Goal: Task Accomplishment & Management: Manage account settings

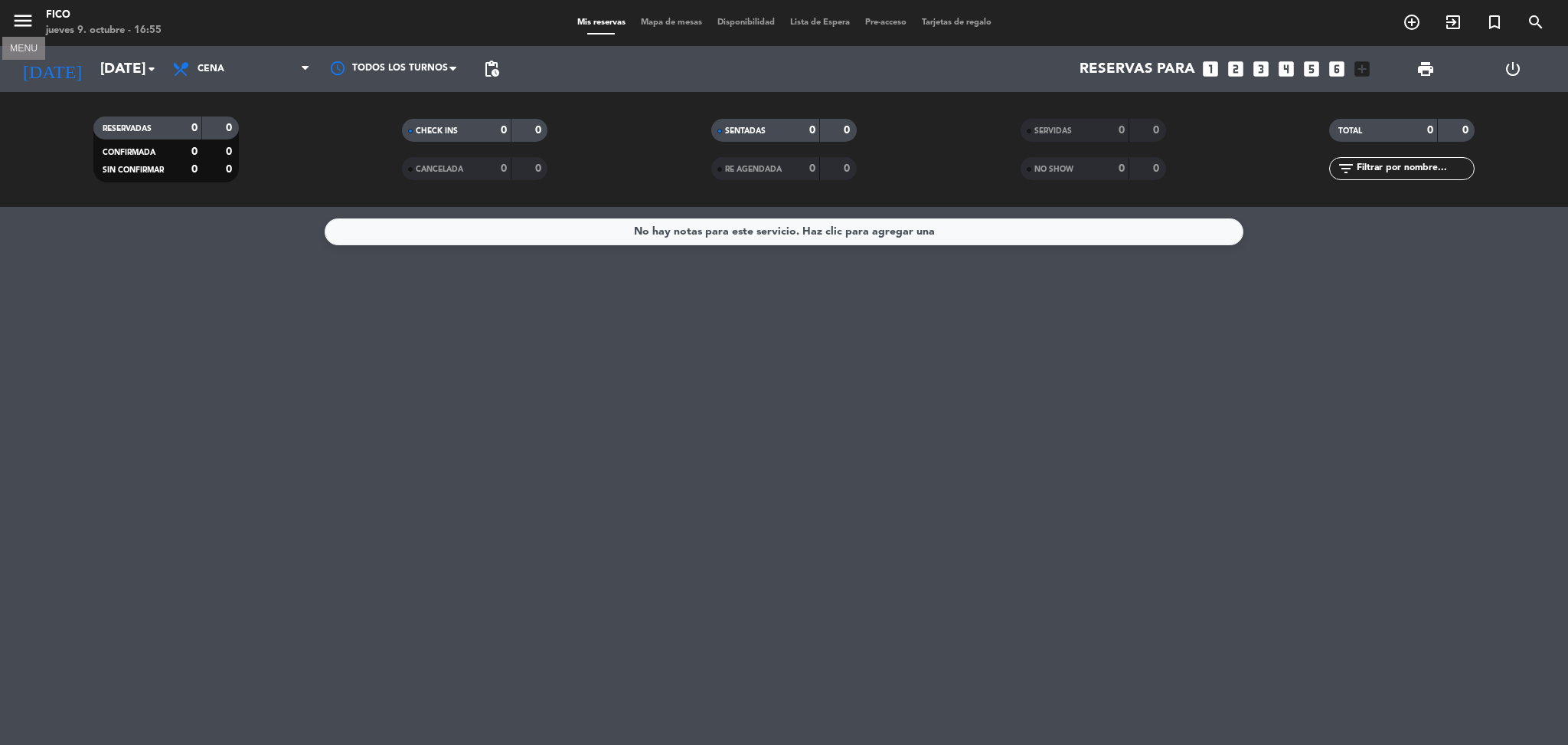
click at [12, 19] on icon "menu" at bounding box center [22, 20] width 23 height 23
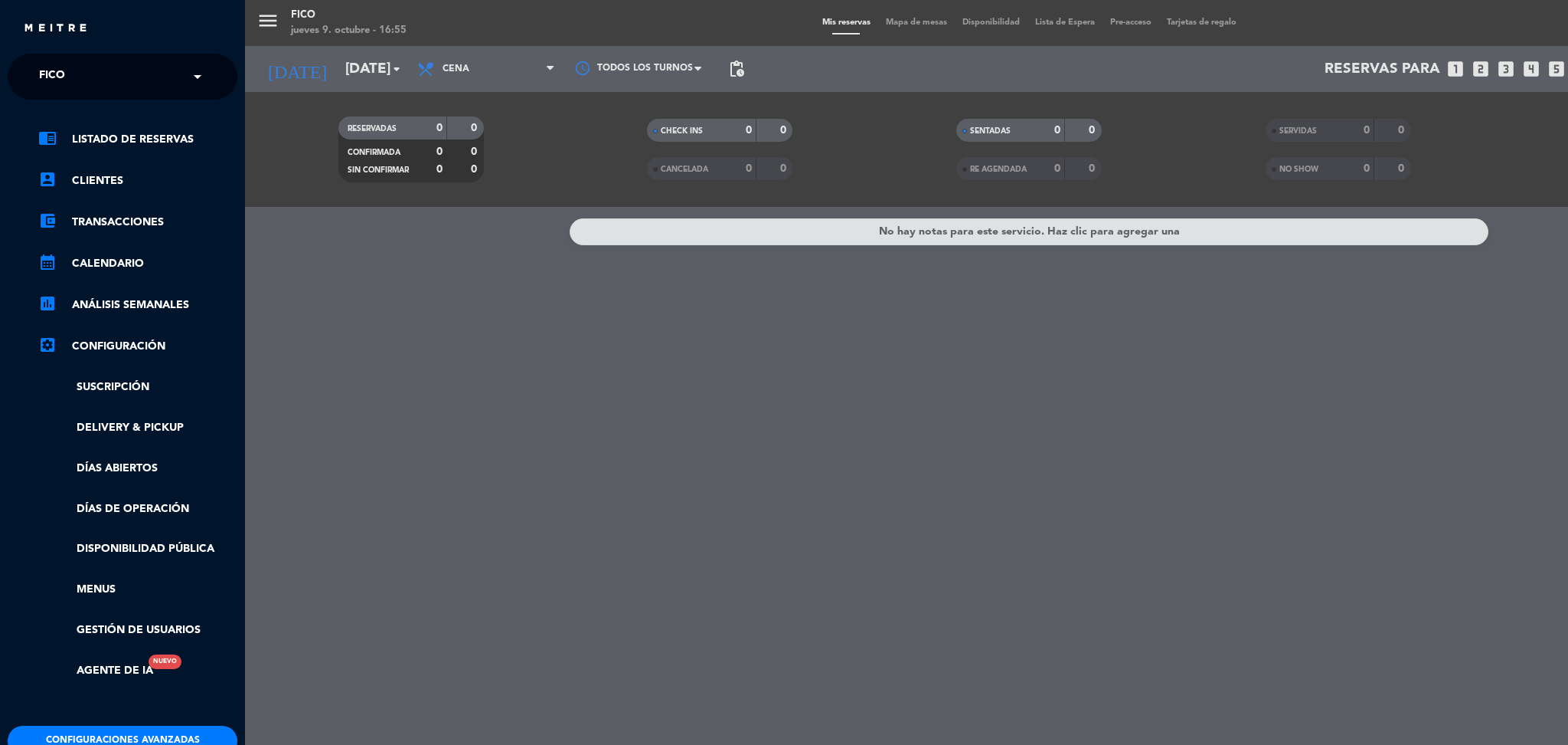
click at [100, 74] on input "text" at bounding box center [124, 77] width 187 height 33
type input "trocc"
click at [78, 112] on div "Trocca" at bounding box center [122, 118] width 228 height 23
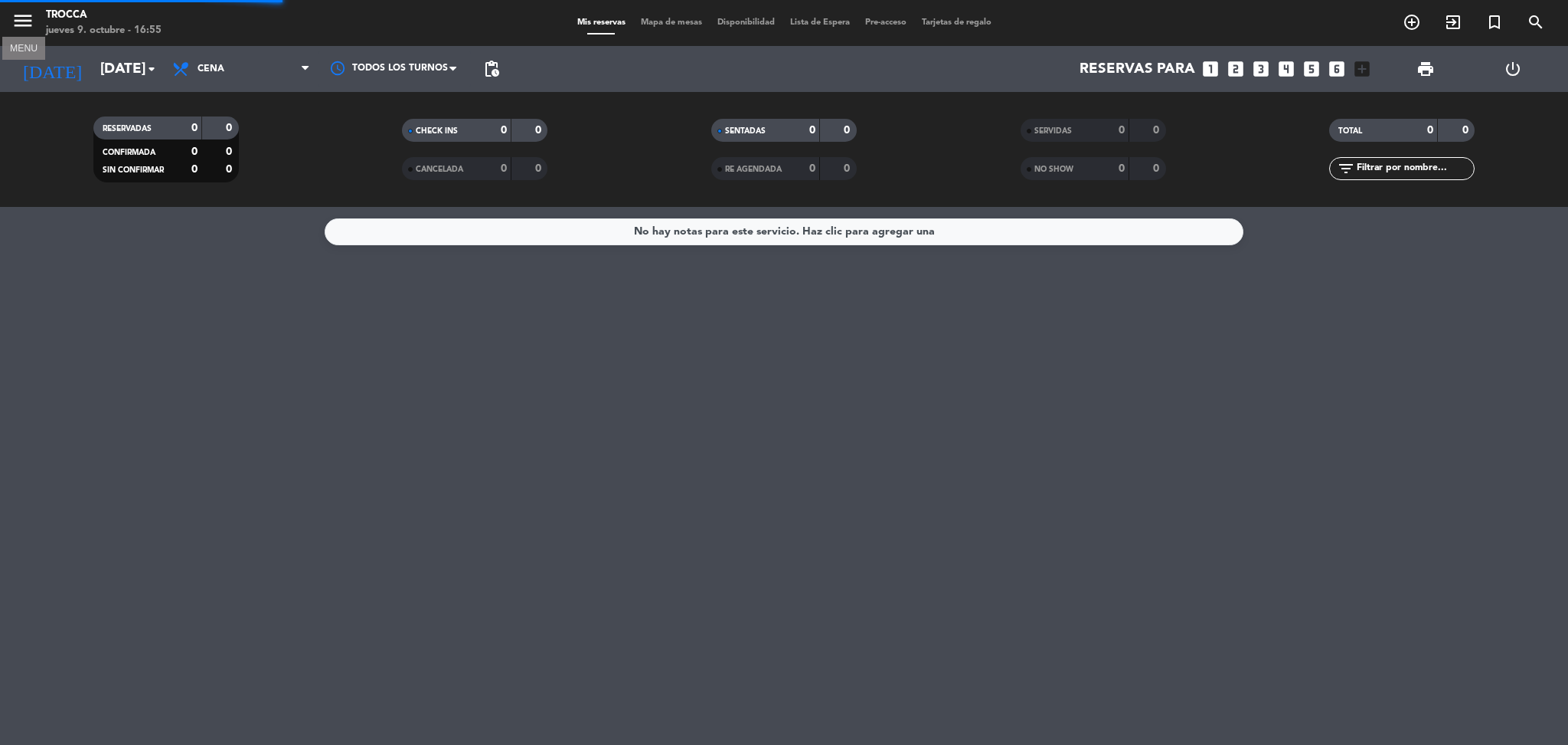
click at [20, 24] on icon "menu" at bounding box center [22, 20] width 23 height 23
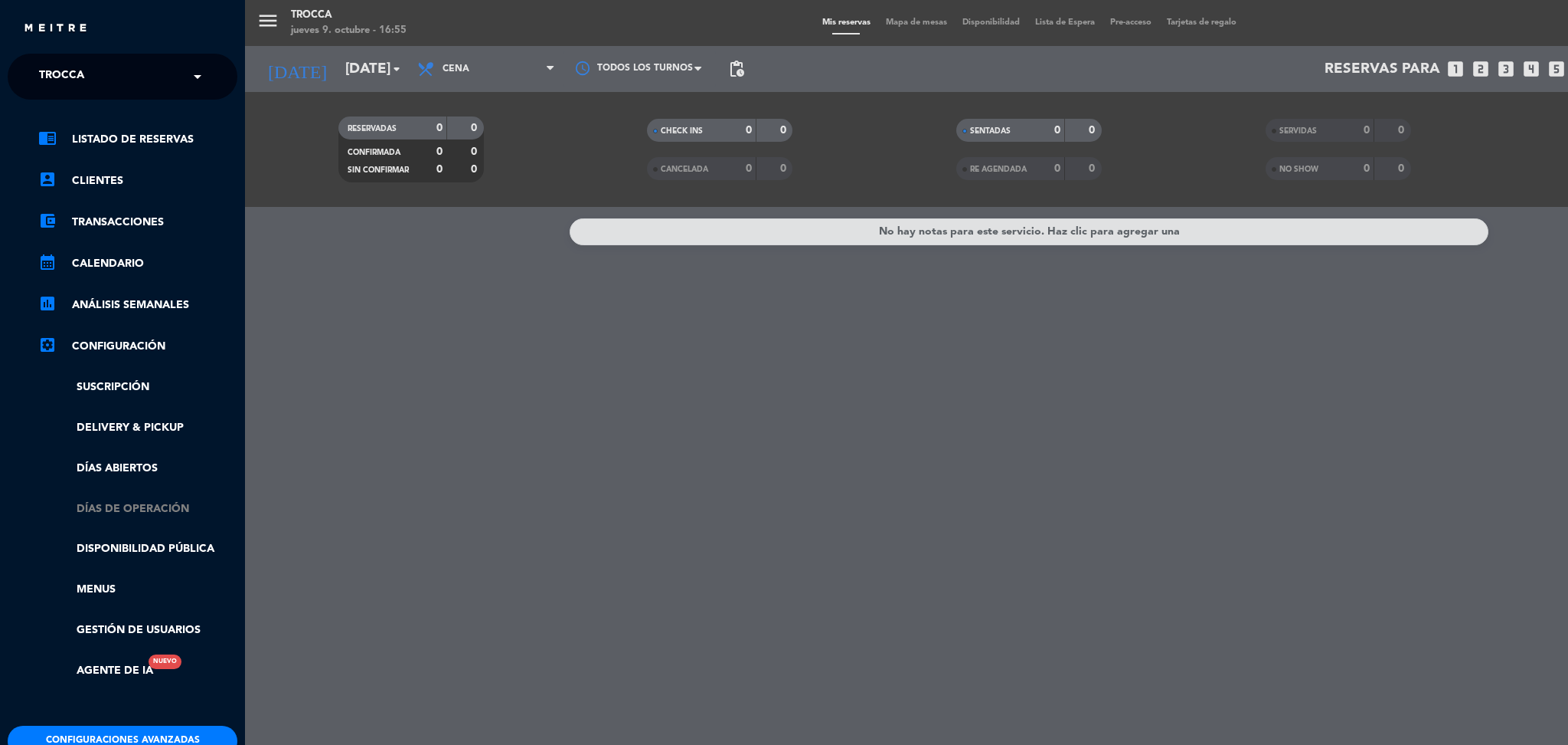
click at [126, 503] on link "Días de Operación" at bounding box center [137, 509] width 199 height 18
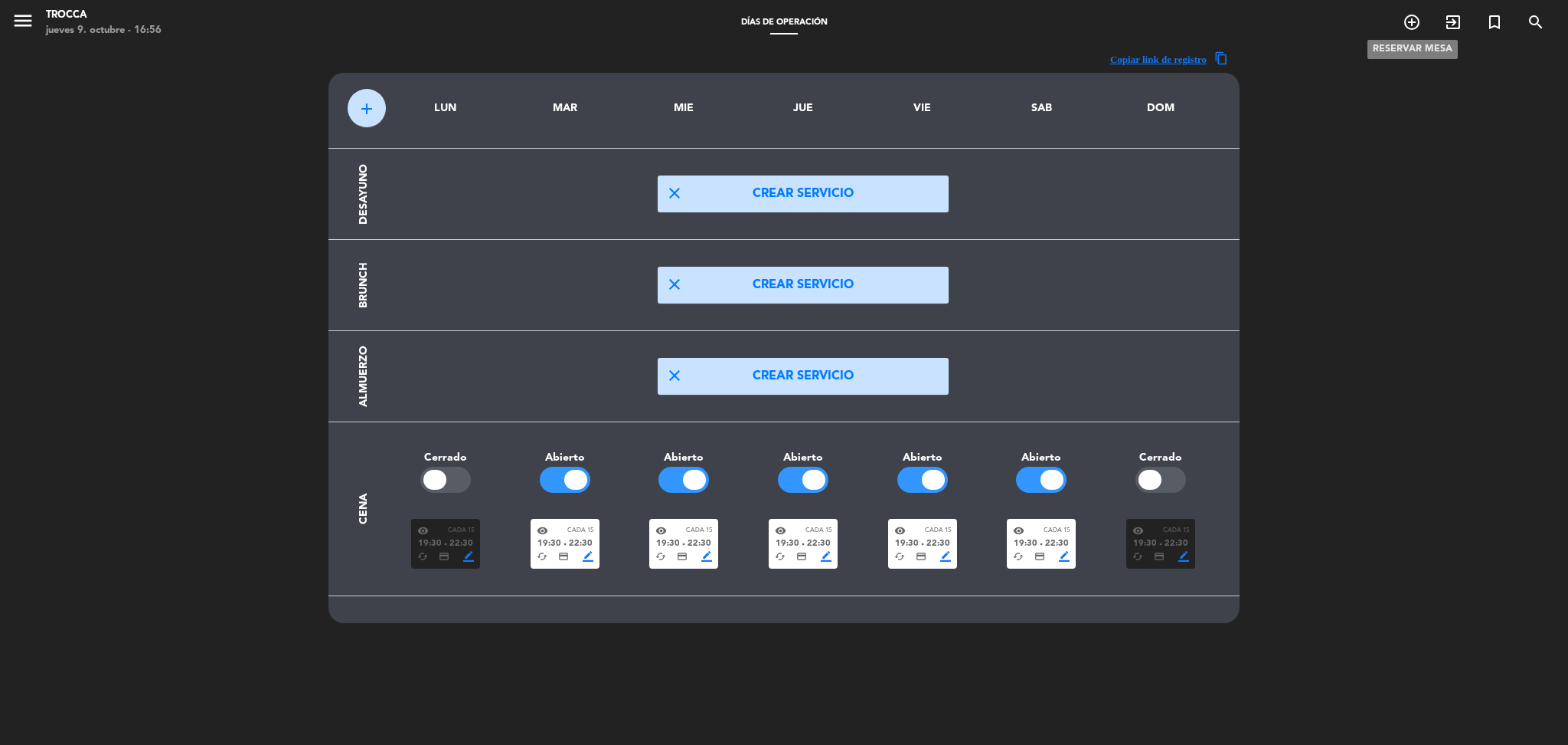
click at [1406, 27] on icon "add_circle_outline" at bounding box center [1412, 22] width 19 height 19
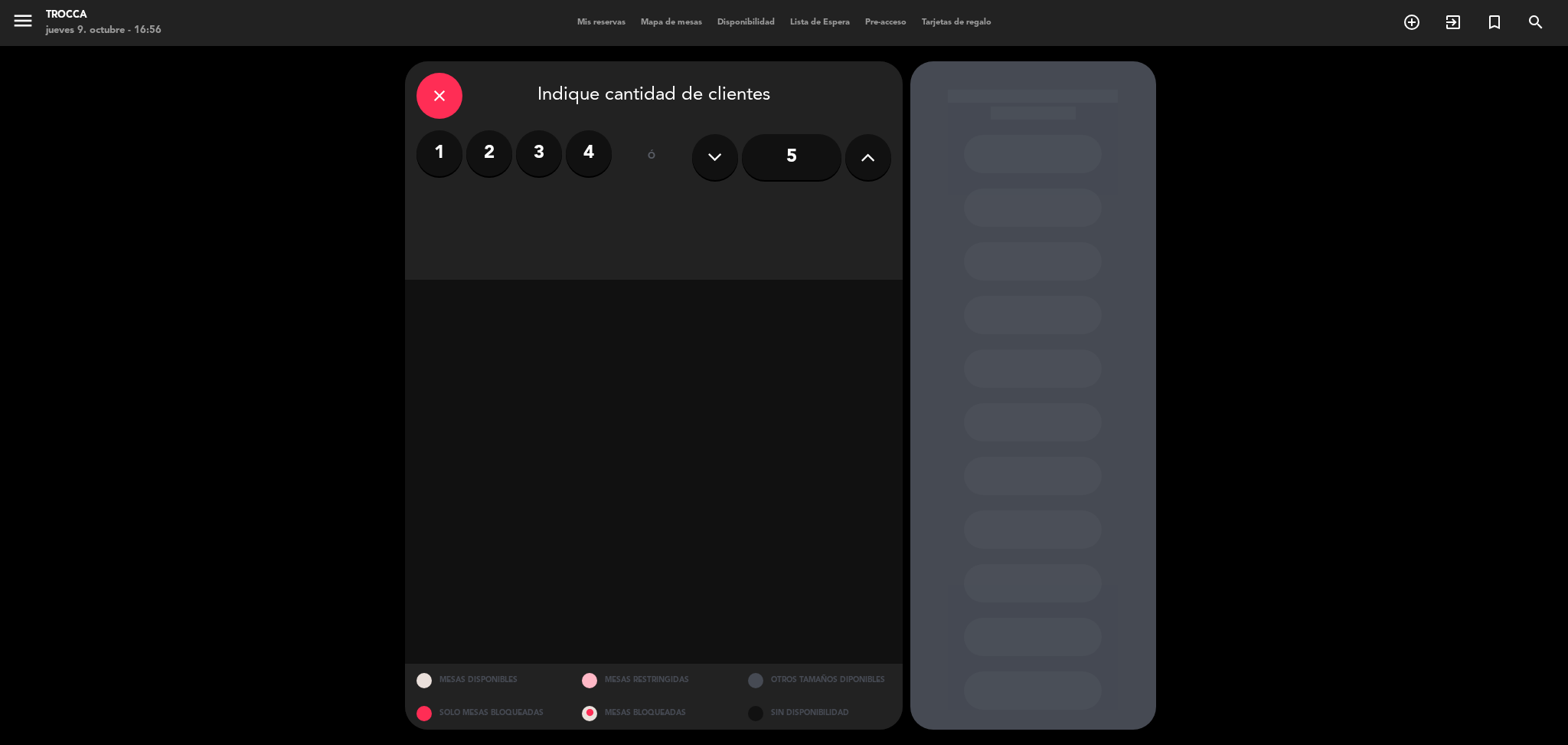
click at [495, 160] on label "2" at bounding box center [489, 154] width 46 height 46
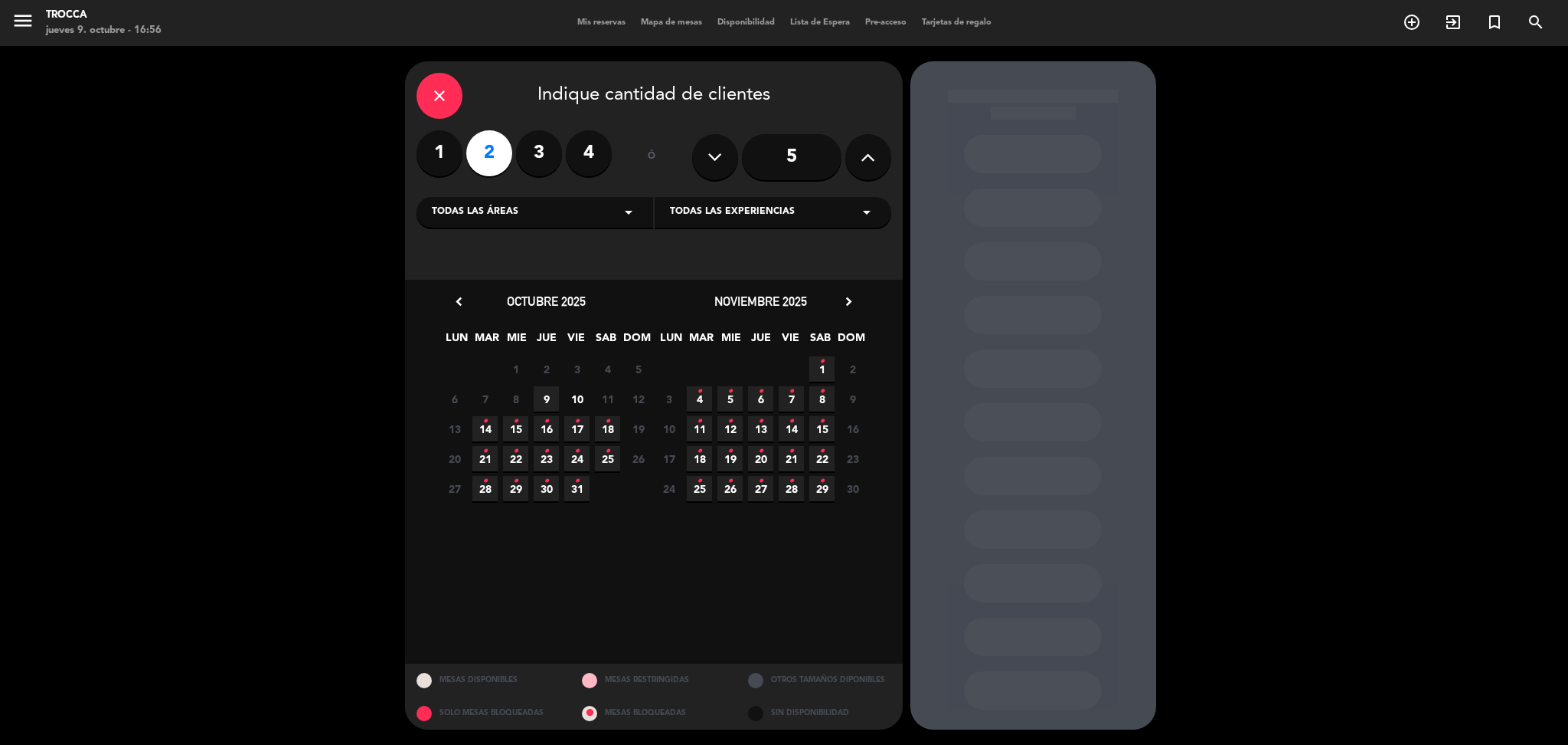
click at [438, 98] on icon "close" at bounding box center [440, 95] width 19 height 19
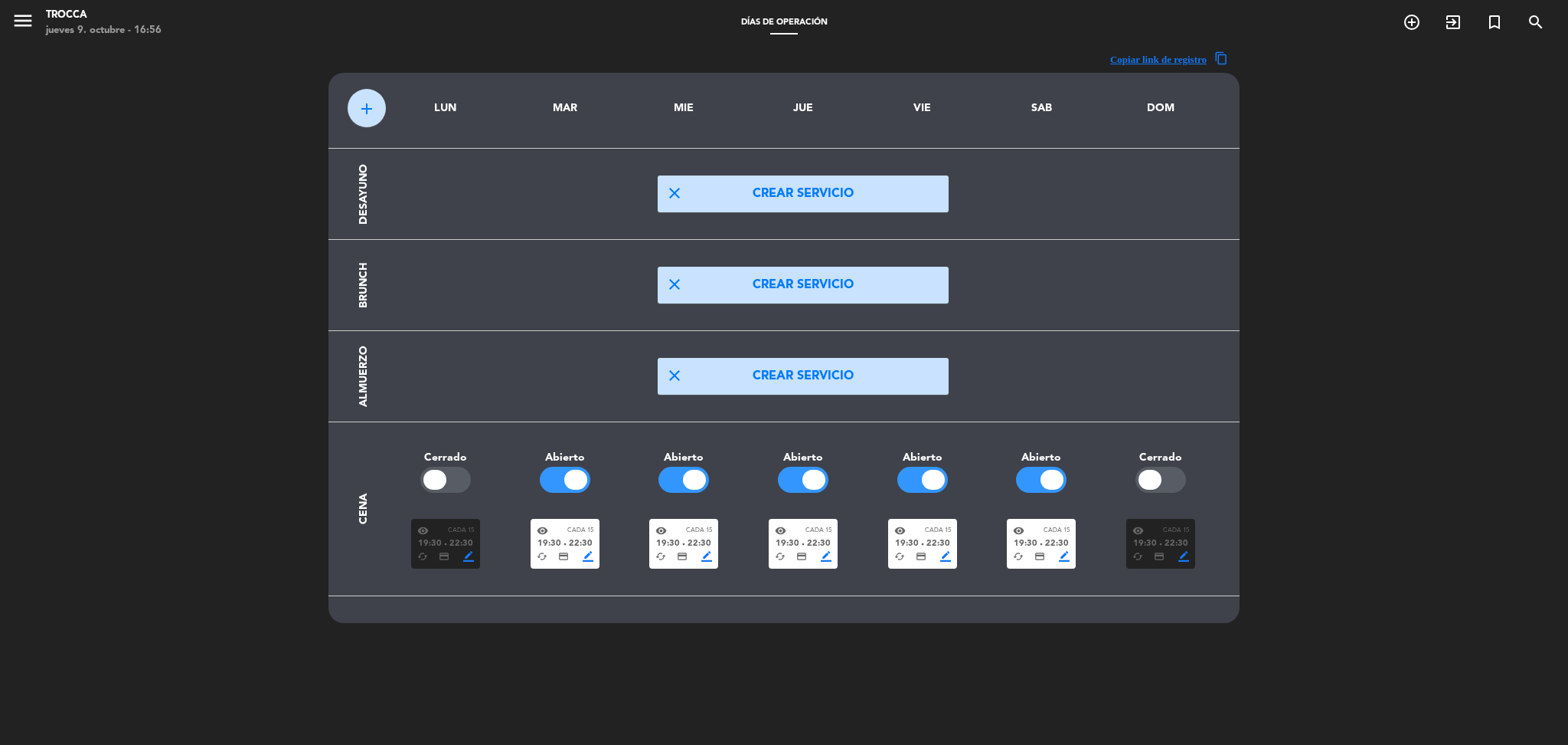
click at [1138, 542] on span "19:30" at bounding box center [1146, 544] width 24 height 14
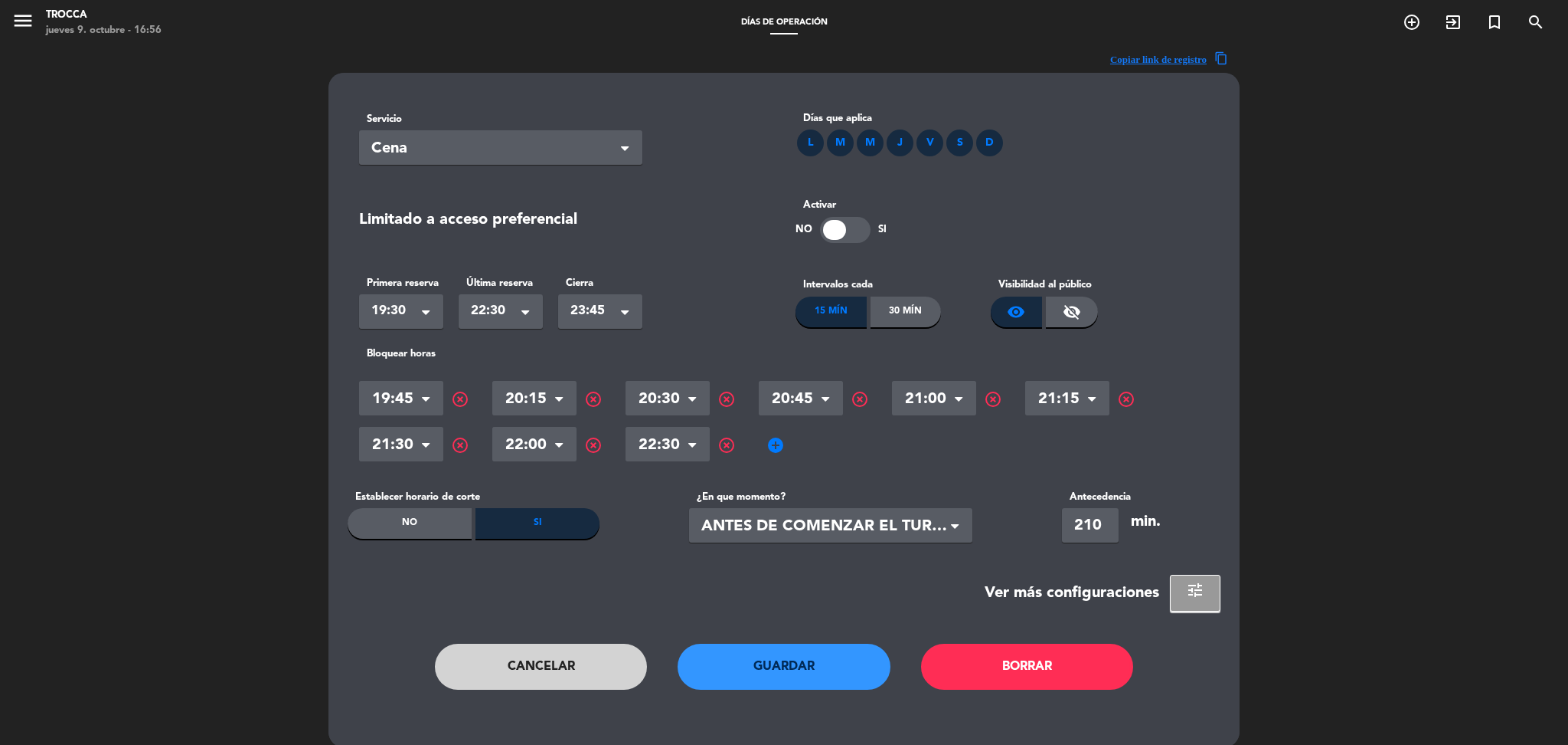
click at [984, 138] on div "D" at bounding box center [989, 143] width 27 height 27
click at [770, 673] on button "Guardar" at bounding box center [784, 666] width 213 height 46
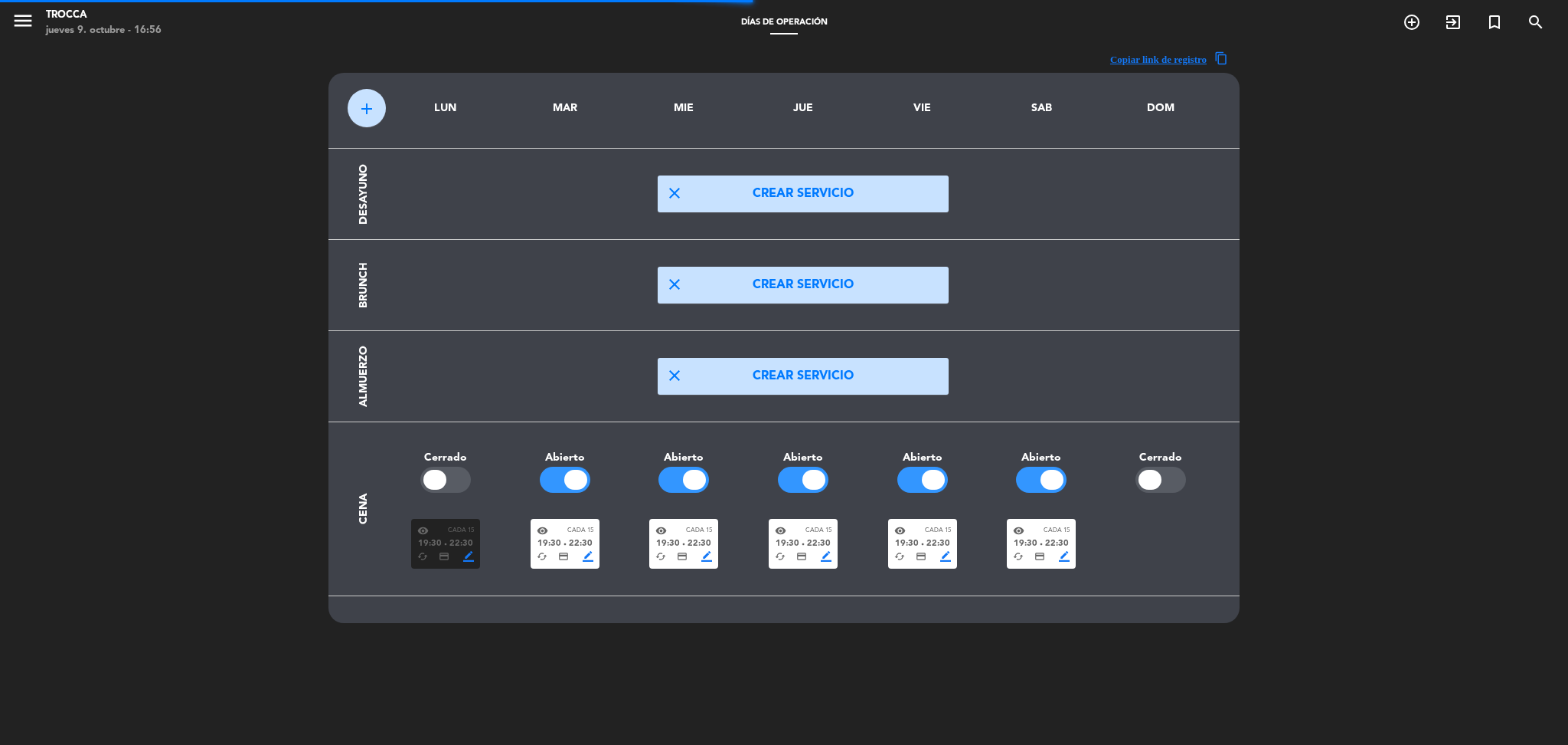
click at [368, 103] on span "add" at bounding box center [367, 108] width 19 height 19
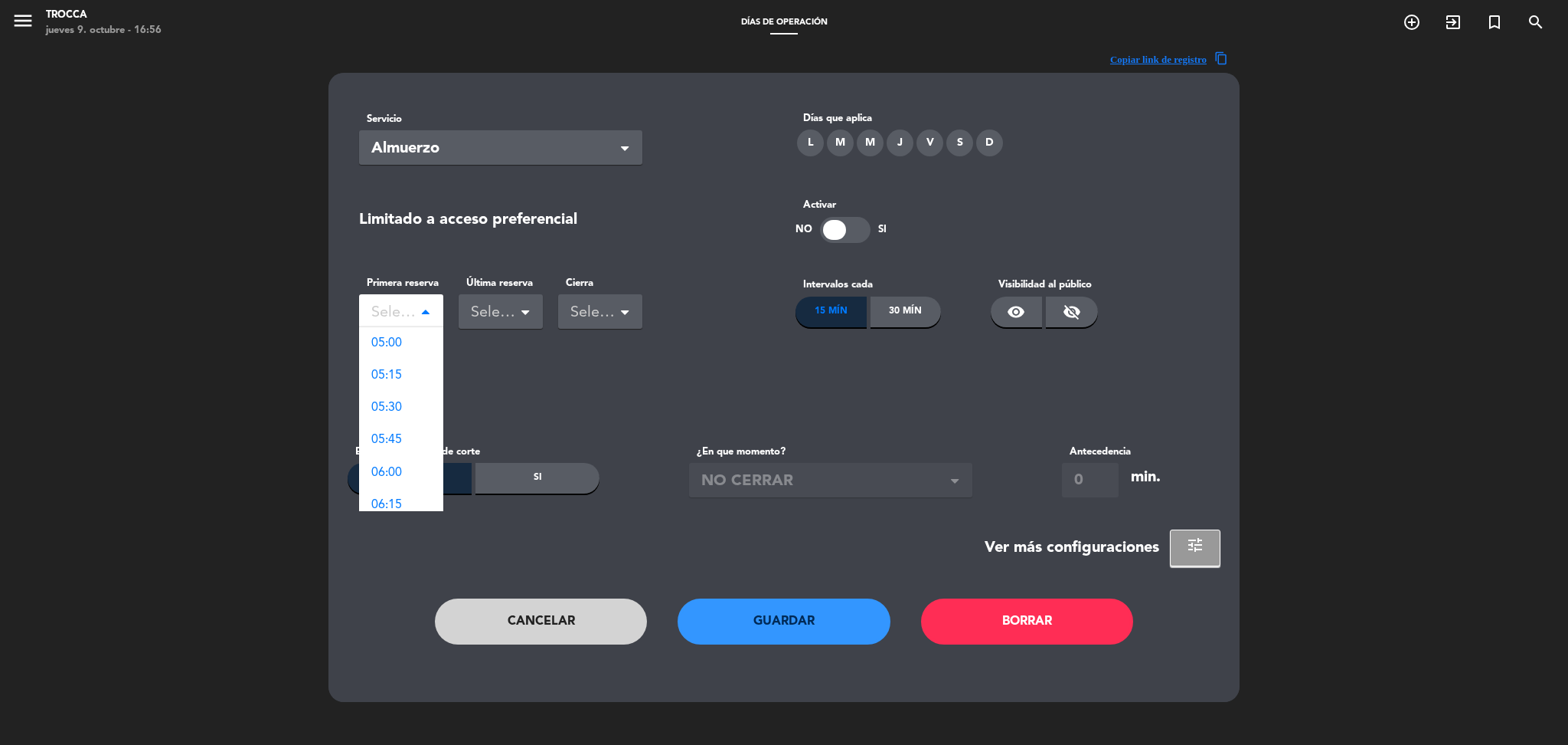
click at [431, 312] on span at bounding box center [430, 311] width 16 height 16
click at [406, 426] on div "19:00" at bounding box center [401, 427] width 84 height 32
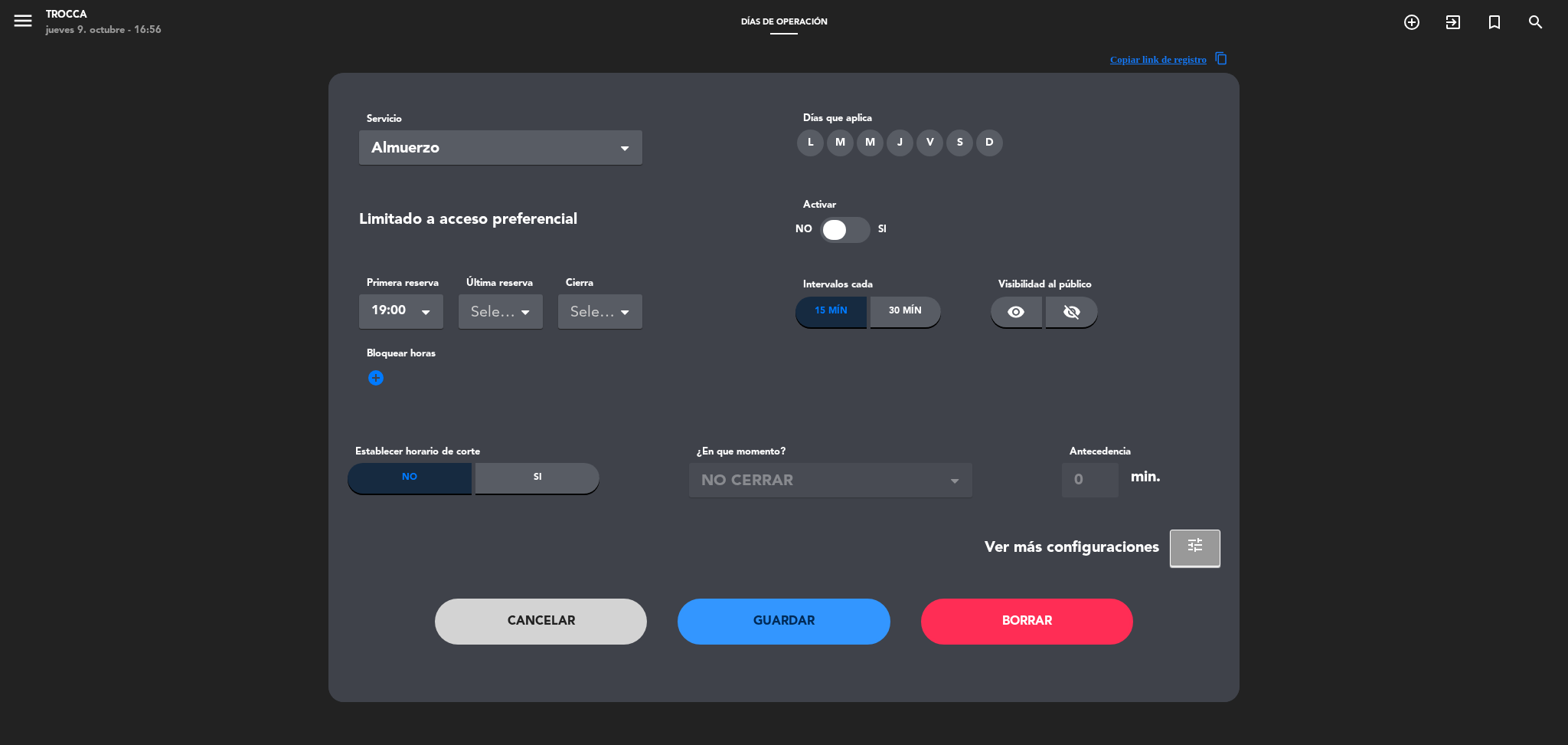
click at [525, 309] on span at bounding box center [525, 314] width 7 height 11
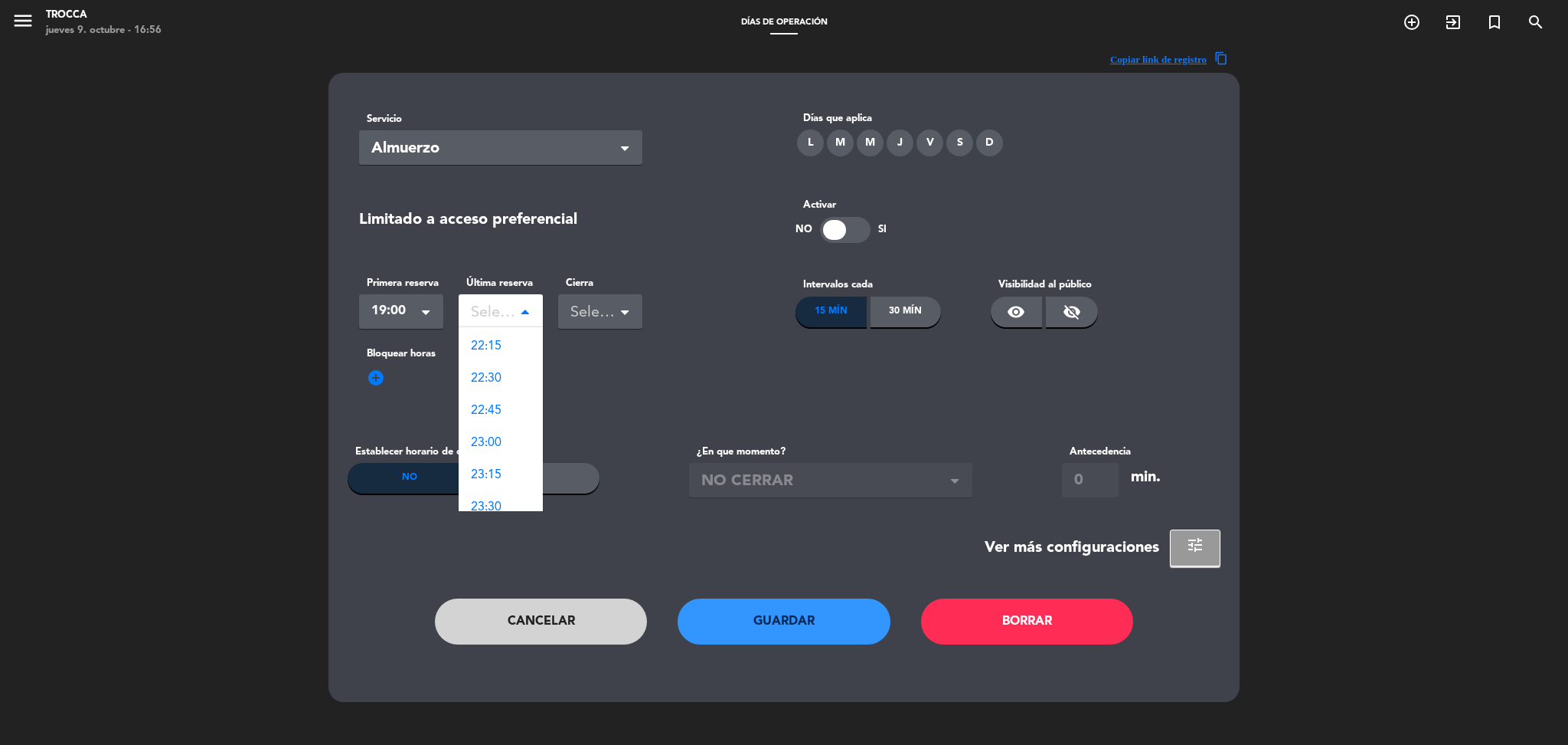
scroll to position [2268, 0]
click at [495, 467] on span "23:30" at bounding box center [485, 462] width 31 height 12
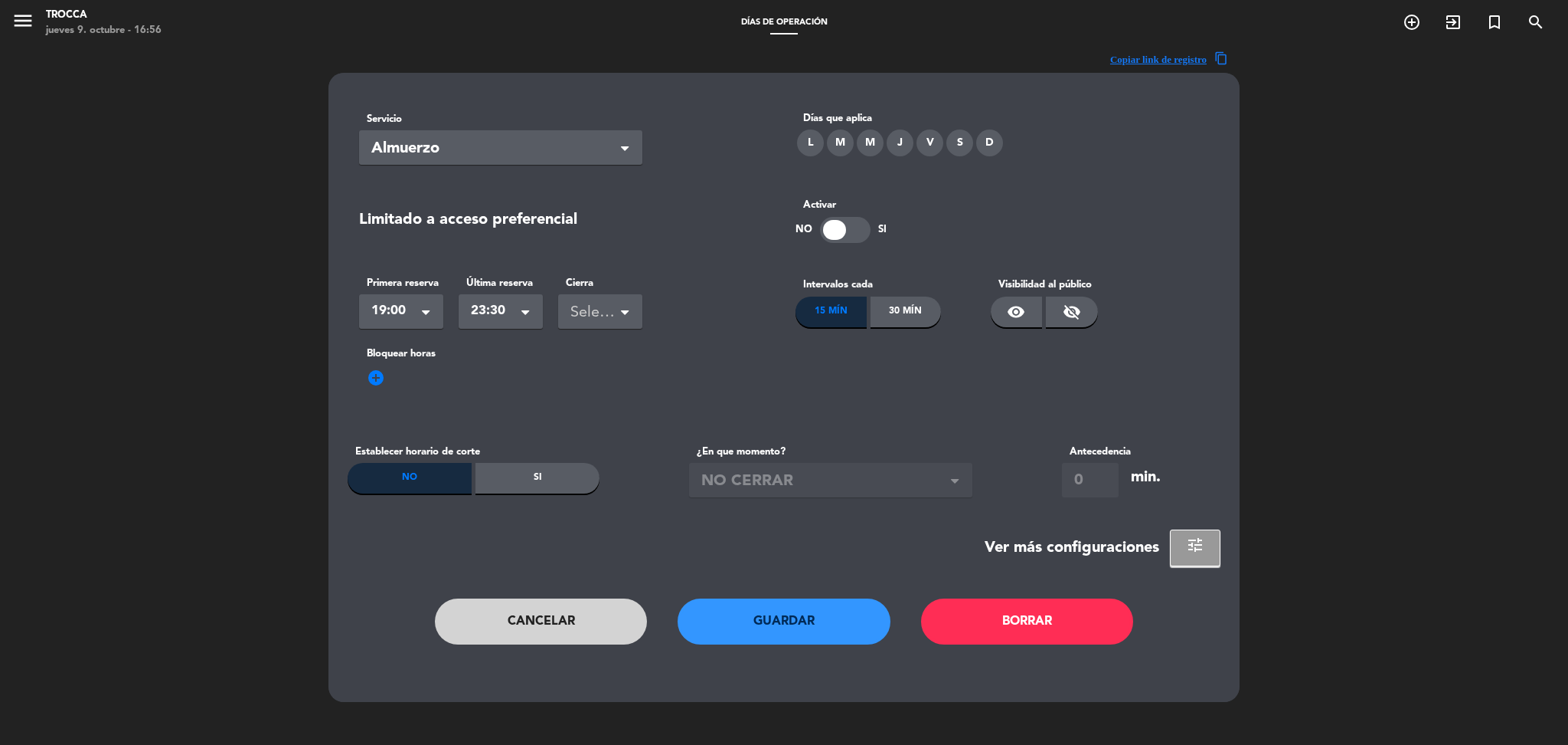
click at [608, 324] on div "Seleccionar" at bounding box center [594, 312] width 47 height 25
click at [616, 350] on div "23:30" at bounding box center [600, 343] width 84 height 32
click at [1071, 297] on div "visibility_off" at bounding box center [1072, 311] width 52 height 31
click at [923, 304] on div "30 Mín" at bounding box center [906, 311] width 71 height 31
click at [991, 145] on div "D" at bounding box center [989, 143] width 27 height 27
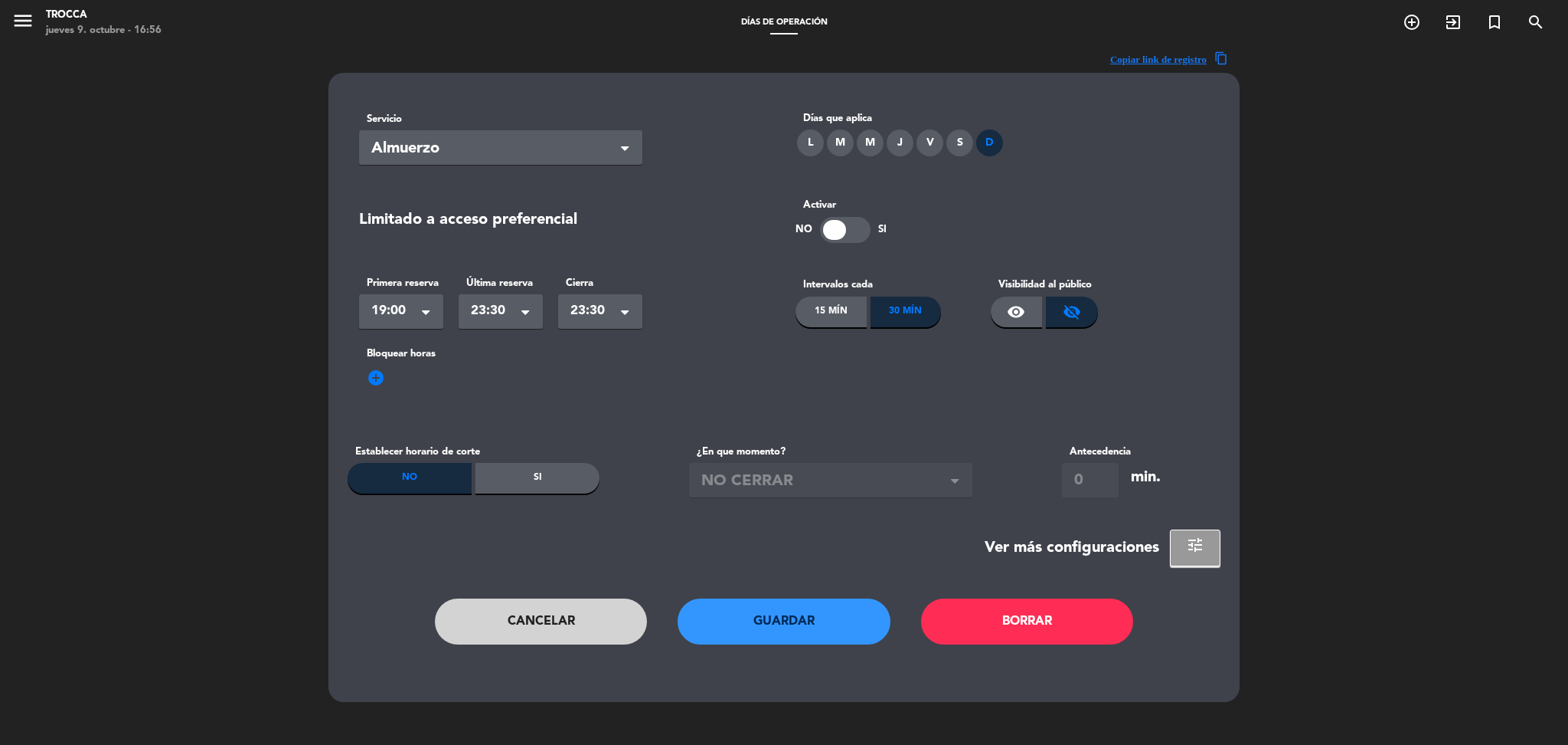
click at [797, 624] on button "Guardar" at bounding box center [784, 622] width 213 height 46
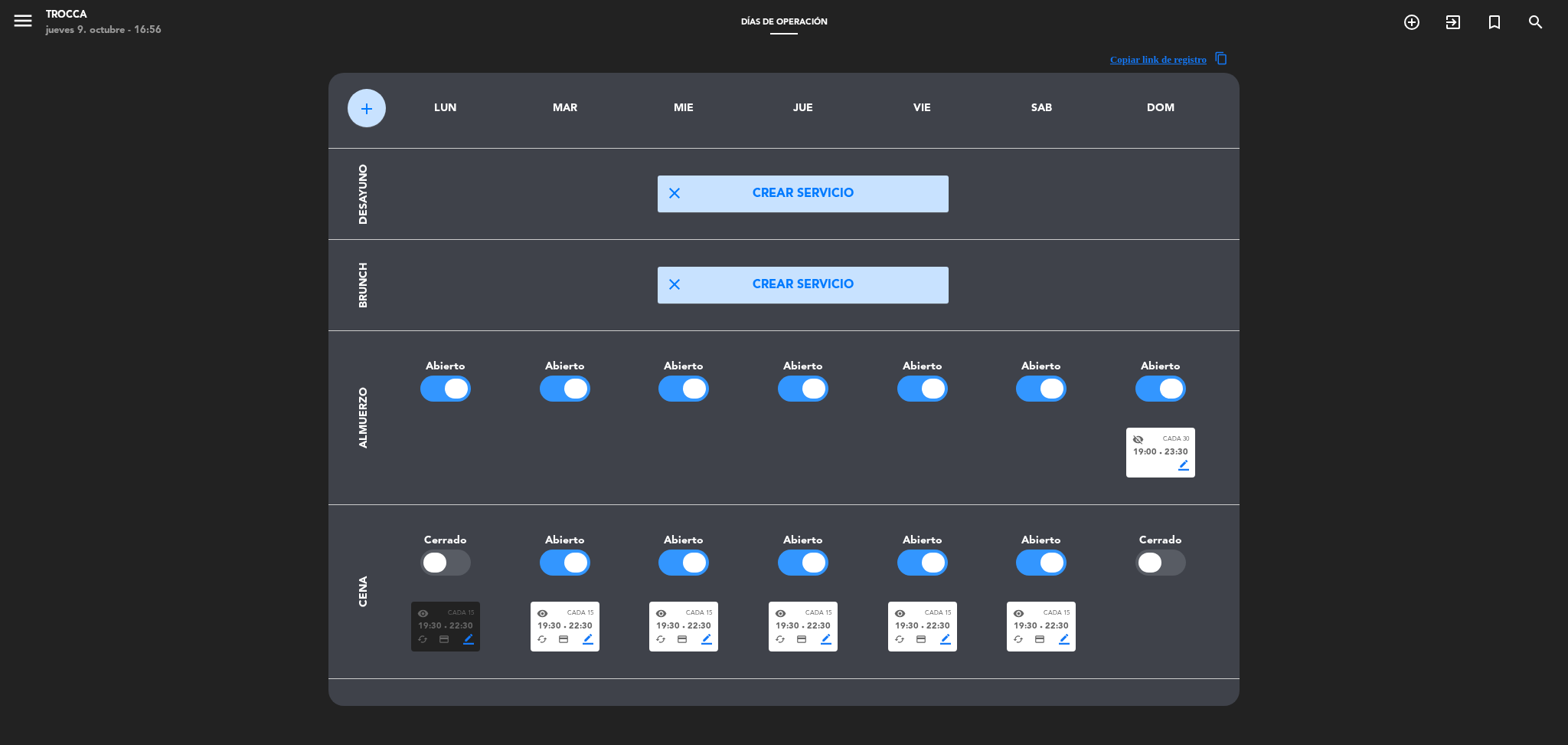
click at [1146, 471] on div "border_color" at bounding box center [1160, 465] width 56 height 11
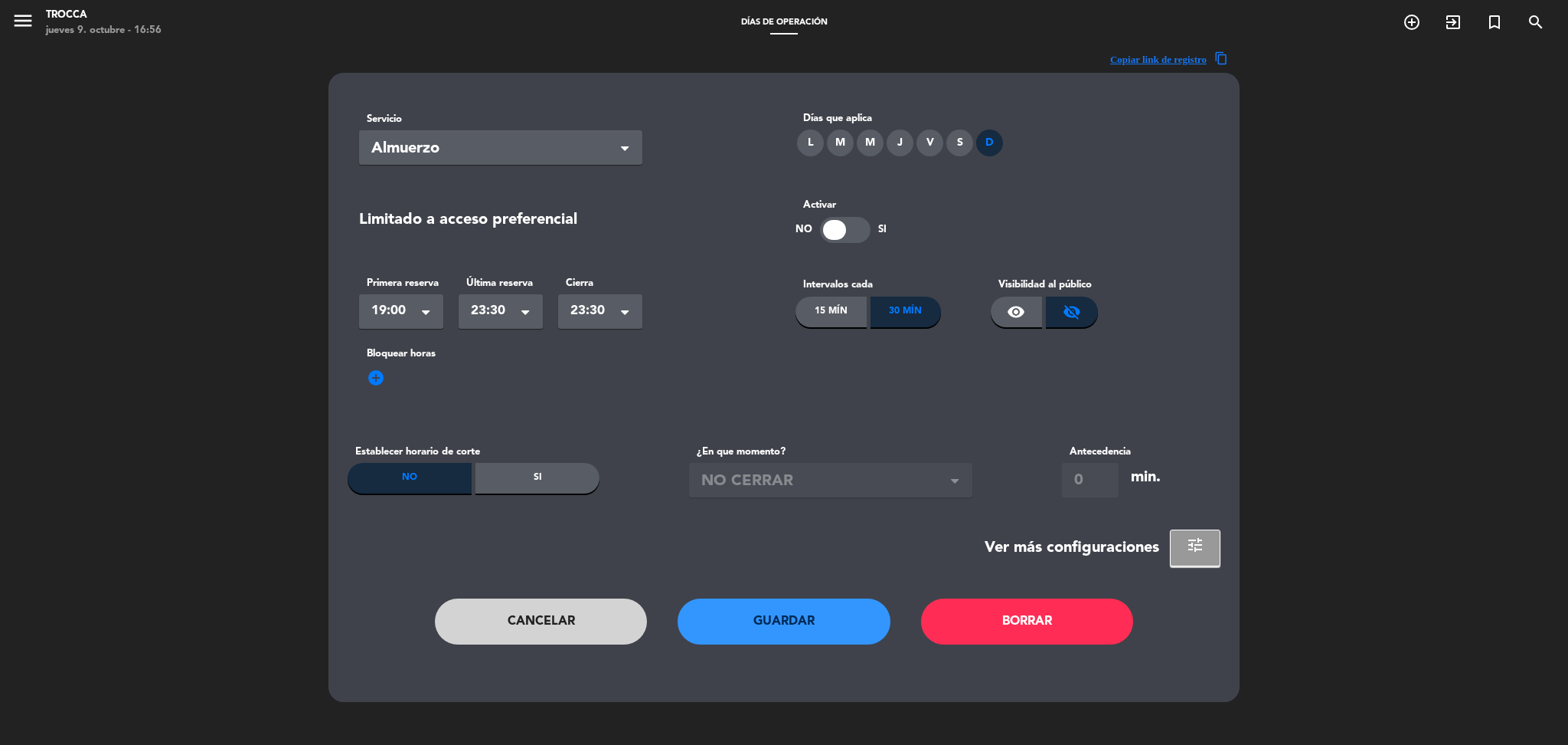
click at [508, 162] on ng-select "Seleccionar × Almuerzo ×" at bounding box center [501, 147] width 283 height 34
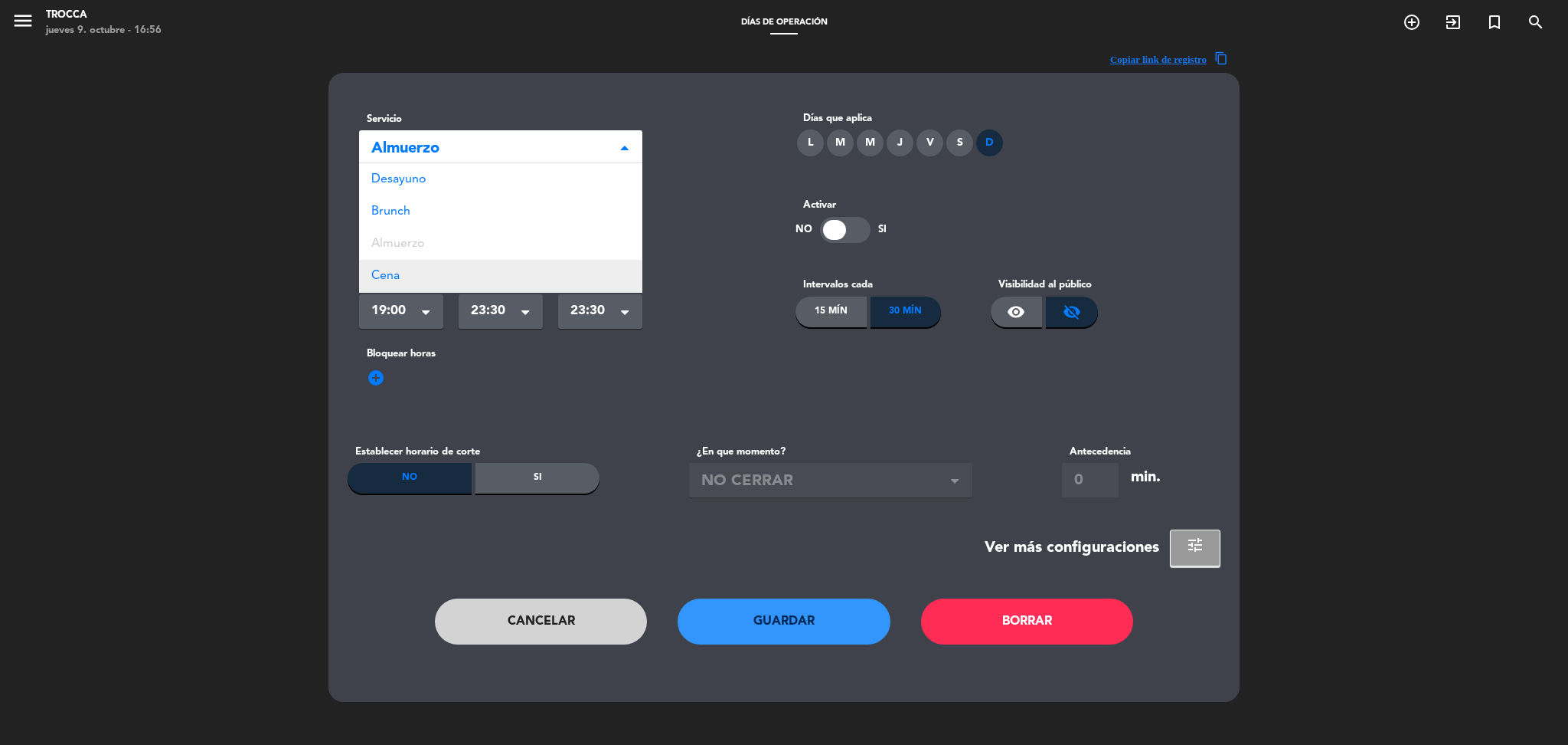
click at [413, 277] on div "Cena" at bounding box center [501, 275] width 283 height 32
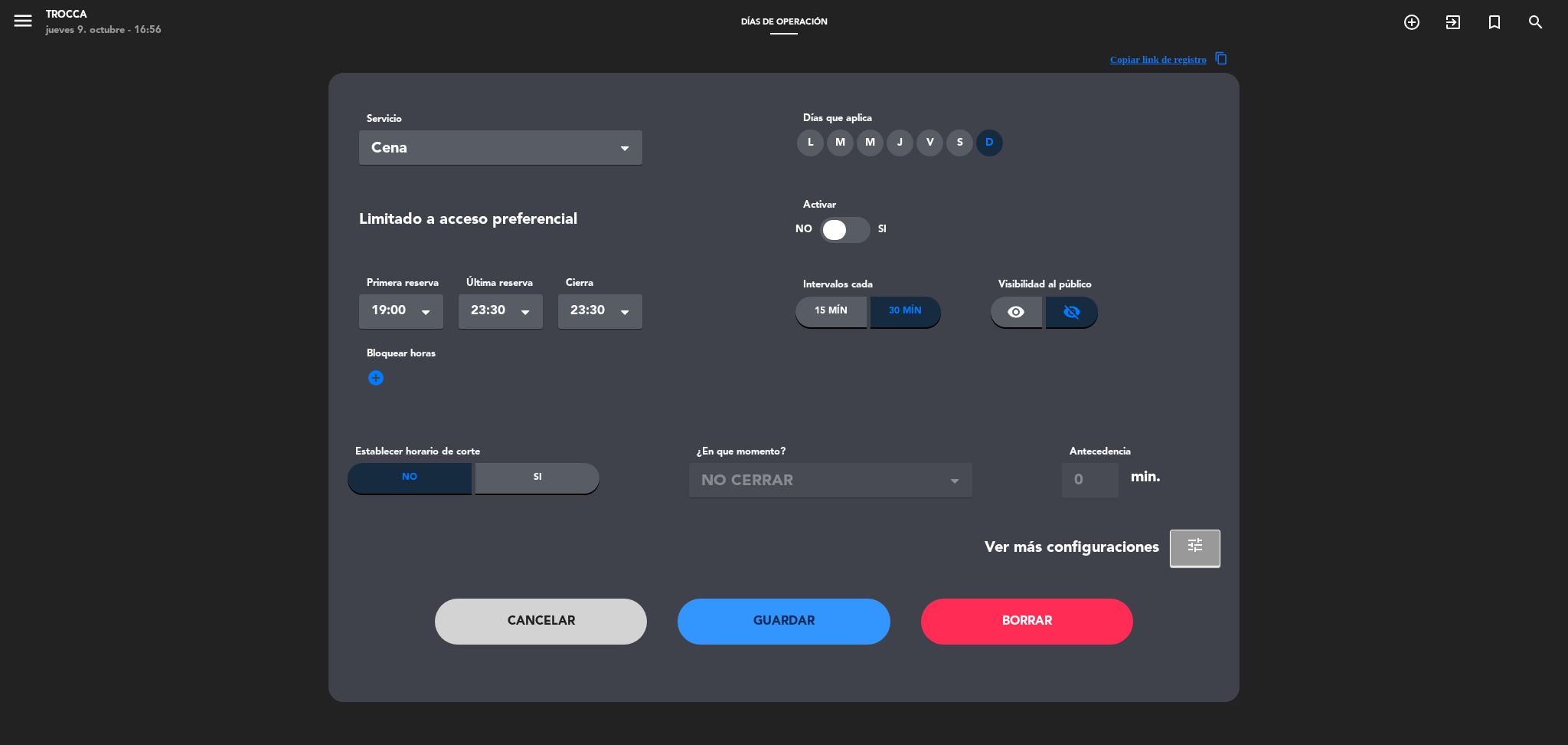
click at [767, 603] on button "Guardar" at bounding box center [784, 622] width 213 height 46
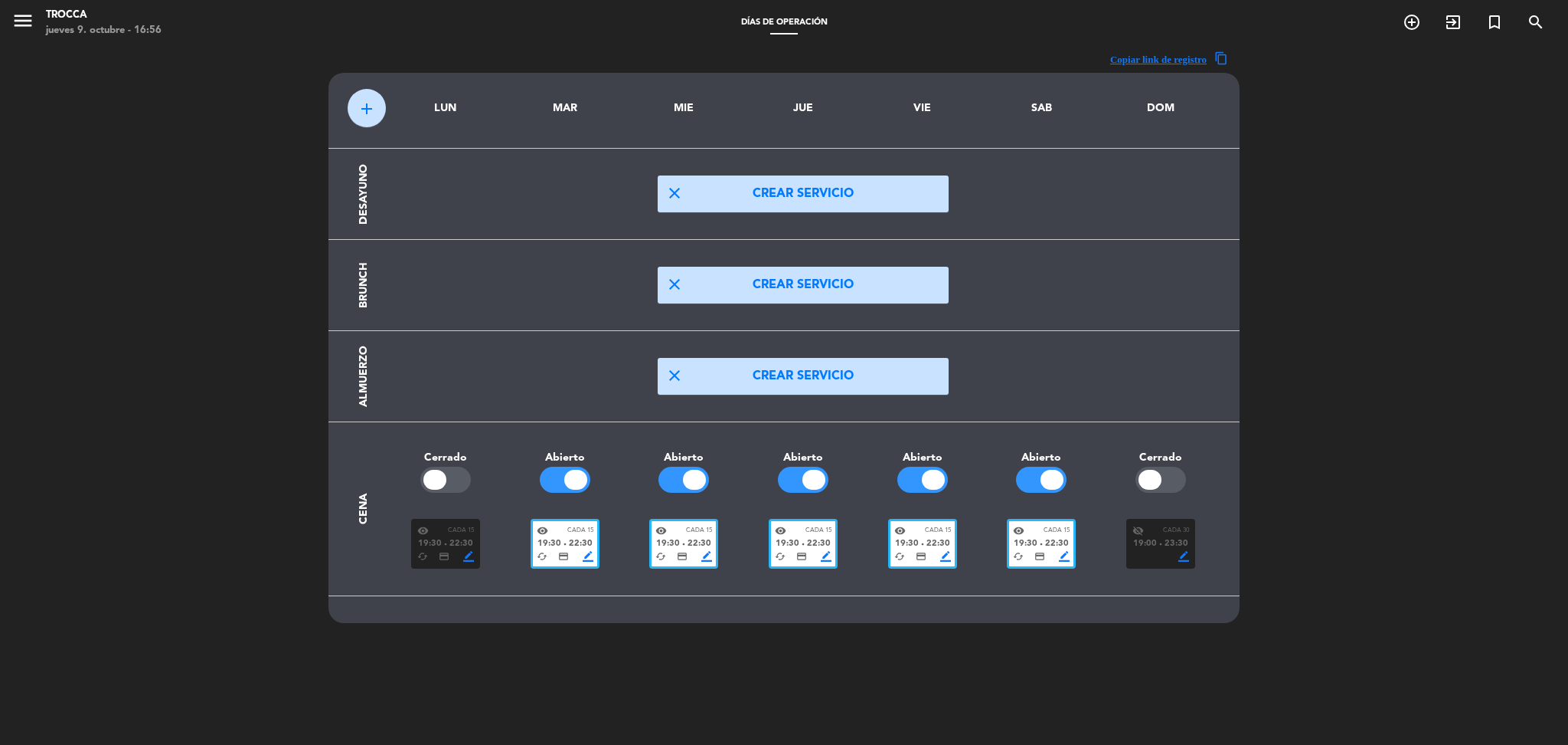
click at [1046, 542] on span "22:30" at bounding box center [1058, 544] width 24 height 14
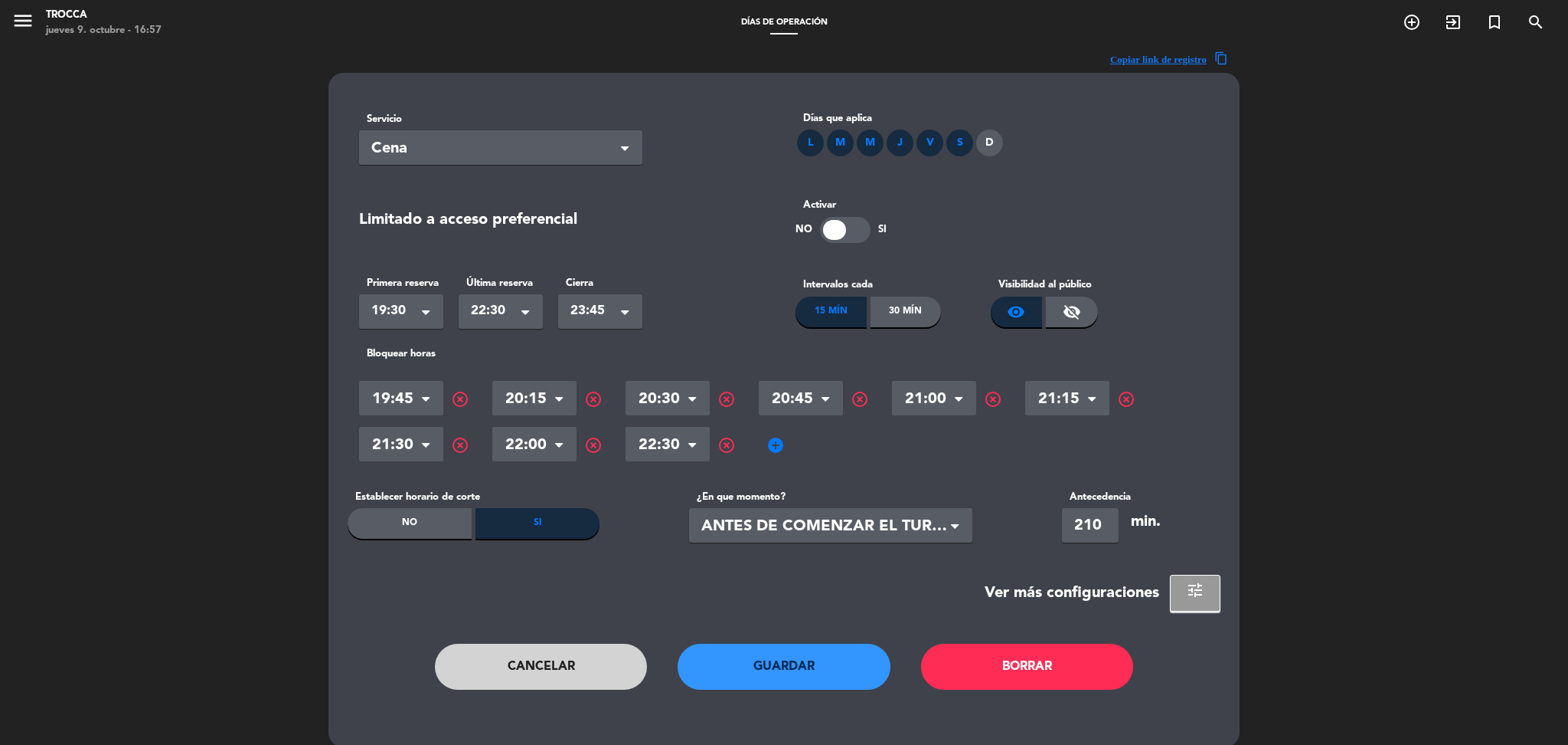
click at [773, 445] on span "add_circle" at bounding box center [776, 445] width 19 height 19
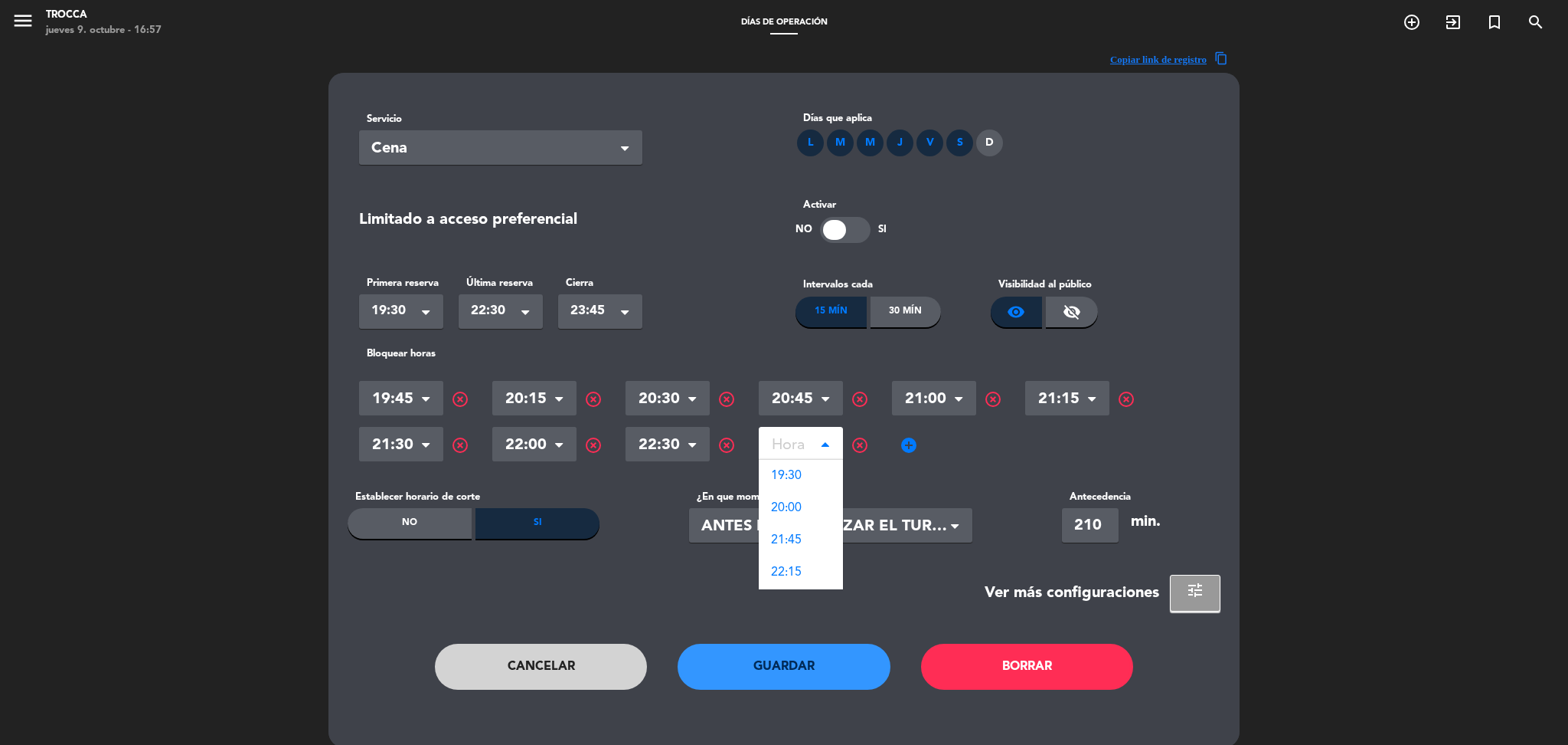
click at [784, 445] on input "text" at bounding box center [800, 446] width 84 height 27
click at [584, 676] on button "Cancelar" at bounding box center [542, 666] width 213 height 46
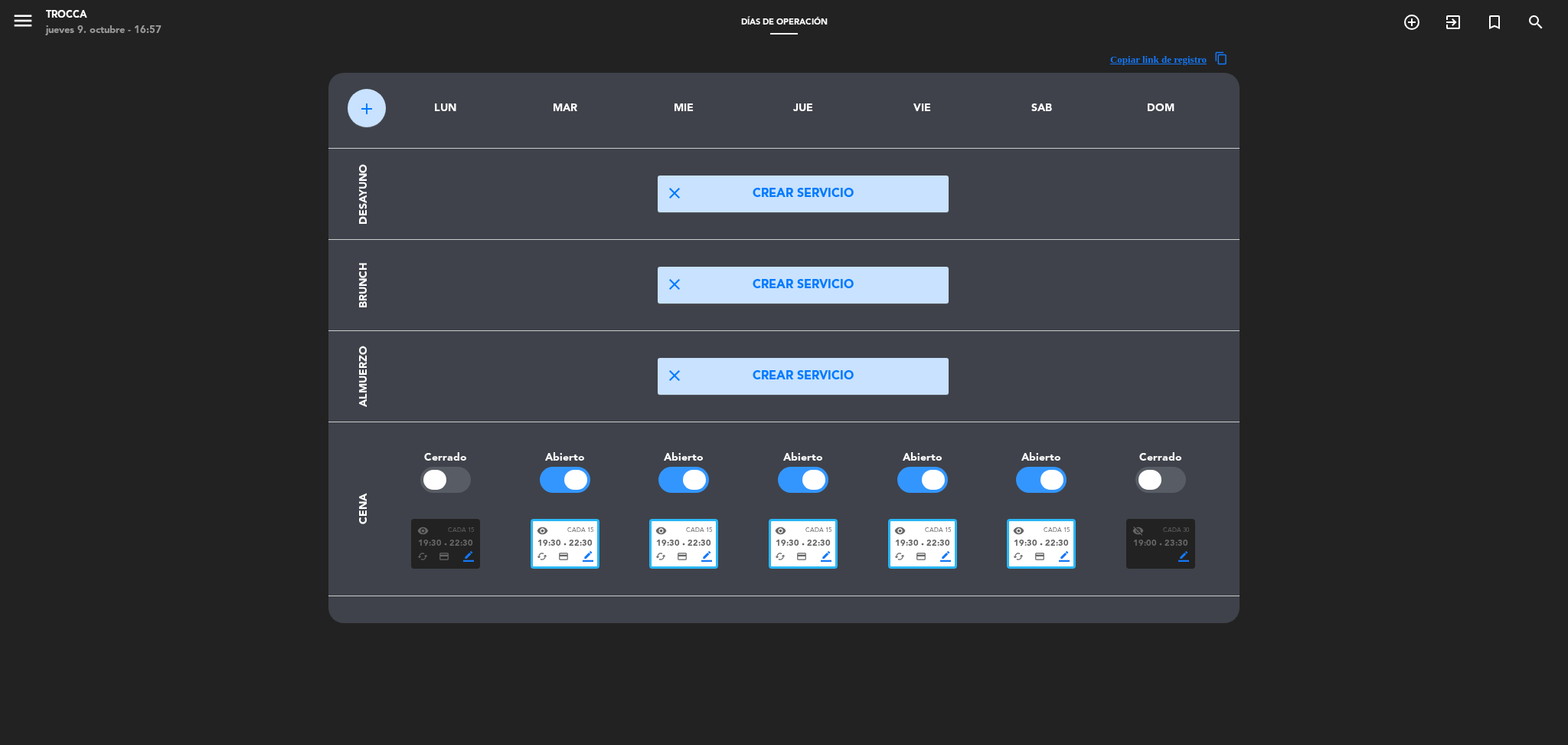
click at [1155, 528] on div "visibility_off Cada 30" at bounding box center [1160, 530] width 56 height 11
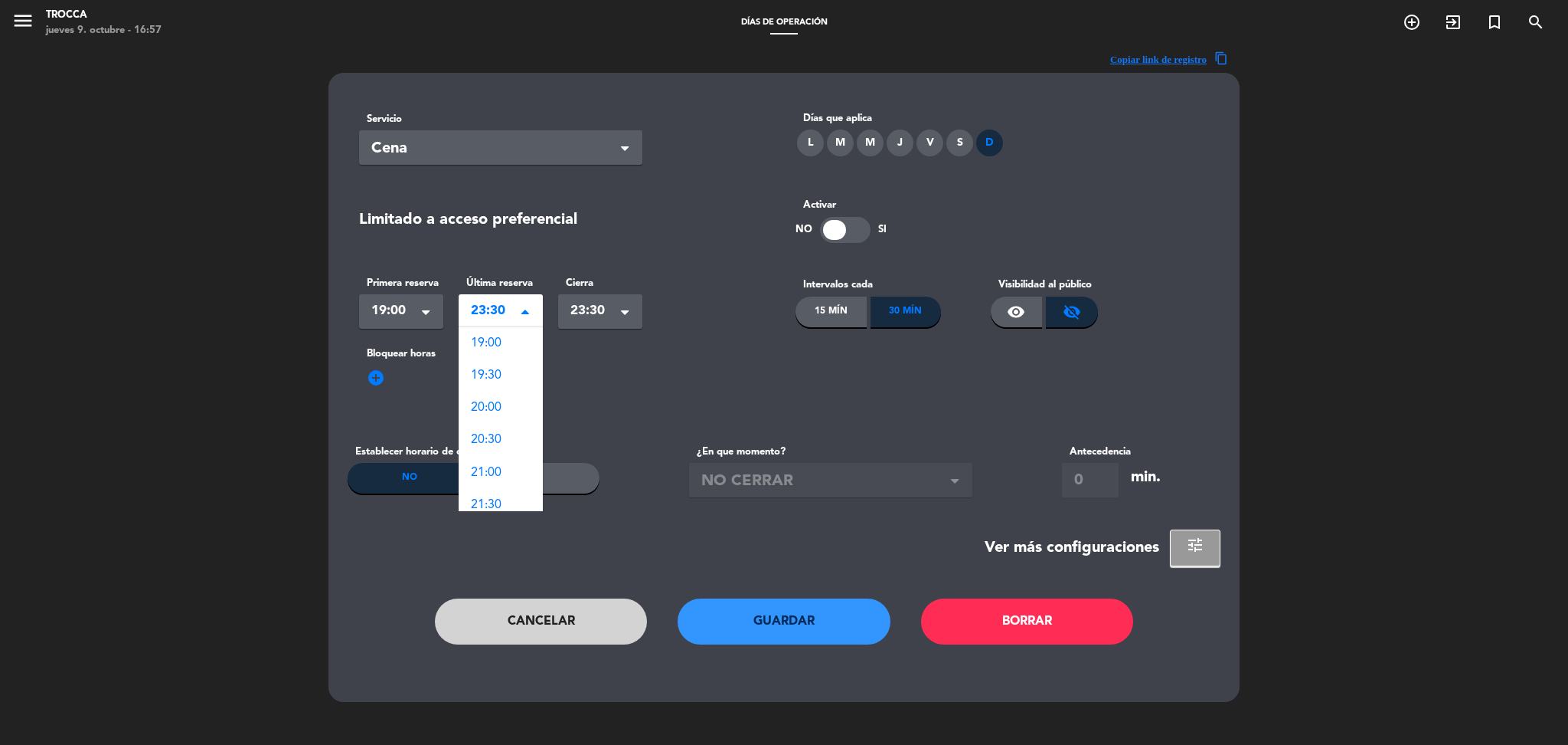
click at [500, 322] on div "Seleccionar × 23:30" at bounding box center [500, 310] width 84 height 34
click at [506, 430] on div "22:30" at bounding box center [500, 430] width 84 height 32
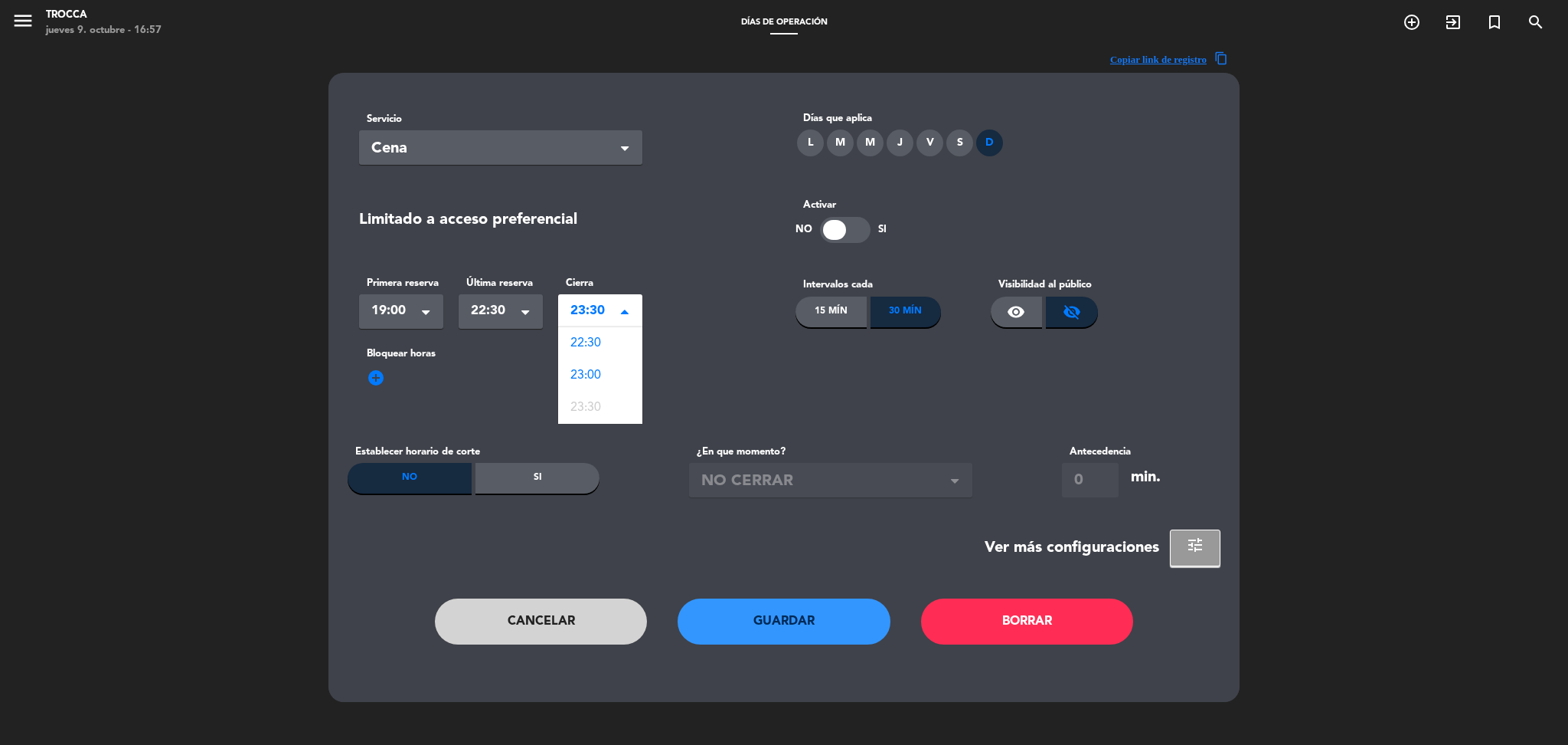
click at [590, 301] on span "23:30" at bounding box center [594, 310] width 47 height 21
click at [597, 337] on span "22:30" at bounding box center [585, 343] width 31 height 12
click at [847, 297] on div "15 Mín" at bounding box center [831, 311] width 71 height 31
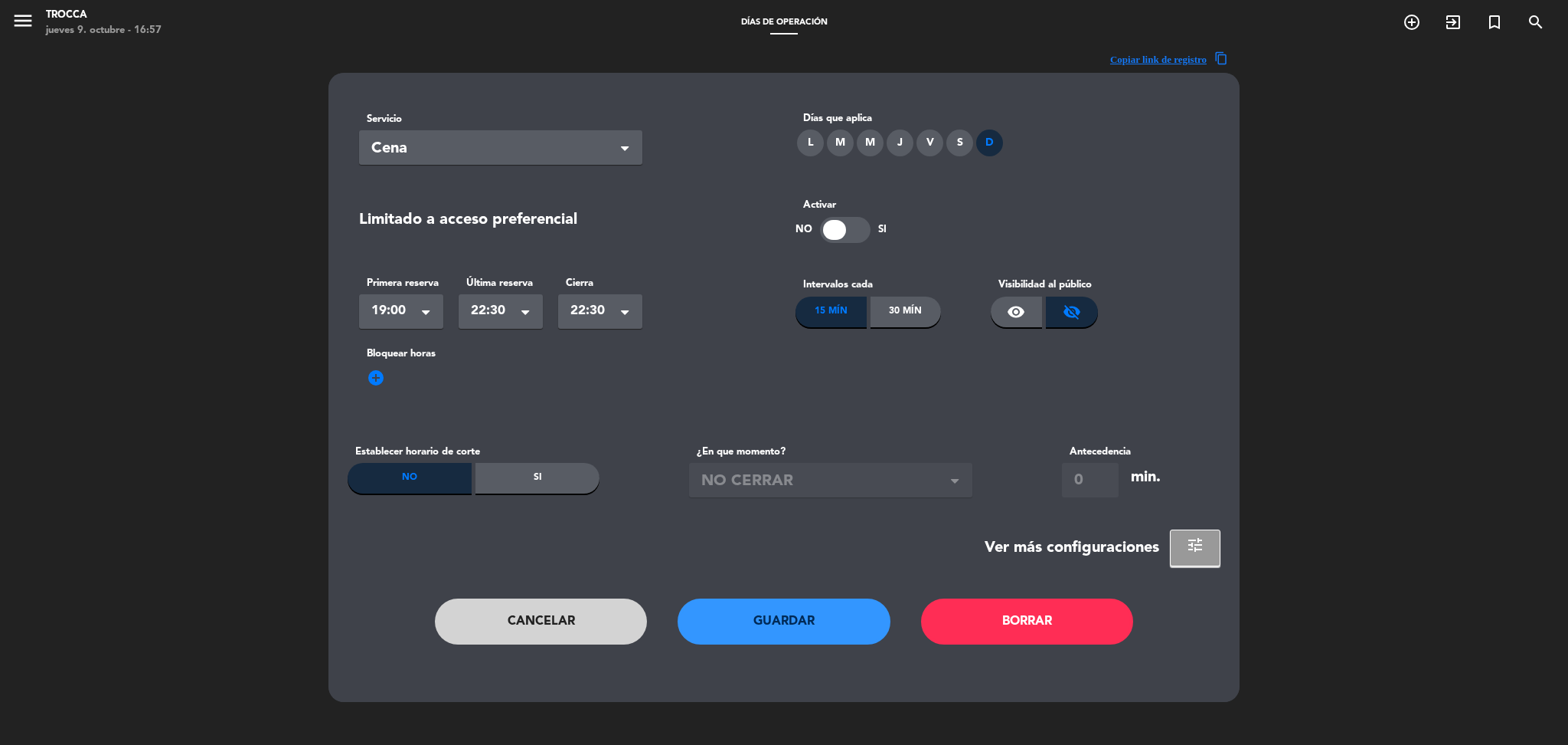
click at [377, 373] on span "add_circle" at bounding box center [376, 378] width 19 height 19
click at [426, 396] on span at bounding box center [430, 398] width 16 height 16
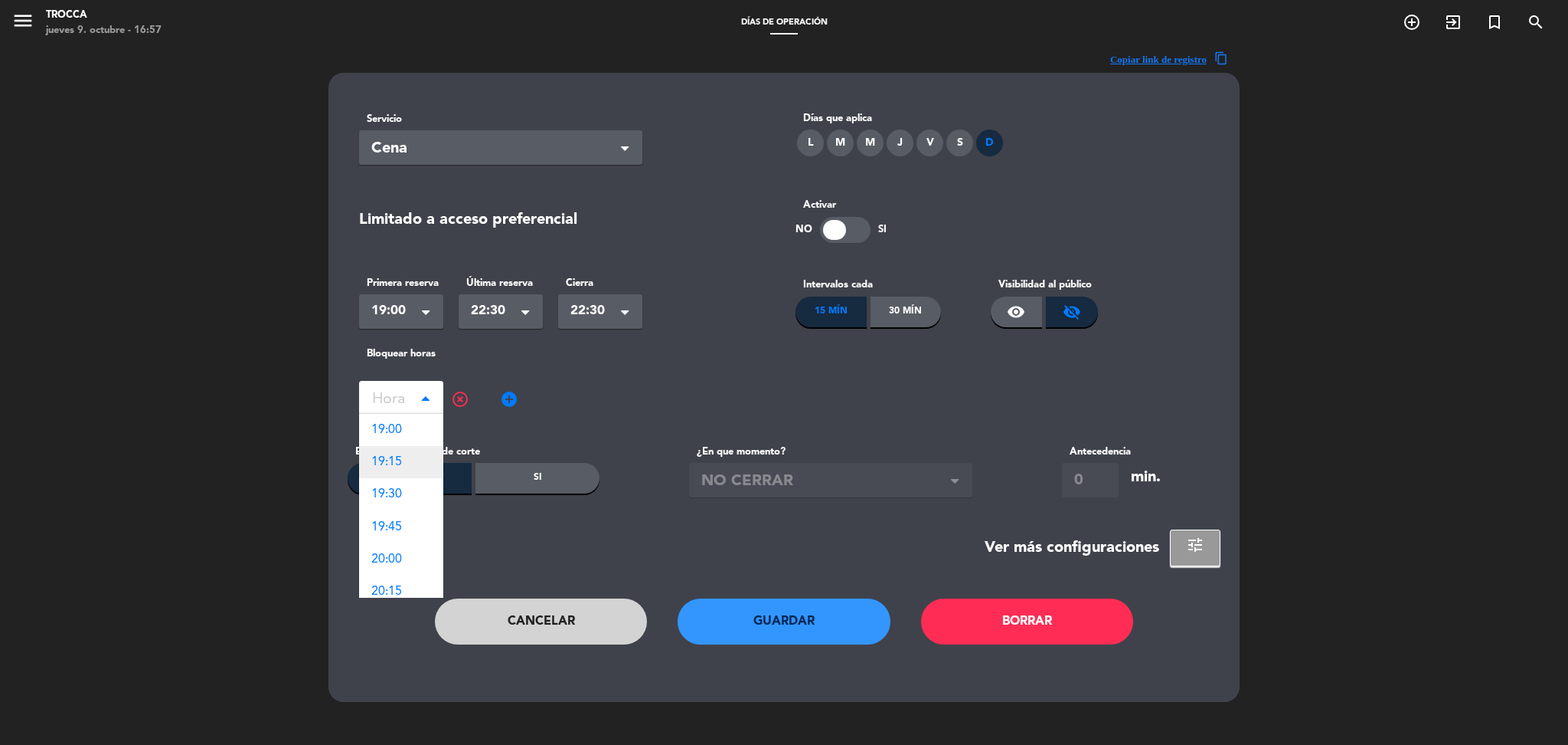
click at [405, 452] on div "19:15" at bounding box center [401, 461] width 84 height 32
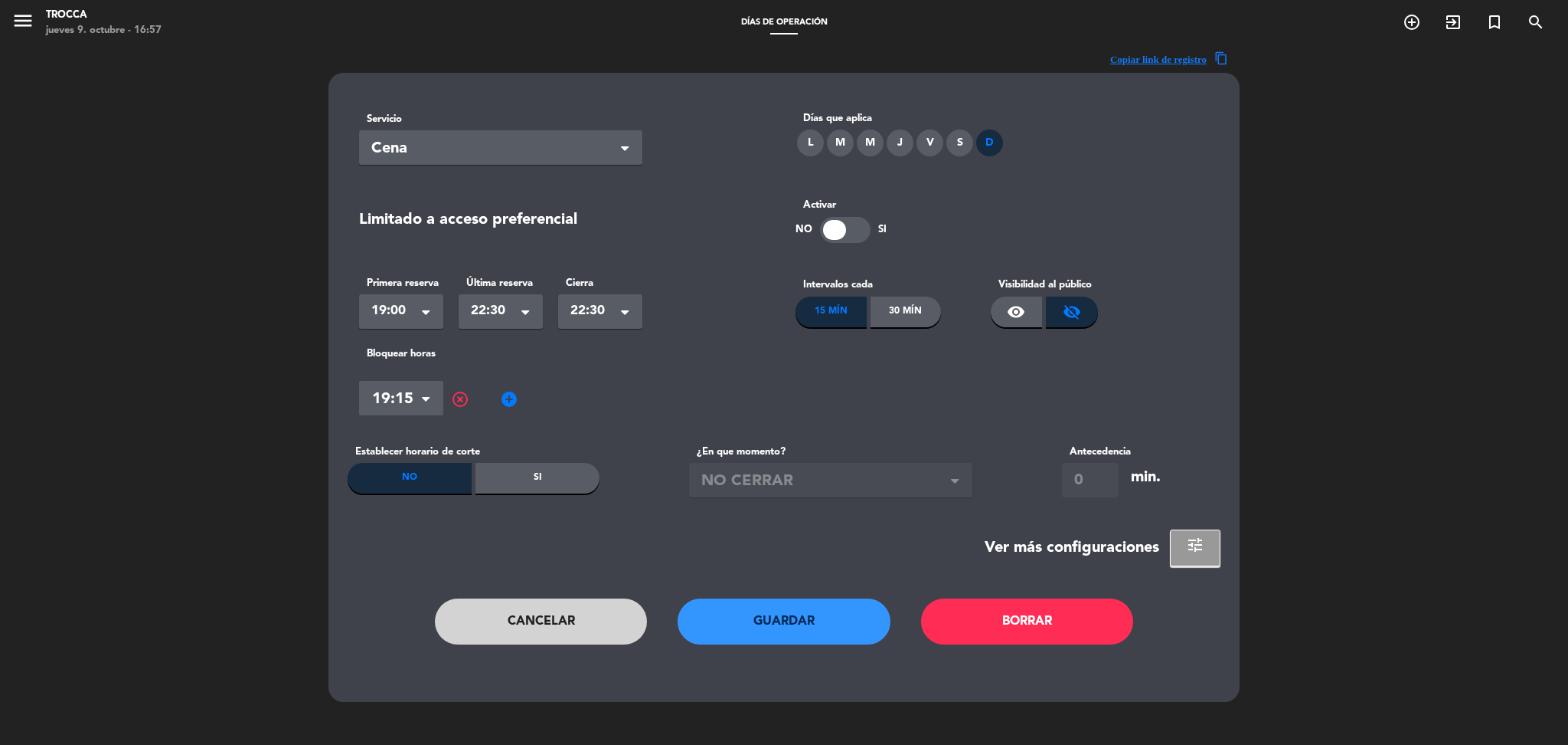
click at [515, 392] on span "add_circle" at bounding box center [509, 399] width 19 height 19
click at [563, 389] on input "text" at bounding box center [534, 400] width 84 height 27
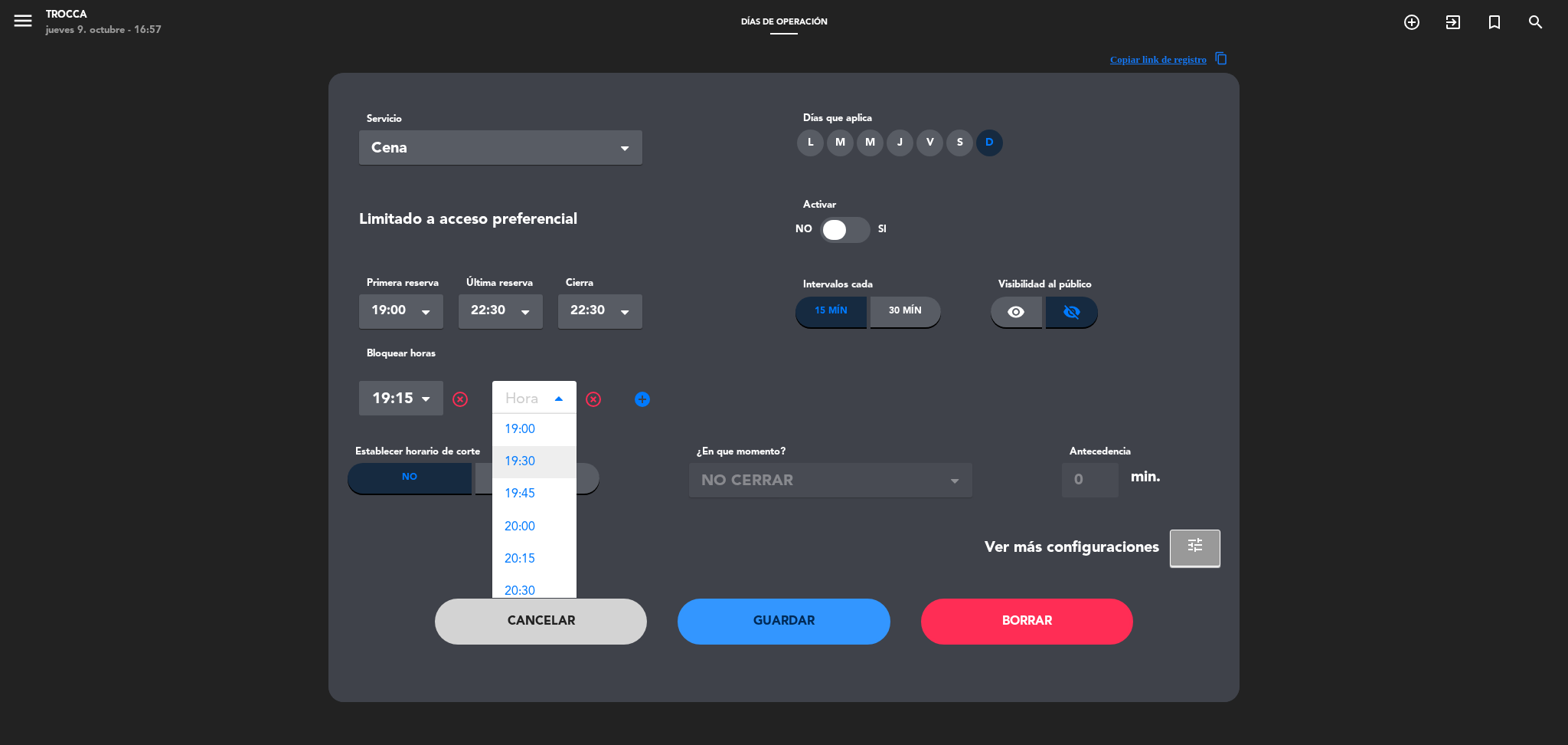
click at [518, 458] on span "19:30" at bounding box center [520, 461] width 31 height 12
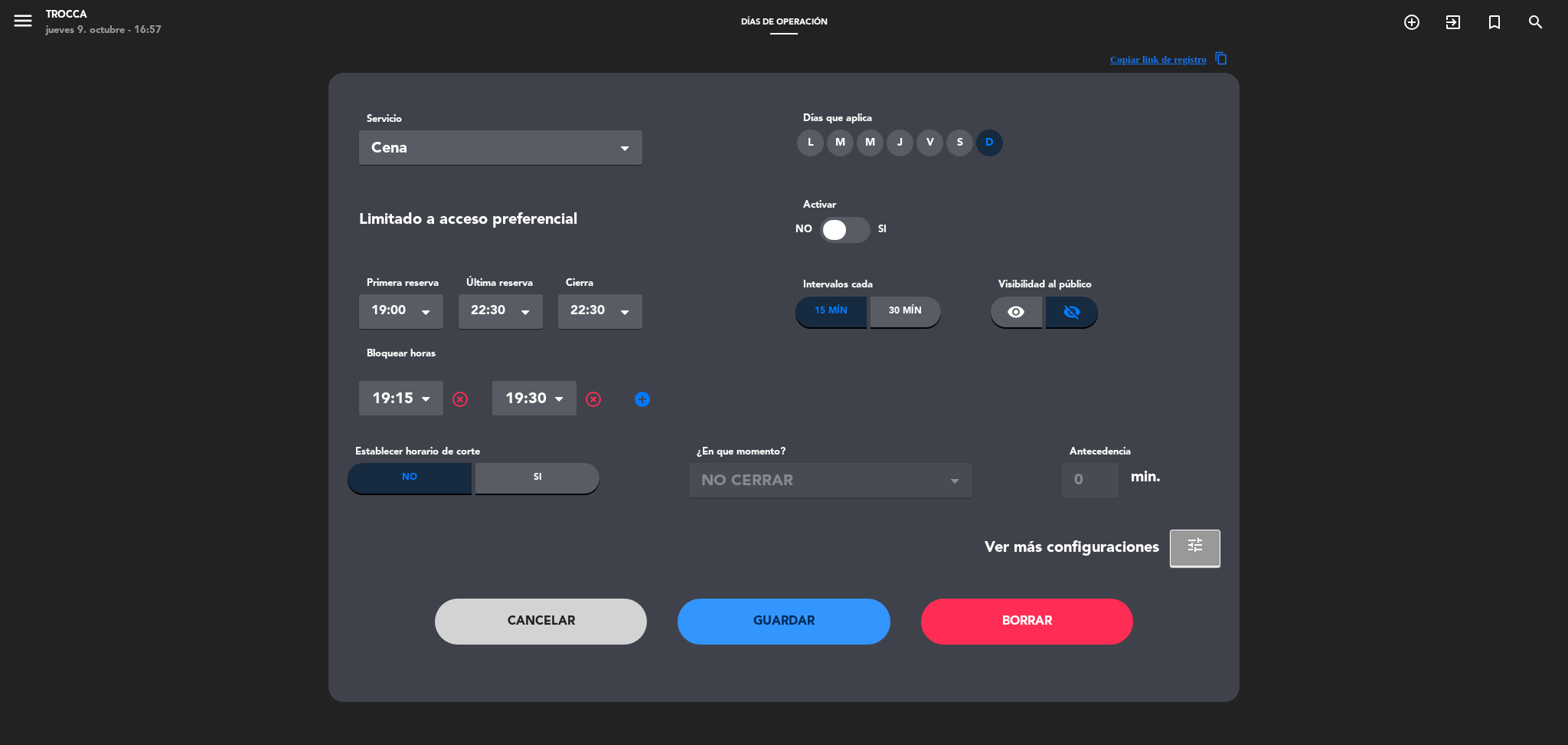
click at [646, 400] on span "add_circle" at bounding box center [643, 399] width 19 height 19
click at [660, 405] on input "text" at bounding box center [667, 400] width 84 height 27
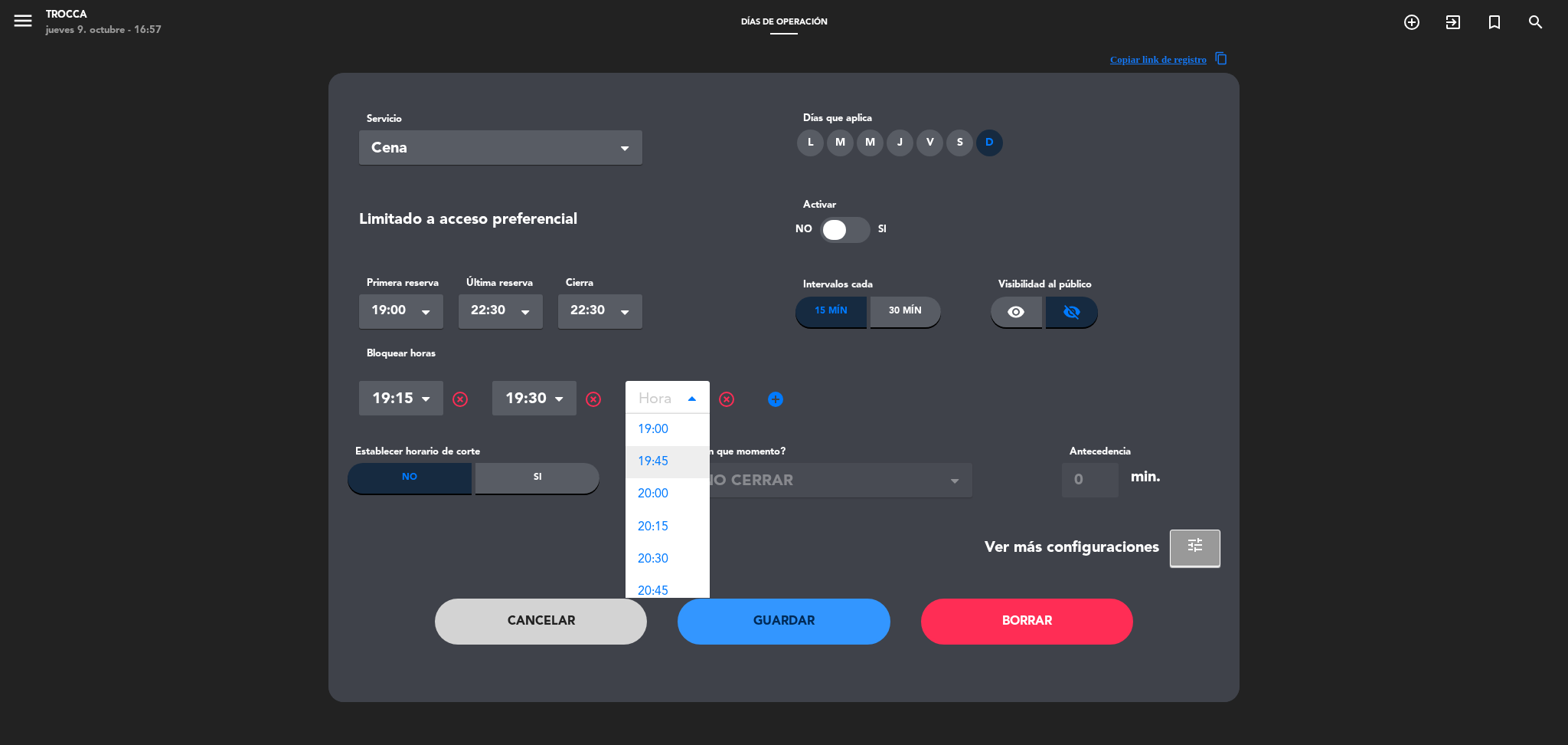
click at [658, 456] on span "19:45" at bounding box center [653, 461] width 31 height 12
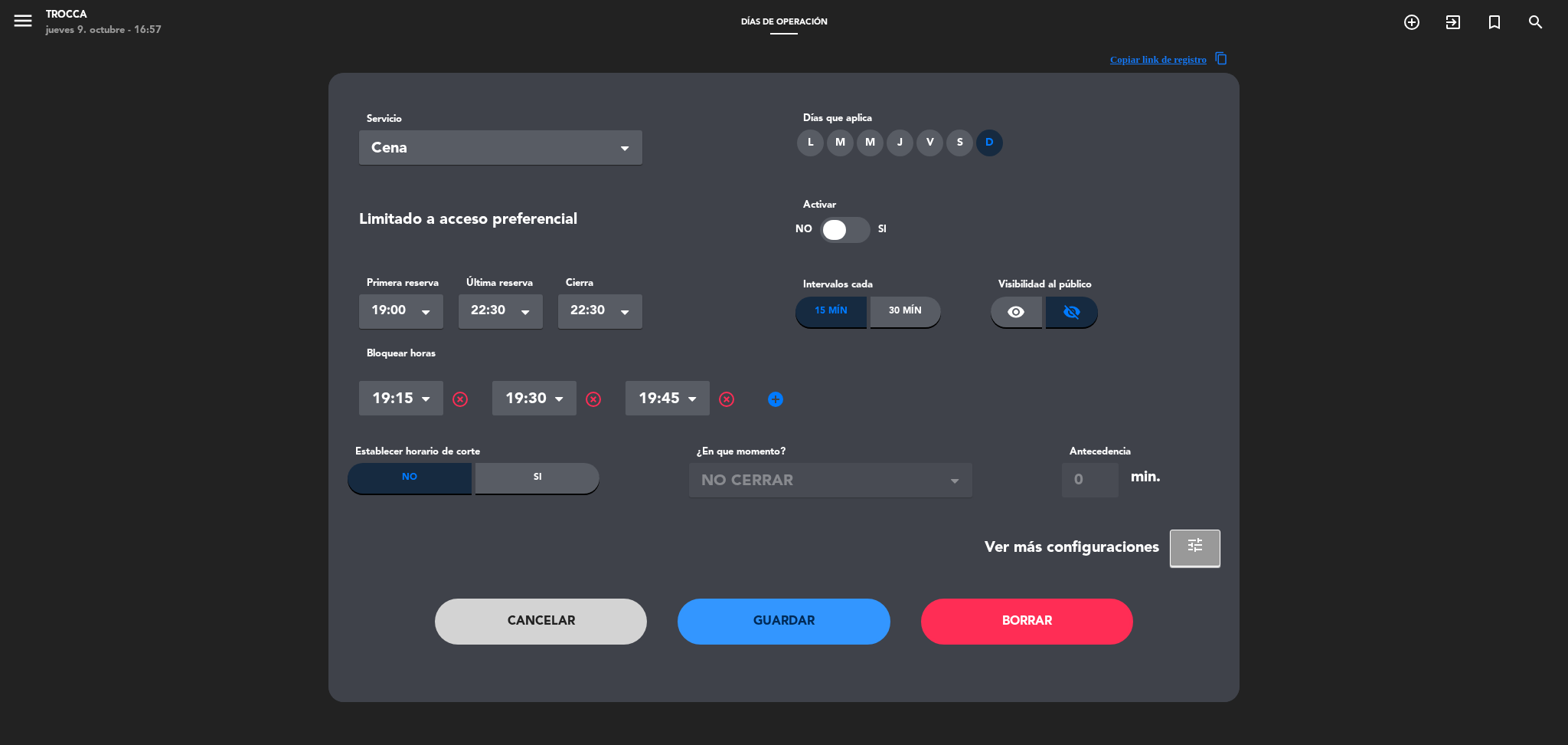
click at [771, 390] on span "add_circle" at bounding box center [776, 399] width 19 height 19
click at [779, 390] on input "text" at bounding box center [800, 400] width 84 height 27
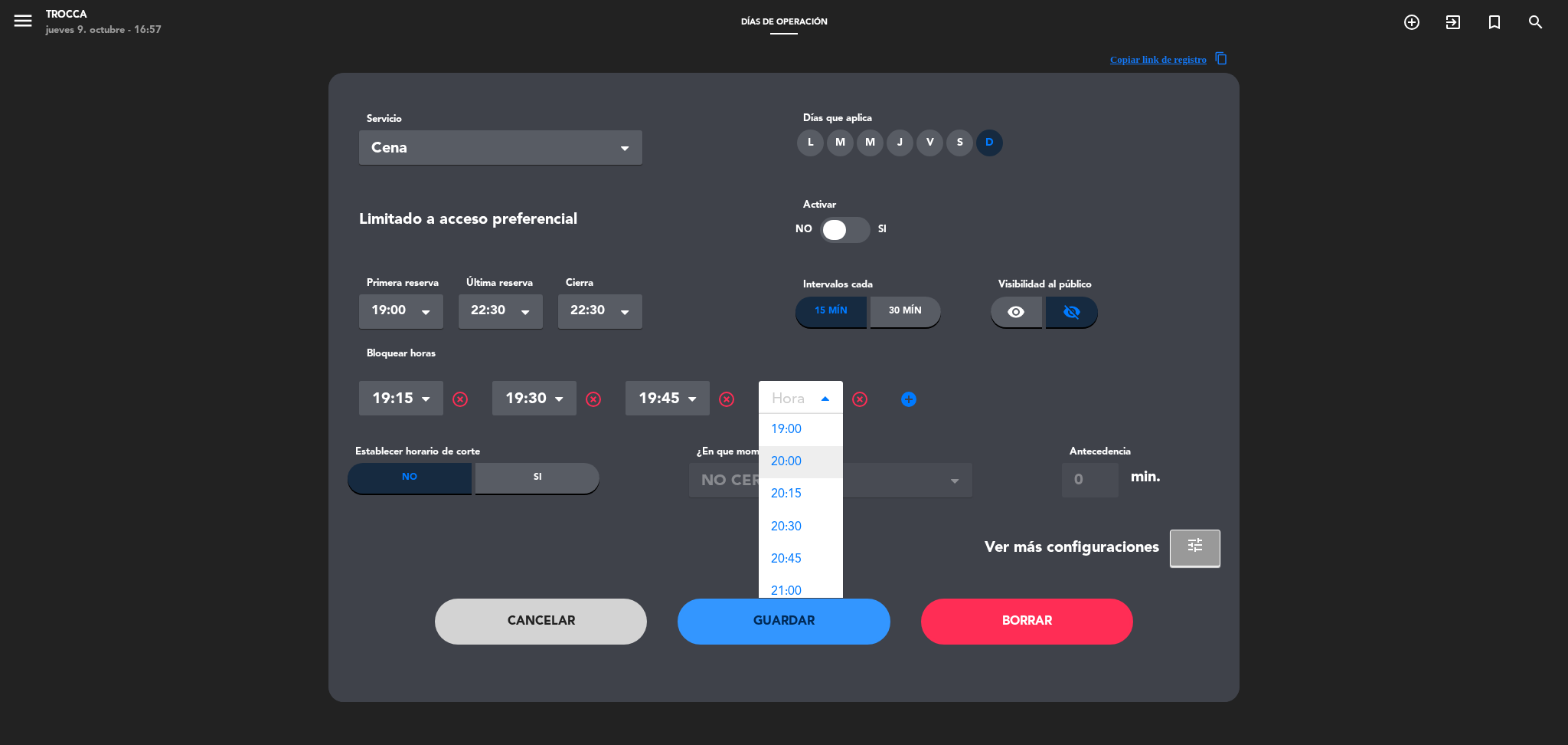
click at [805, 465] on div "20:00" at bounding box center [800, 461] width 84 height 32
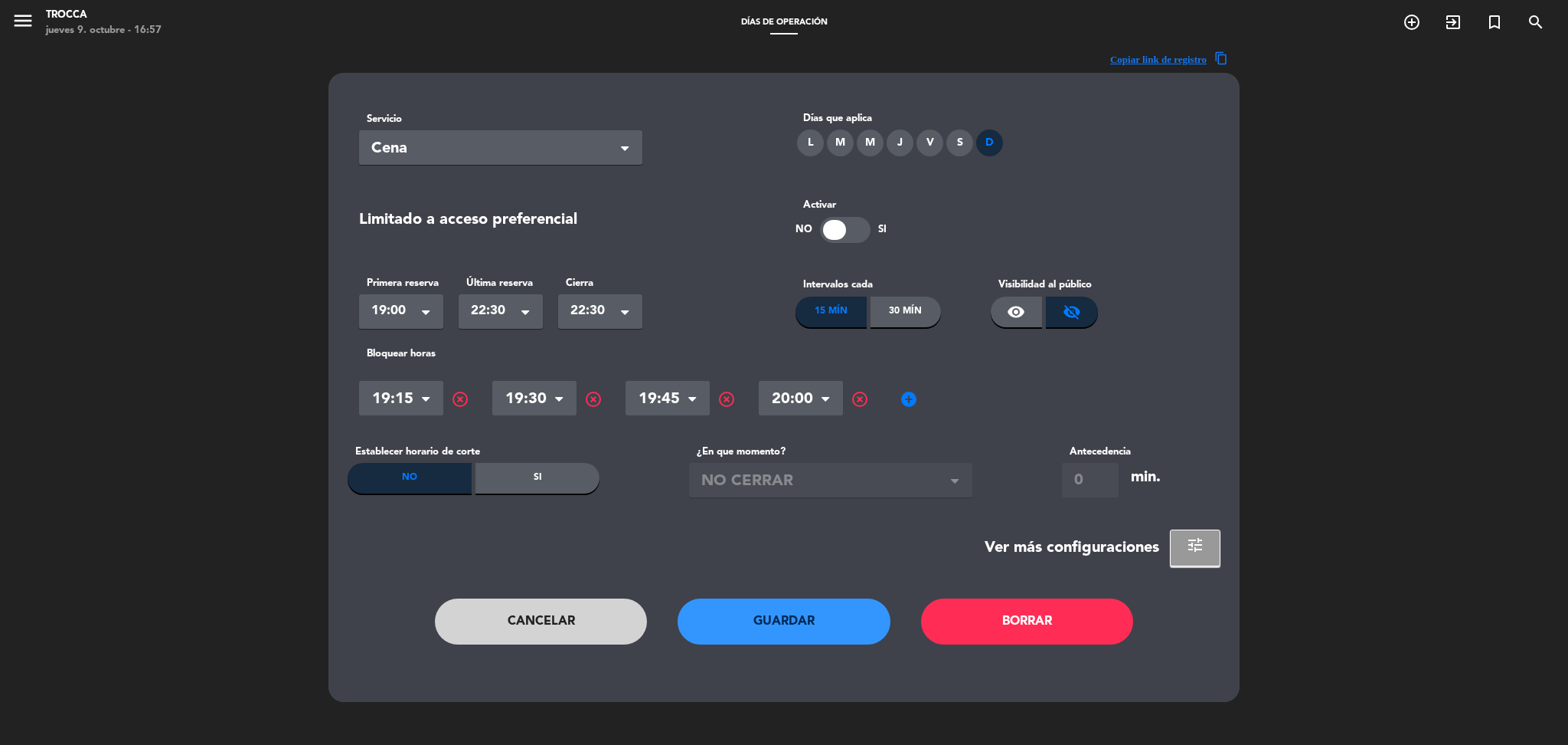
click at [792, 627] on button "Guardar" at bounding box center [784, 622] width 213 height 46
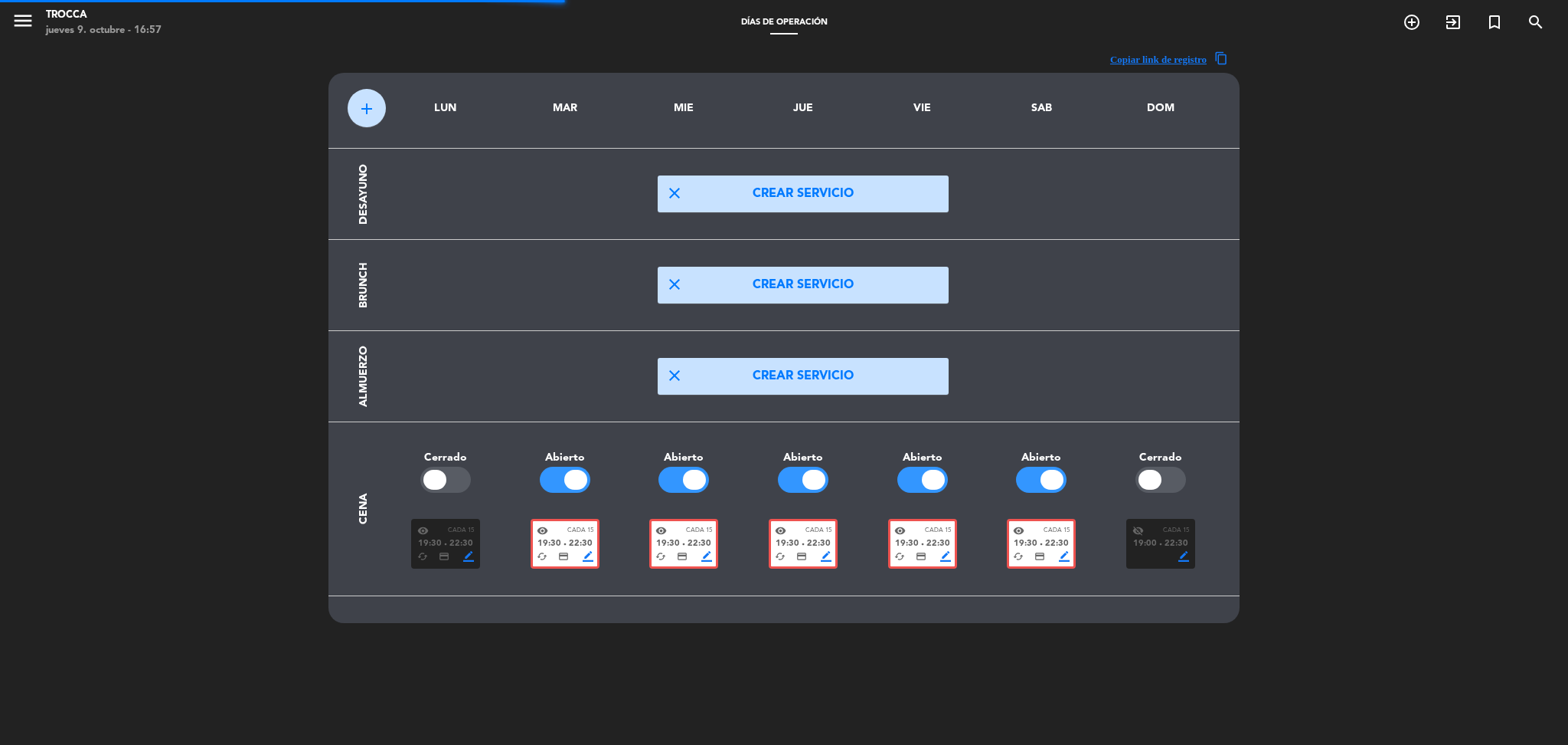
click at [812, 611] on div "add LUN MAR MIE JUE VIE SAB DOM Desayuno close Crear servicio Brunch close Crea…" at bounding box center [784, 348] width 911 height 550
click at [816, 550] on div "cached credit_card border_color" at bounding box center [803, 556] width 56 height 11
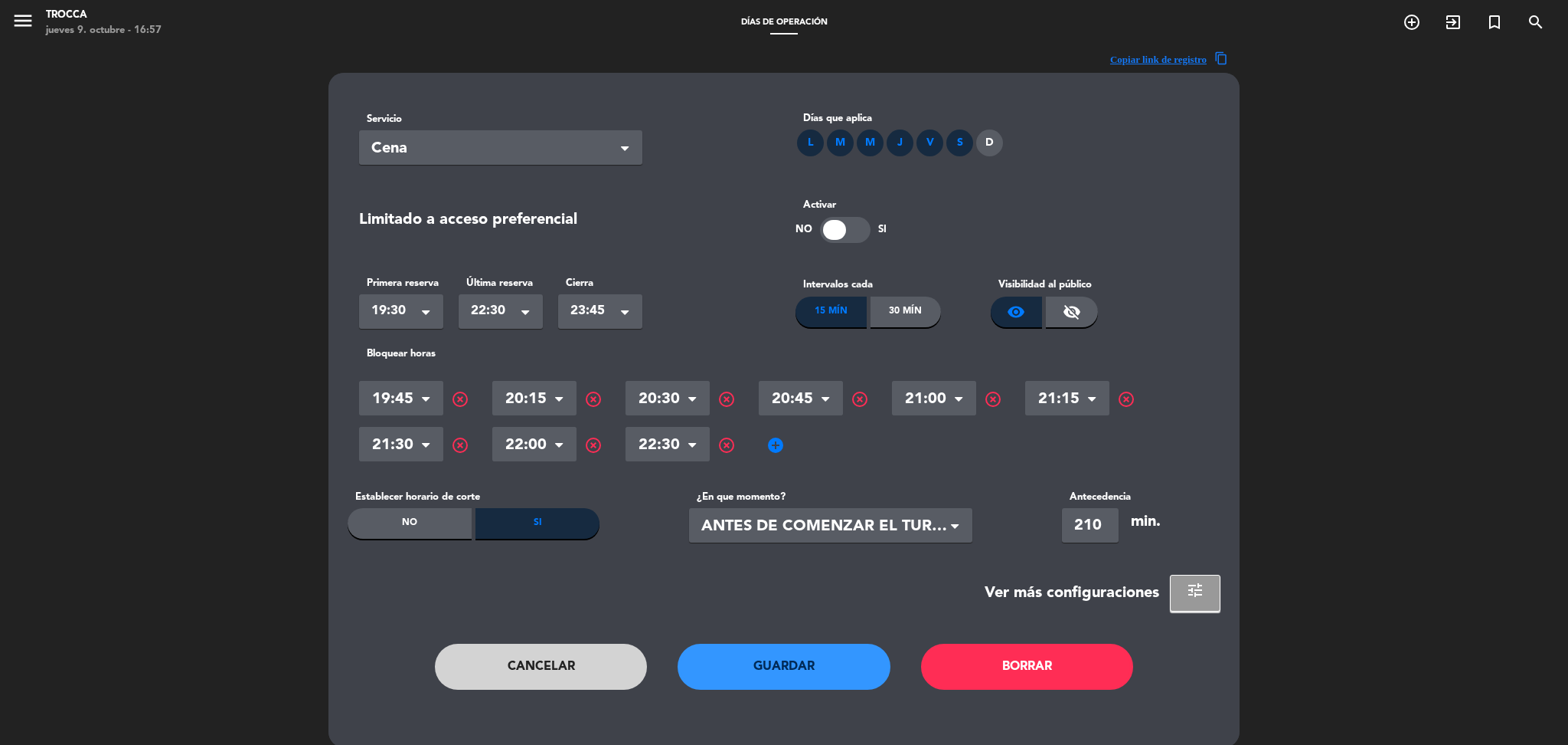
click at [765, 444] on div "Hora × 19:45 × highlight_off Hora × 20:15 × highlight_off Hora × 20:30 × highli…" at bounding box center [784, 421] width 850 height 92
click at [773, 444] on span "add_circle" at bounding box center [776, 445] width 19 height 19
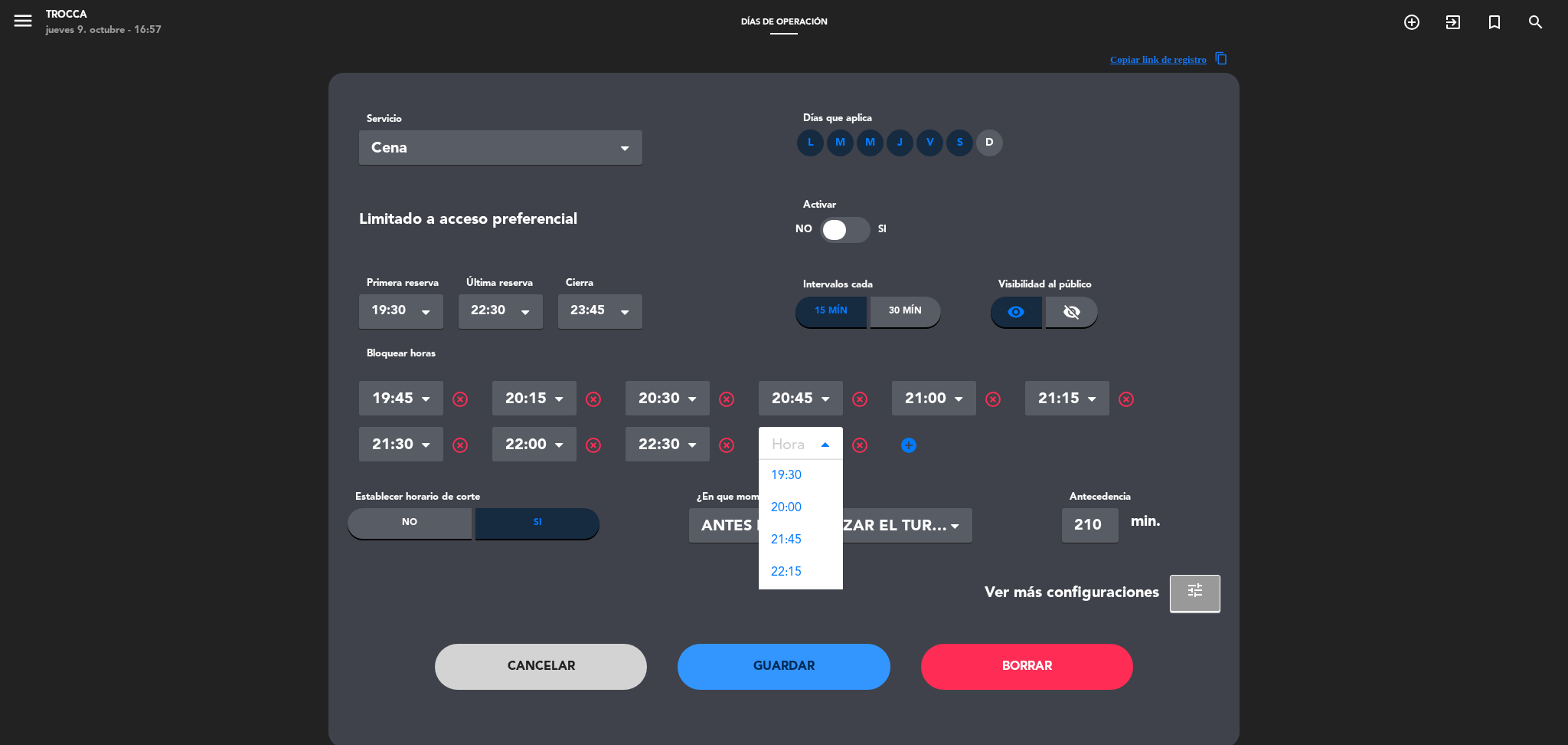
click at [784, 447] on input "text" at bounding box center [800, 446] width 84 height 27
click at [559, 666] on button "Cancelar" at bounding box center [542, 666] width 213 height 46
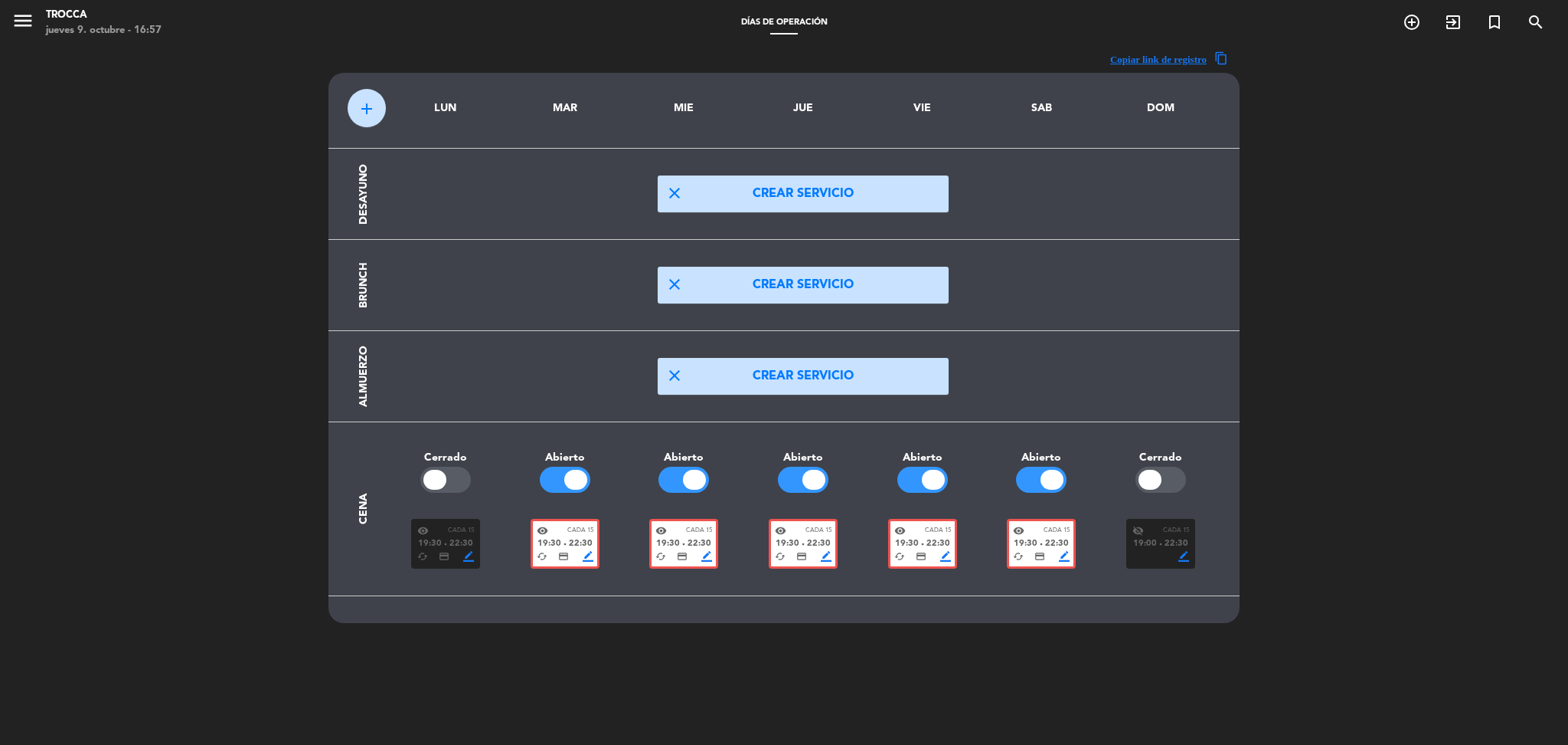
click at [1154, 527] on div "visibility_off Cada 15" at bounding box center [1160, 530] width 56 height 11
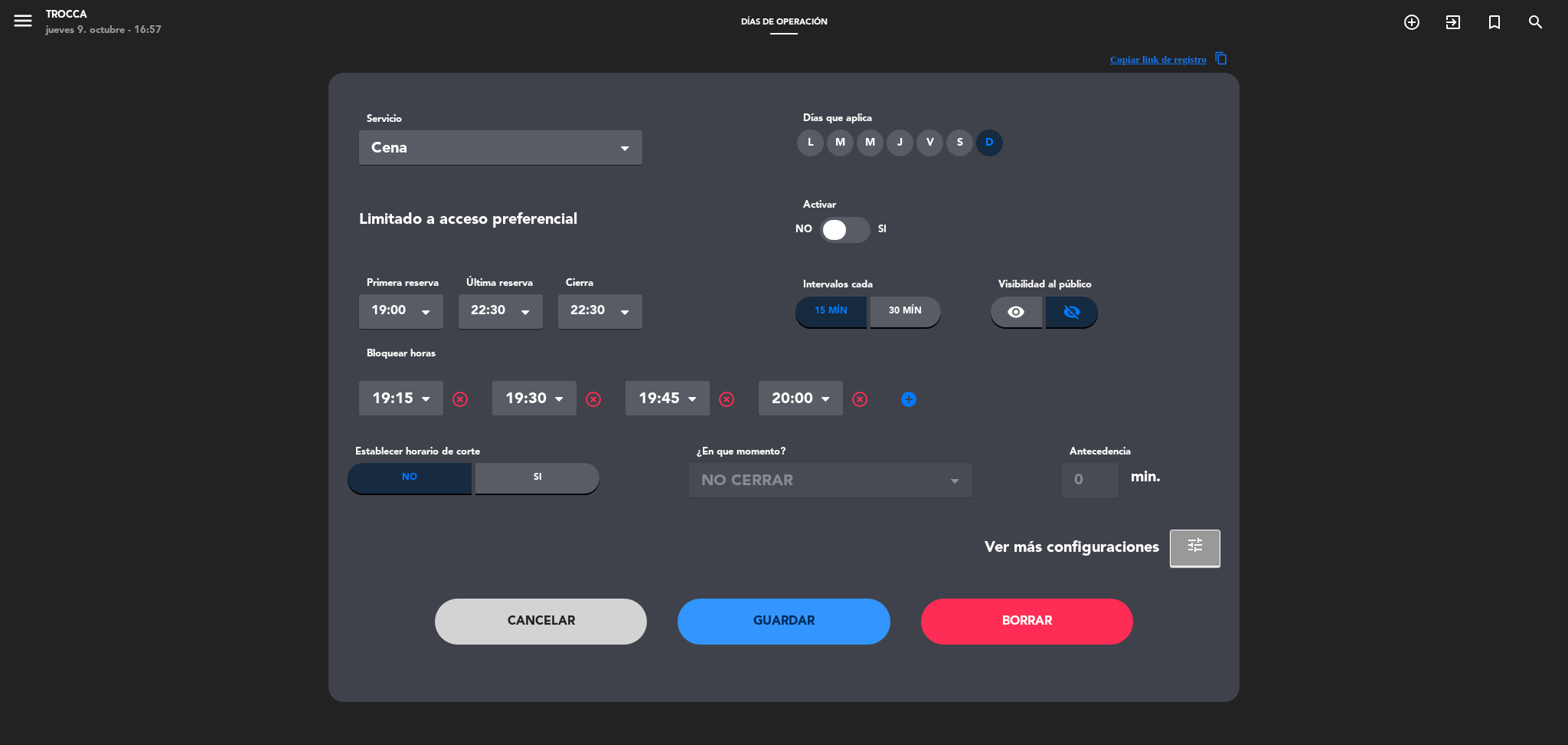
click at [596, 617] on button "Cancelar" at bounding box center [542, 622] width 213 height 46
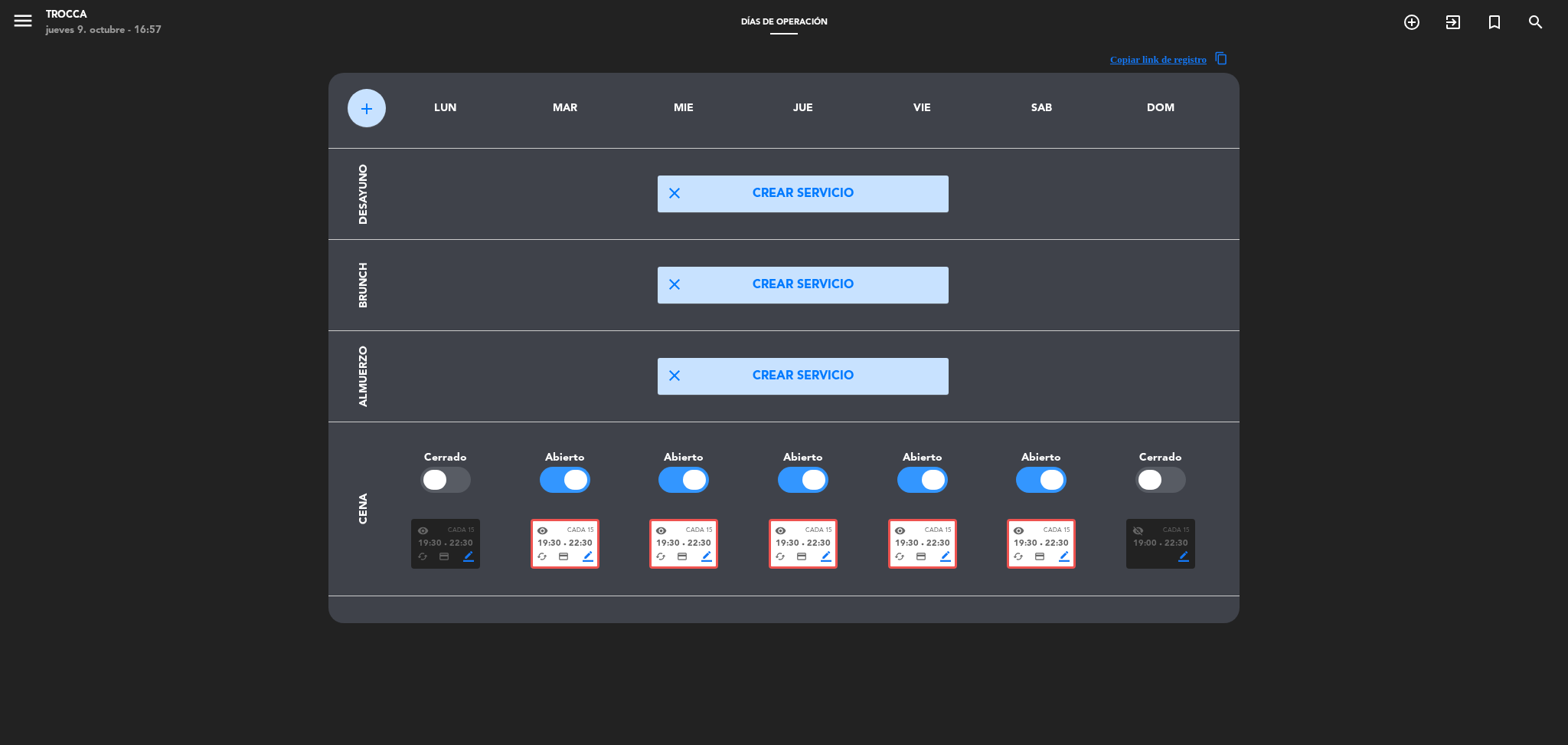
click at [1181, 479] on div at bounding box center [1160, 479] width 51 height 26
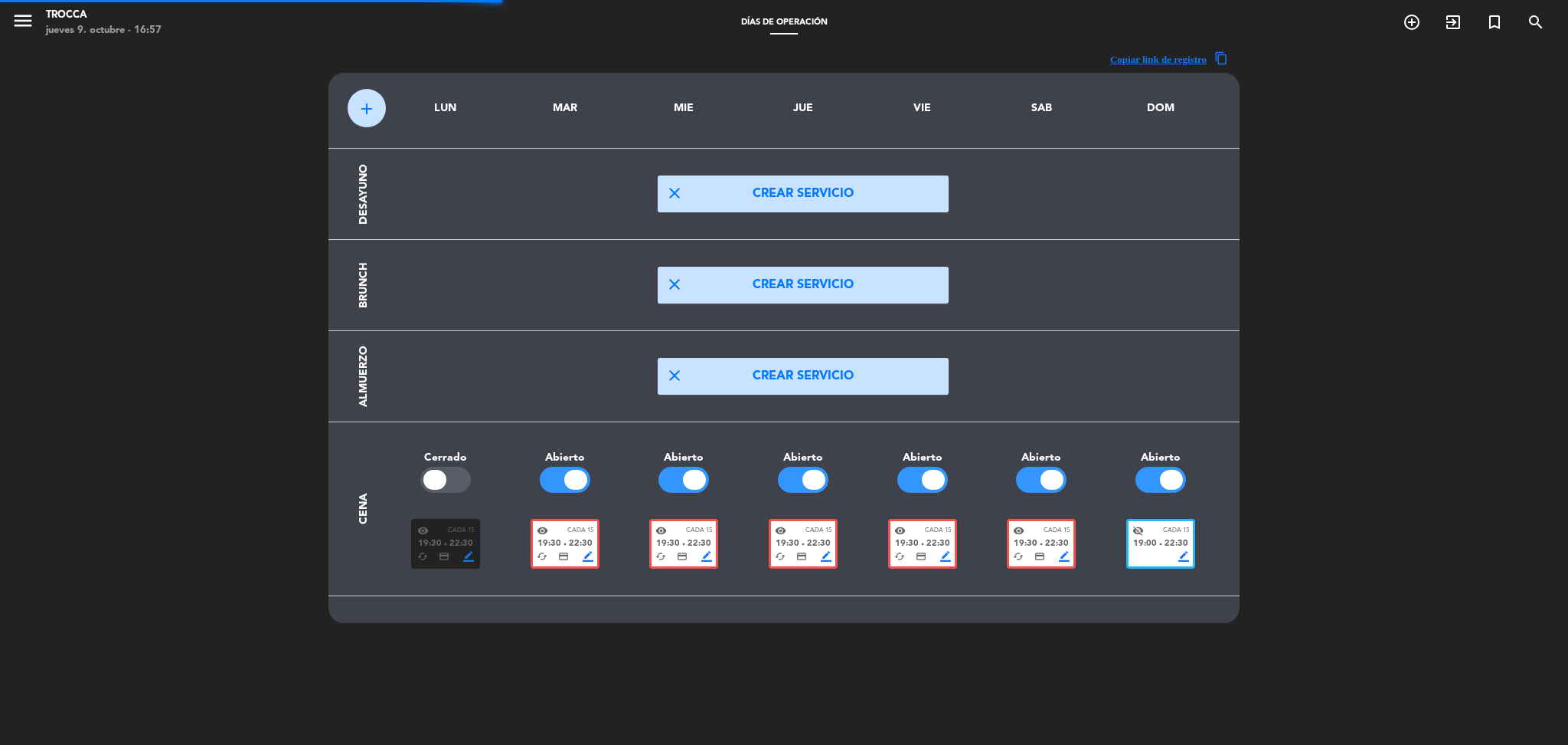
click at [1147, 542] on span "19:00" at bounding box center [1146, 544] width 24 height 14
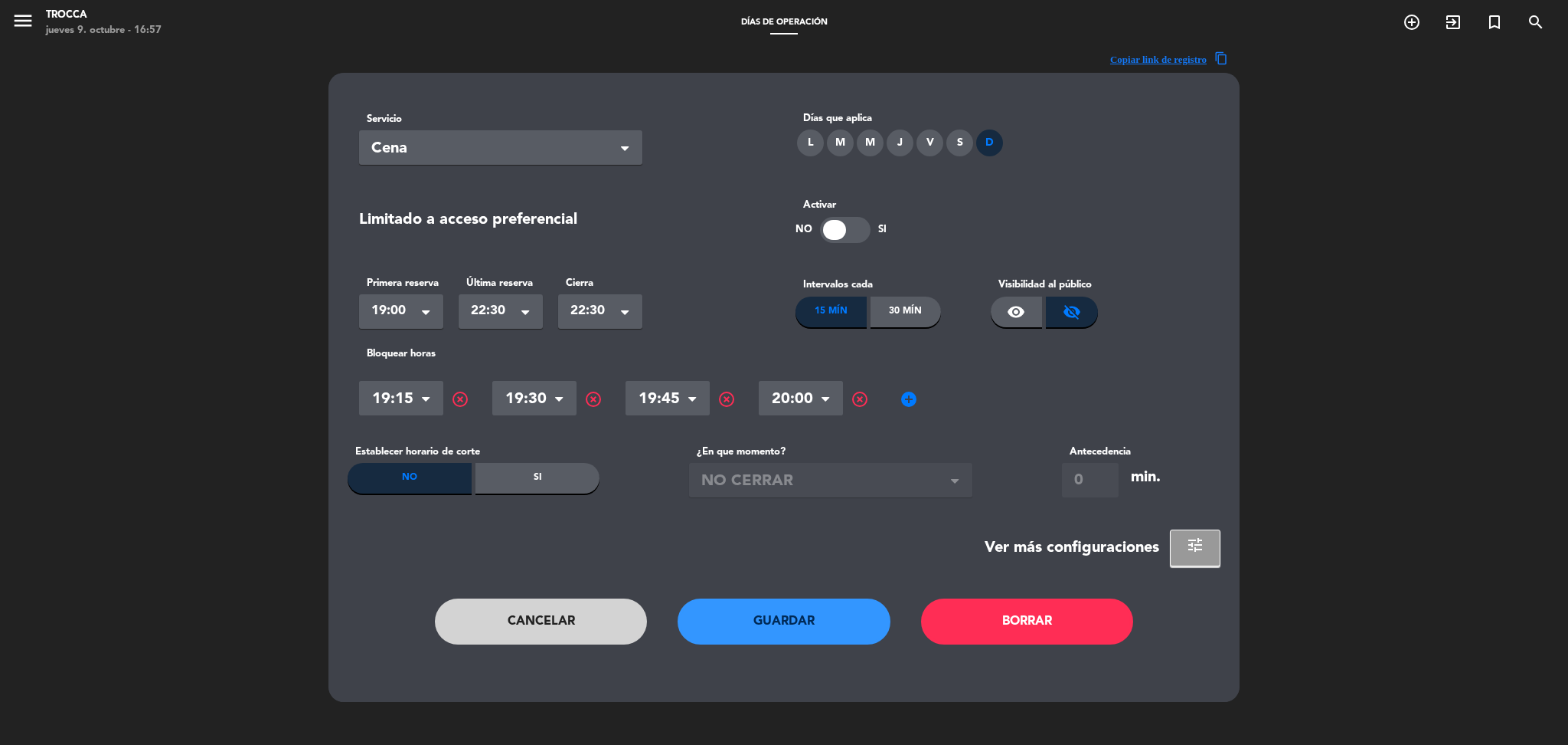
click at [594, 399] on span "highlight_off" at bounding box center [594, 399] width 19 height 19
click at [781, 392] on span "add_circle" at bounding box center [776, 399] width 19 height 19
click at [781, 392] on input "text" at bounding box center [800, 400] width 84 height 27
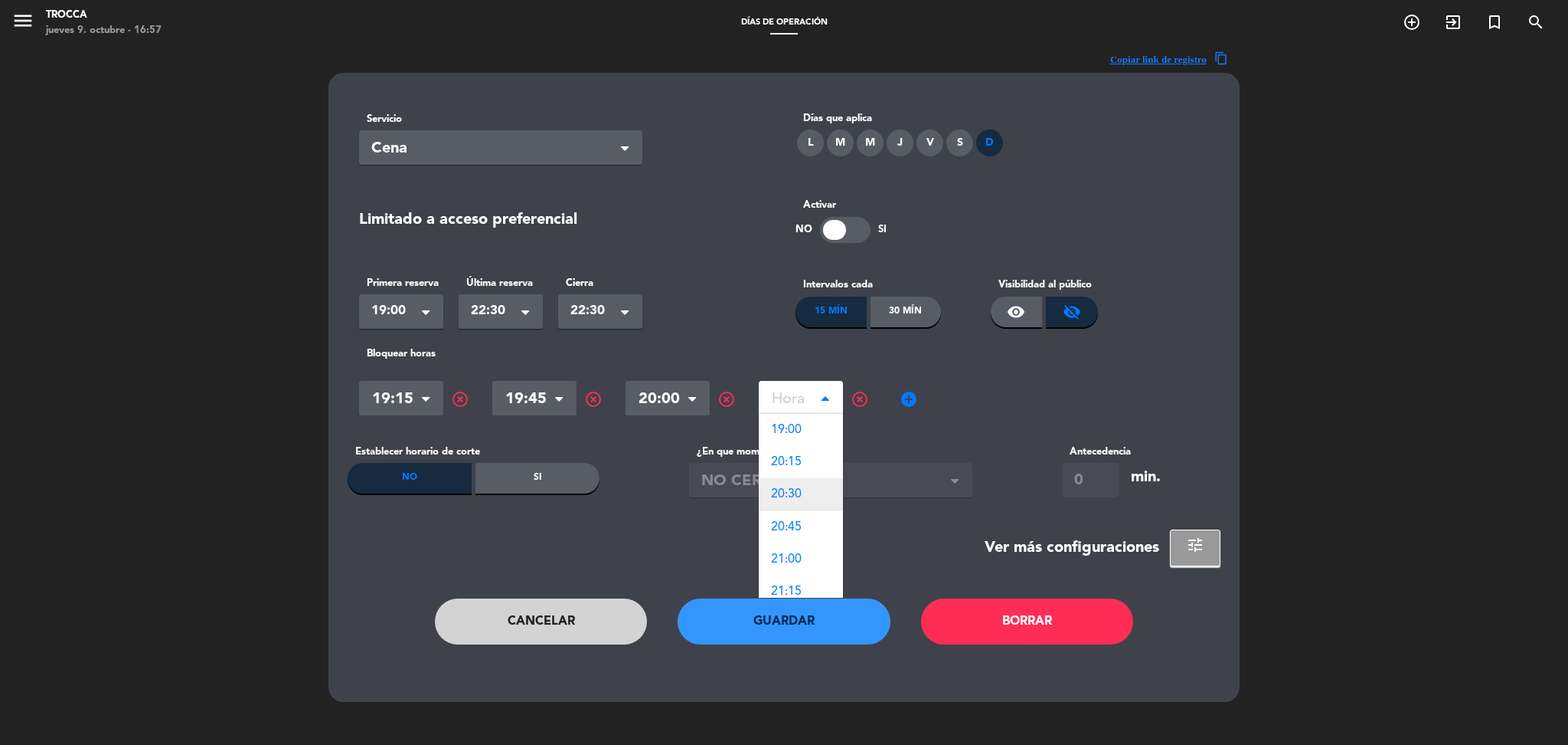
click at [795, 493] on span "20:30" at bounding box center [786, 494] width 31 height 12
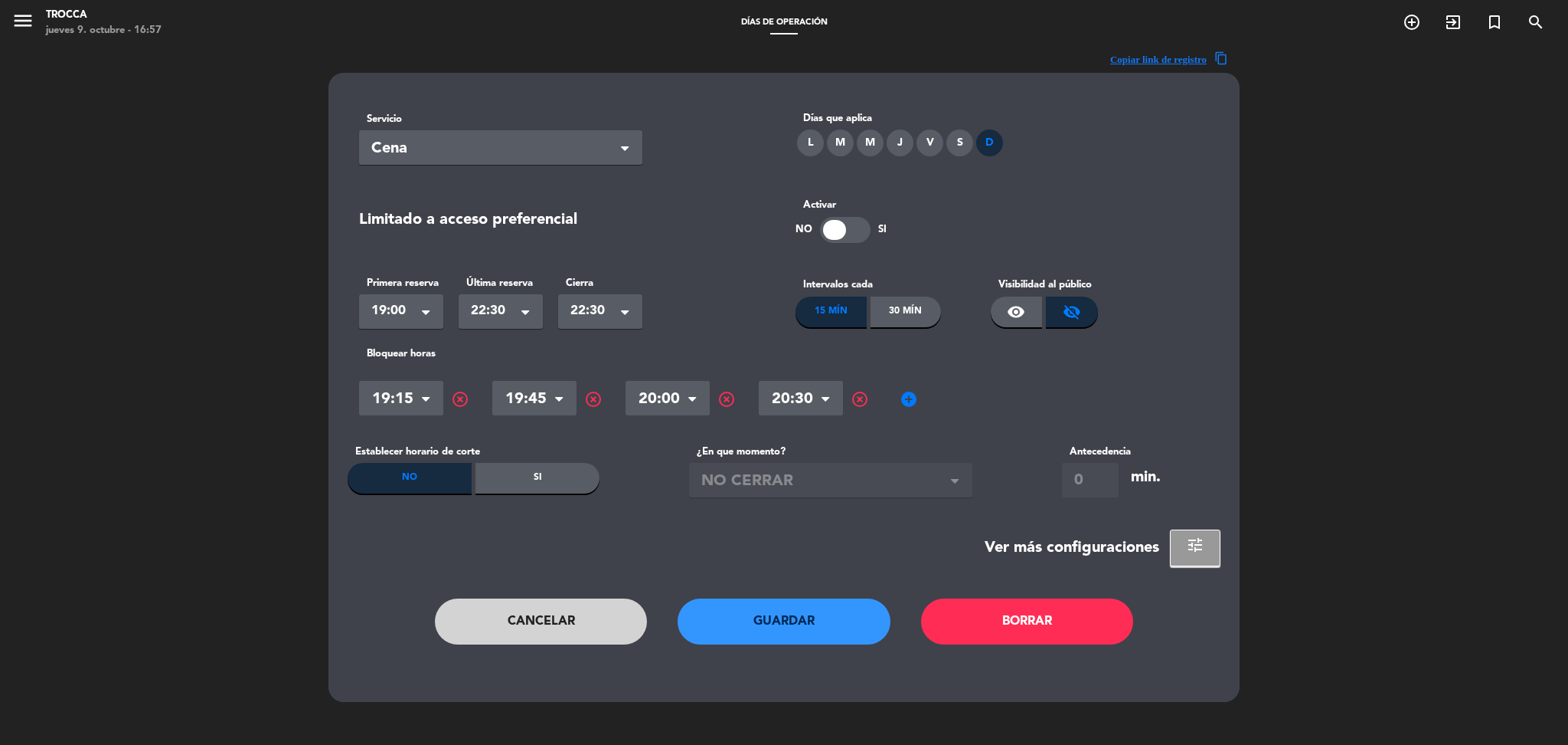
click at [897, 402] on div "Hora × 19:15 × highlight_off Hora × 19:45 × highlight_off Hora × 20:00 × highli…" at bounding box center [784, 398] width 850 height 46
click at [899, 402] on span "add_circle" at bounding box center [909, 399] width 19 height 19
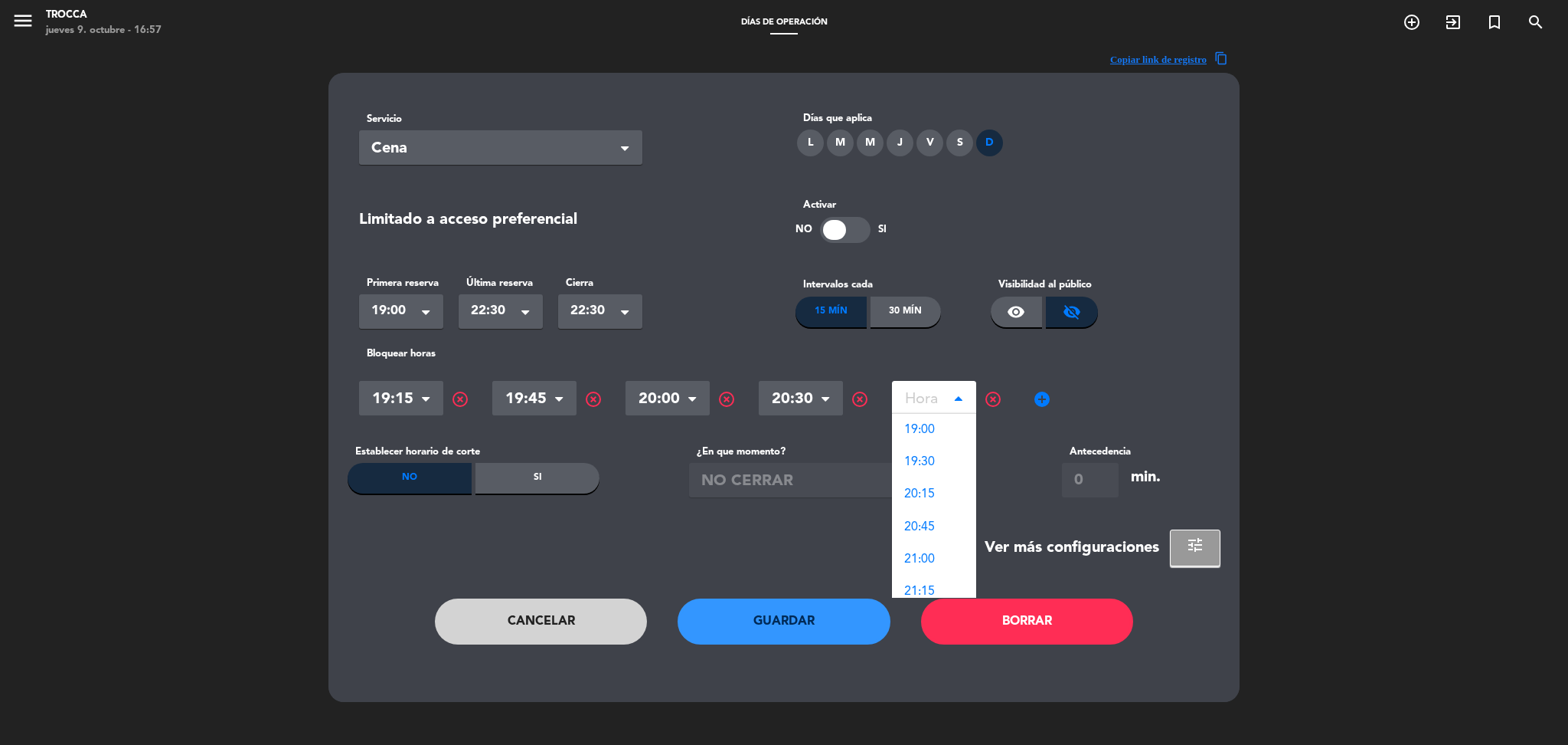
click at [922, 405] on input "text" at bounding box center [934, 400] width 84 height 27
click at [922, 531] on span "20:45" at bounding box center [919, 526] width 31 height 12
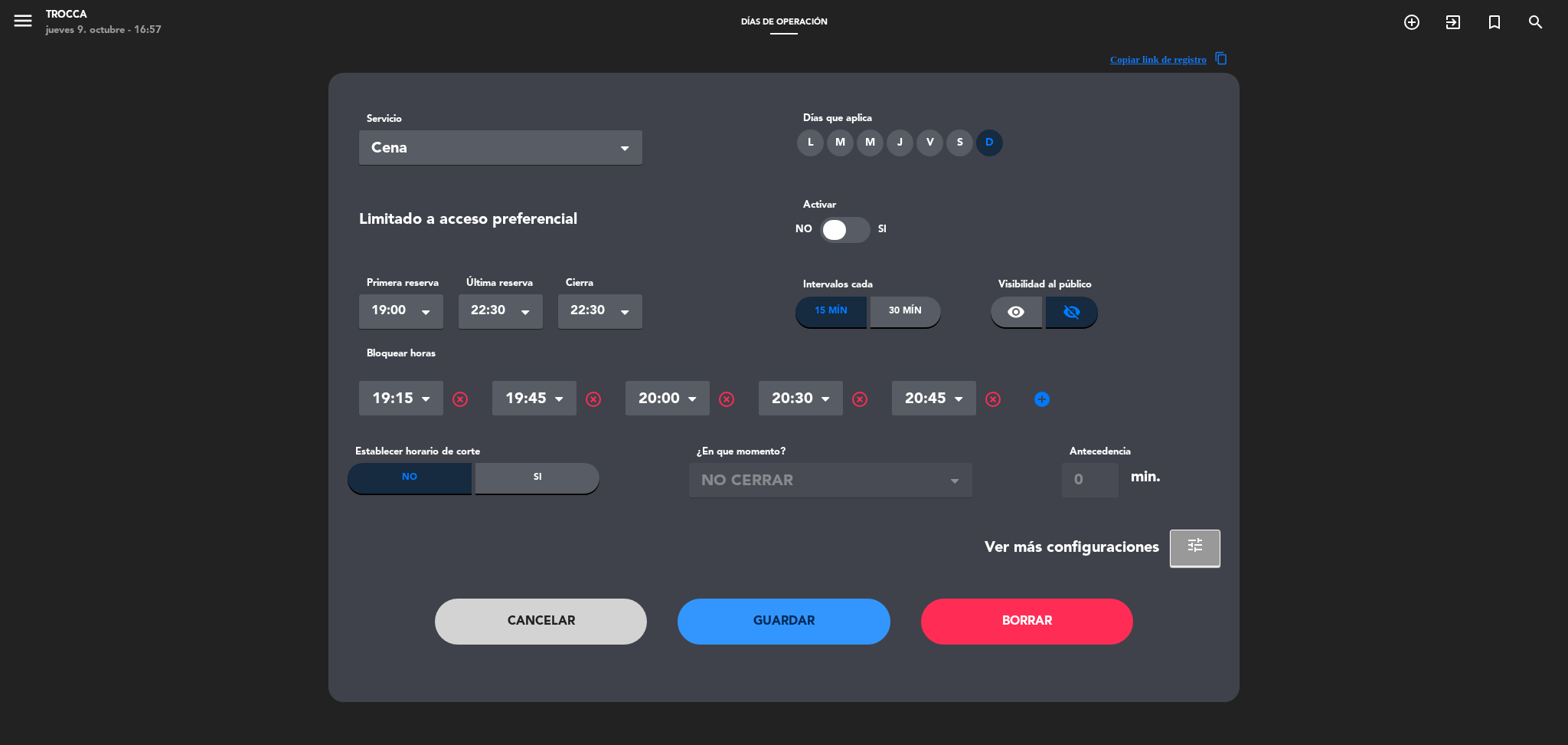
click at [1043, 392] on span "add_circle" at bounding box center [1042, 399] width 19 height 19
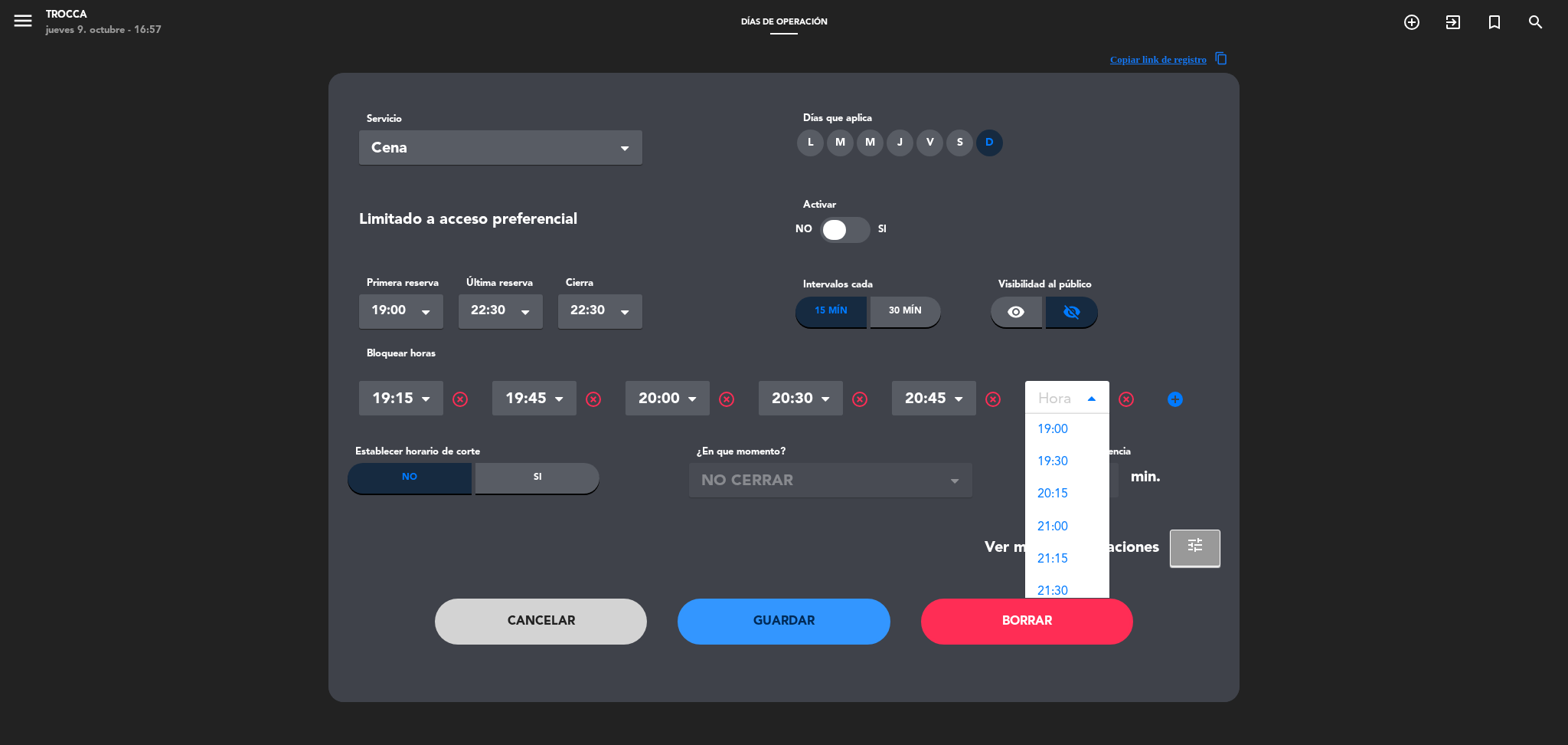
click at [1064, 396] on input "text" at bounding box center [1067, 400] width 84 height 27
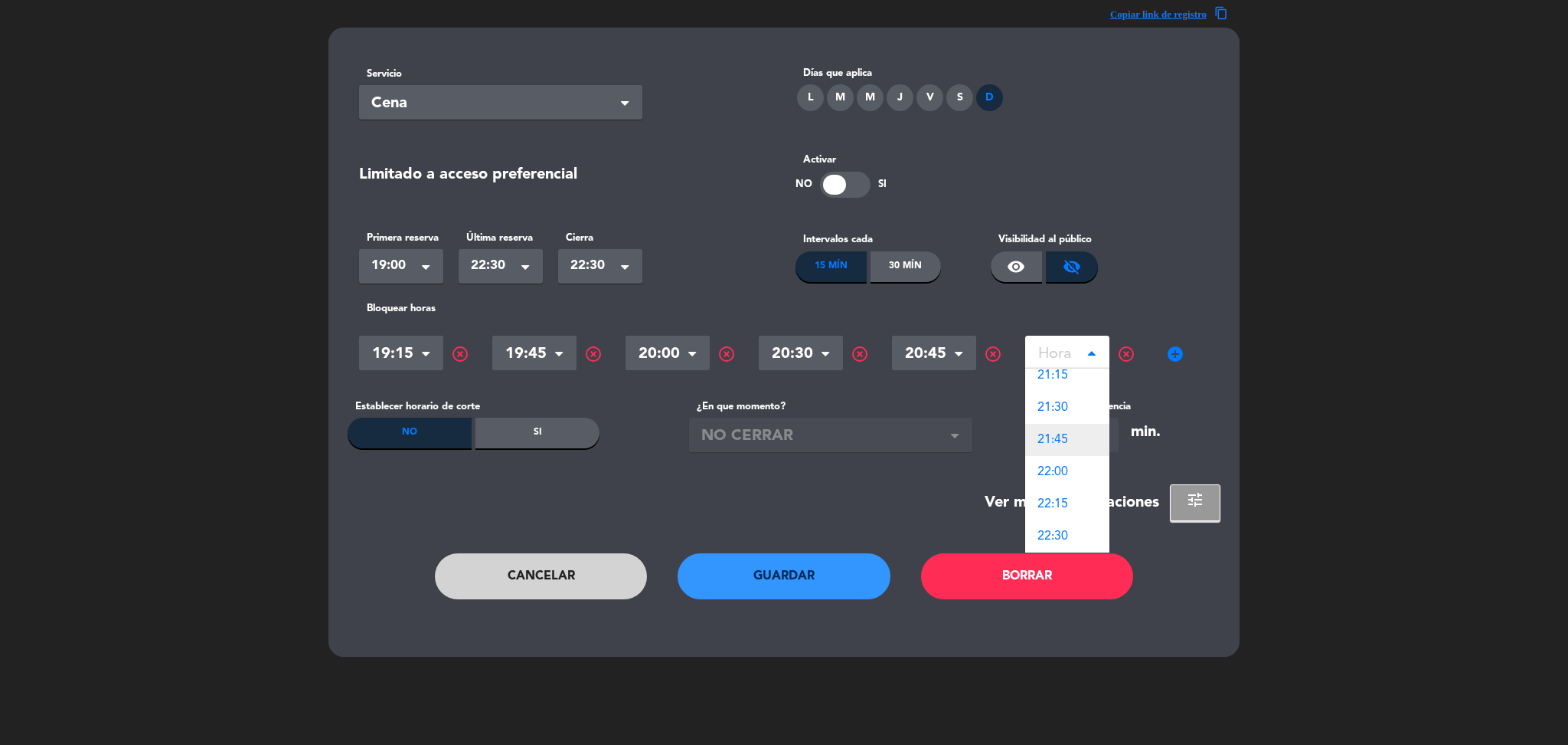
click at [1063, 446] on div "21:45" at bounding box center [1067, 439] width 84 height 32
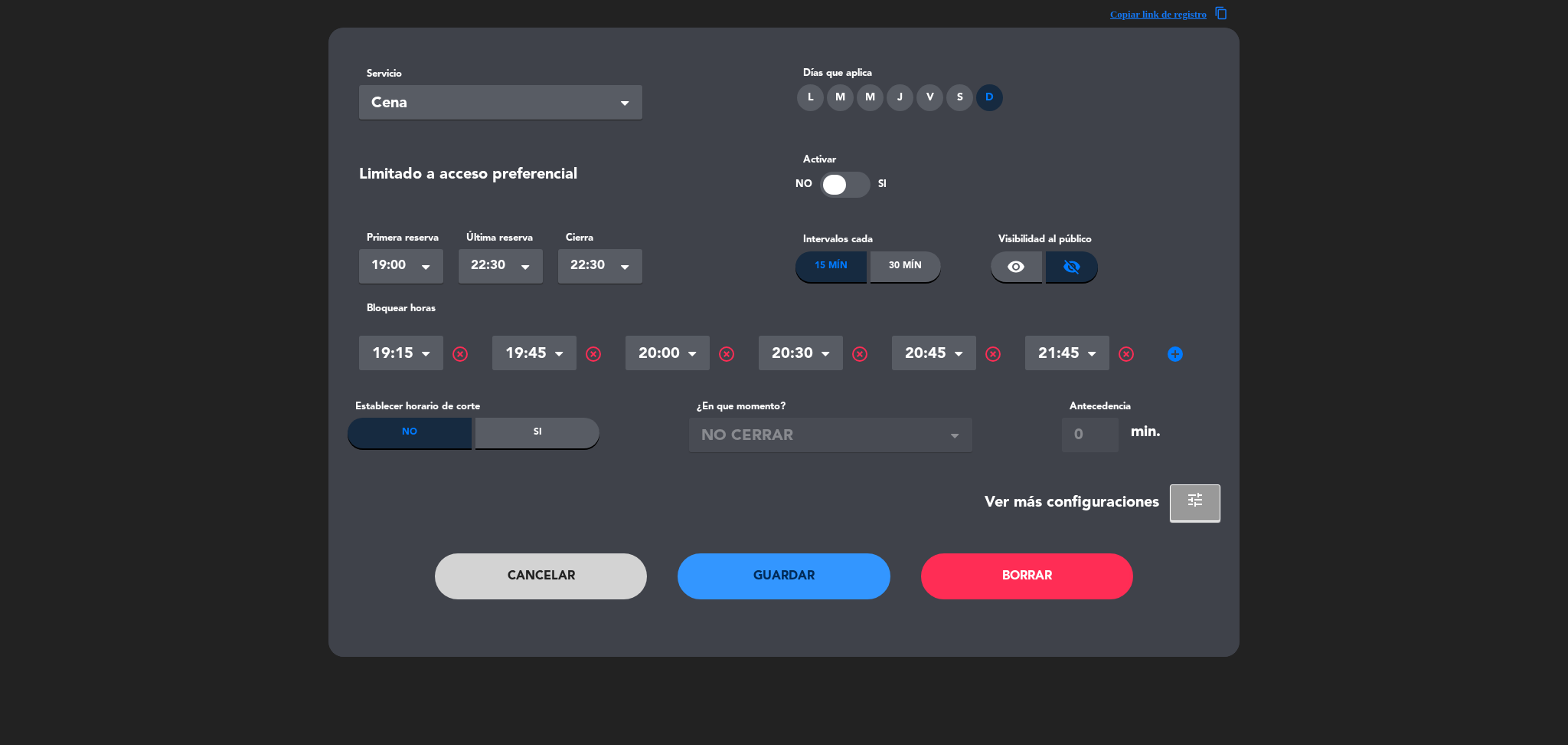
click at [1181, 351] on span "add_circle" at bounding box center [1175, 354] width 19 height 19
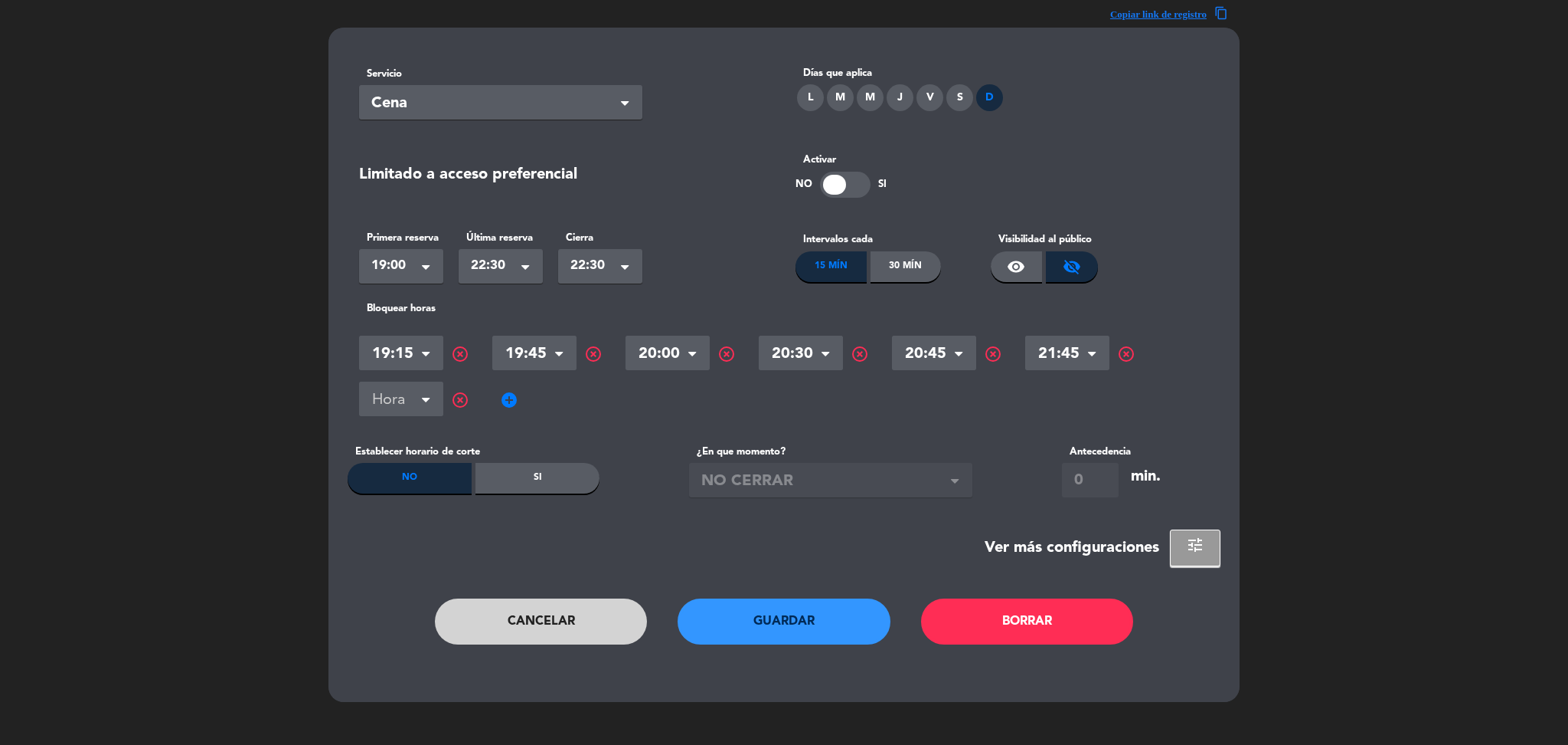
click at [408, 387] on input "text" at bounding box center [401, 400] width 84 height 27
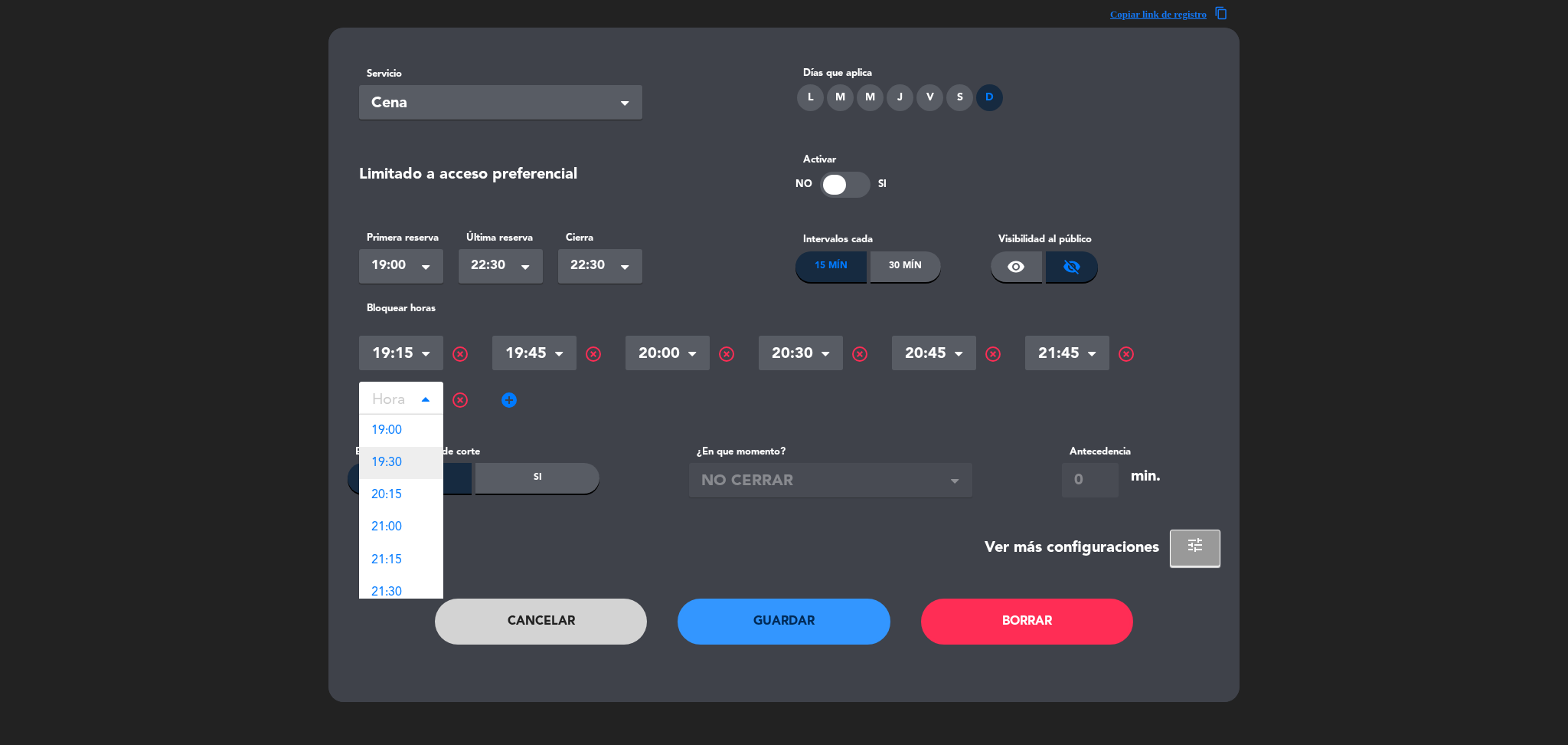
scroll to position [106, 0]
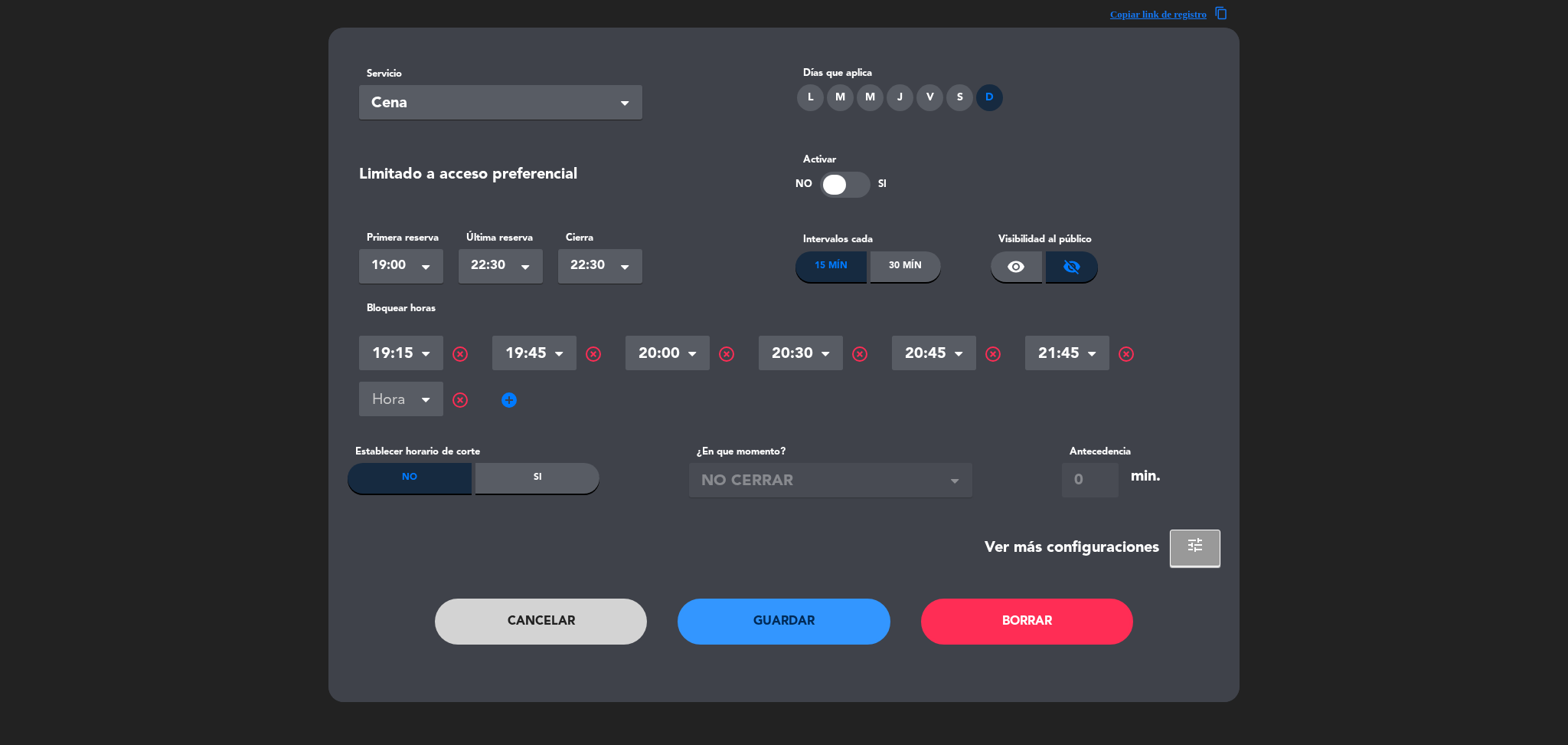
click at [746, 614] on button "Guardar" at bounding box center [784, 622] width 213 height 46
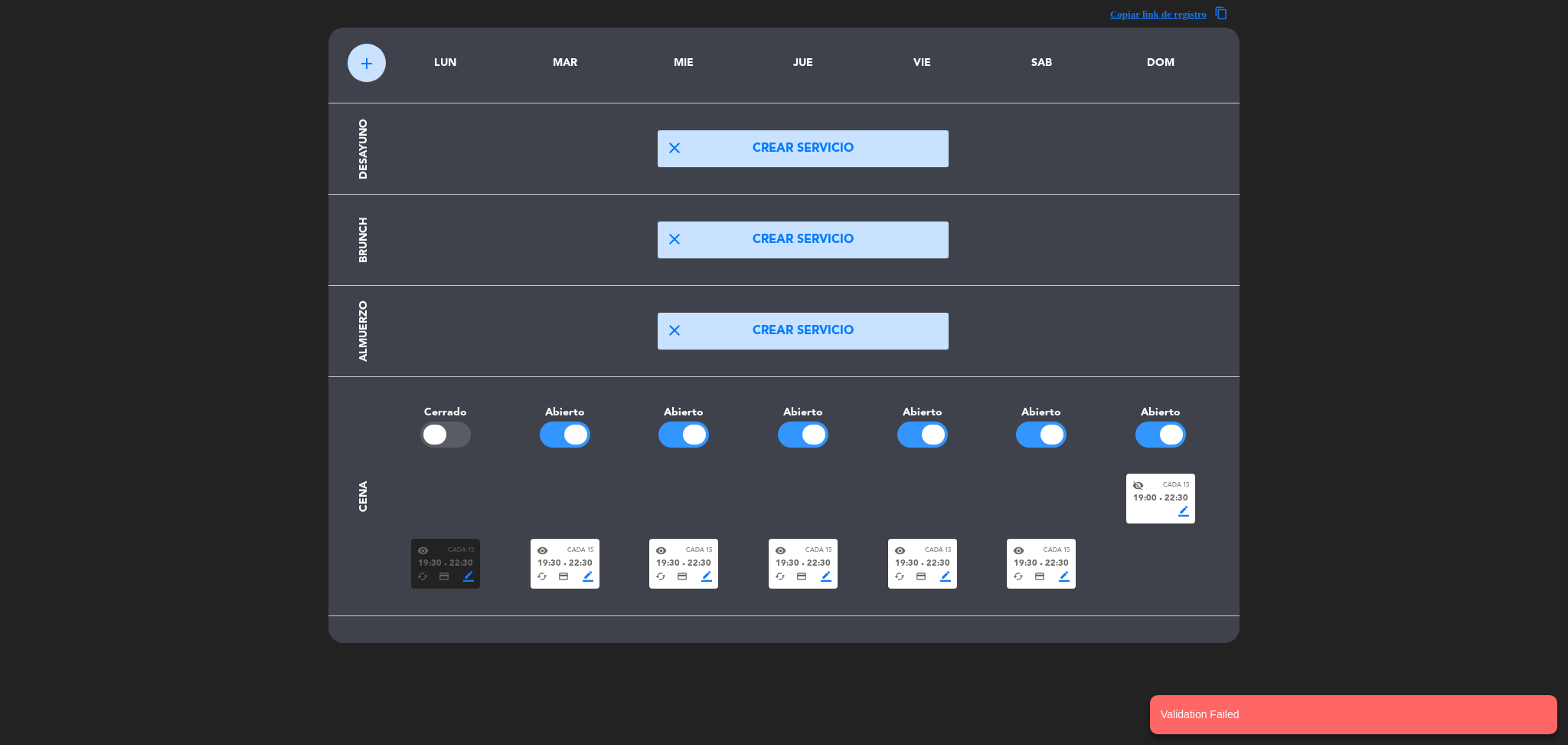
click at [1141, 520] on div "visibility_off Cada 15 19:00 fiber_manual_record 22:30 border_color" at bounding box center [1160, 499] width 69 height 50
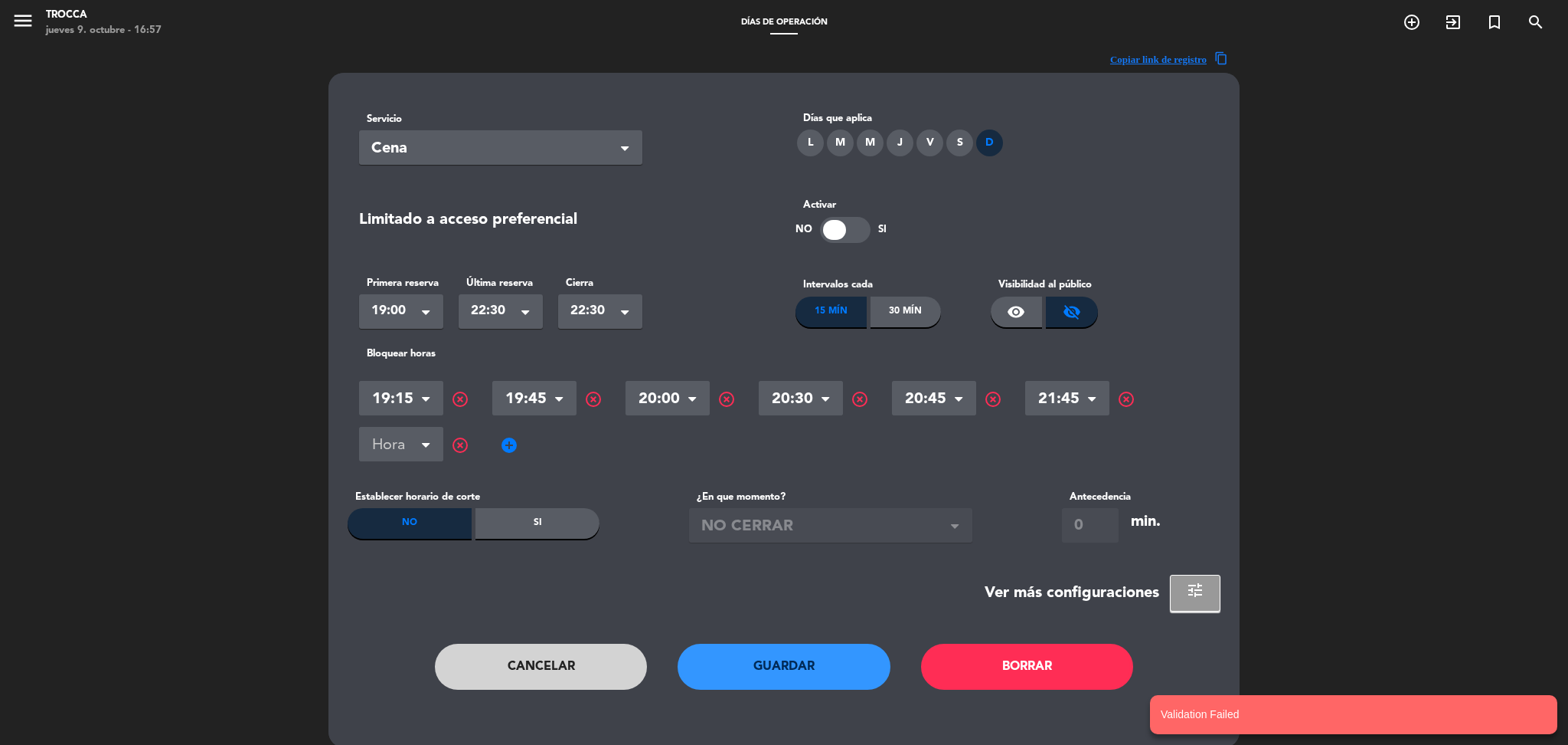
click at [458, 448] on span "highlight_off" at bounding box center [460, 445] width 19 height 19
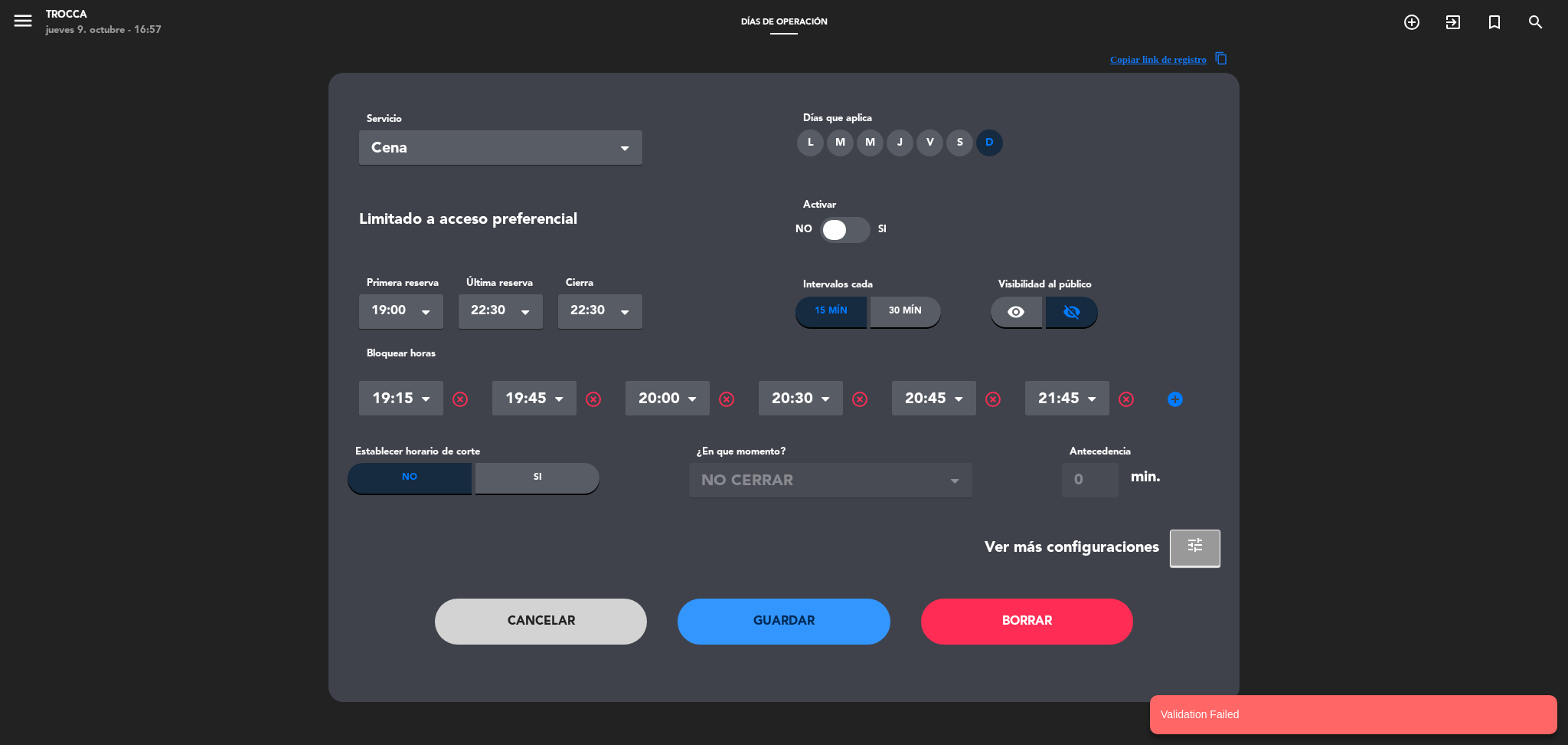
click at [807, 615] on button "Guardar" at bounding box center [784, 622] width 213 height 46
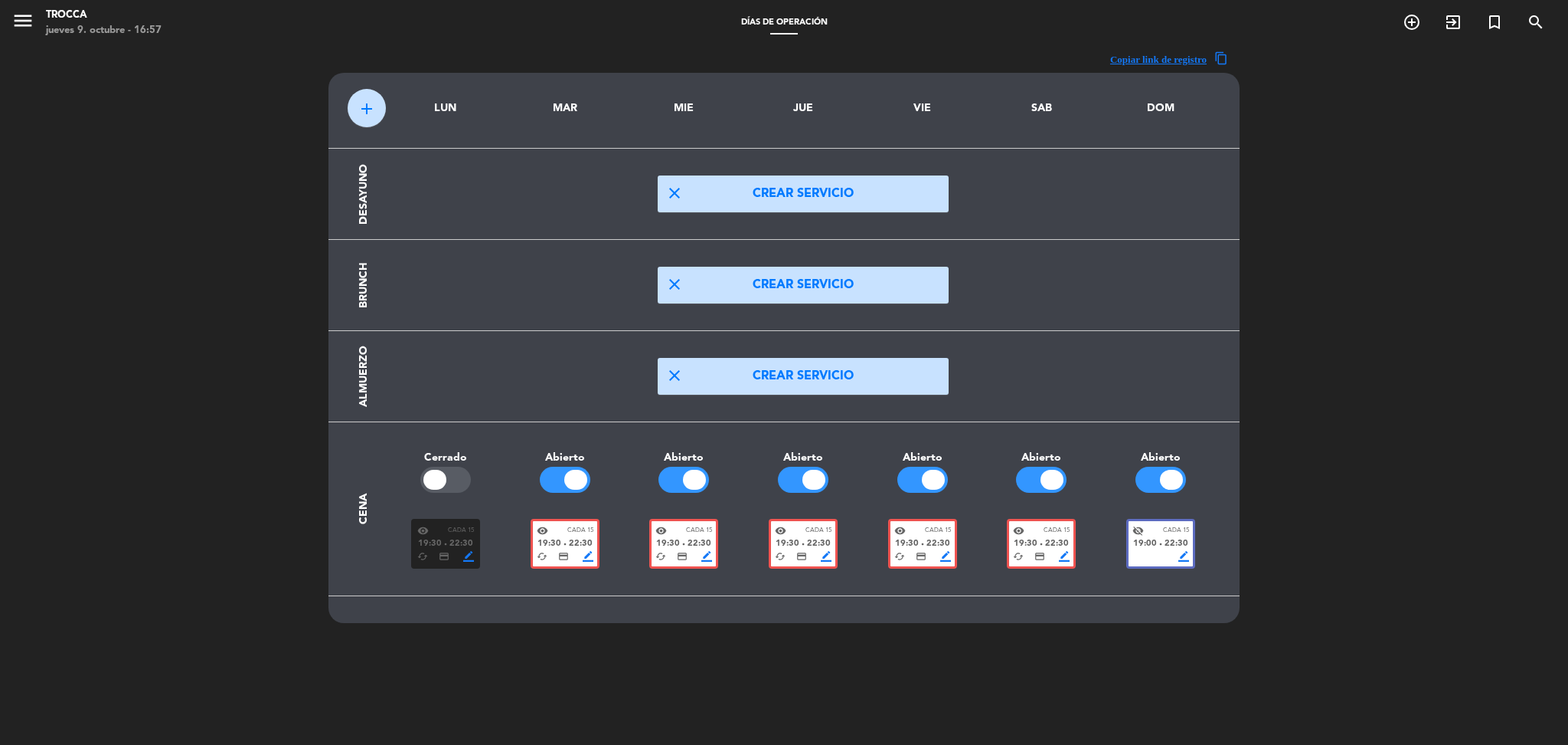
click at [815, 516] on div "visibility Cada 15 19:30 fiber_manual_record 22:30 cached credit_card border_co…" at bounding box center [803, 536] width 834 height 65
click at [807, 530] on span "Cada 15" at bounding box center [819, 530] width 26 height 10
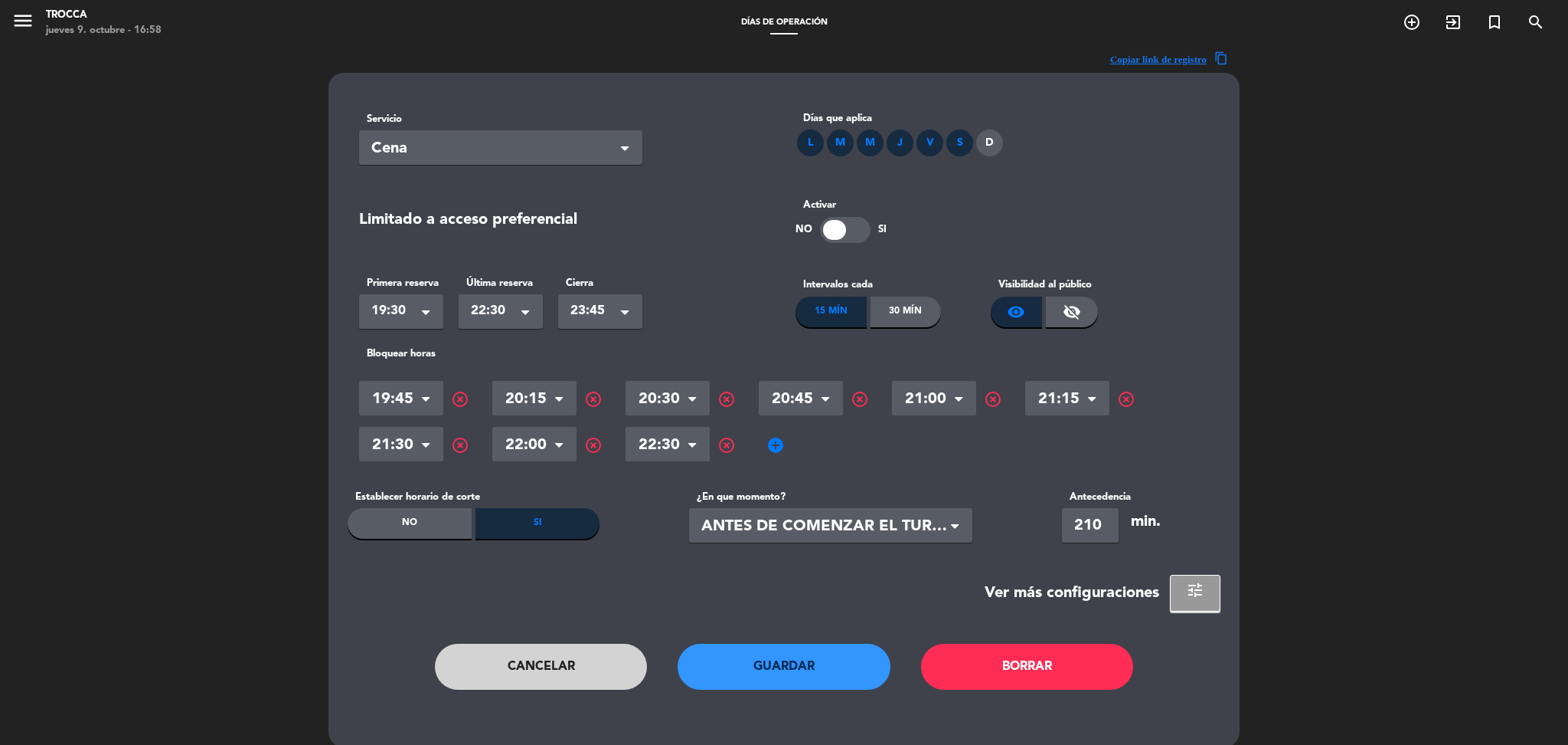
click at [768, 439] on span "add_circle" at bounding box center [776, 445] width 19 height 19
click at [789, 445] on input "text" at bounding box center [800, 446] width 84 height 27
click at [592, 660] on button "Cancelar" at bounding box center [542, 666] width 213 height 46
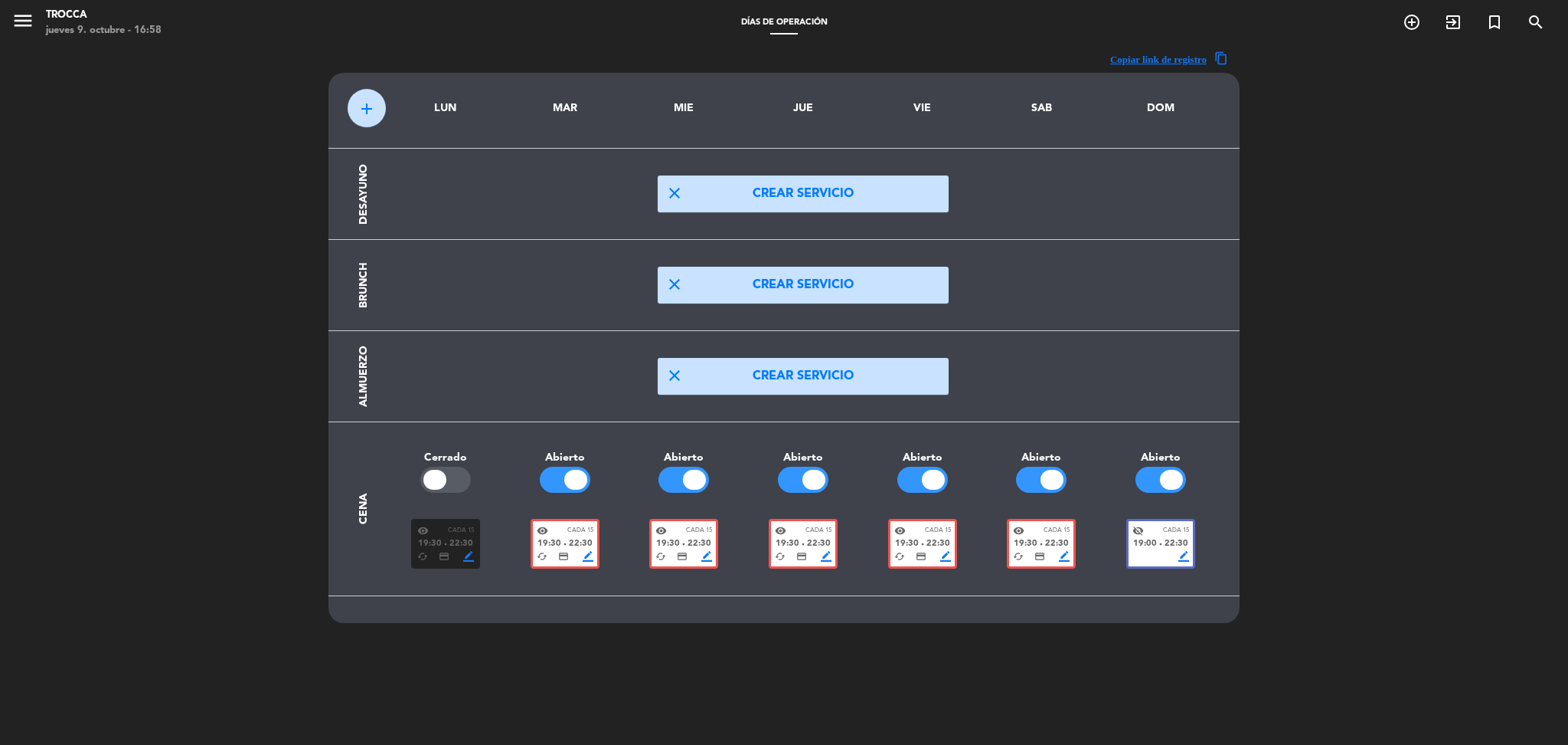
click at [1165, 525] on span "Cada 15" at bounding box center [1176, 530] width 26 height 10
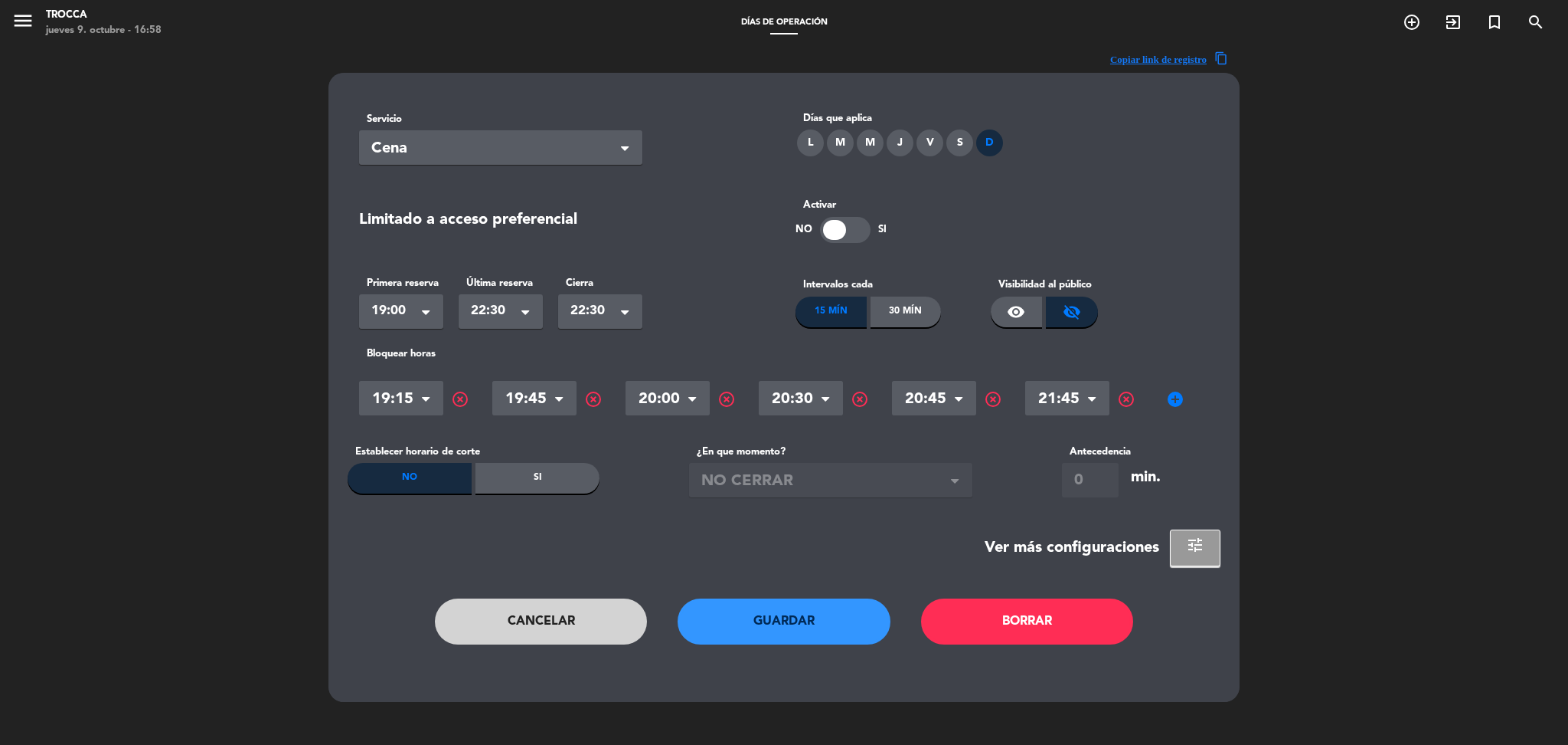
click at [1174, 399] on span "add_circle" at bounding box center [1175, 399] width 19 height 19
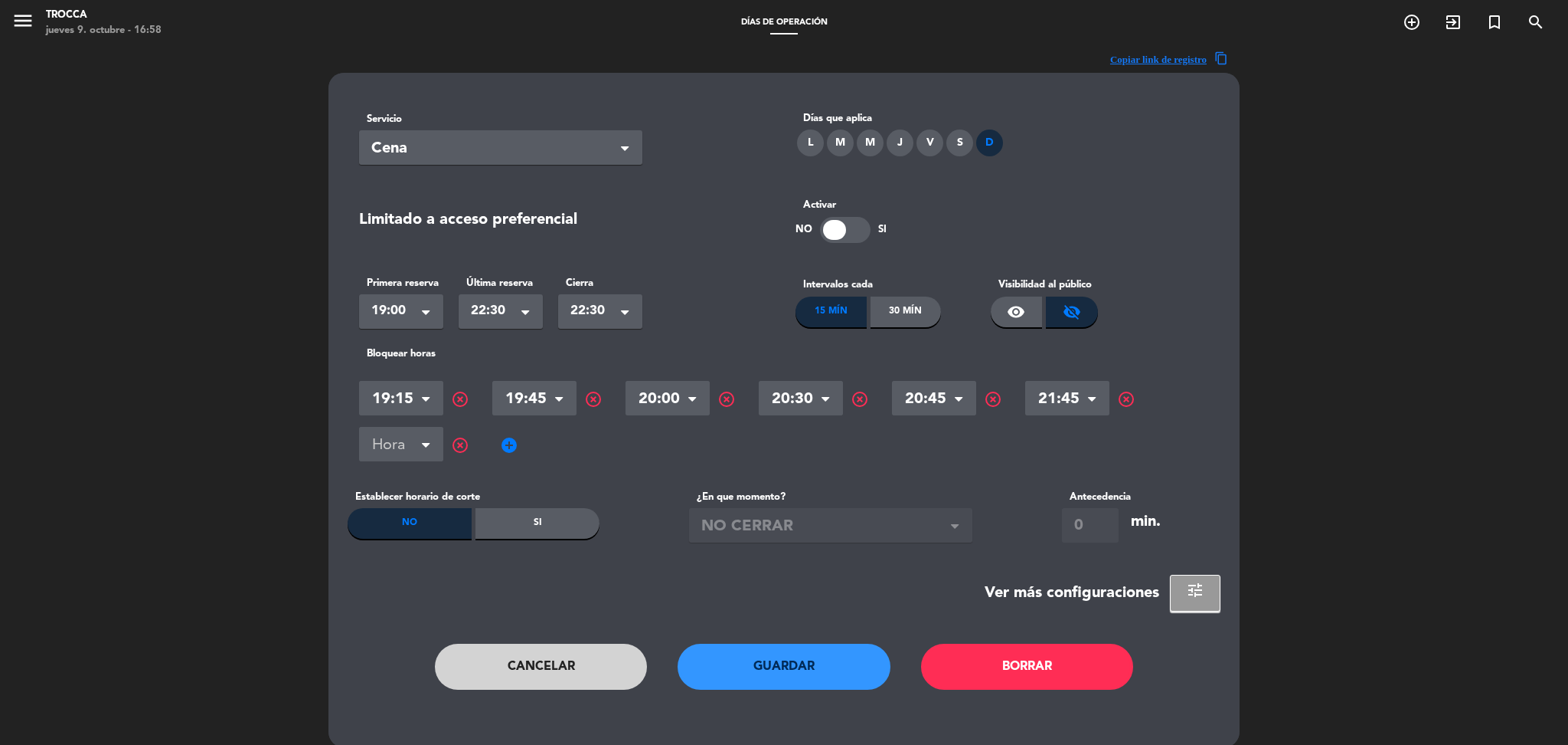
click at [440, 450] on input "text" at bounding box center [401, 446] width 84 height 27
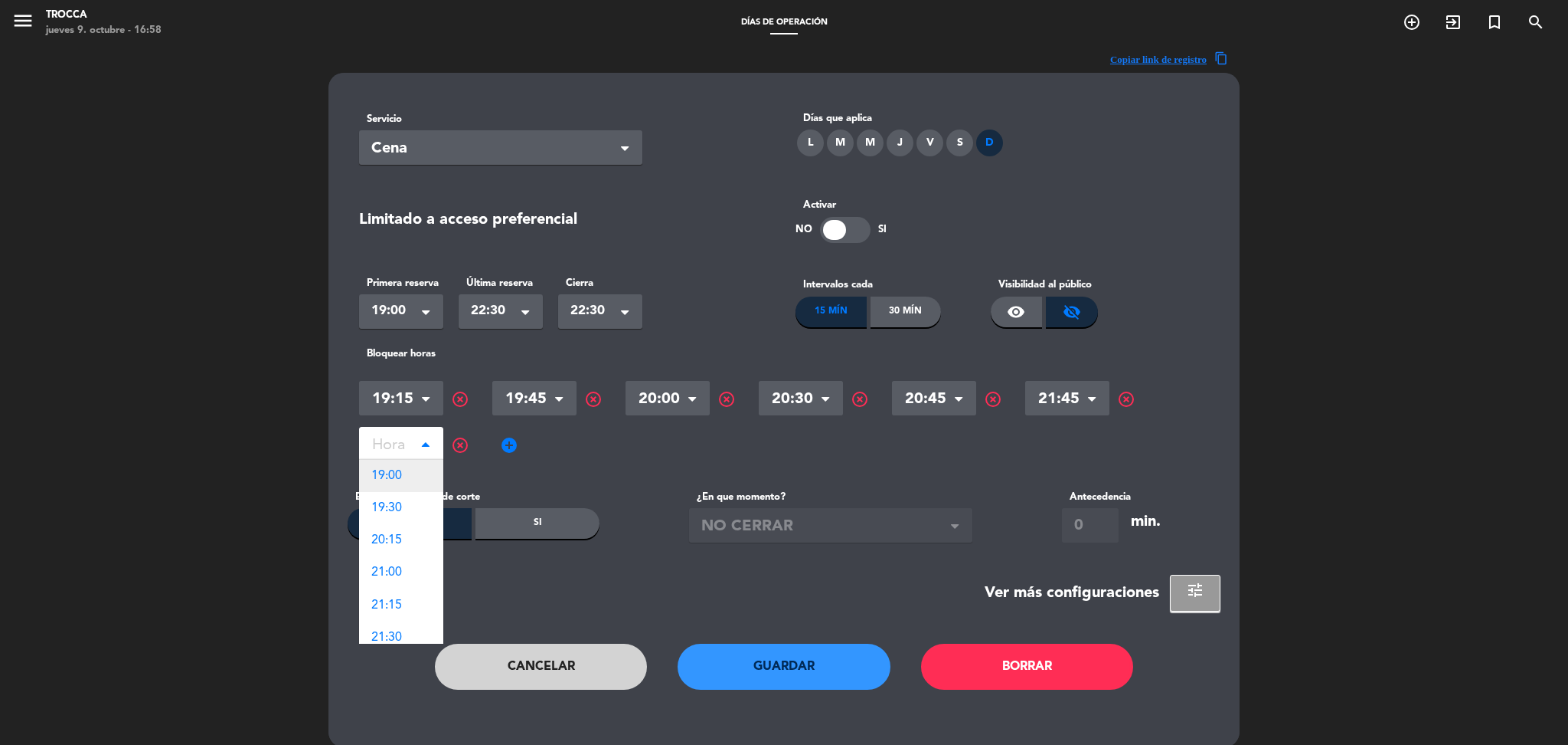
click at [418, 475] on div "19:00" at bounding box center [401, 475] width 84 height 32
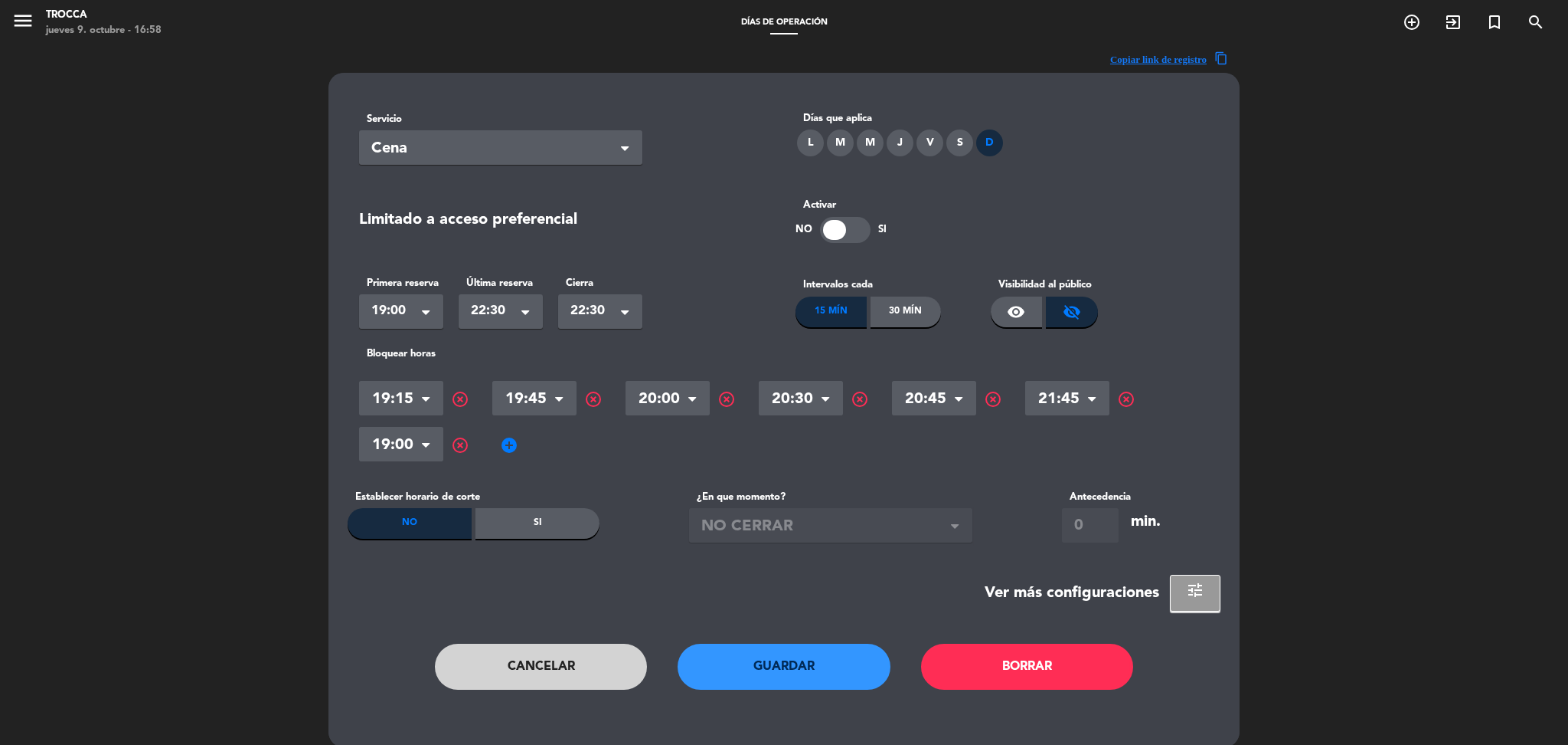
click at [509, 443] on span "add_circle" at bounding box center [509, 445] width 19 height 19
click at [552, 448] on input "text" at bounding box center [534, 446] width 84 height 27
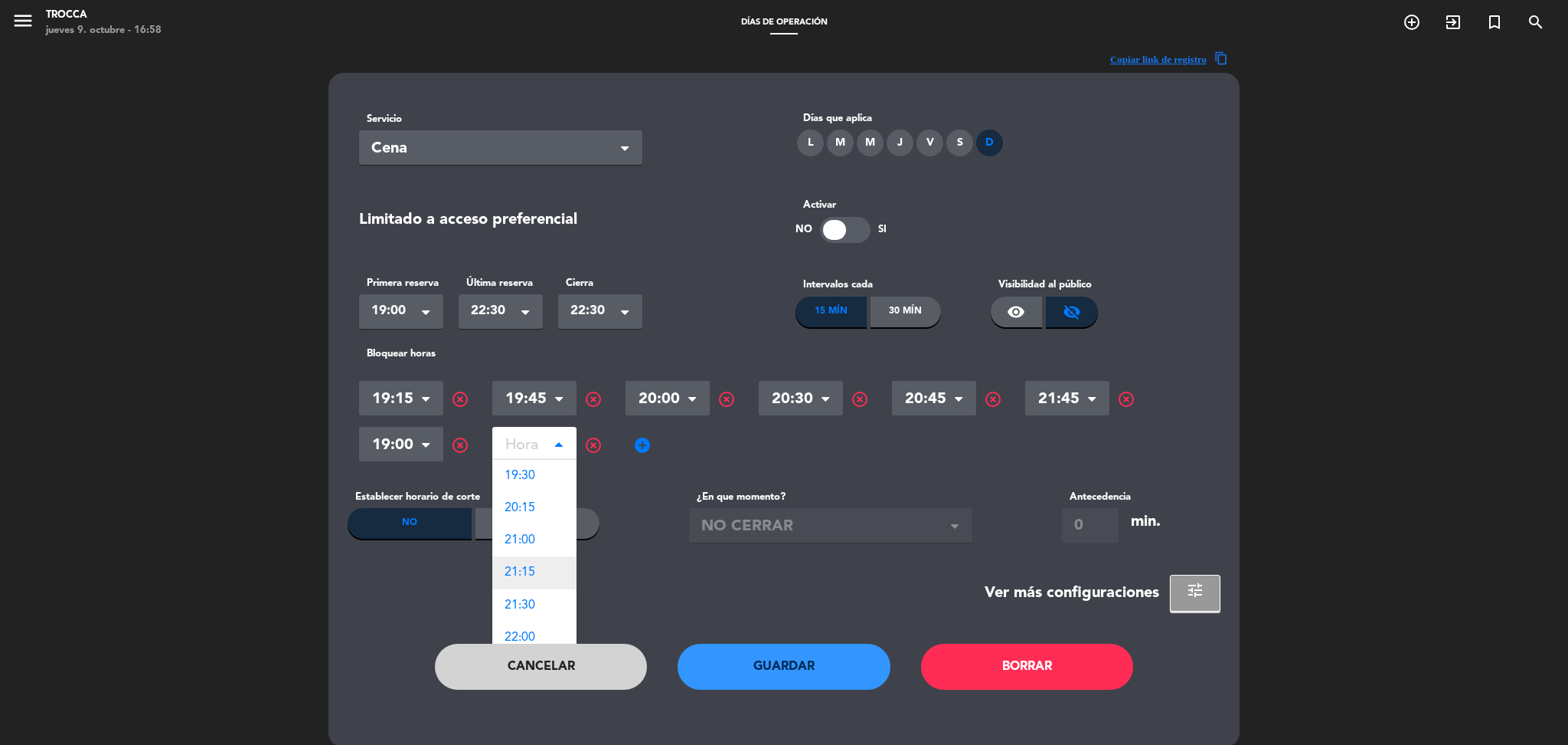
scroll to position [74, 0]
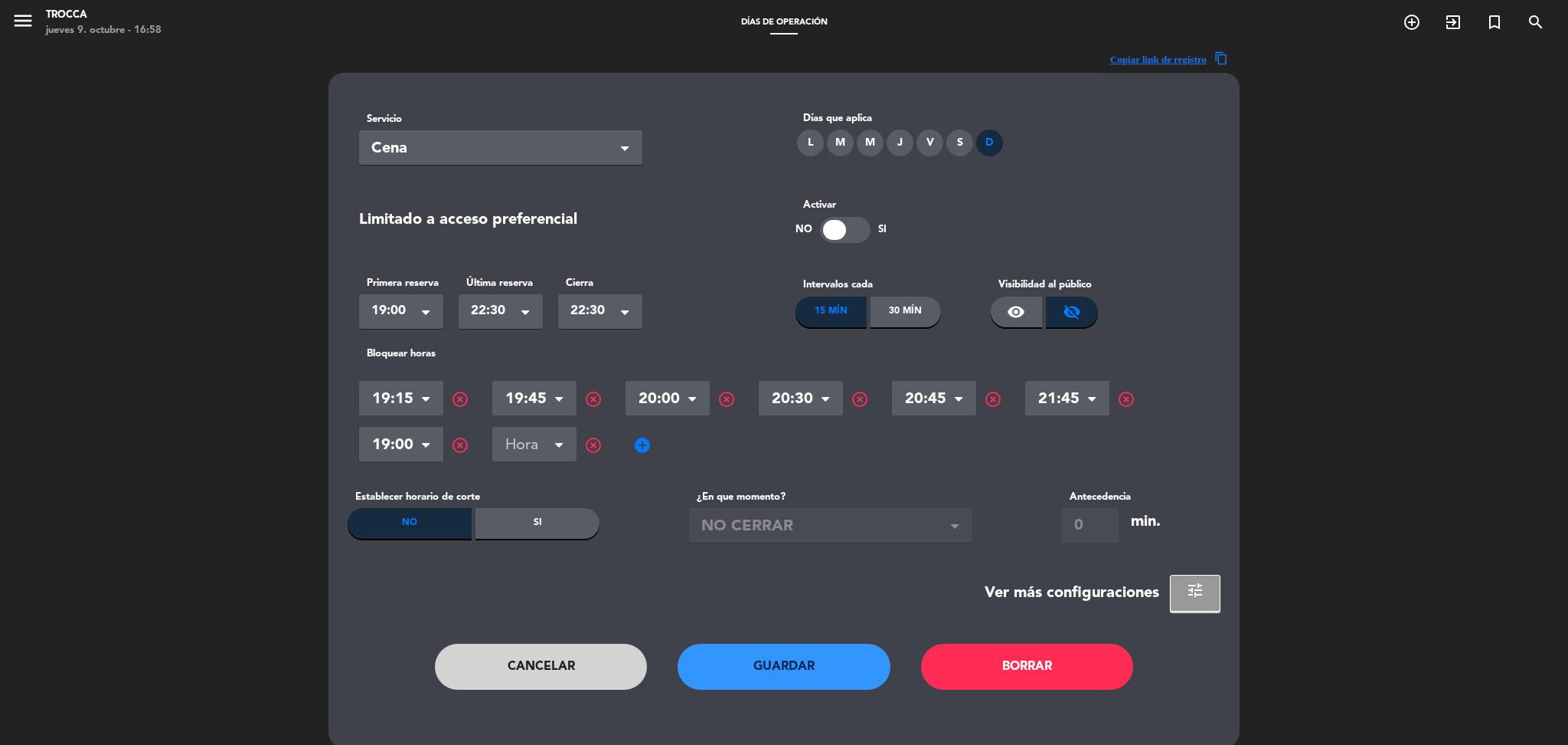
click at [1124, 397] on span "highlight_off" at bounding box center [1126, 399] width 19 height 19
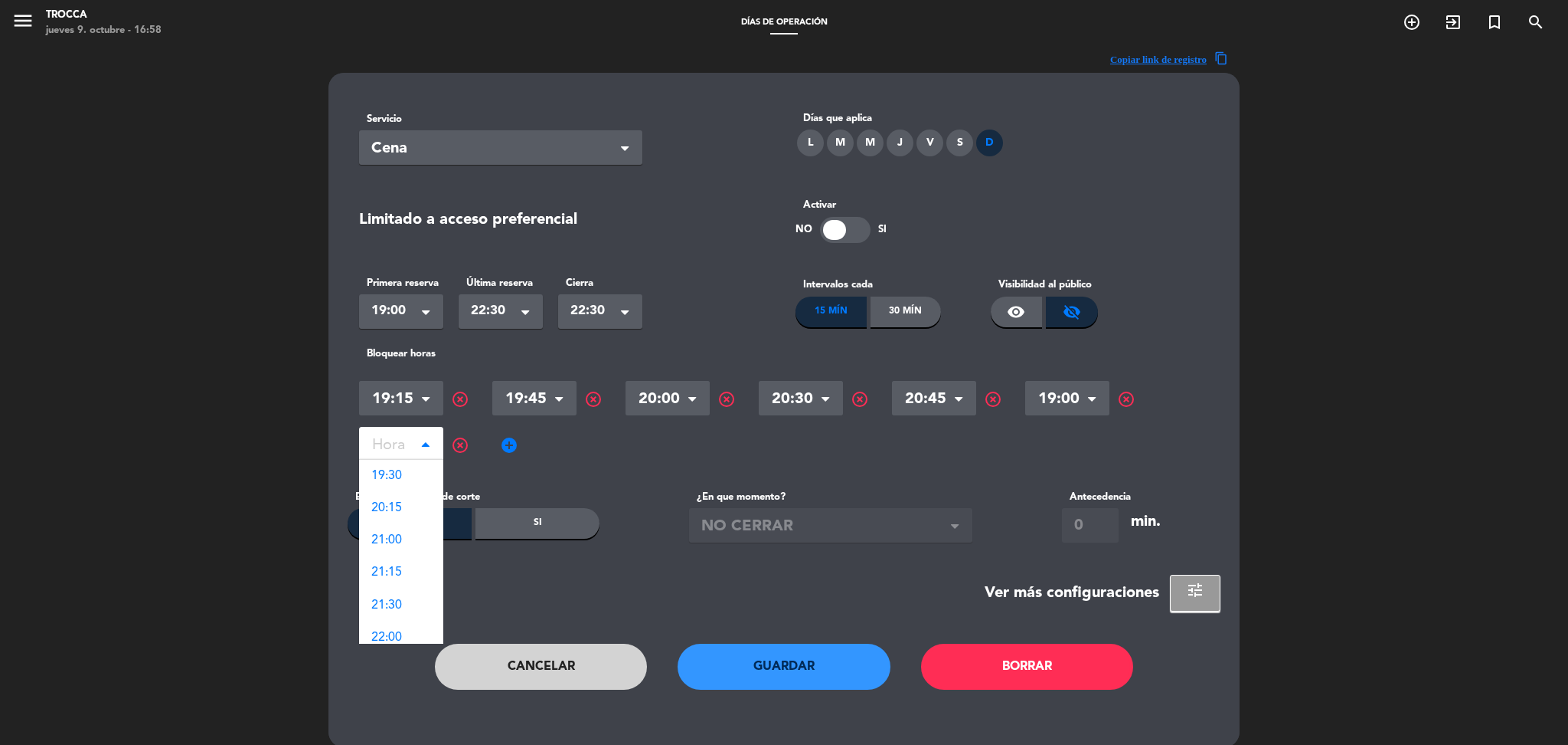
click at [412, 450] on input "text" at bounding box center [401, 446] width 84 height 27
click at [403, 502] on div "20:15" at bounding box center [401, 508] width 84 height 32
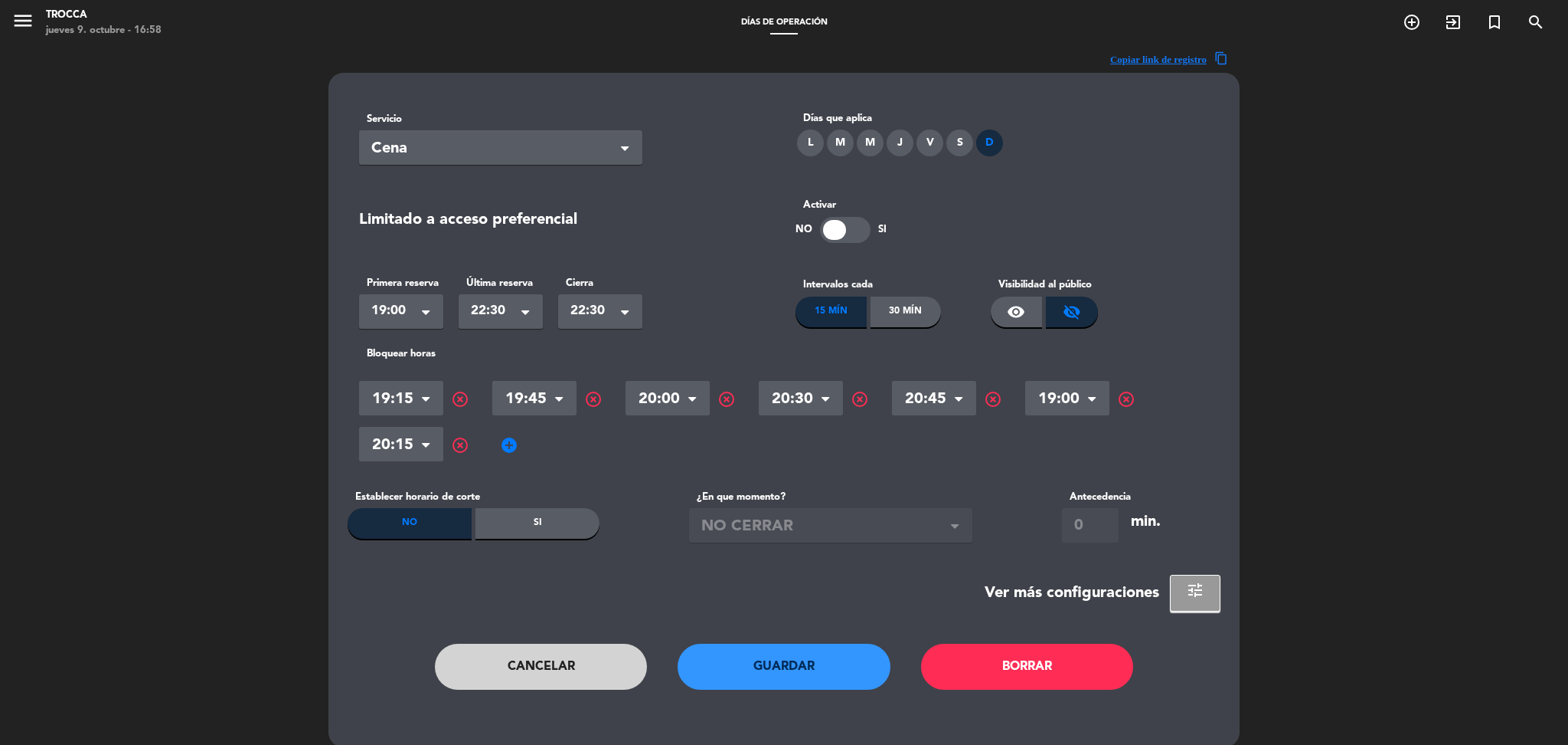
click at [516, 445] on span "add_circle" at bounding box center [509, 445] width 19 height 19
click at [550, 448] on input "text" at bounding box center [534, 446] width 84 height 27
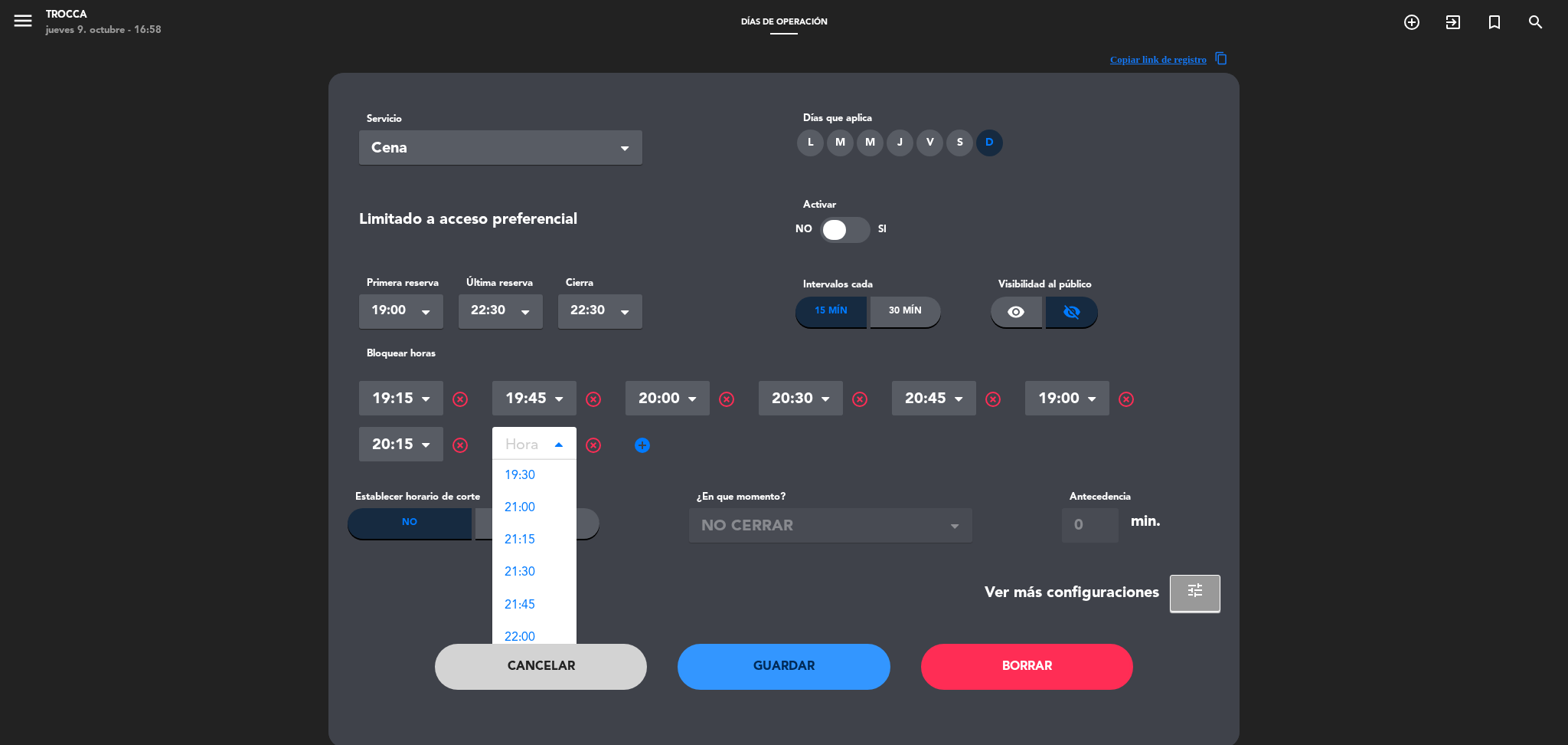
click at [590, 450] on span "highlight_off" at bounding box center [594, 445] width 19 height 19
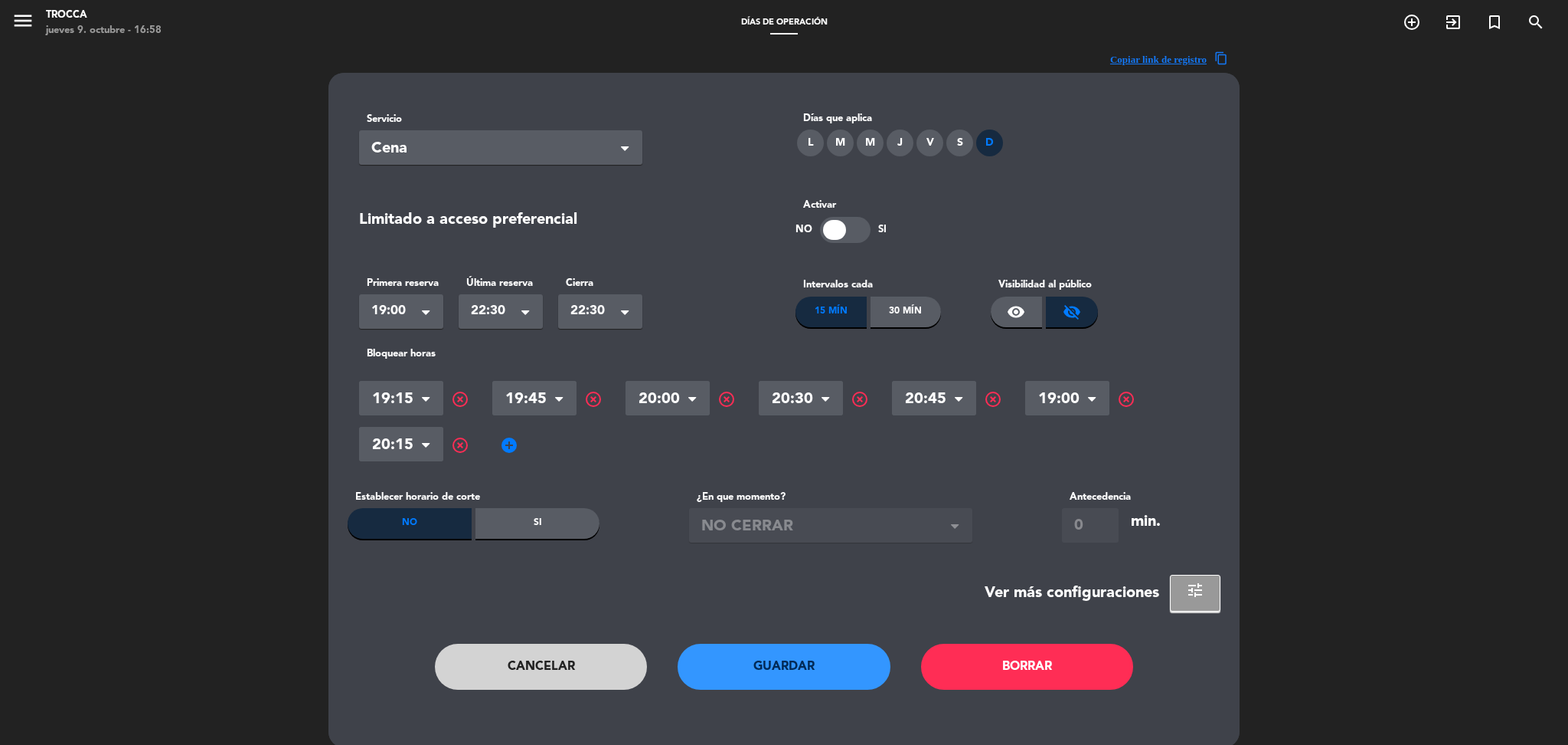
click at [768, 678] on button "Guardar" at bounding box center [784, 666] width 213 height 46
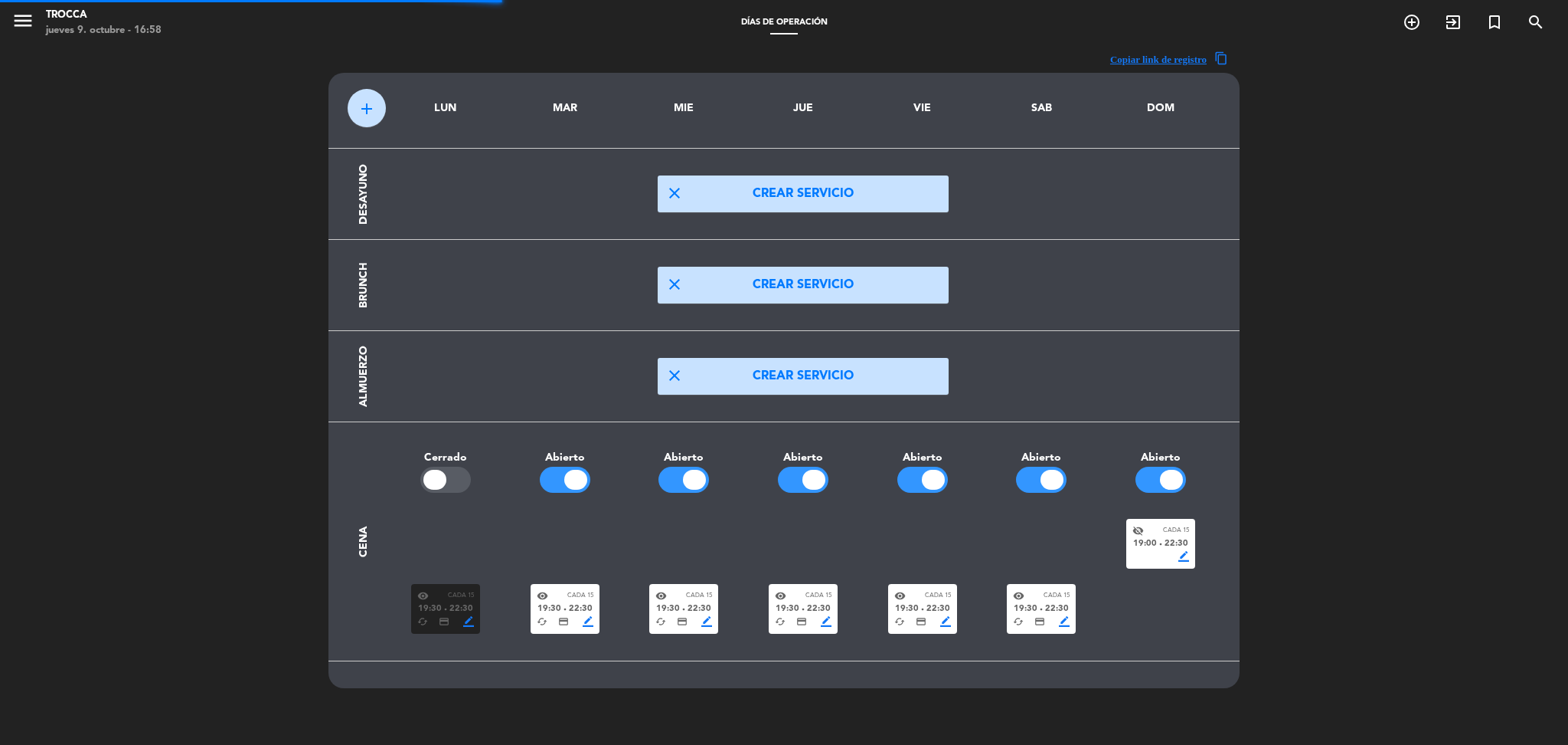
click at [922, 661] on div at bounding box center [803, 661] width 1064 height 1
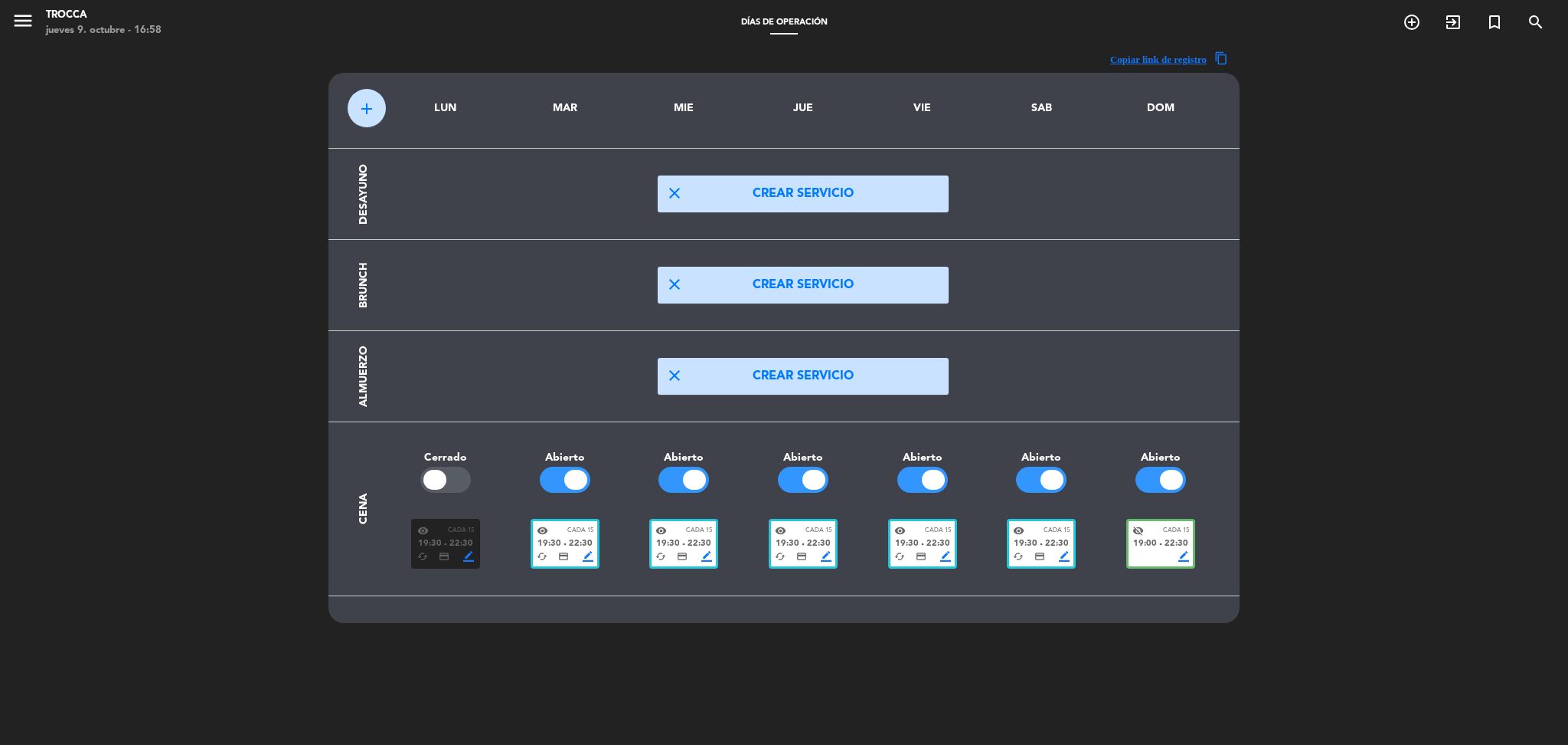
click at [911, 533] on div "visibility Cada 15" at bounding box center [922, 530] width 56 height 11
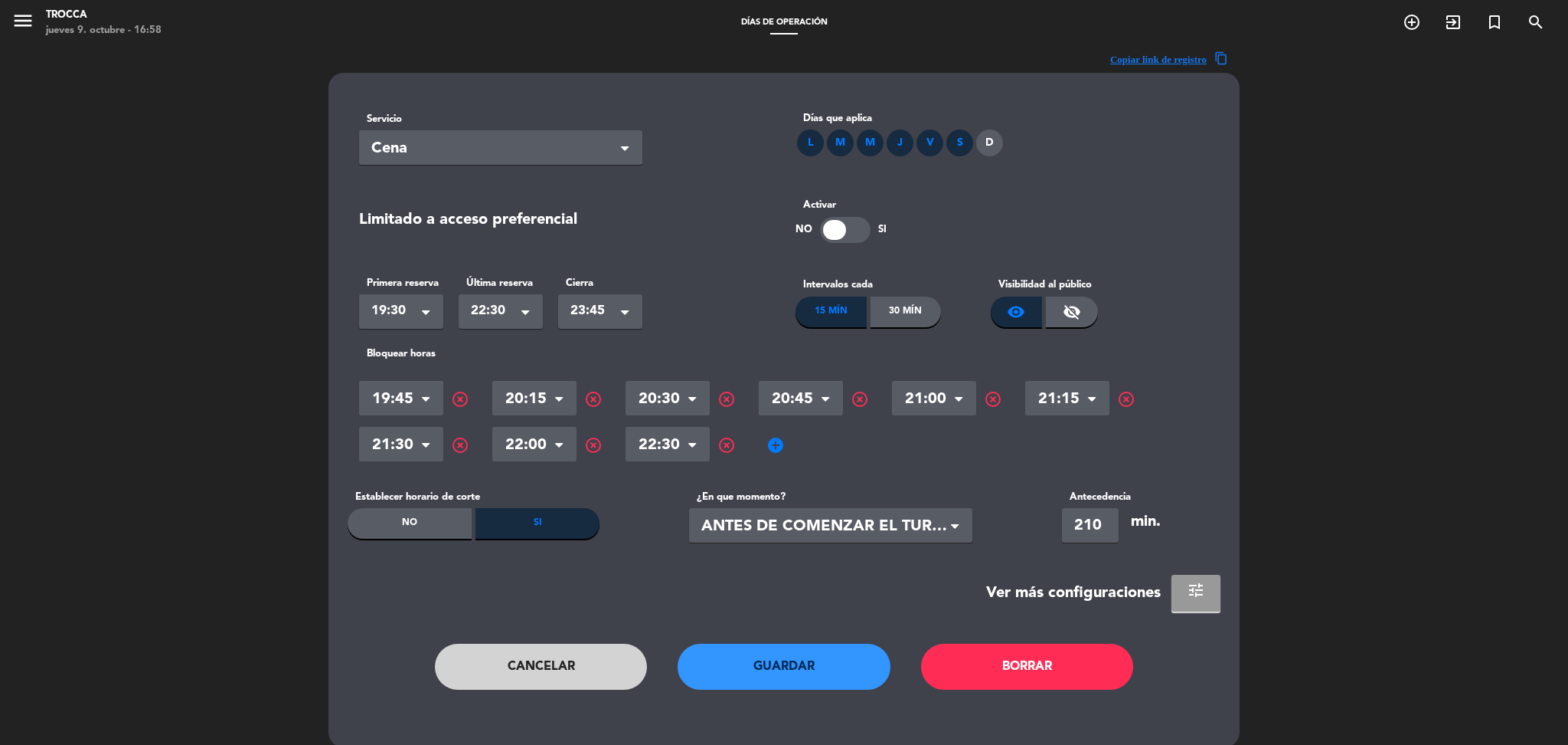
click at [1198, 591] on span "tune" at bounding box center [1196, 590] width 19 height 19
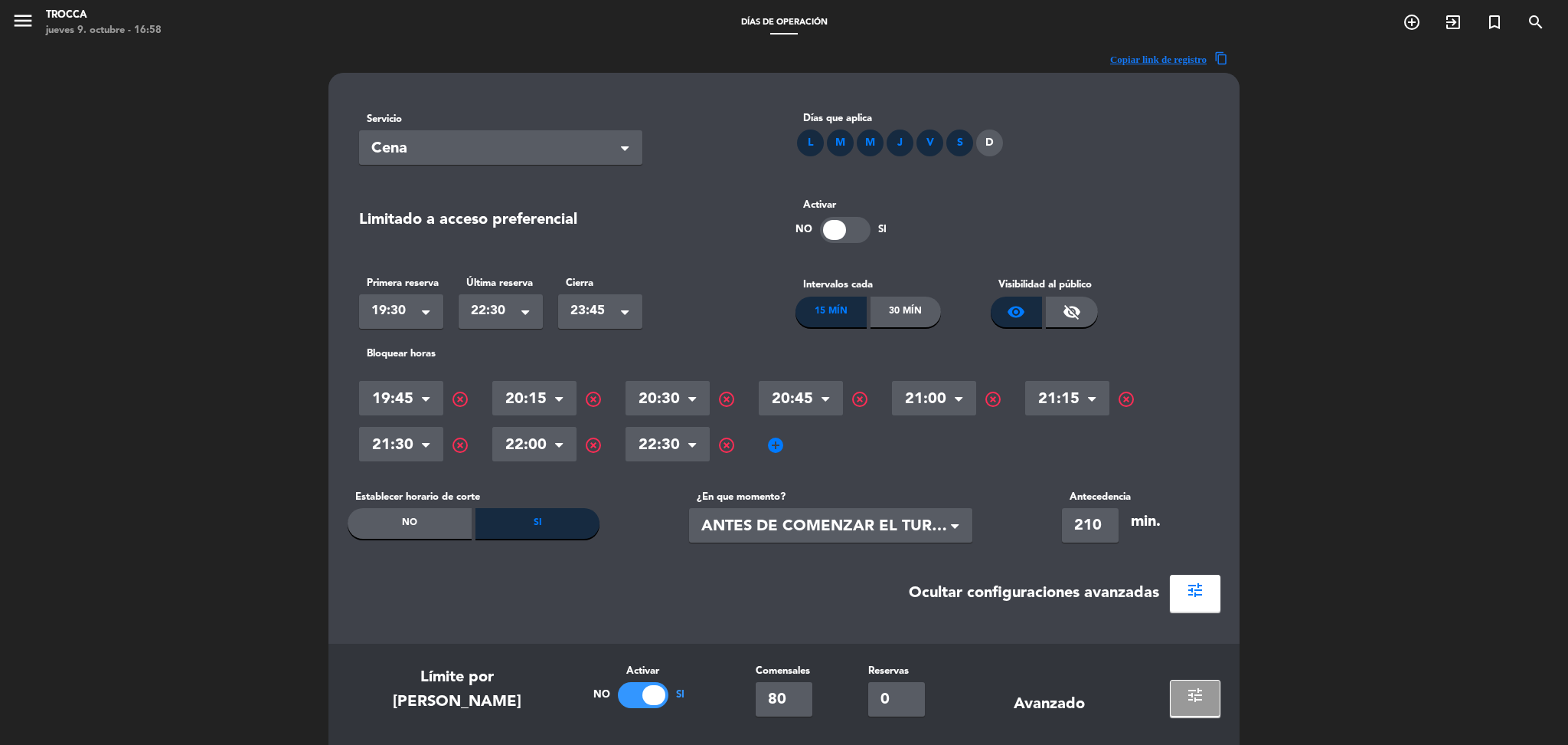
click at [774, 442] on span "add_circle" at bounding box center [776, 445] width 19 height 19
click at [794, 443] on input "text" at bounding box center [800, 446] width 84 height 27
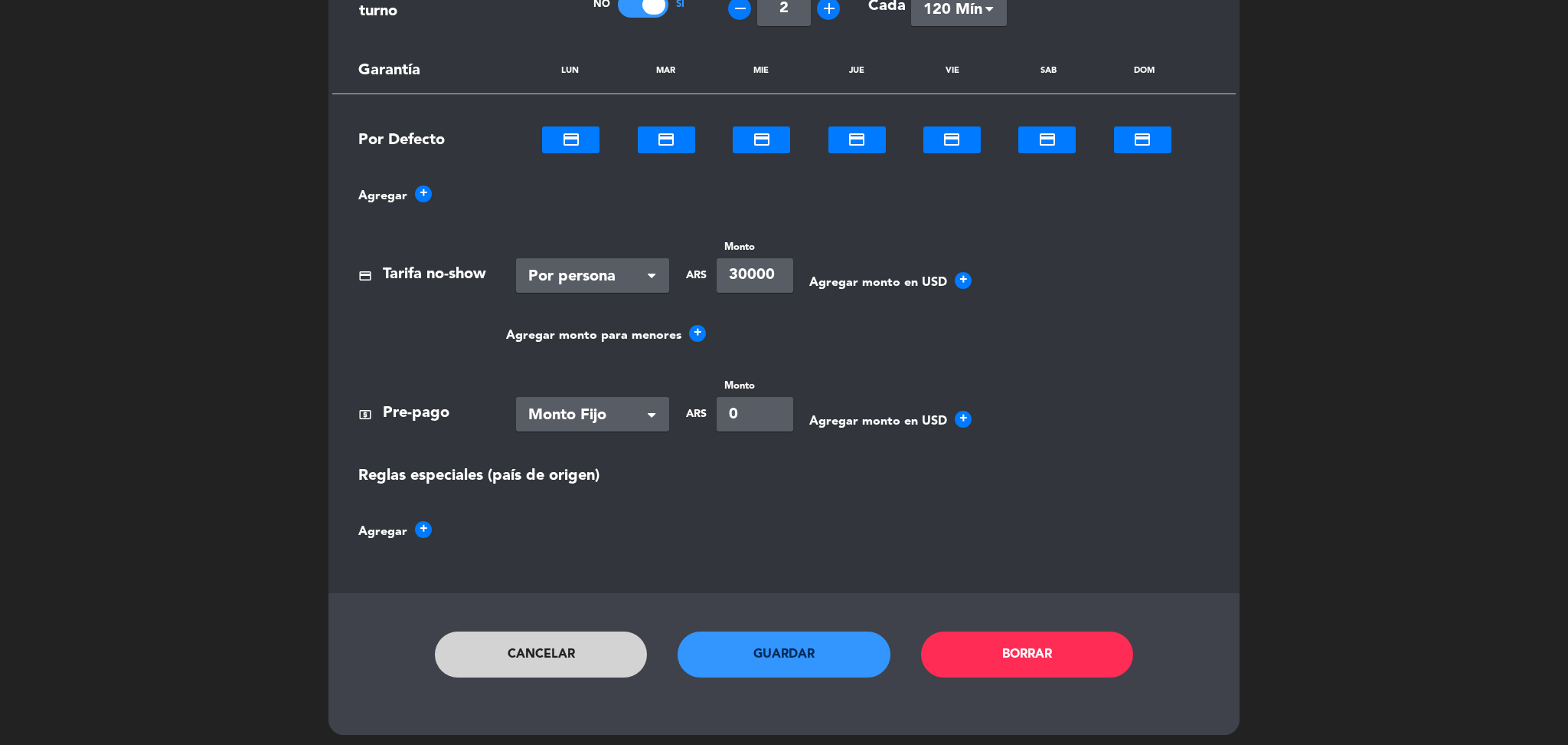
click at [568, 641] on button "Cancelar" at bounding box center [542, 654] width 213 height 46
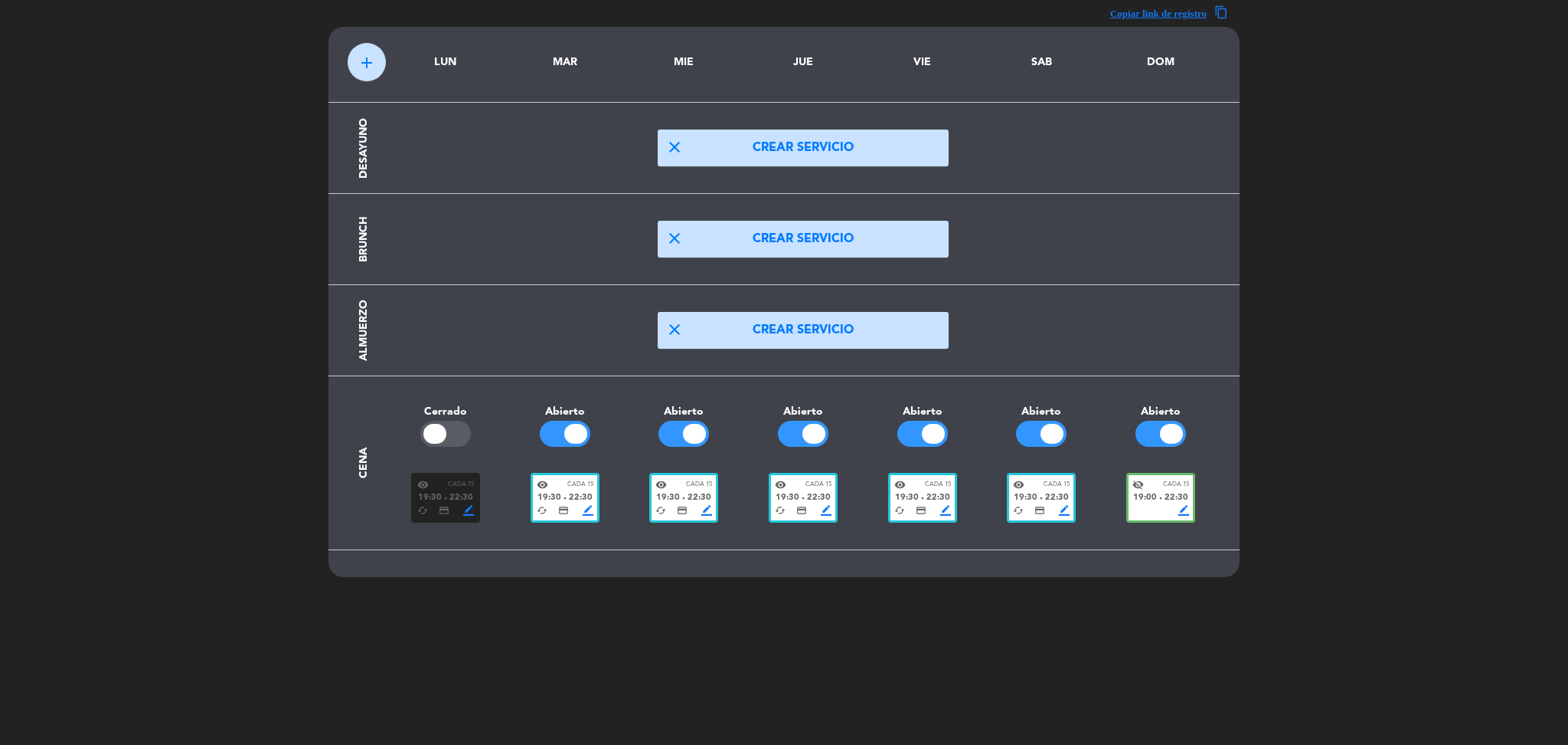
scroll to position [45, 0]
click at [1149, 493] on span "19:00" at bounding box center [1146, 499] width 24 height 14
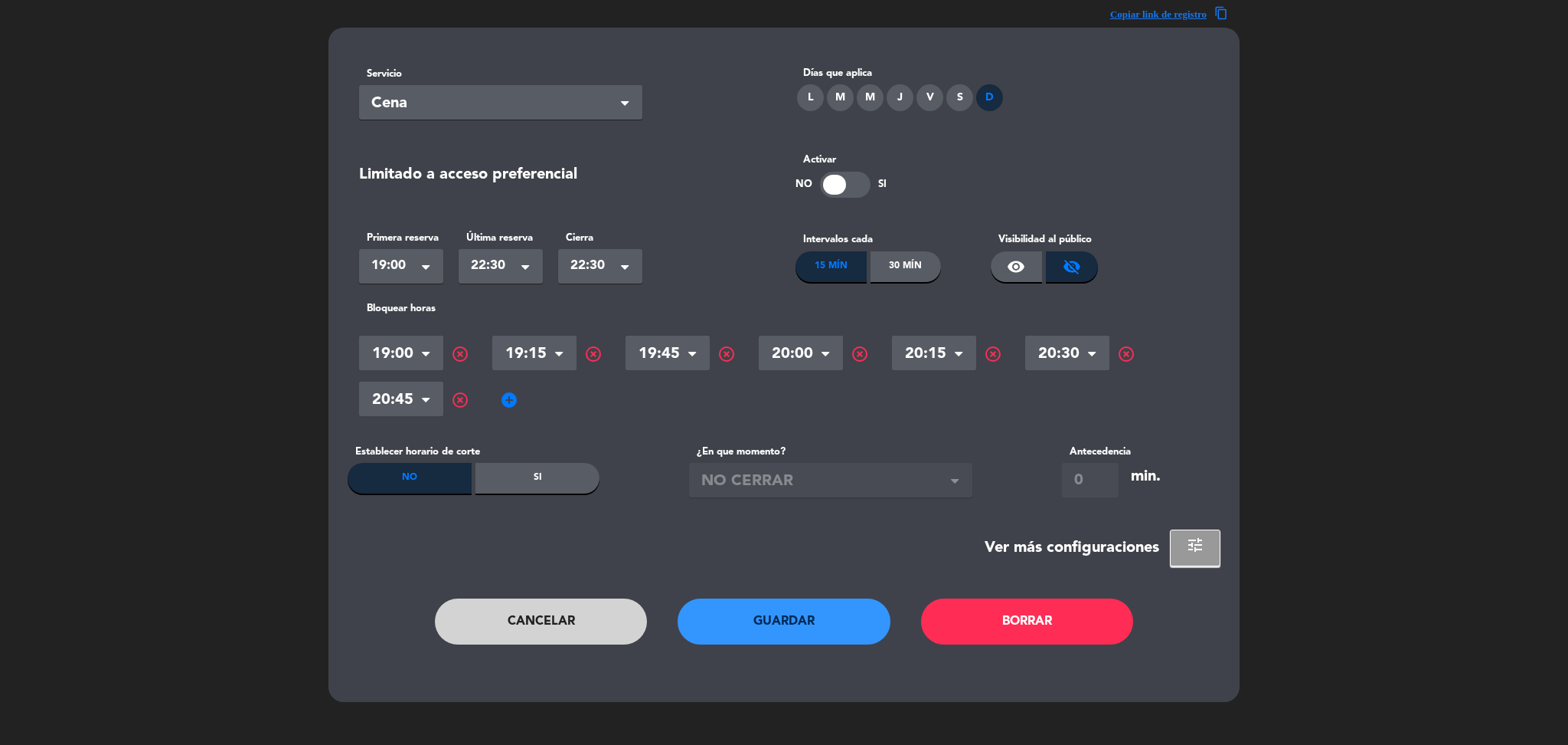
scroll to position [0, 0]
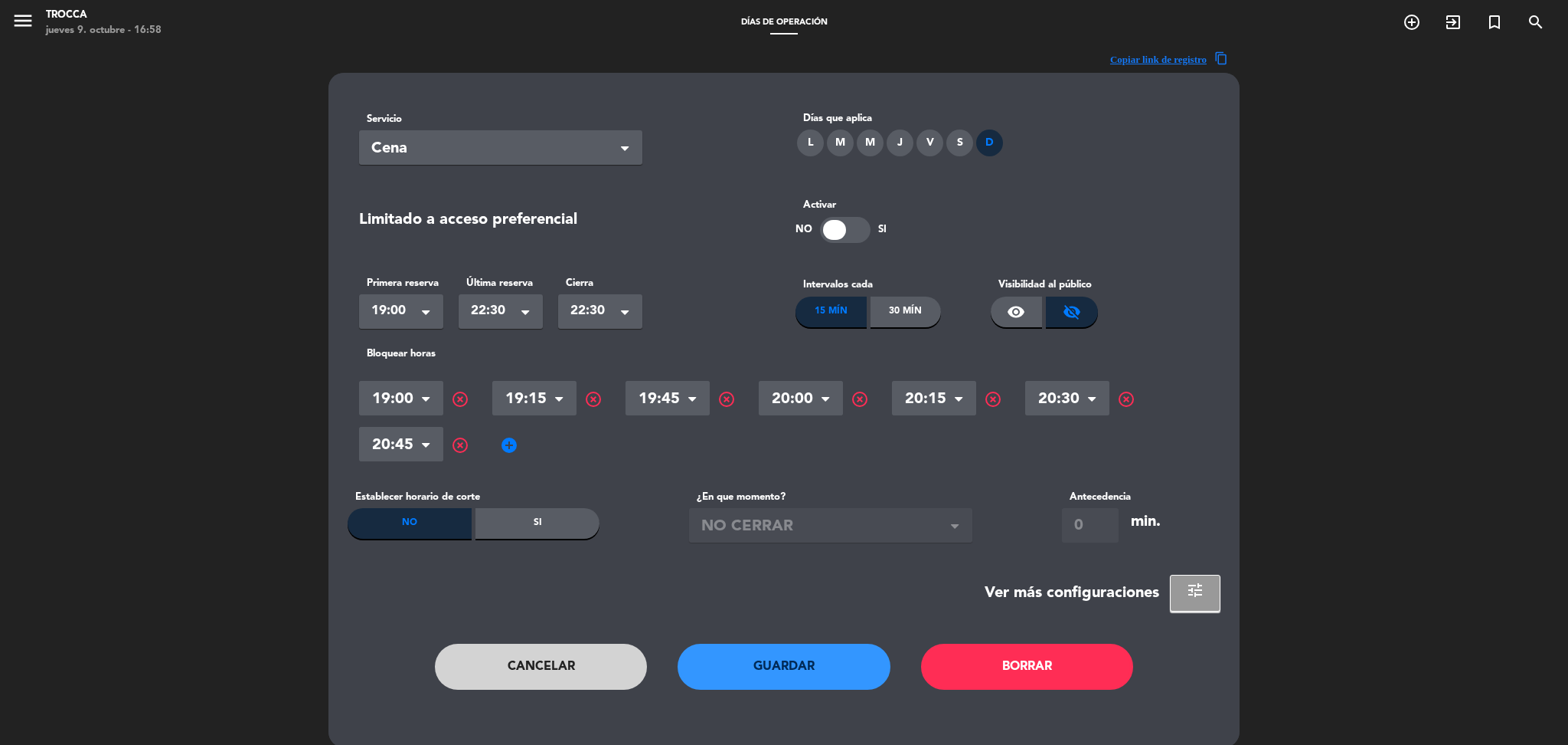
click at [509, 442] on span "add_circle" at bounding box center [509, 445] width 19 height 19
click at [525, 453] on input "text" at bounding box center [534, 446] width 84 height 27
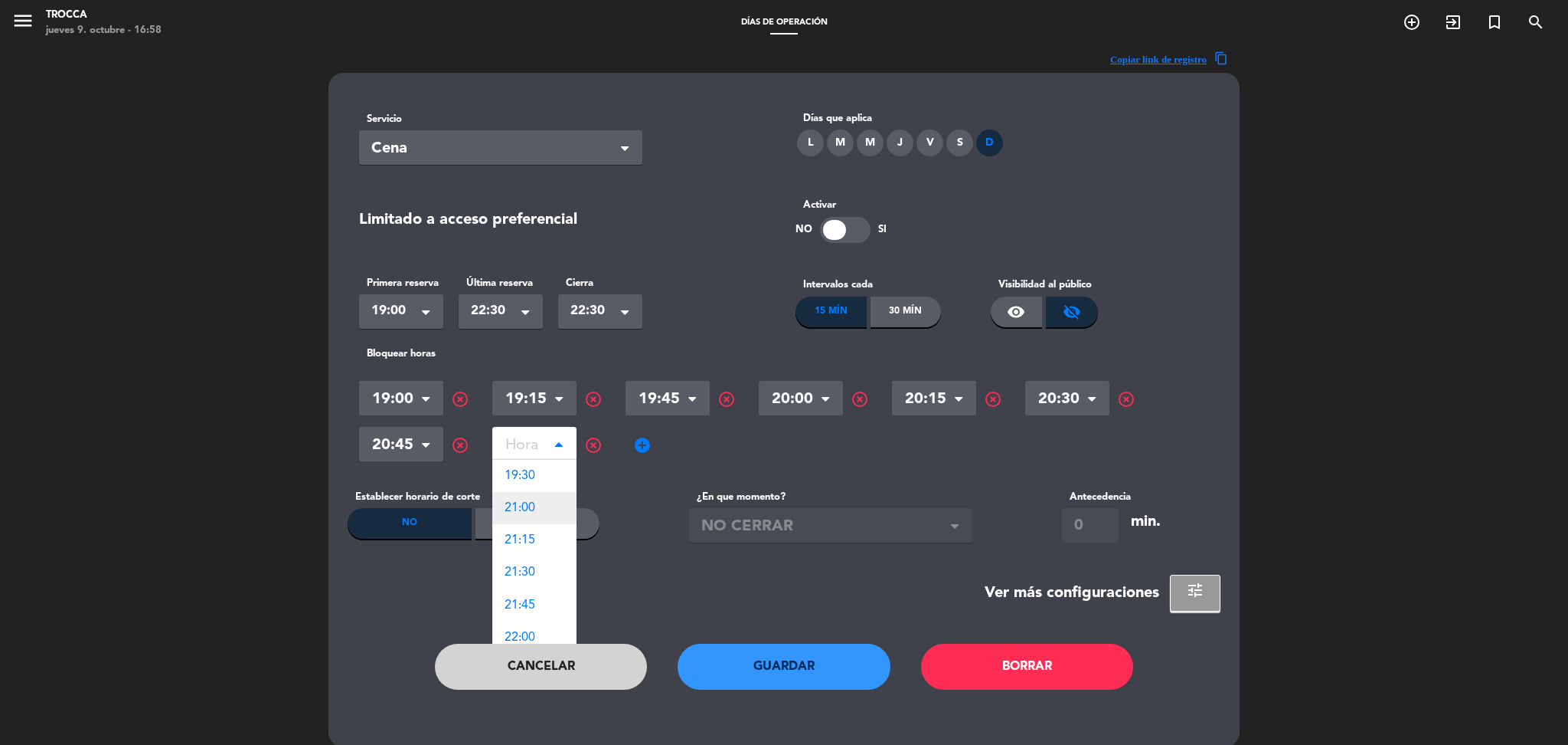
click at [533, 506] on span "21:00" at bounding box center [520, 508] width 31 height 12
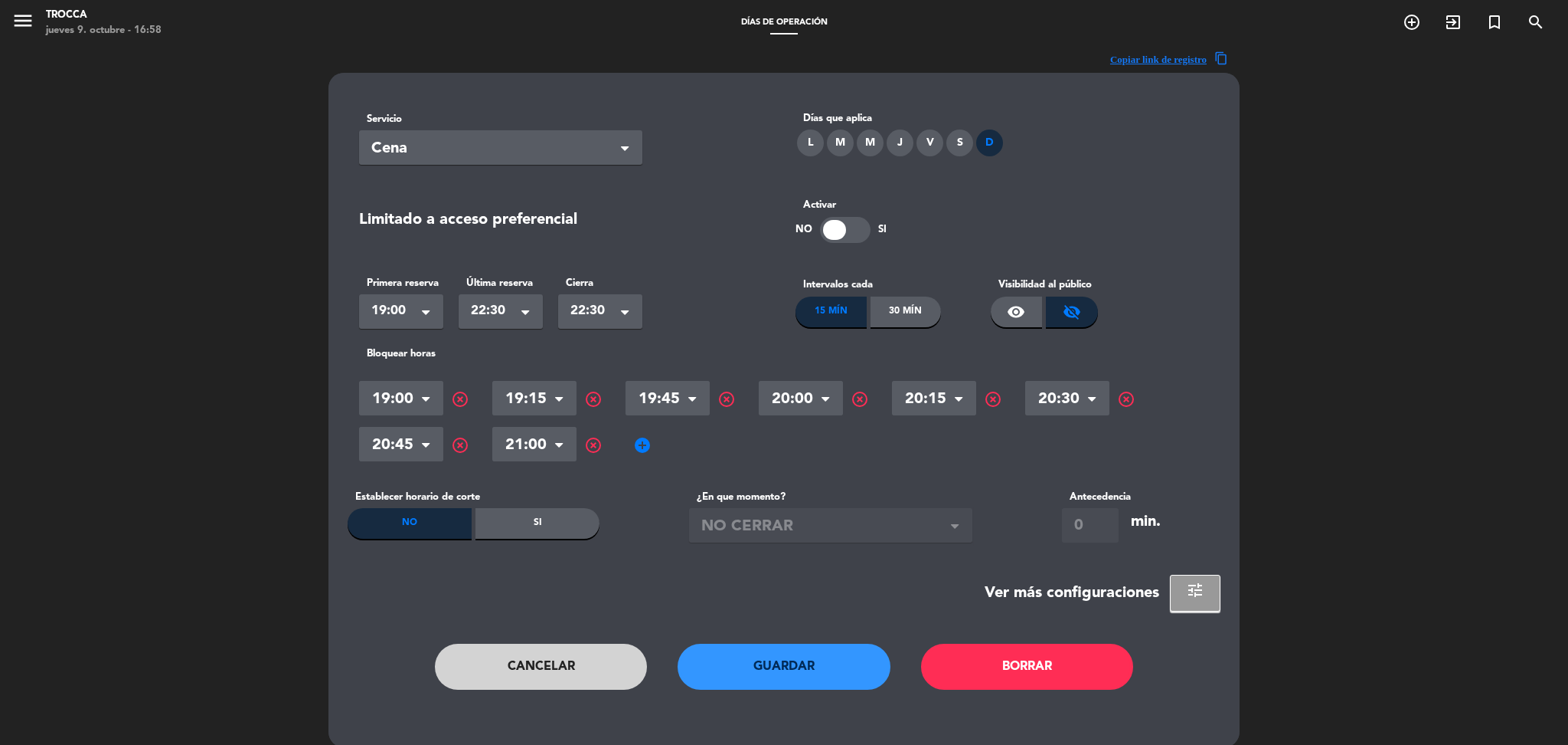
click at [637, 443] on span "add_circle" at bounding box center [643, 445] width 19 height 19
click at [659, 445] on input "text" at bounding box center [667, 446] width 84 height 27
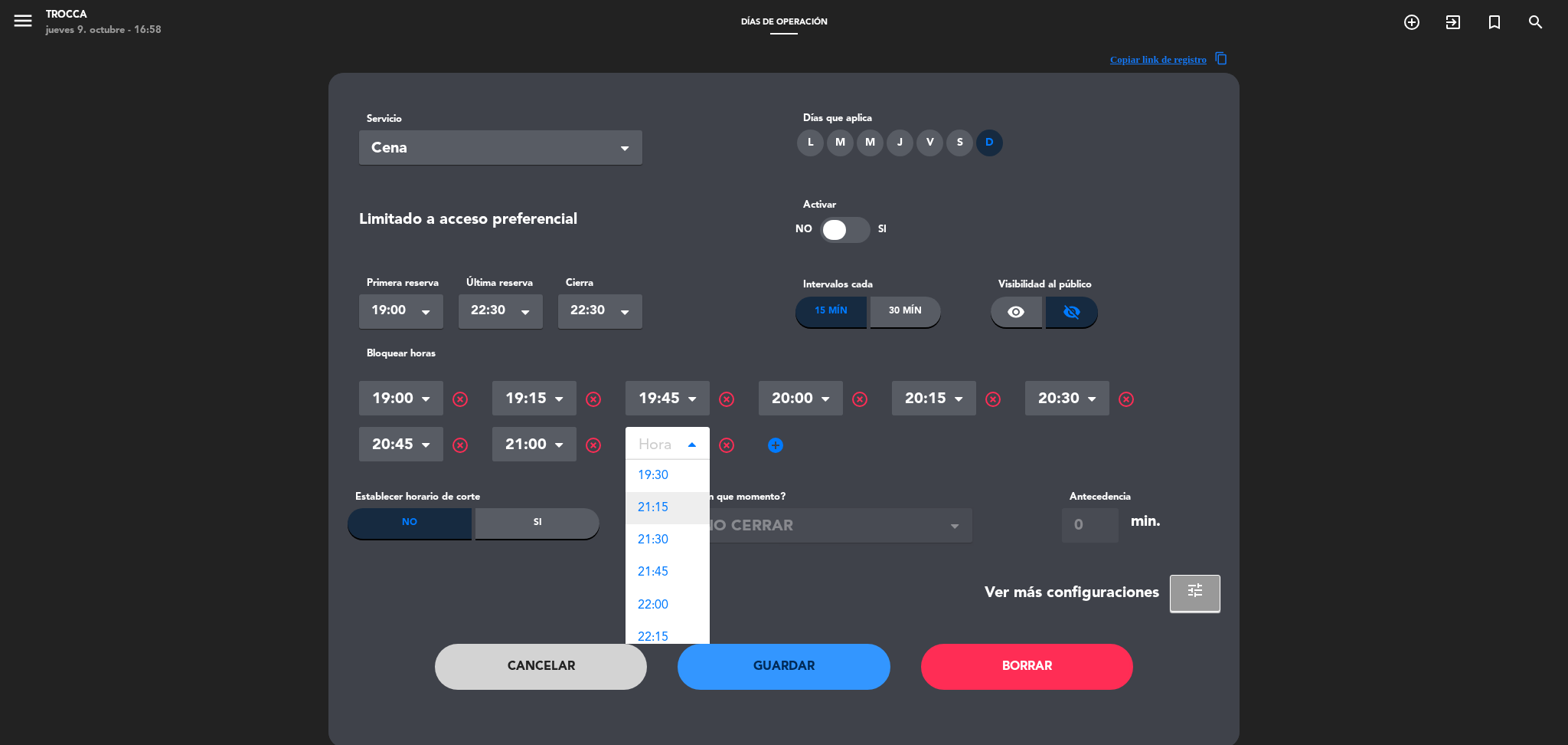
click at [661, 505] on span "21:15" at bounding box center [653, 508] width 31 height 12
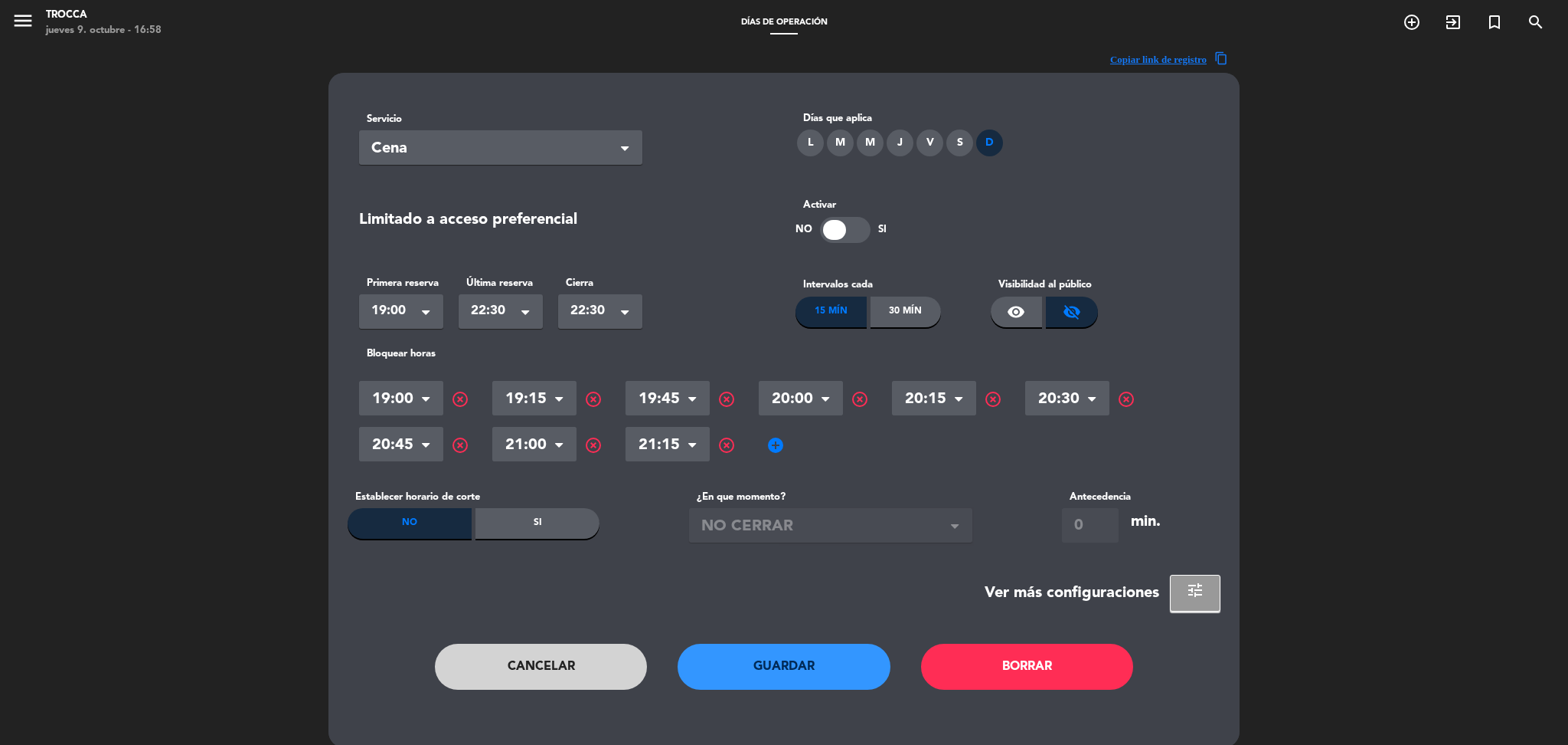
click at [778, 448] on span "add_circle" at bounding box center [776, 445] width 19 height 19
click at [800, 453] on input "text" at bounding box center [800, 446] width 84 height 27
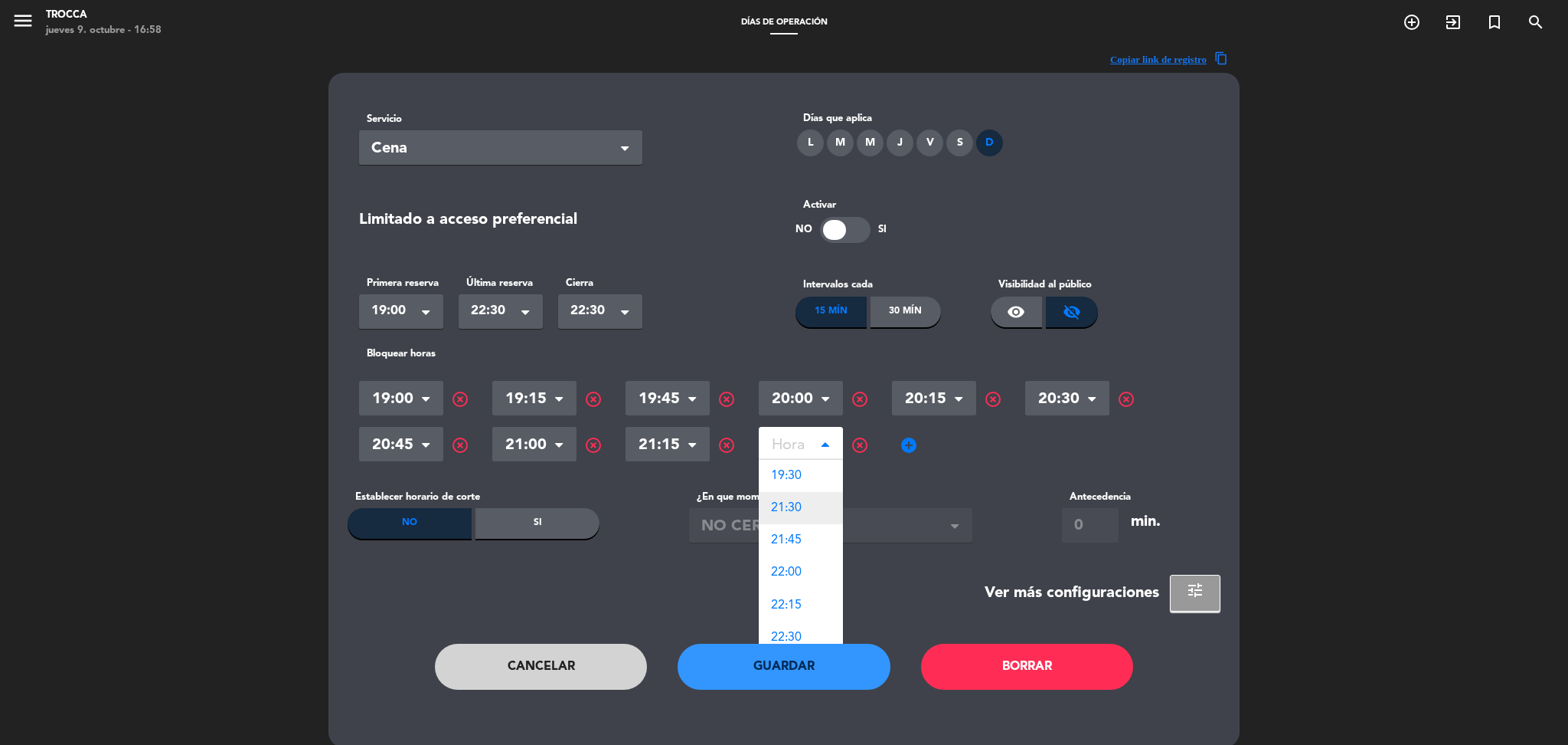
click at [802, 508] on div "21:30" at bounding box center [800, 508] width 84 height 32
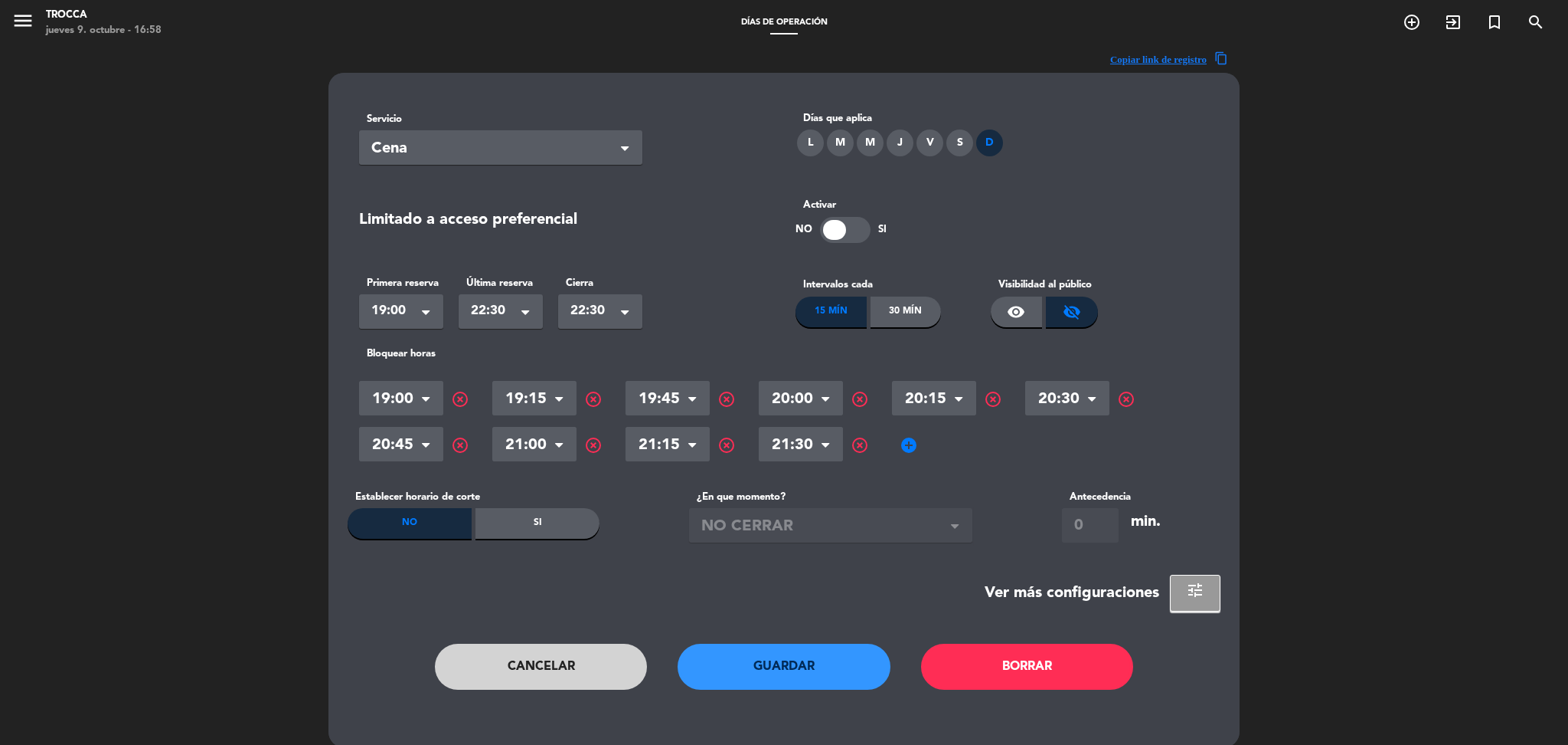
click at [903, 448] on span "add_circle" at bounding box center [909, 445] width 19 height 19
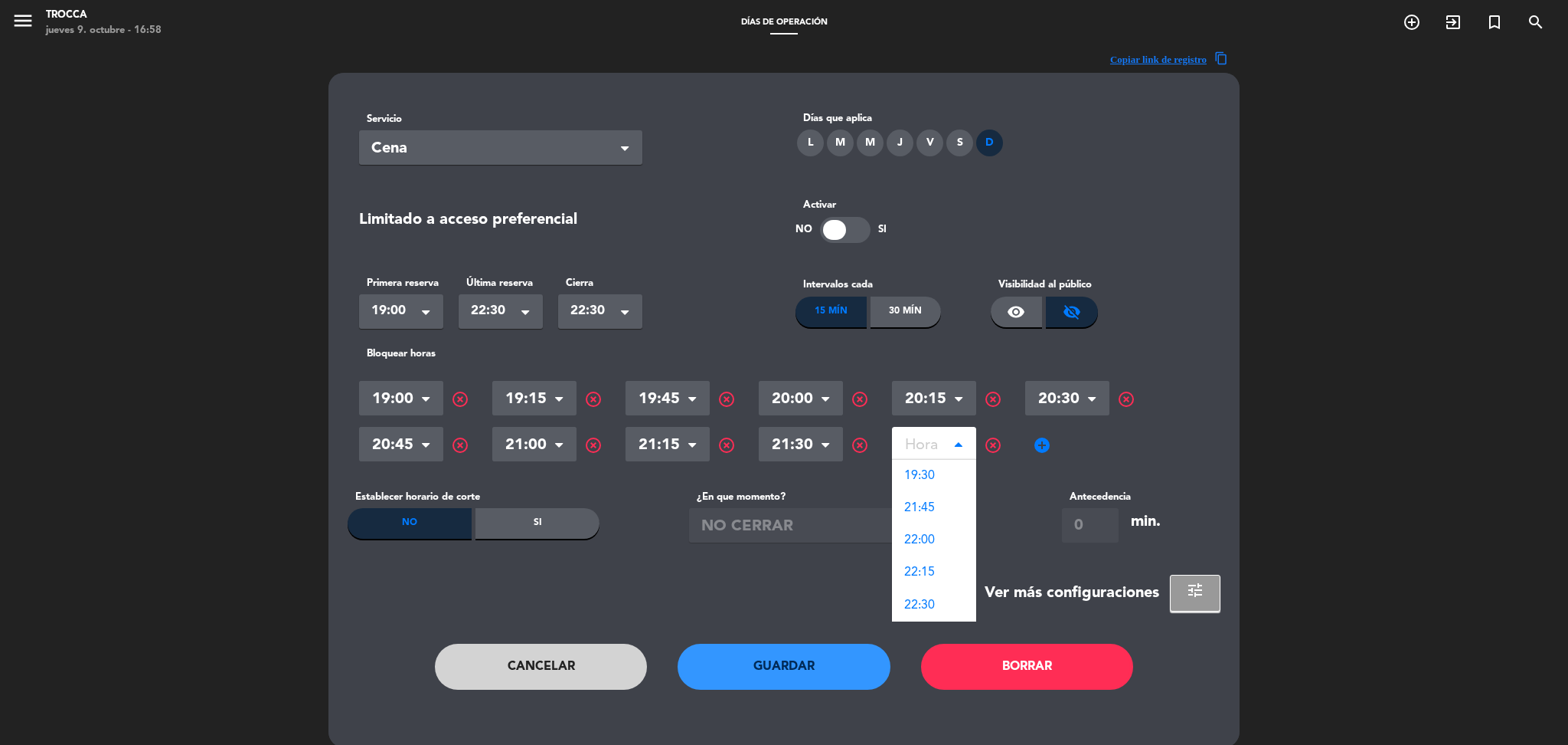
click at [939, 445] on input "text" at bounding box center [934, 446] width 84 height 27
click at [988, 443] on span "highlight_off" at bounding box center [993, 445] width 19 height 19
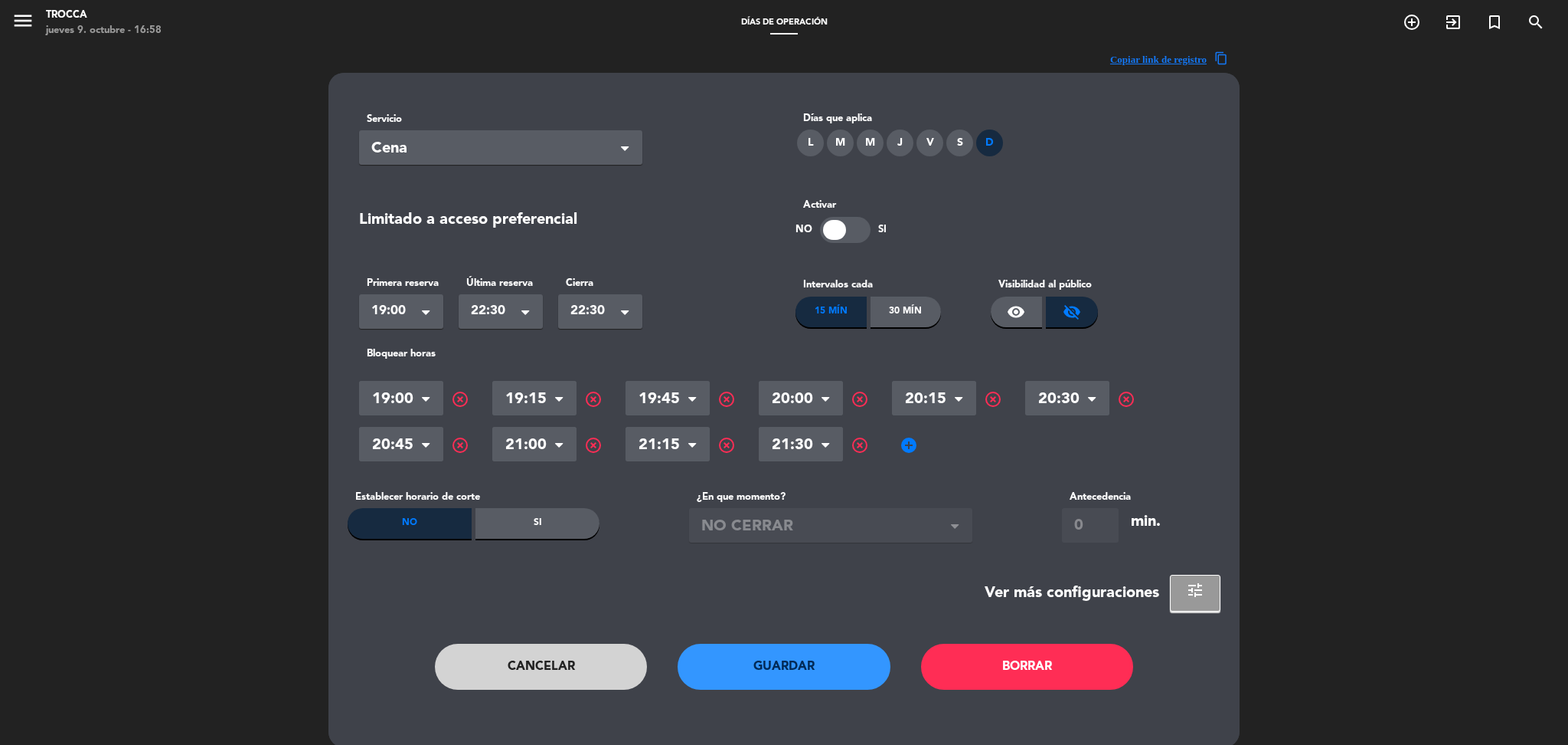
click at [787, 655] on button "Guardar" at bounding box center [784, 666] width 213 height 46
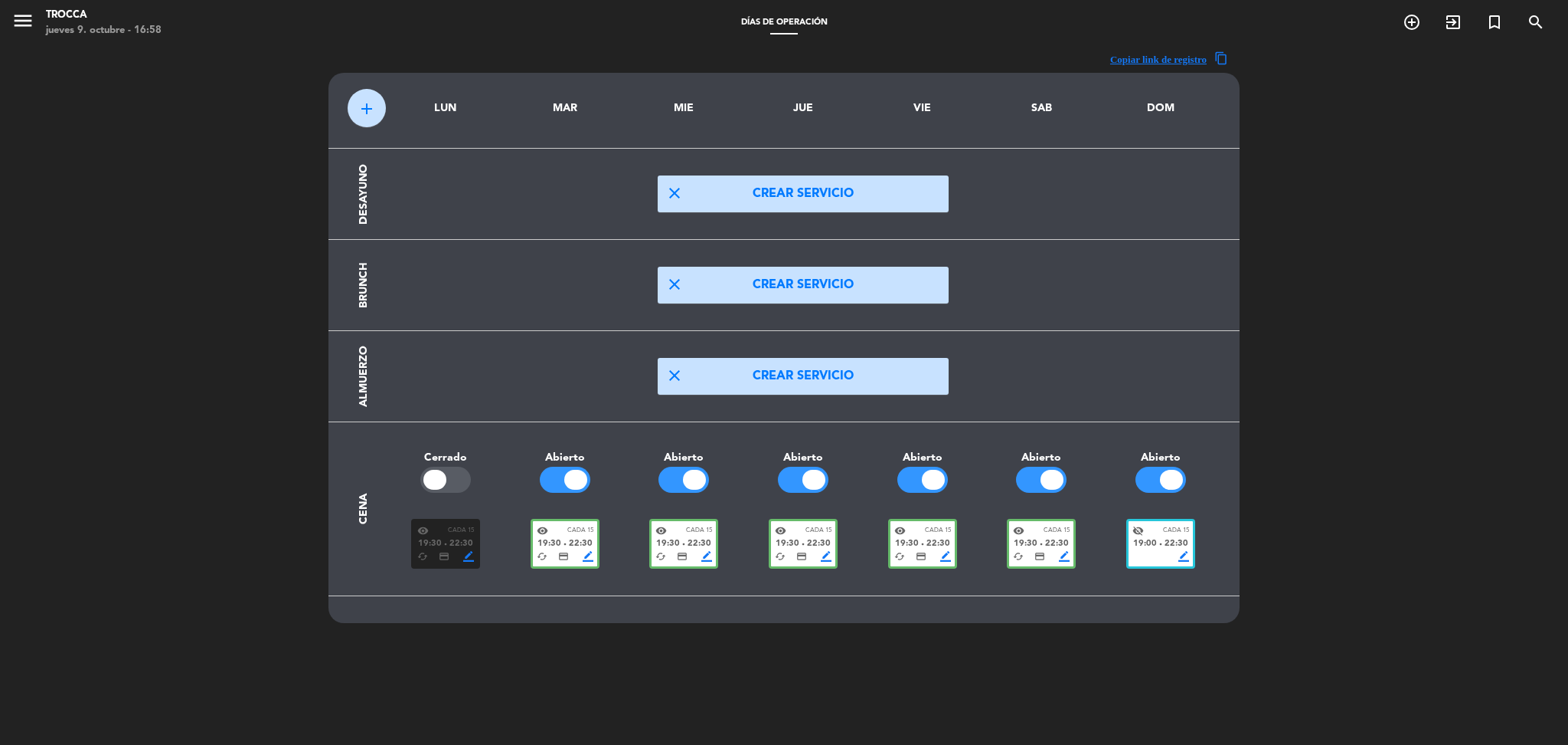
click at [799, 530] on div "visibility Cada 15" at bounding box center [803, 530] width 56 height 11
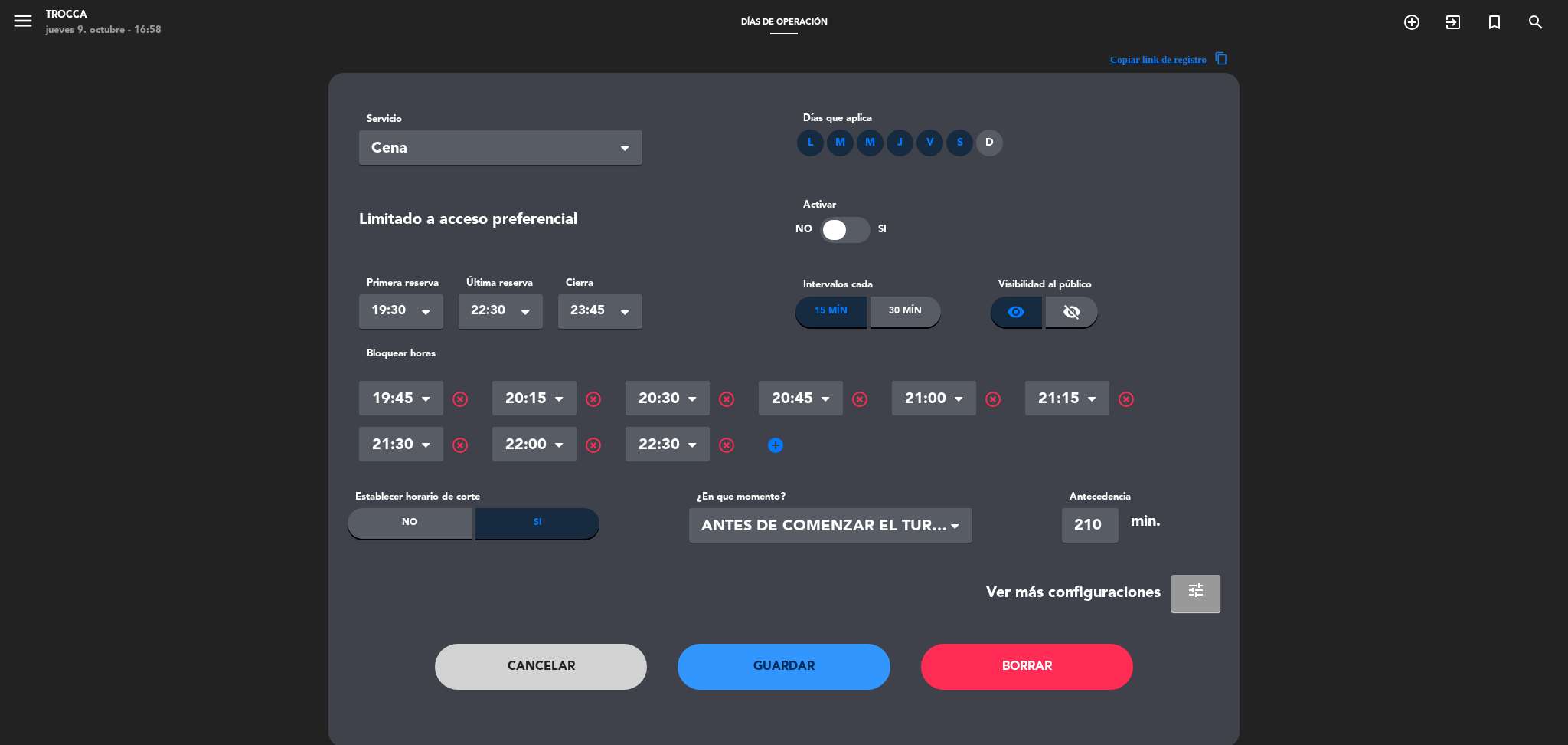
click at [1183, 577] on button "tune" at bounding box center [1196, 593] width 49 height 37
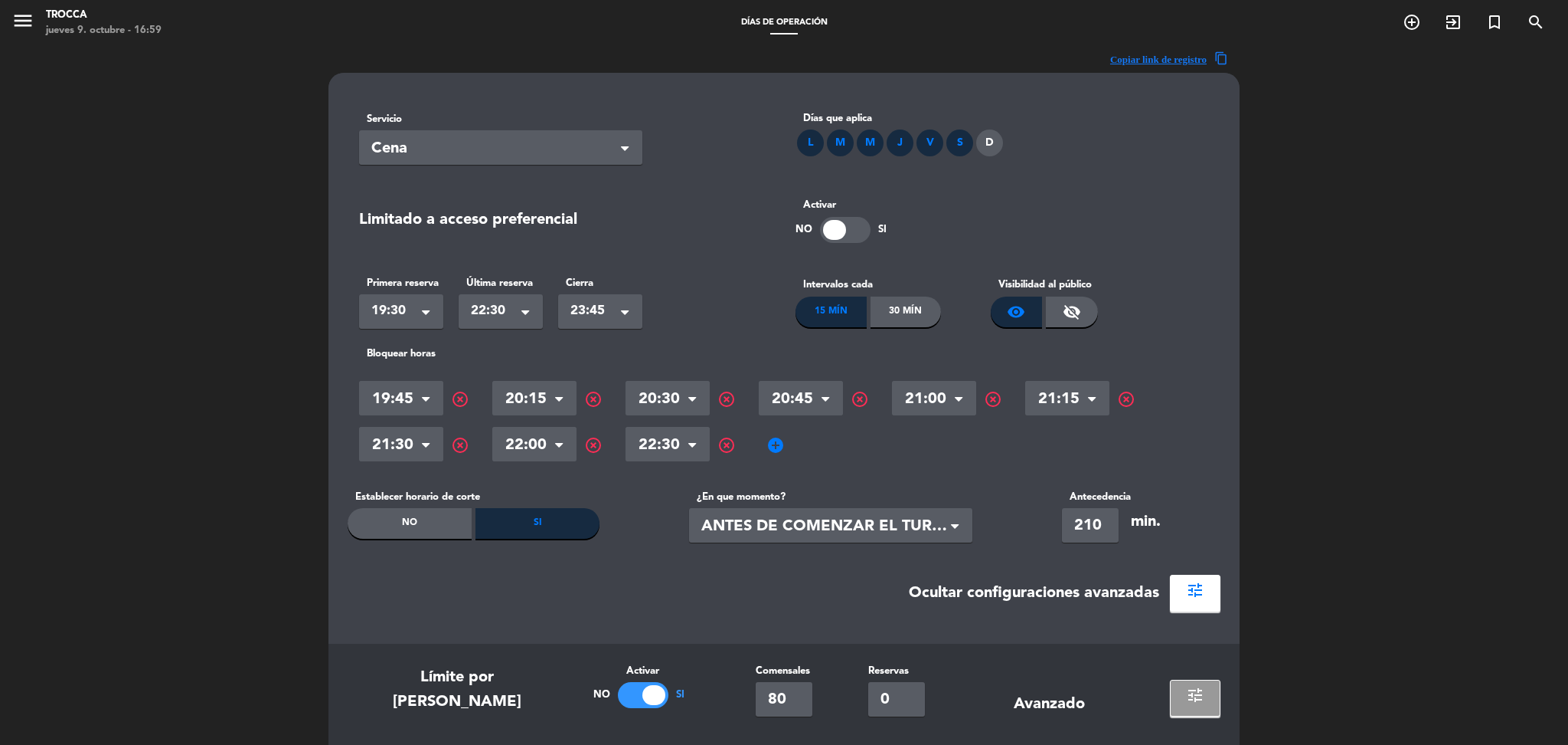
click at [773, 446] on span "add_circle" at bounding box center [776, 445] width 19 height 19
click at [785, 447] on input "text" at bounding box center [800, 446] width 84 height 27
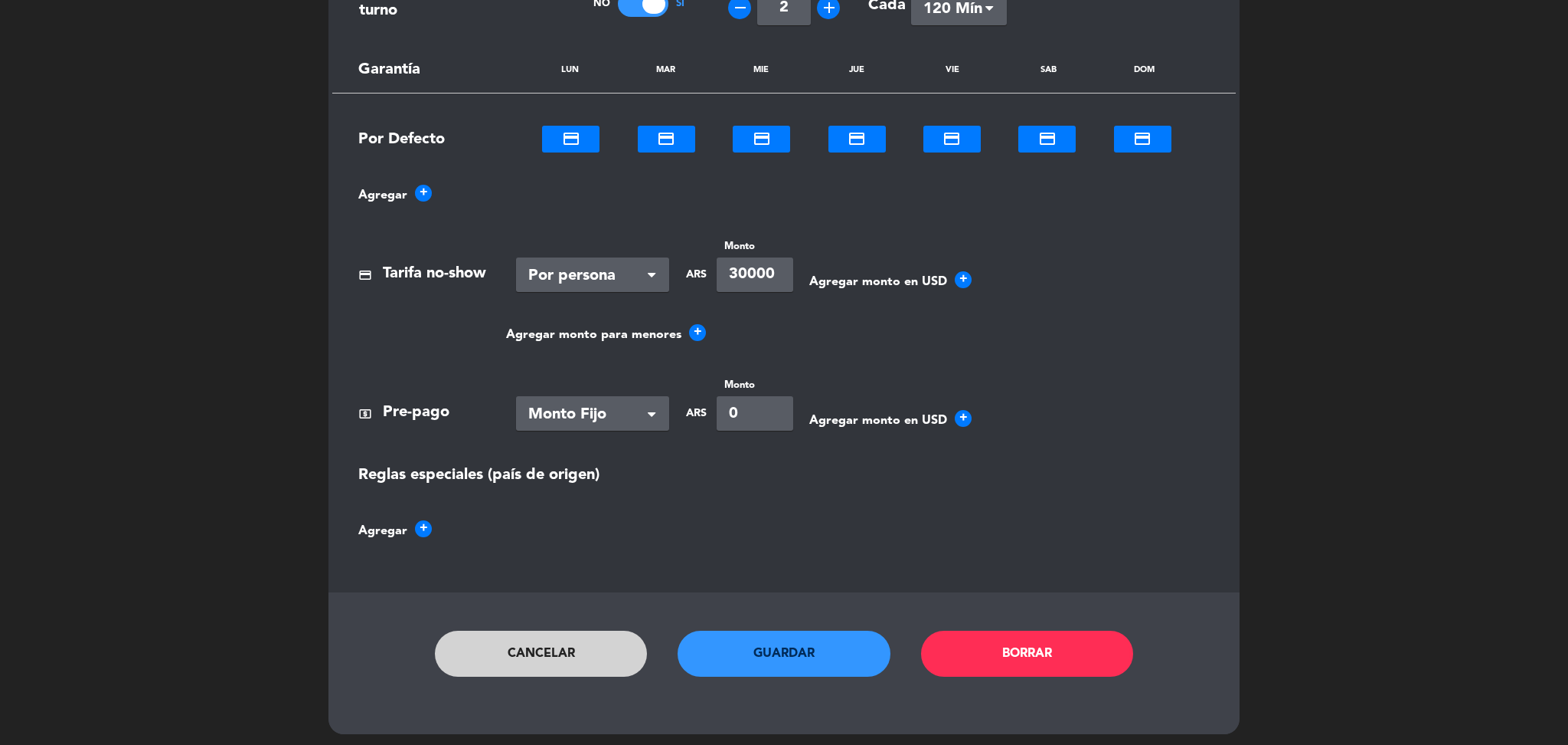
click at [558, 637] on button "Cancelar" at bounding box center [542, 653] width 213 height 46
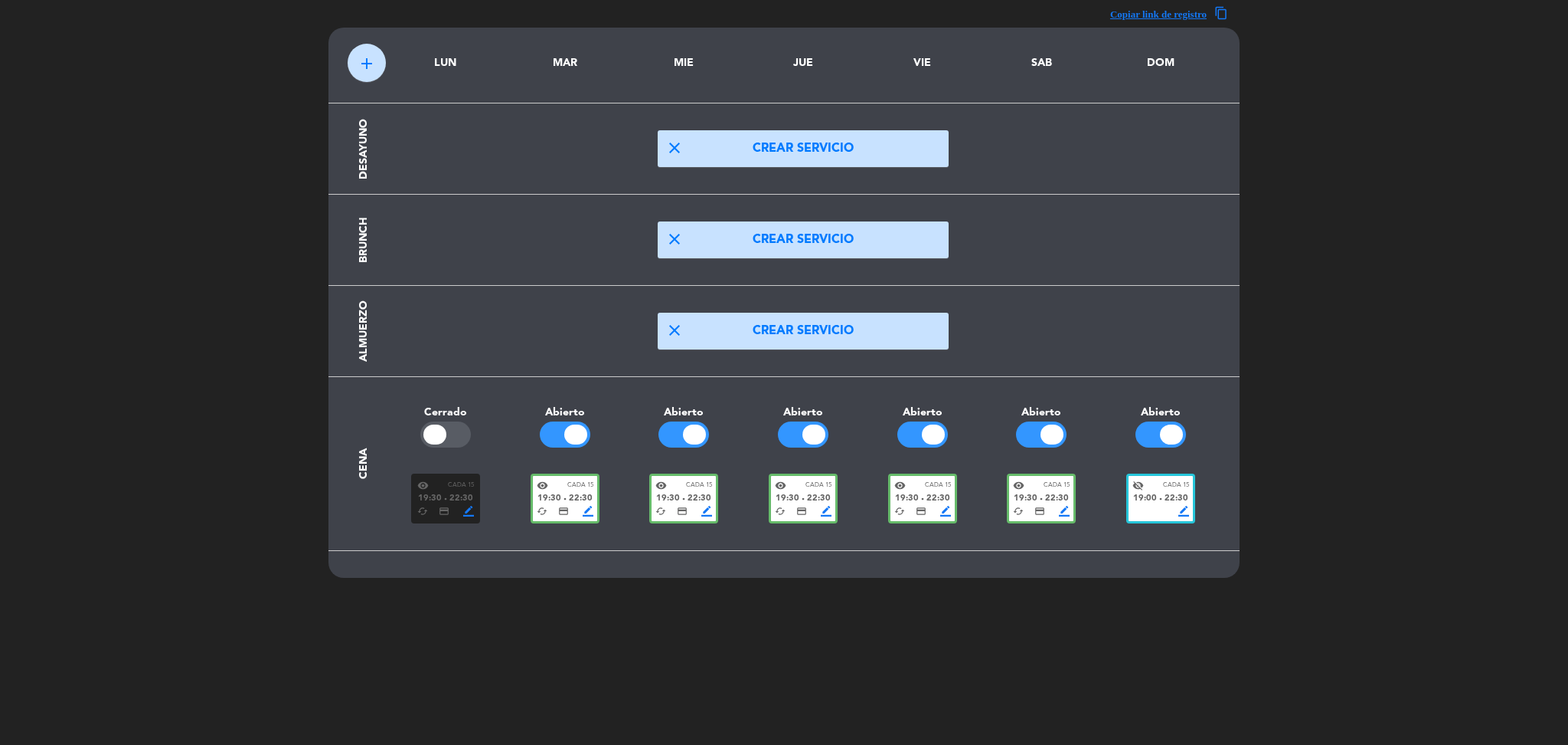
click at [1149, 500] on span "19:00" at bounding box center [1146, 499] width 24 height 14
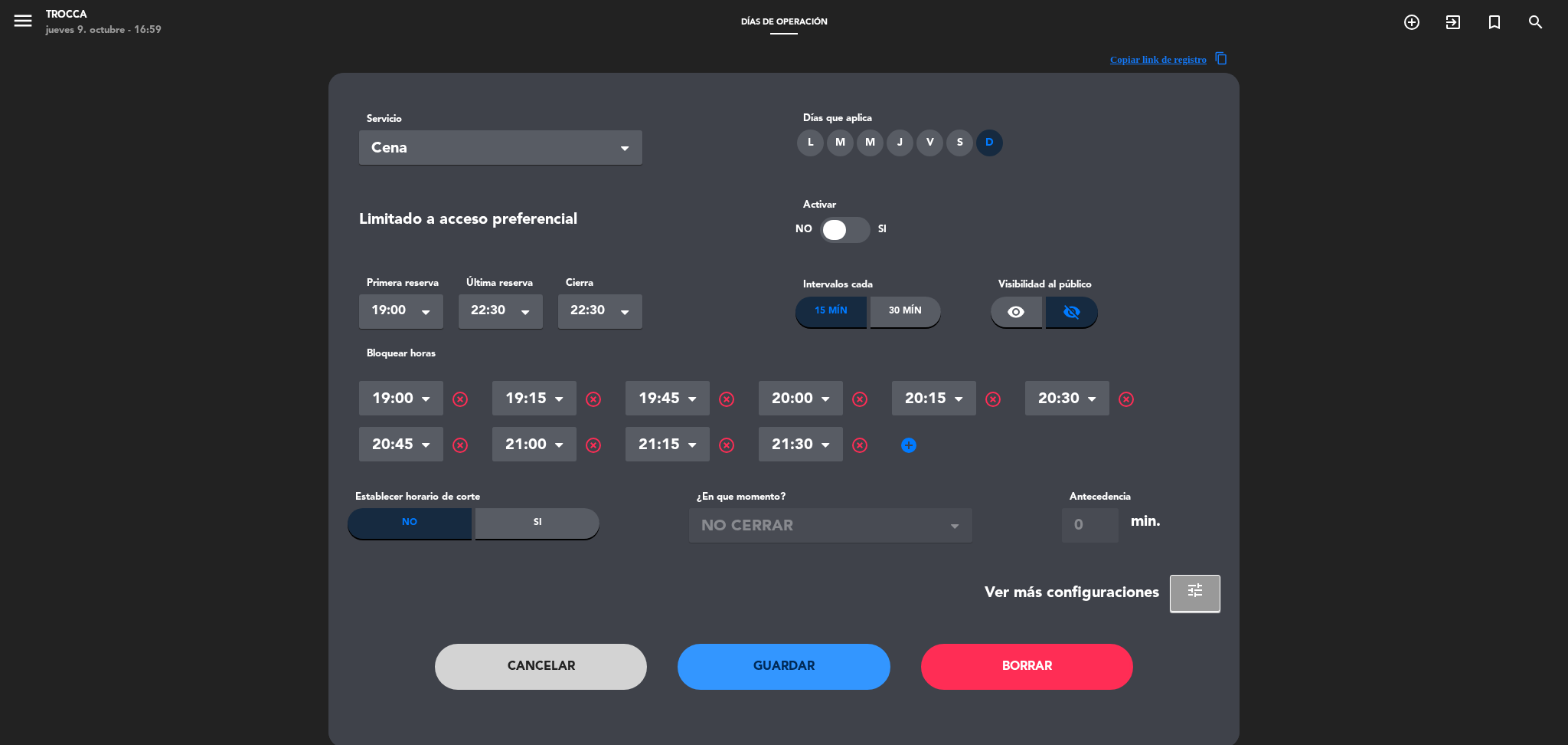
click at [903, 445] on span "add_circle" at bounding box center [909, 445] width 19 height 19
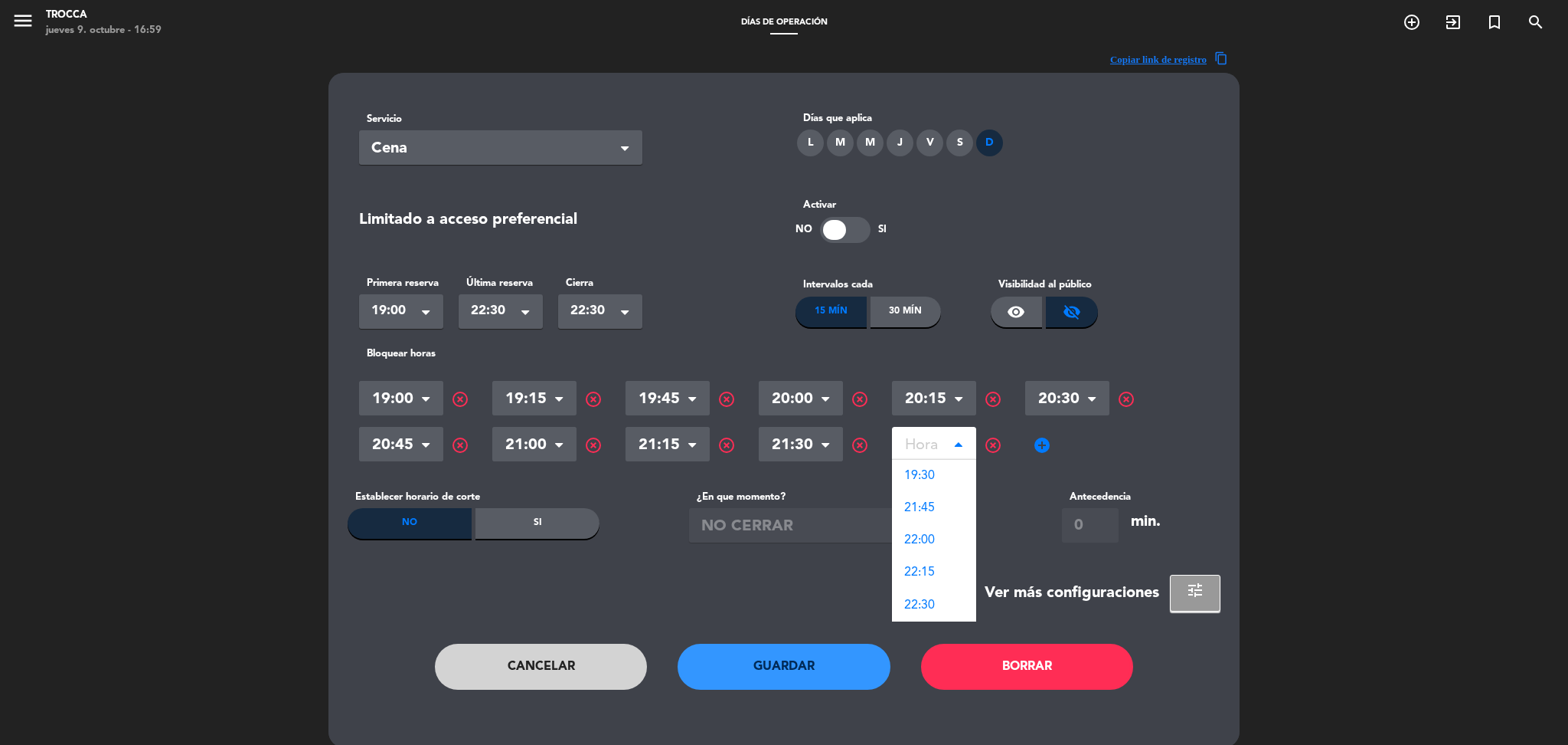
click at [935, 443] on input "text" at bounding box center [934, 446] width 84 height 27
click at [860, 397] on span "highlight_off" at bounding box center [860, 399] width 19 height 19
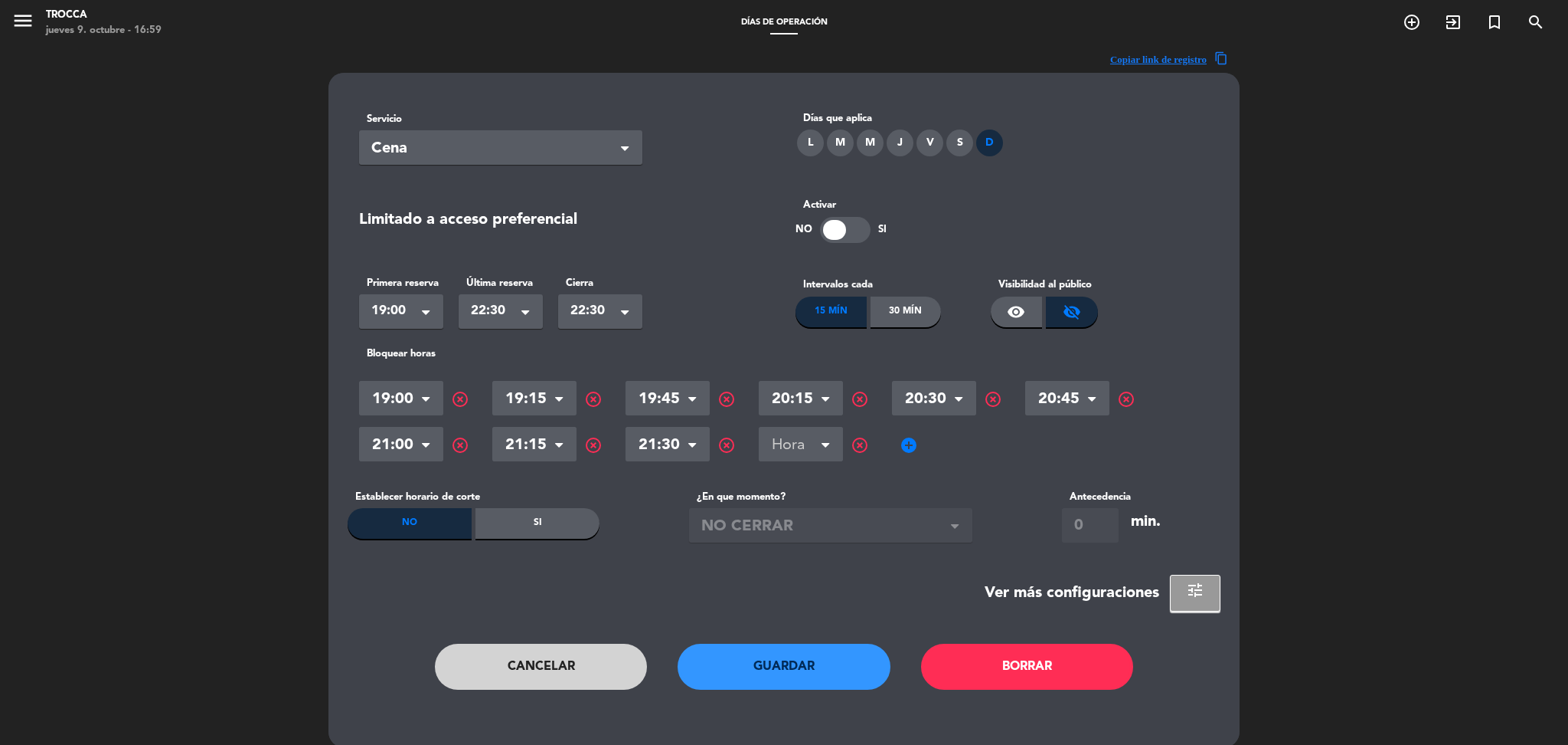
click at [914, 448] on span "add_circle" at bounding box center [909, 445] width 19 height 19
click at [829, 434] on input "text" at bounding box center [800, 446] width 84 height 27
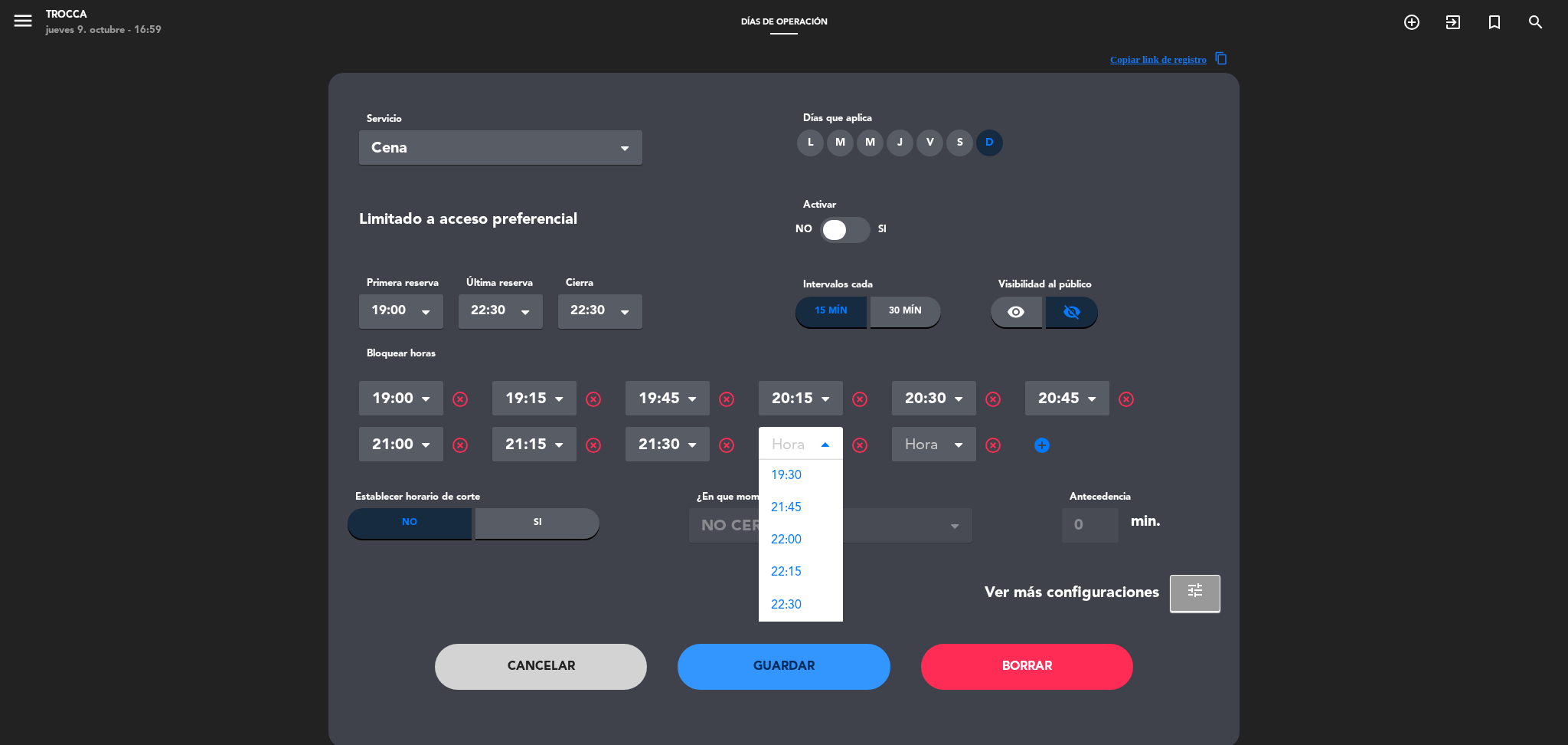
click at [855, 439] on span "highlight_off" at bounding box center [860, 445] width 19 height 19
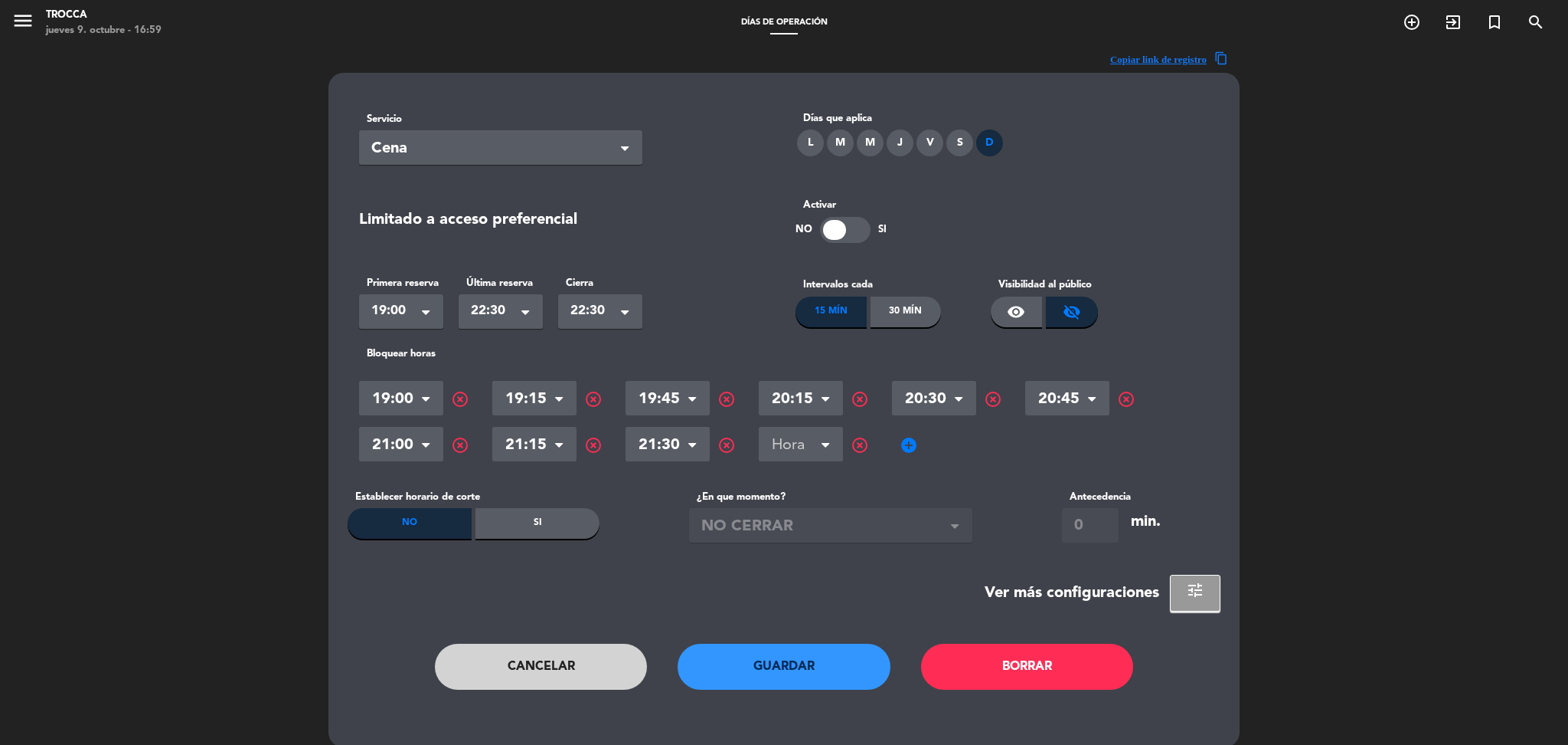
click at [855, 440] on span "highlight_off" at bounding box center [860, 445] width 19 height 19
click at [734, 644] on button "Guardar" at bounding box center [784, 666] width 213 height 46
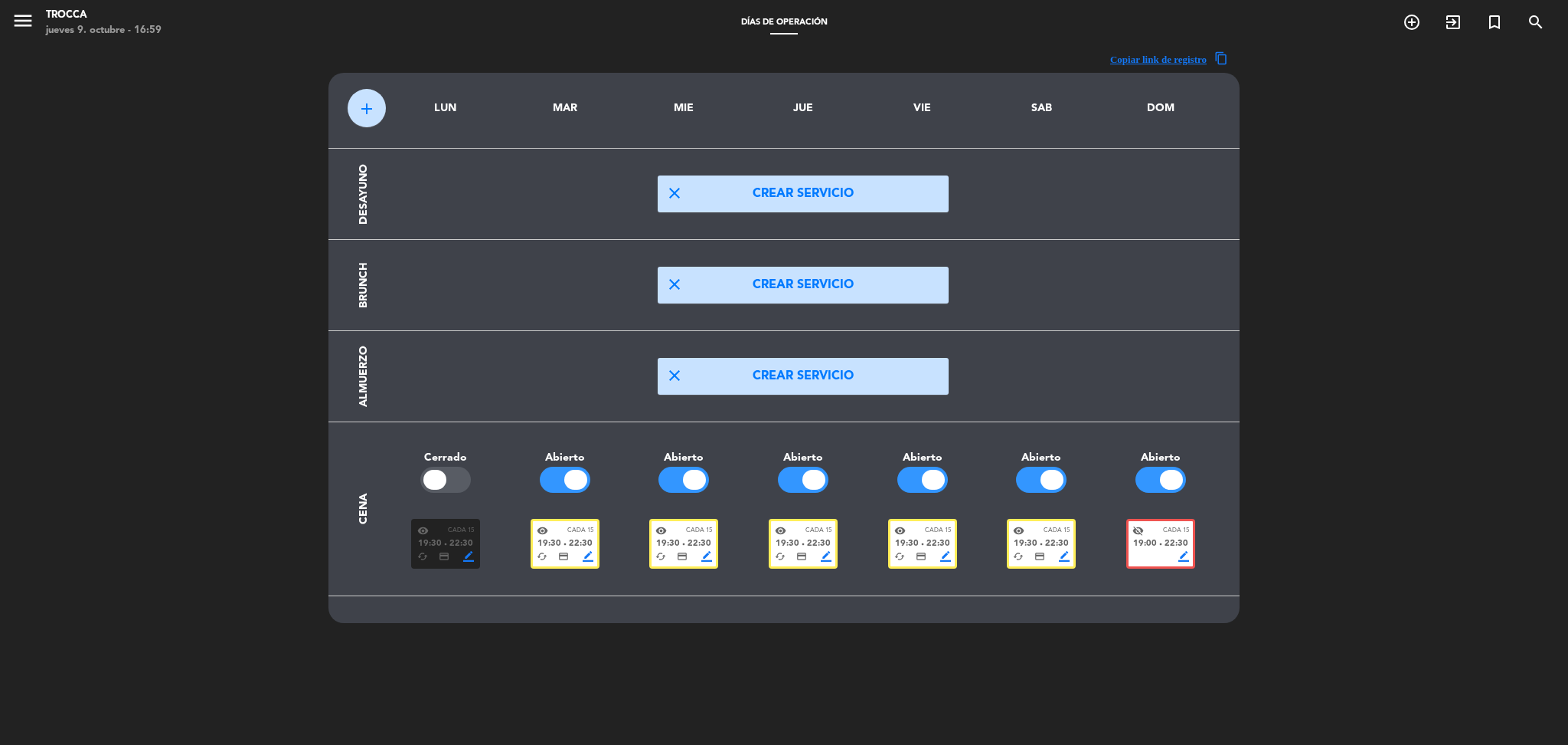
click at [806, 546] on div "19:30 fiber_manual_record 22:30" at bounding box center [803, 544] width 56 height 14
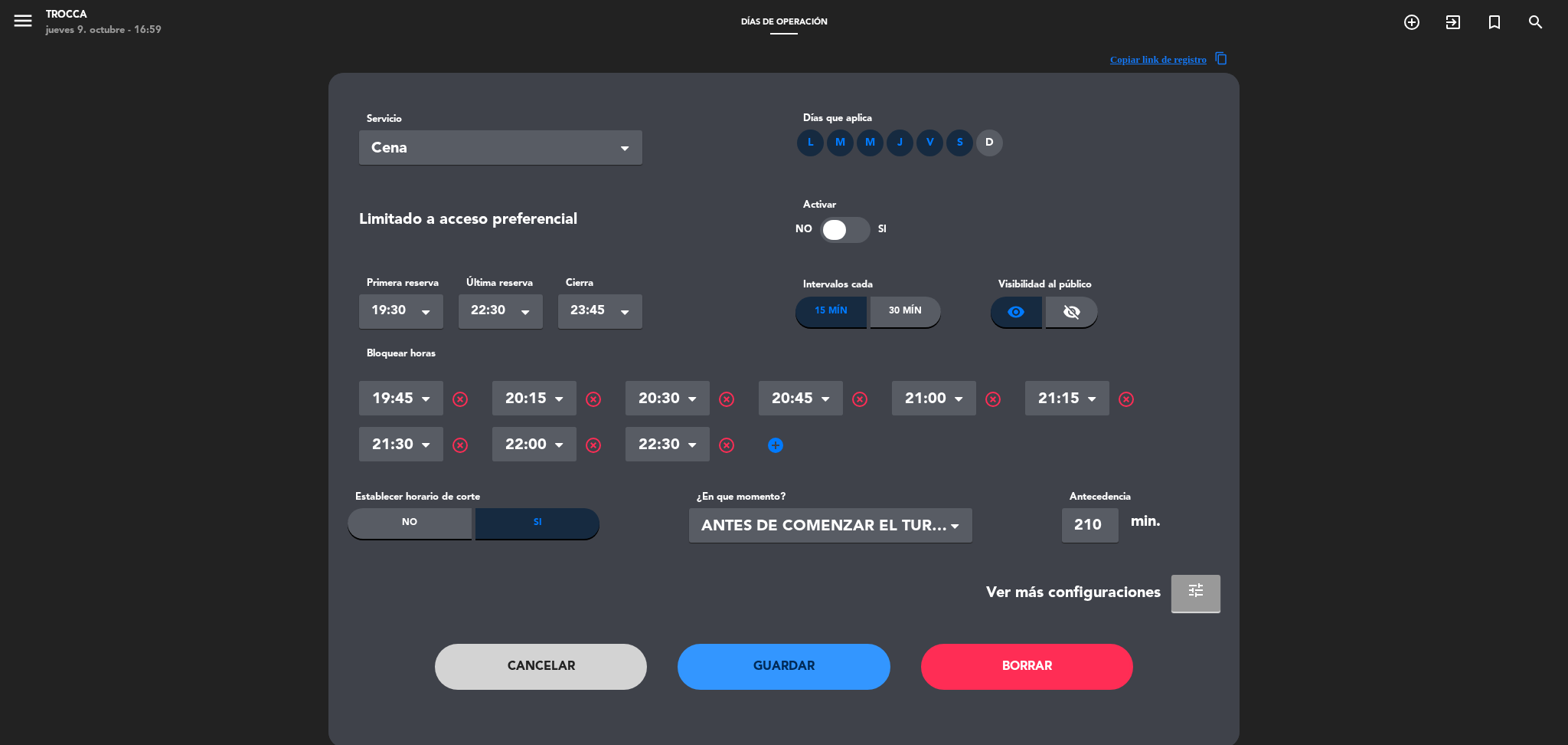
click at [1198, 587] on span "tune" at bounding box center [1196, 590] width 19 height 19
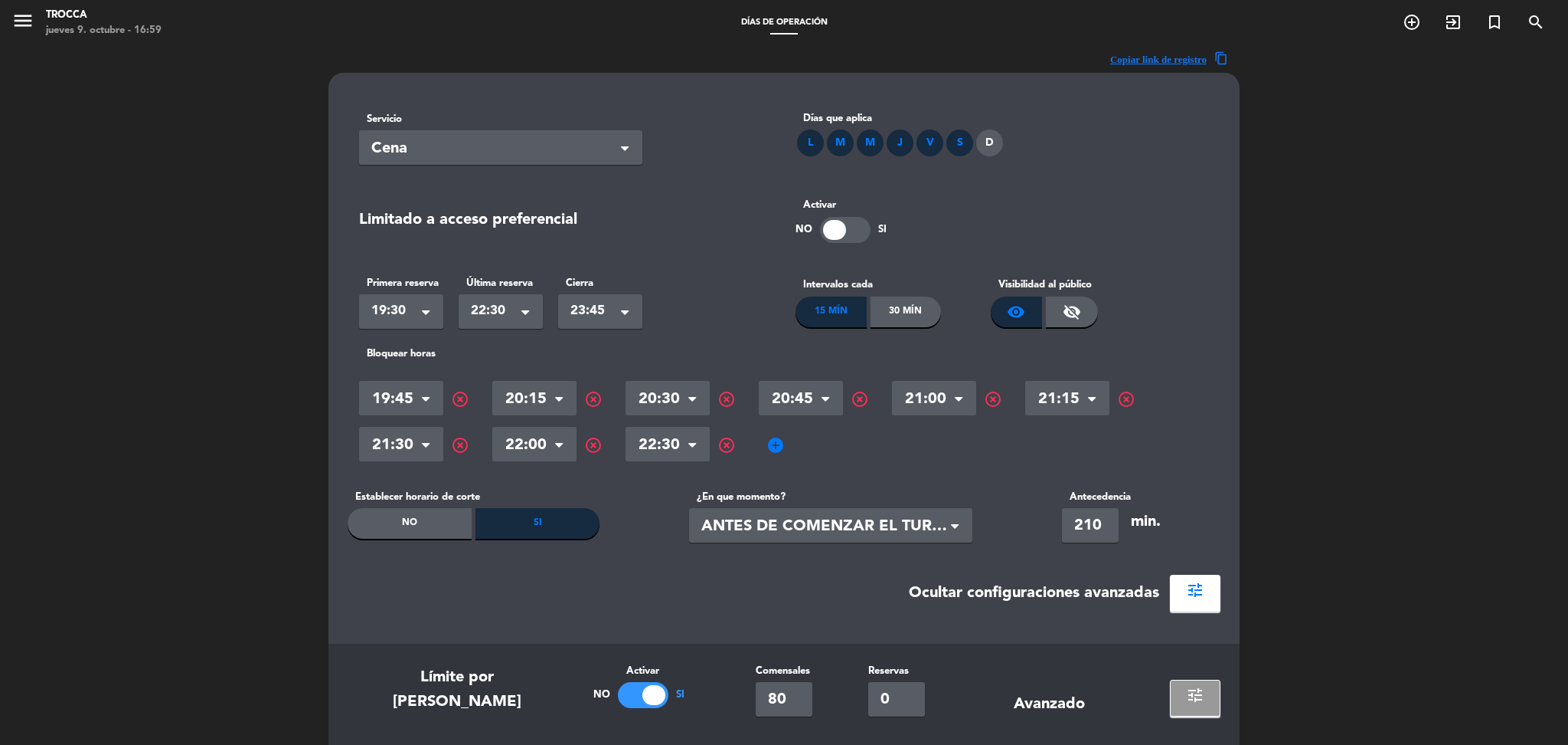
click at [771, 439] on span "add_circle" at bounding box center [776, 445] width 19 height 19
click at [771, 439] on input "text" at bounding box center [800, 446] width 84 height 27
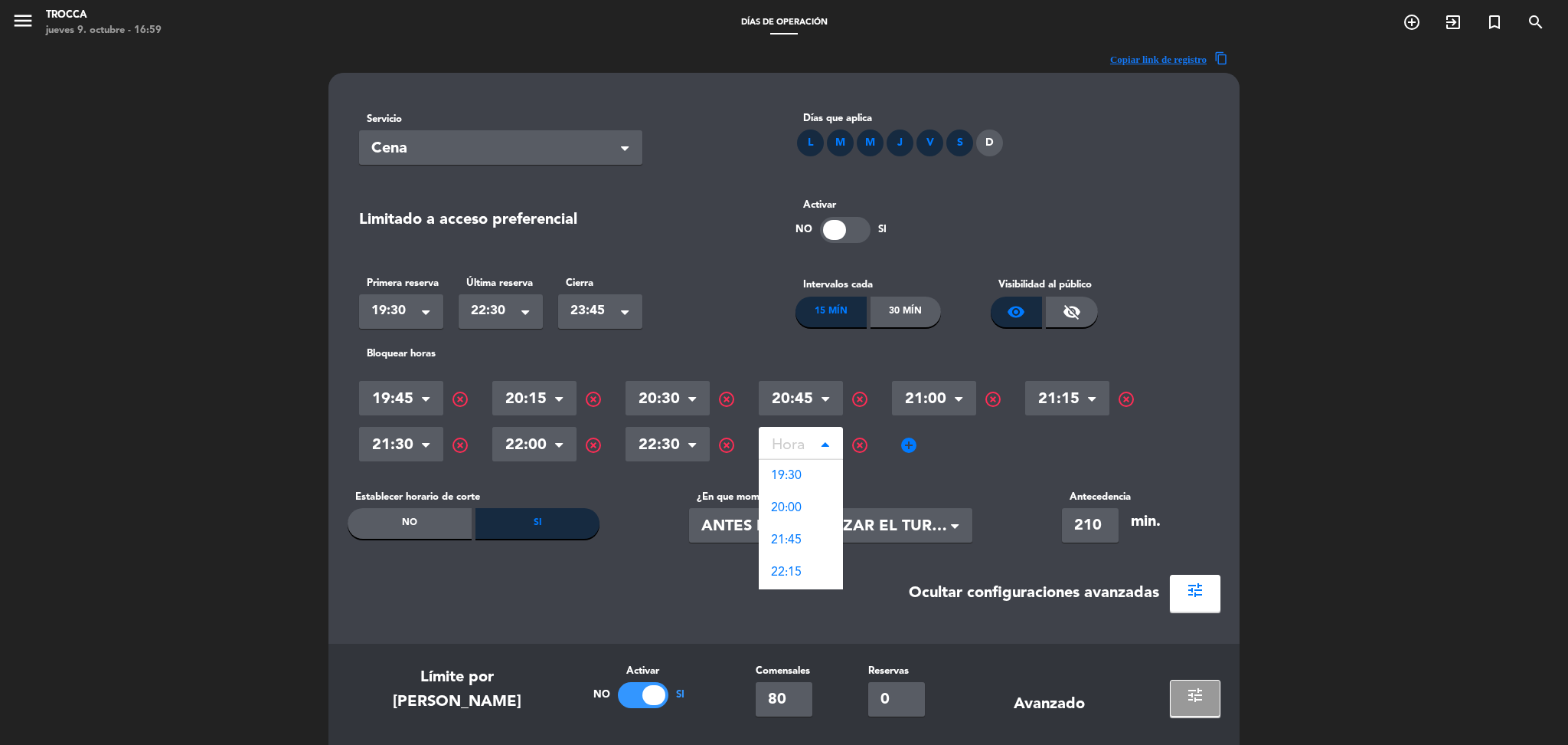
click at [864, 442] on span "highlight_off" at bounding box center [860, 445] width 19 height 19
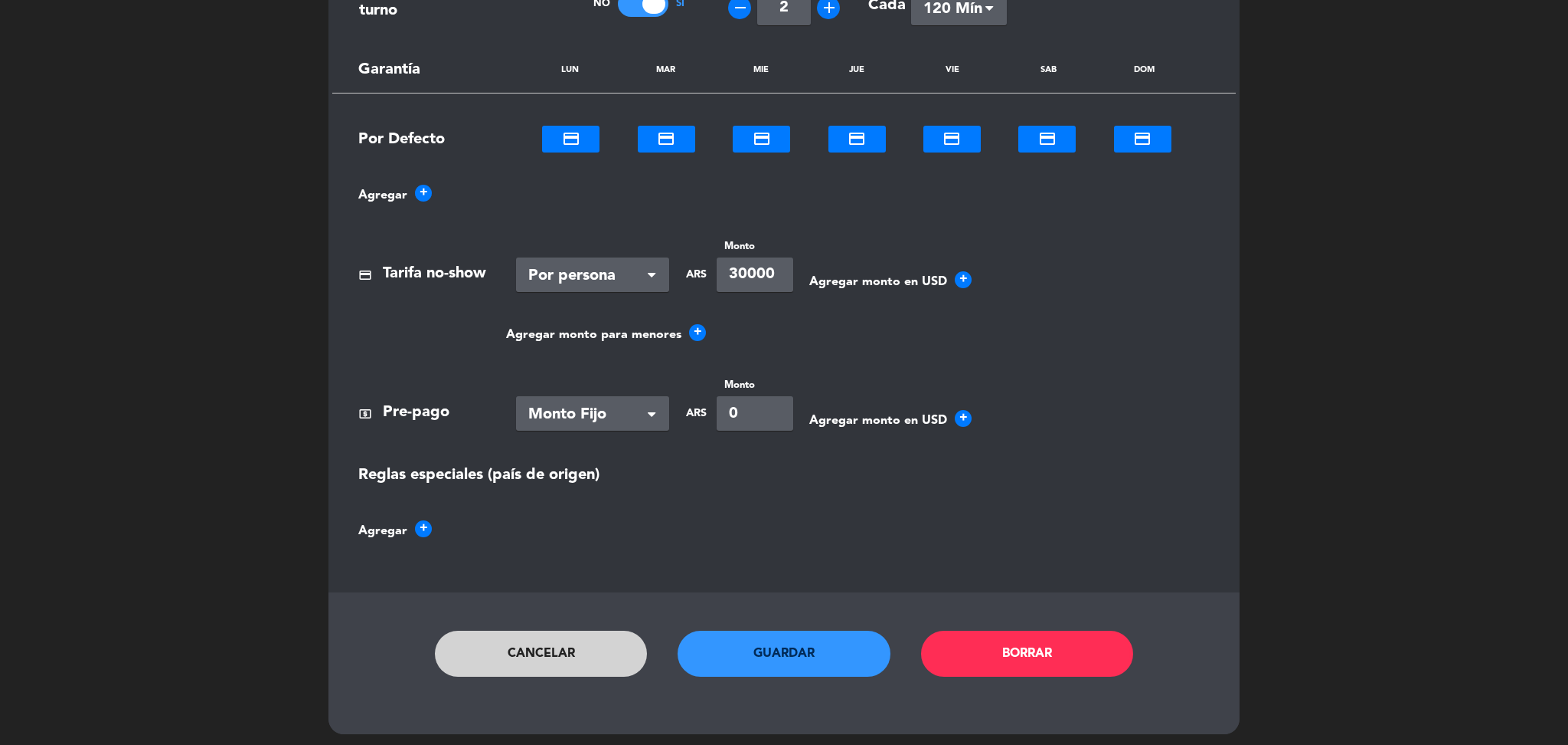
click at [569, 640] on button "Cancelar" at bounding box center [542, 653] width 213 height 46
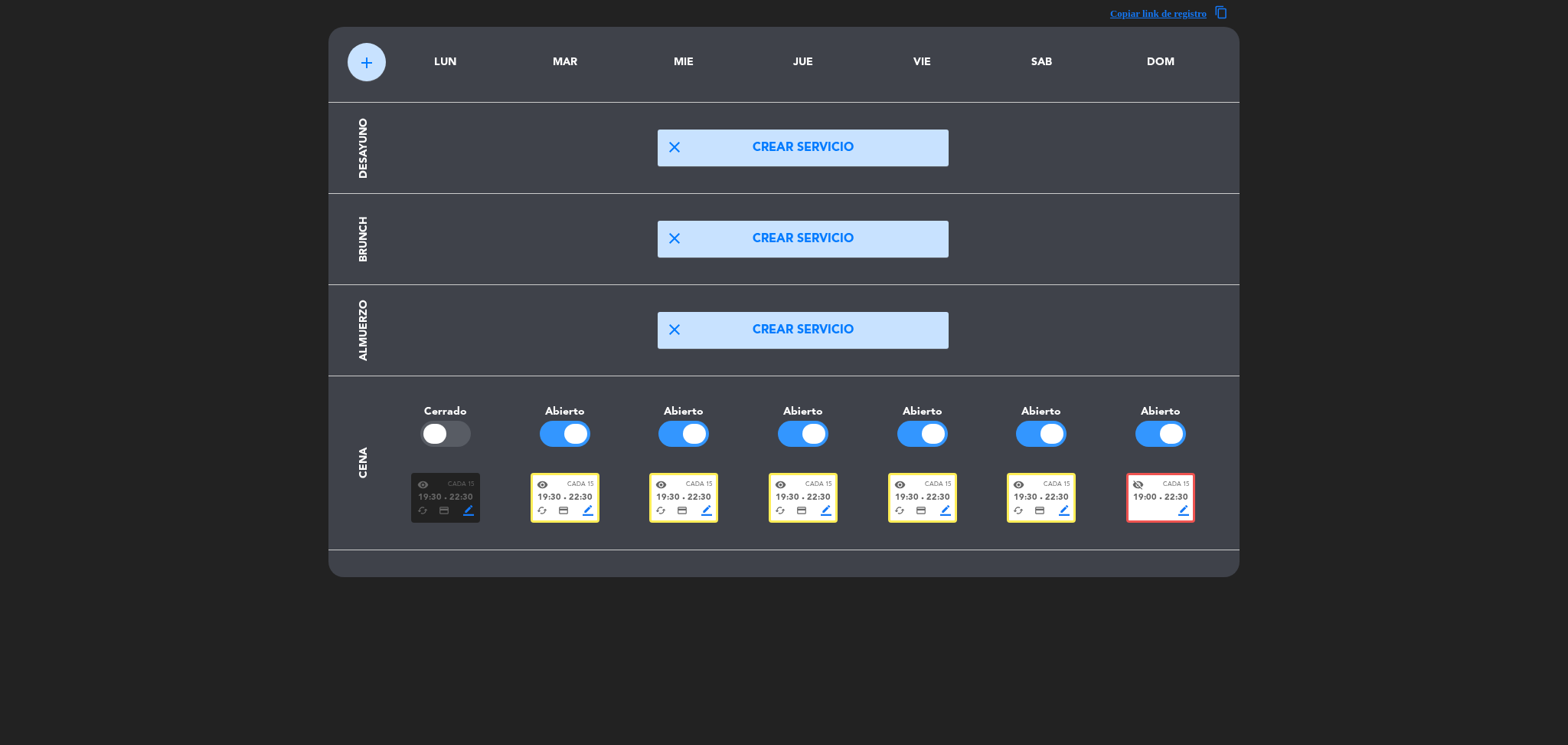
scroll to position [45, 0]
click at [1145, 481] on div "visibility_off Cada 15" at bounding box center [1160, 486] width 56 height 11
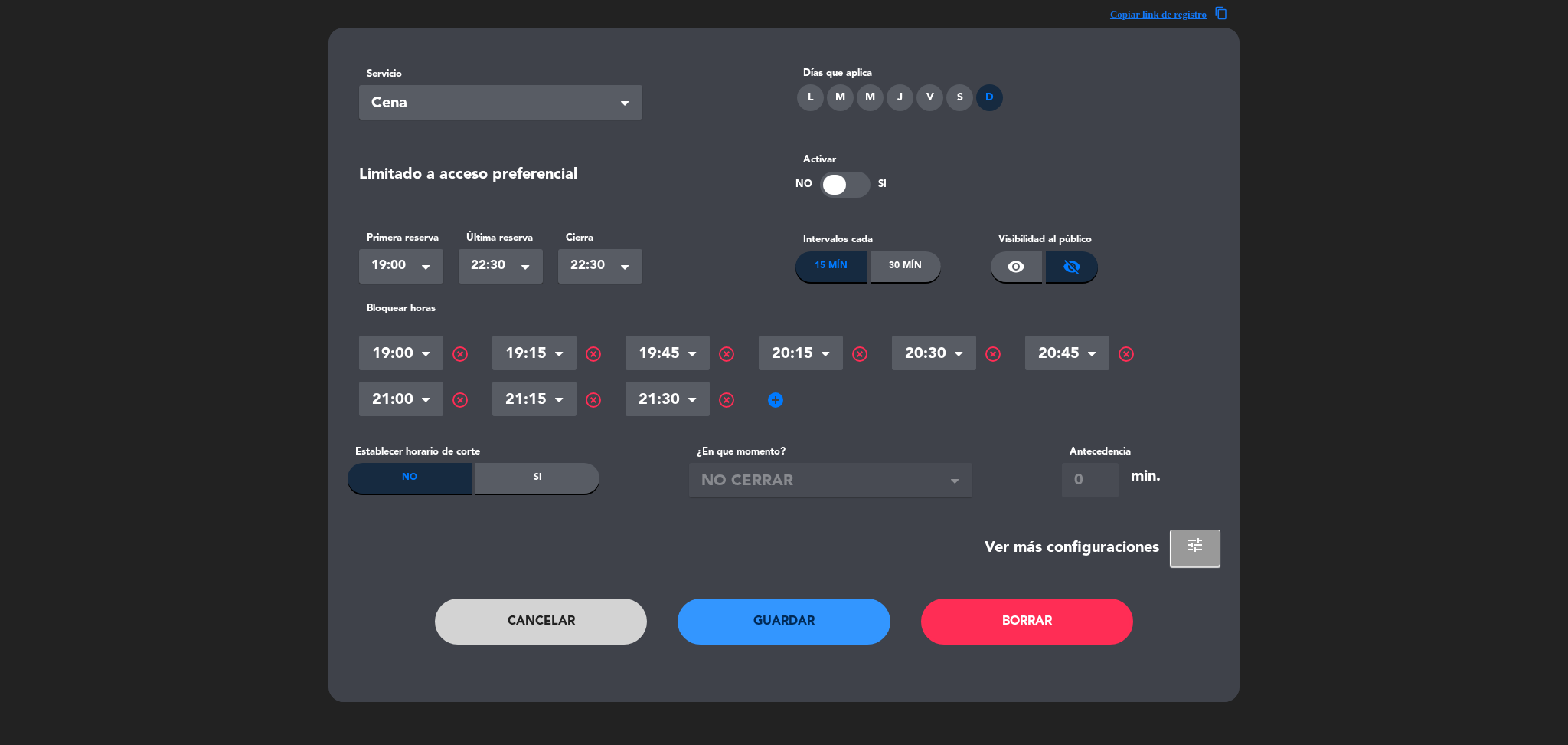
scroll to position [0, 0]
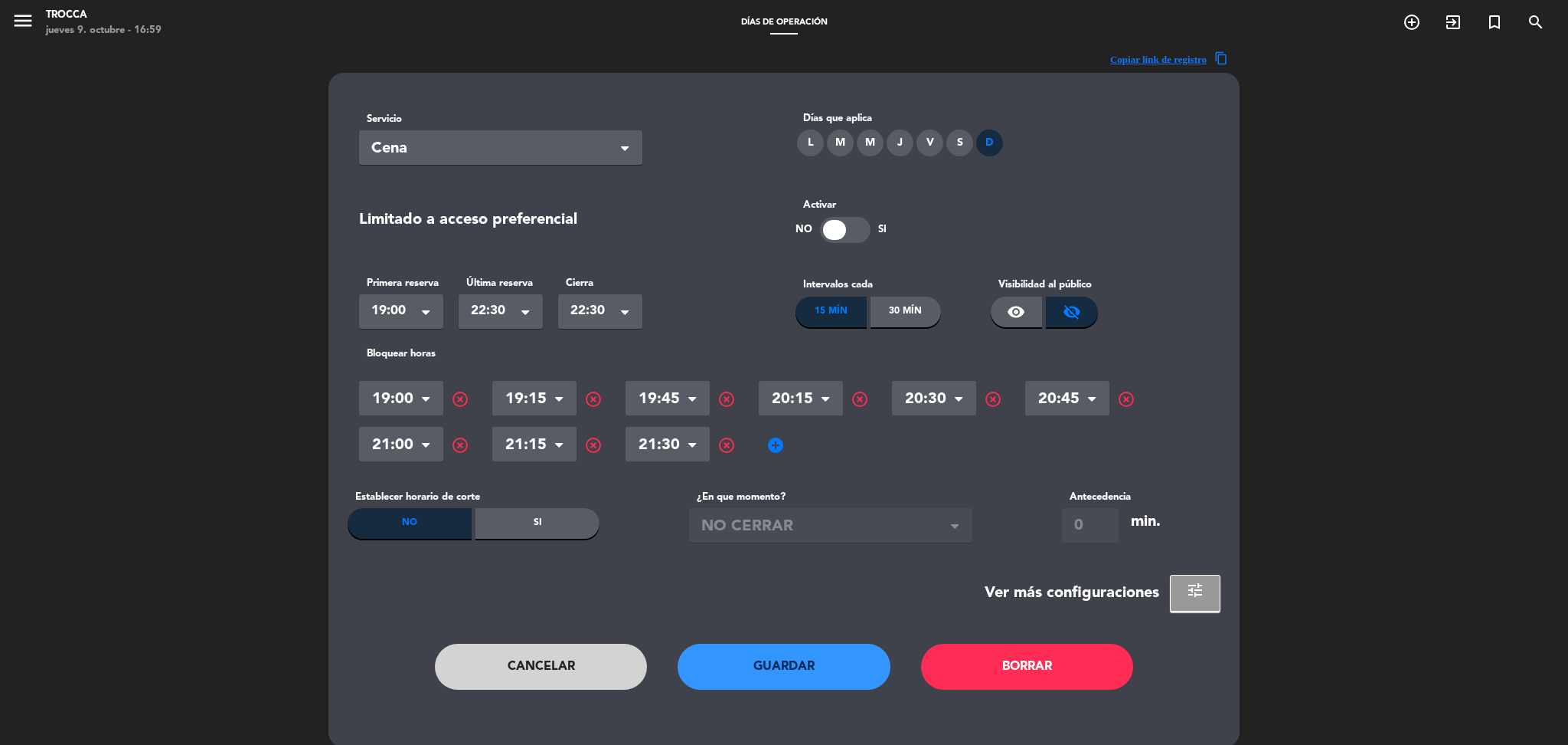
click at [780, 443] on span "add_circle" at bounding box center [776, 445] width 19 height 19
click at [798, 445] on input "text" at bounding box center [800, 446] width 84 height 27
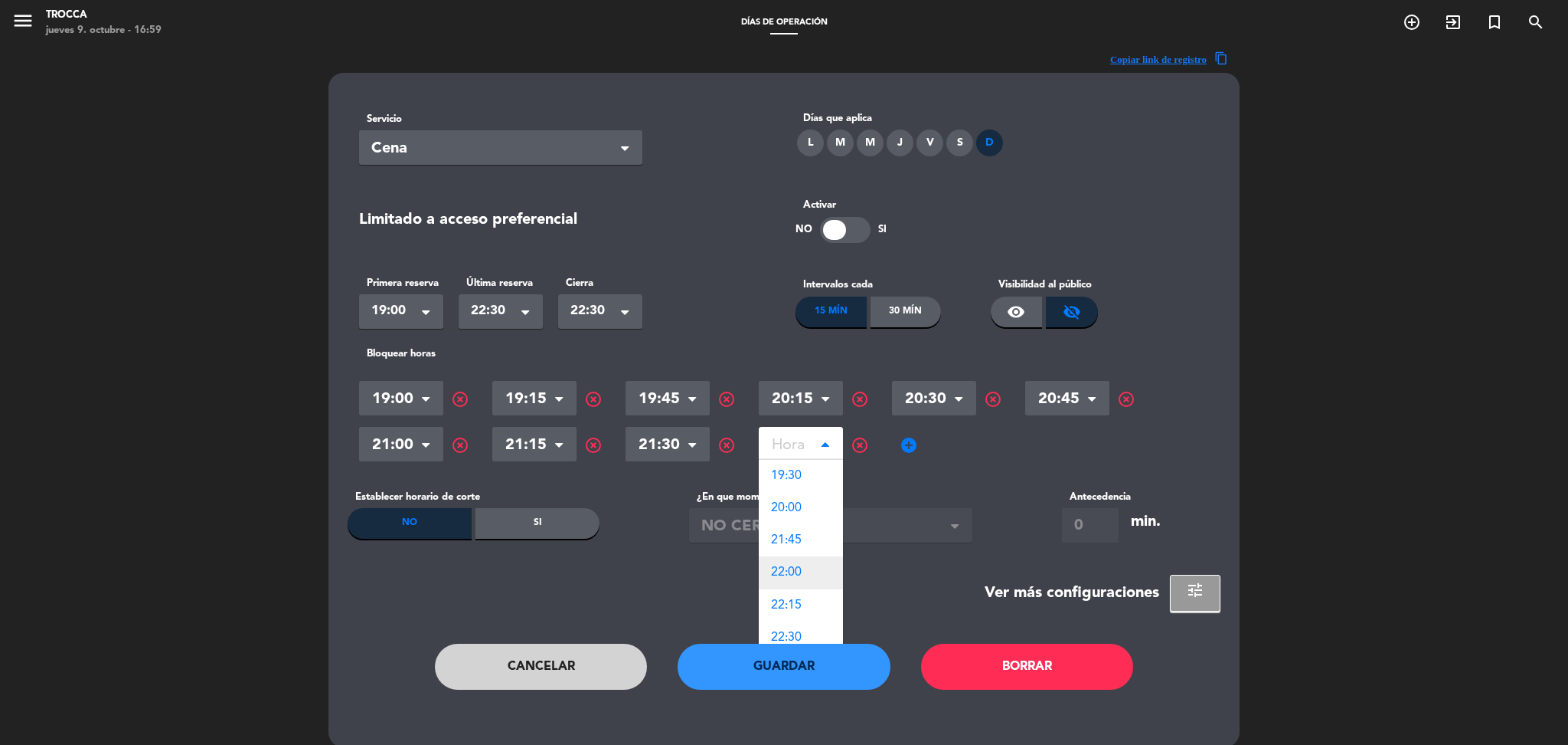
click at [797, 567] on span "22:00" at bounding box center [786, 572] width 31 height 12
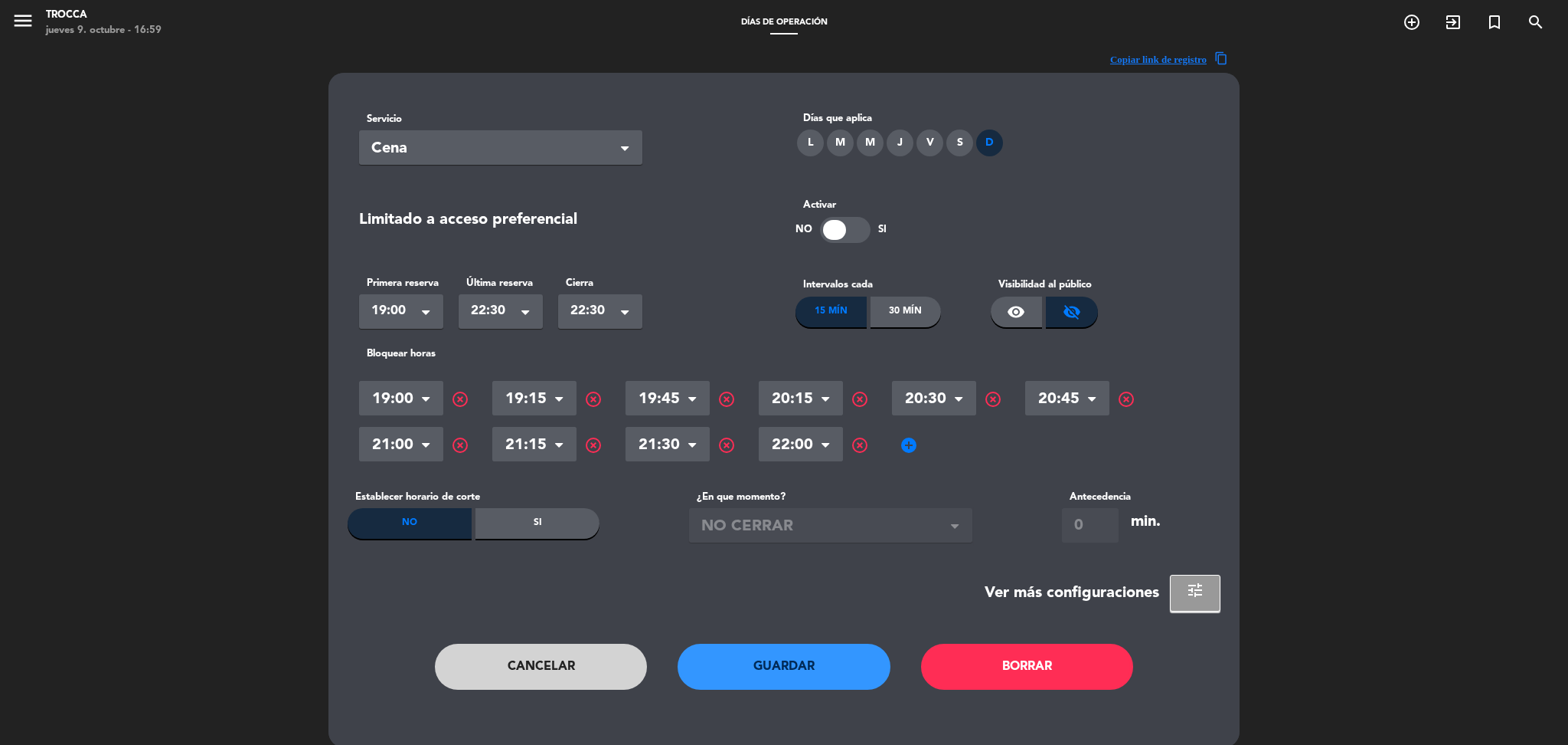
click at [909, 439] on span "add_circle" at bounding box center [909, 445] width 19 height 19
click at [924, 443] on input "text" at bounding box center [934, 446] width 84 height 27
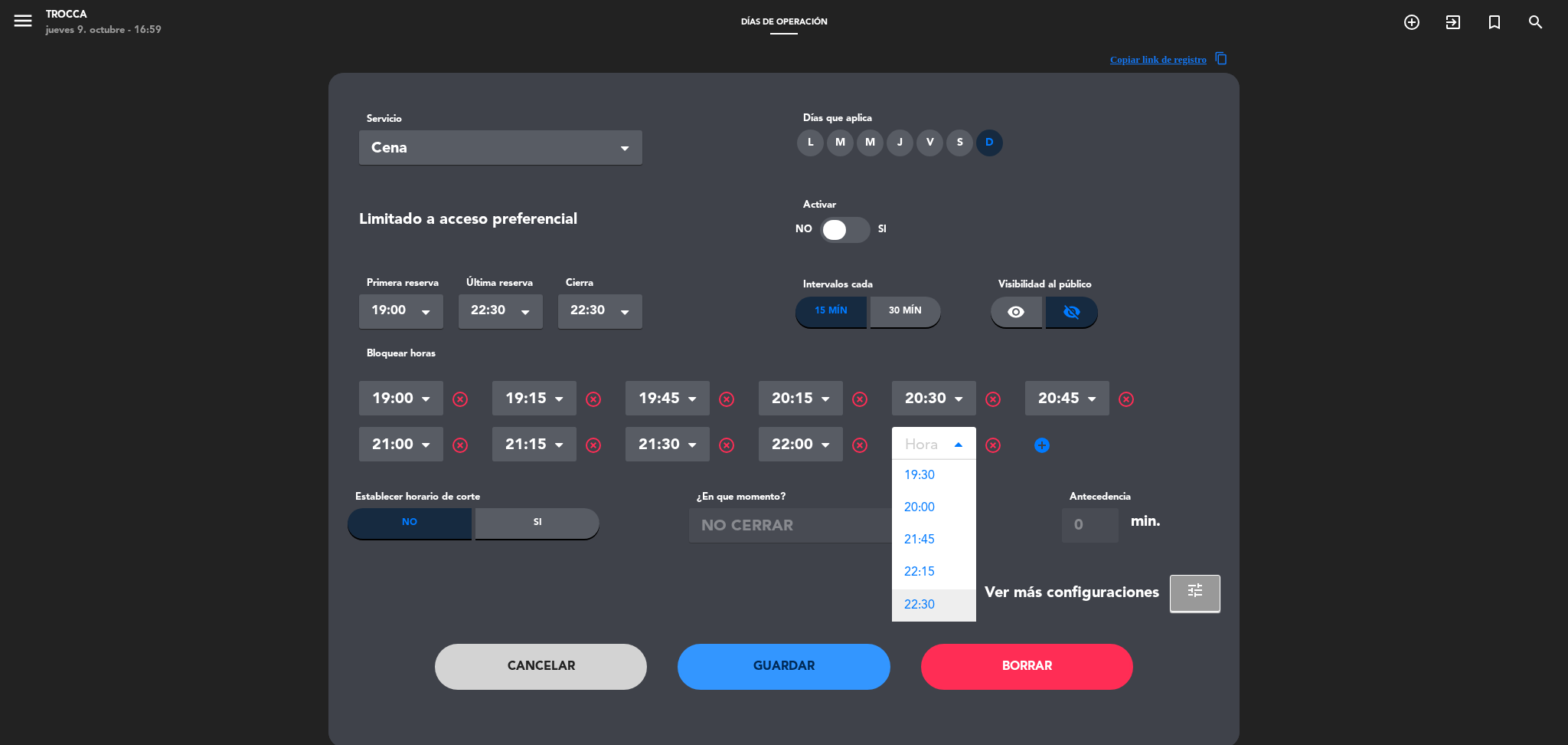
click at [915, 600] on span "22:30" at bounding box center [919, 605] width 31 height 12
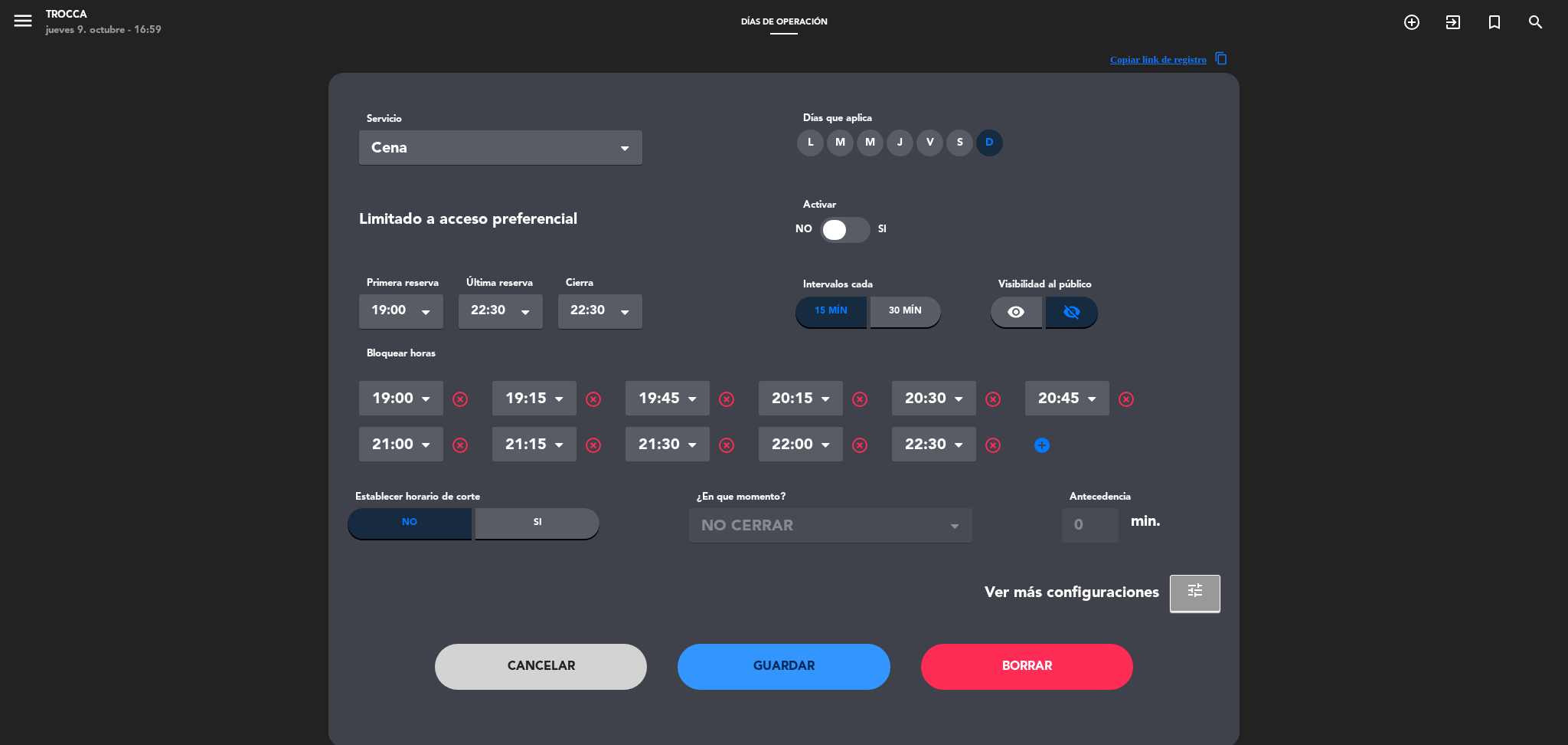
click at [790, 665] on button "Guardar" at bounding box center [784, 666] width 213 height 46
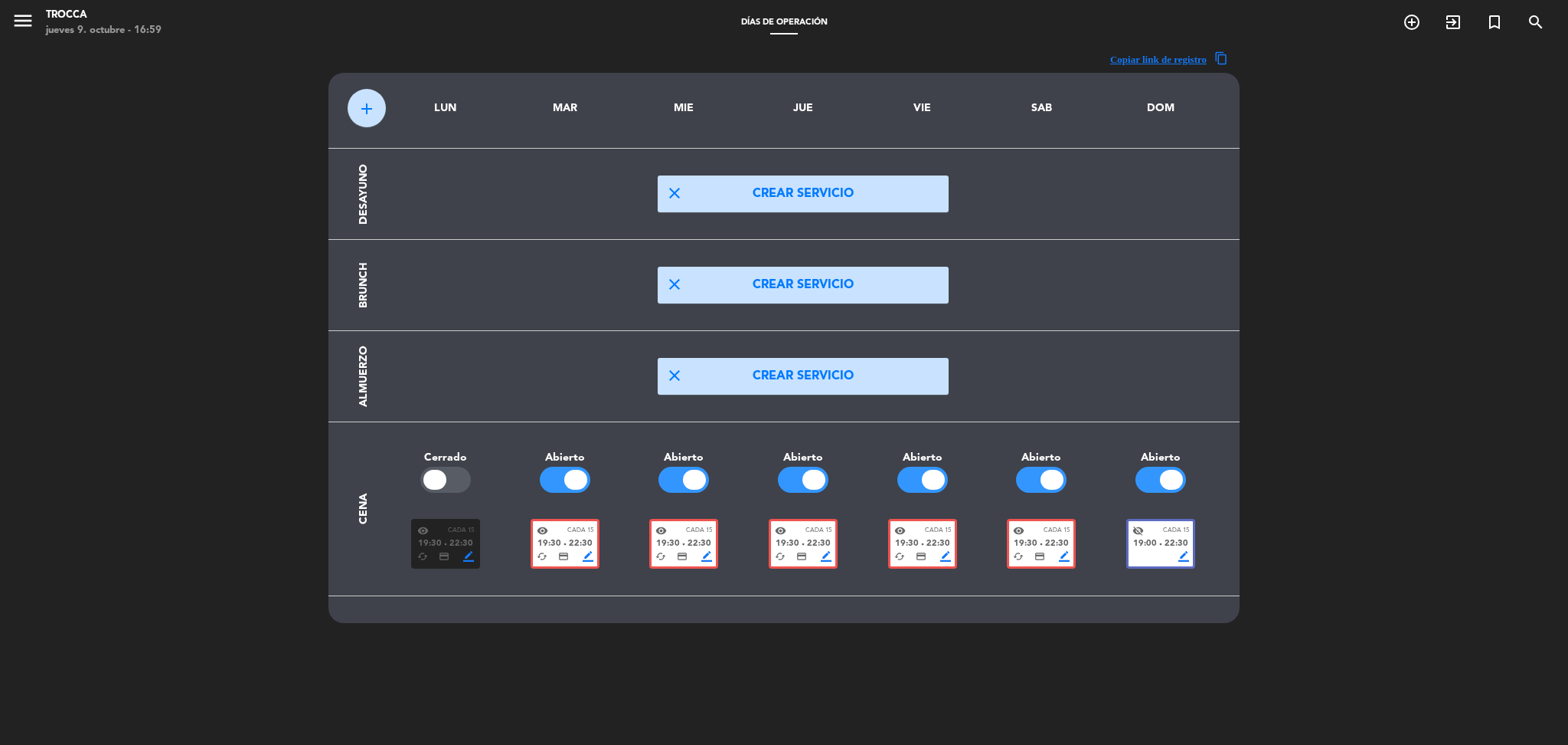
click at [1071, 530] on div "visibility Cada 15 19:30 fiber_manual_record 22:30 cached credit_card border_co…" at bounding box center [1041, 544] width 69 height 50
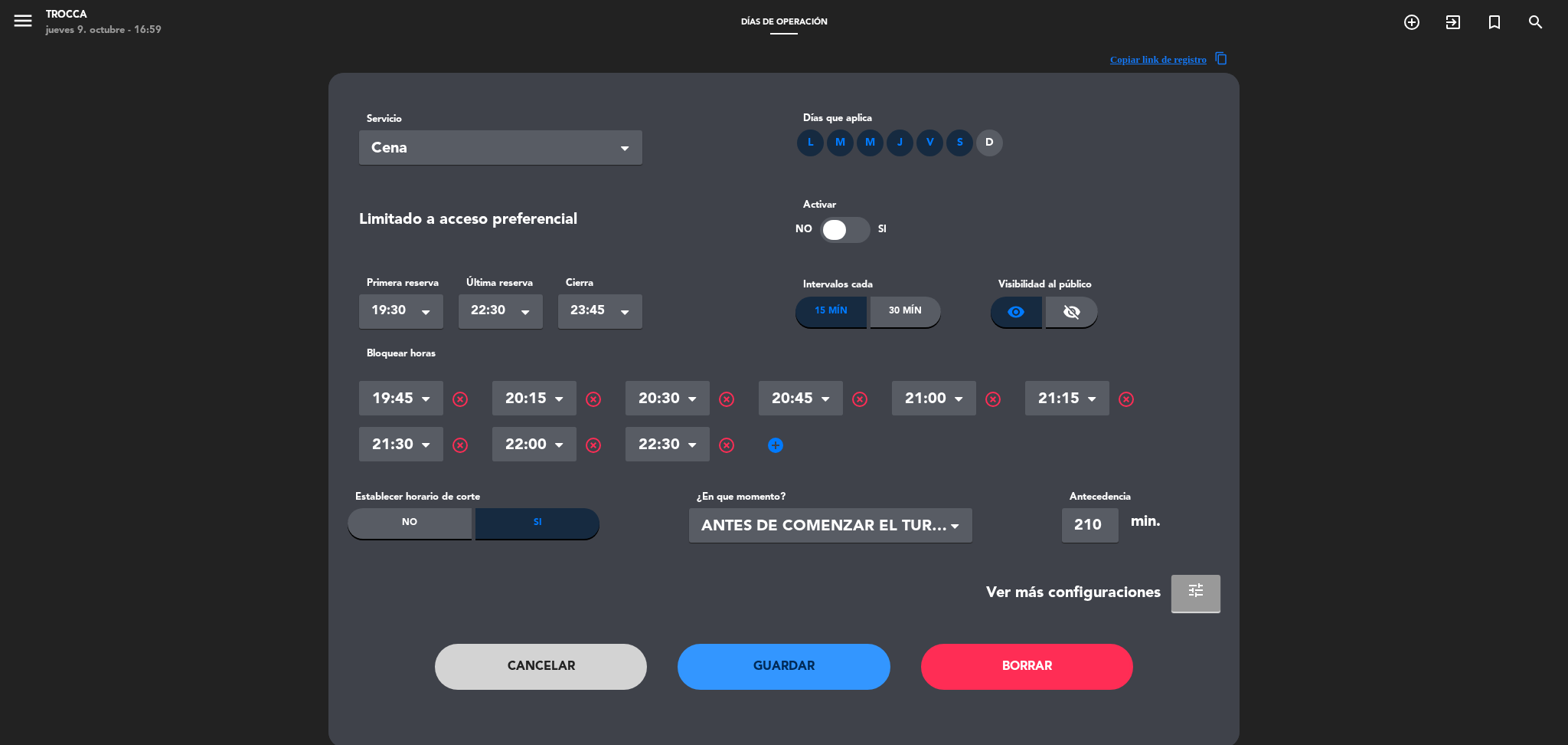
click at [1191, 582] on span "tune" at bounding box center [1196, 590] width 19 height 19
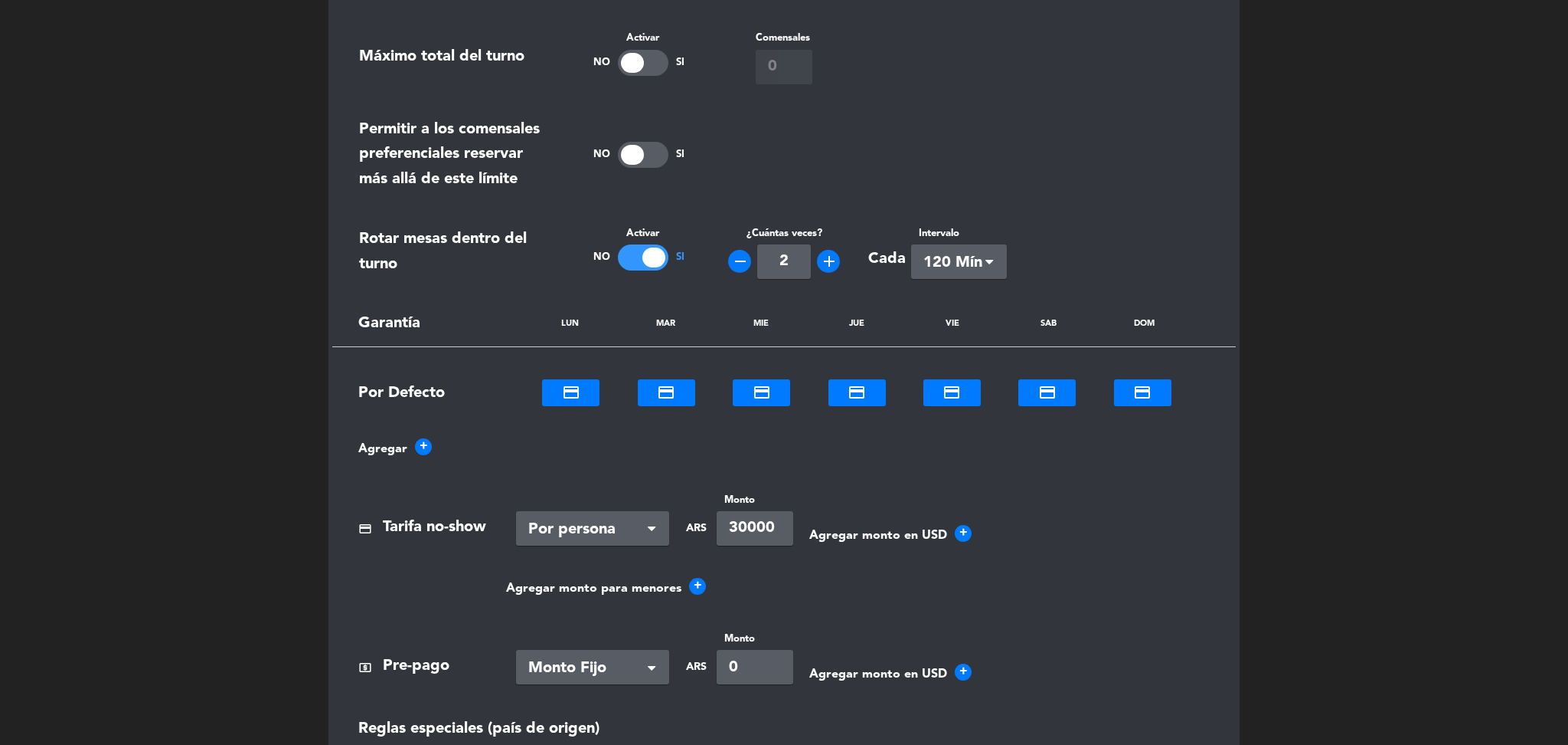
scroll to position [972, 0]
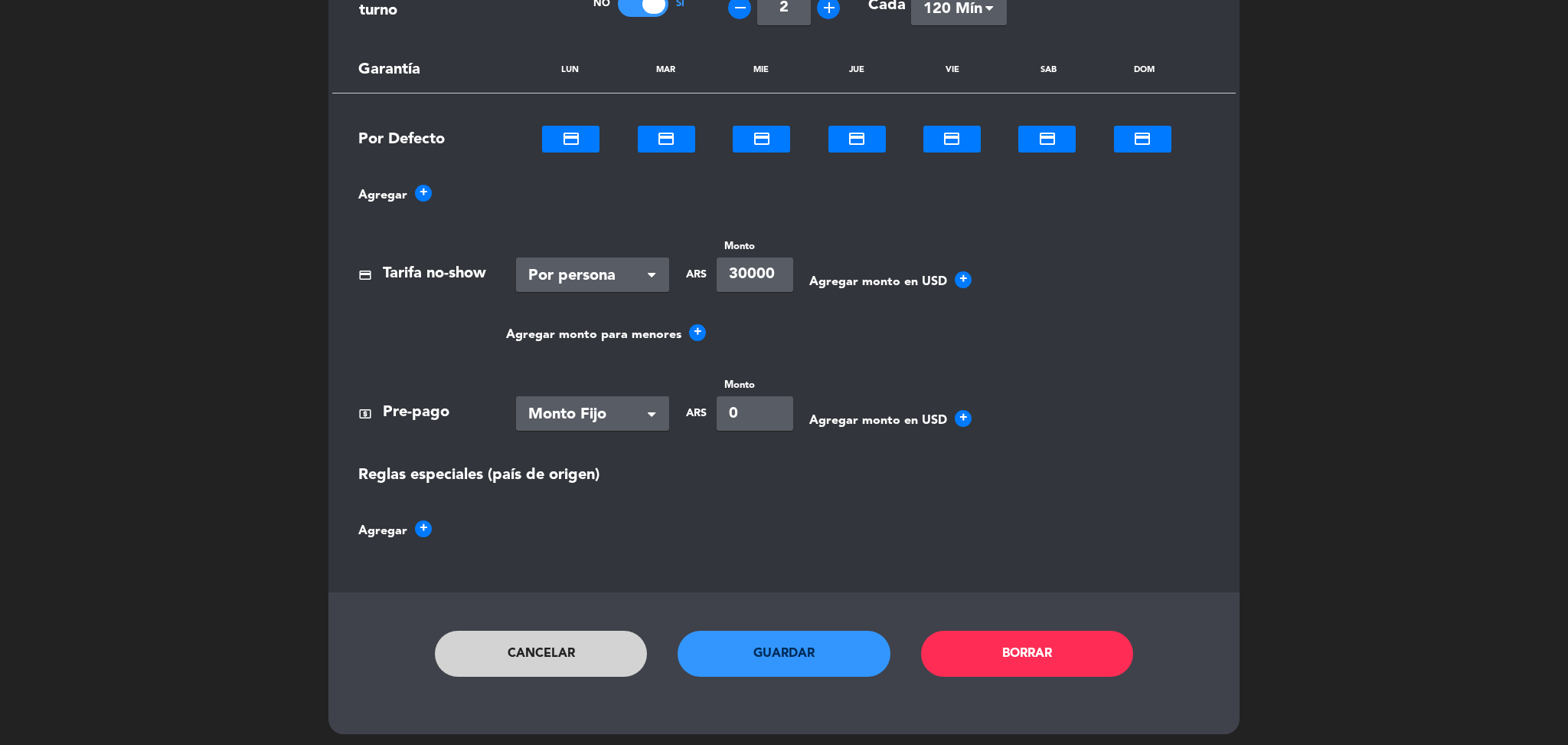
click at [555, 651] on button "Cancelar" at bounding box center [542, 653] width 213 height 46
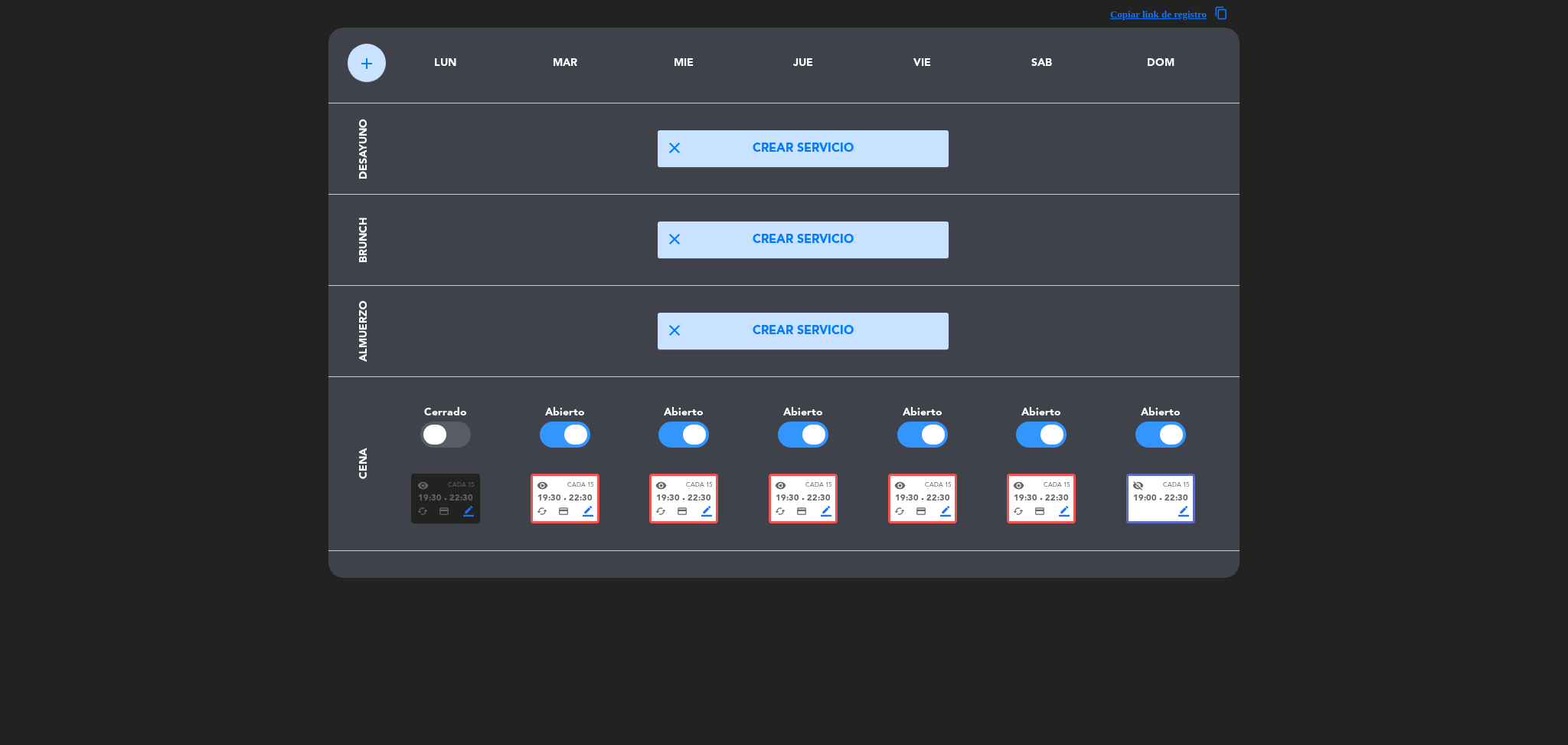
click at [1162, 503] on div "19:00 fiber_manual_record 22:30" at bounding box center [1160, 499] width 56 height 14
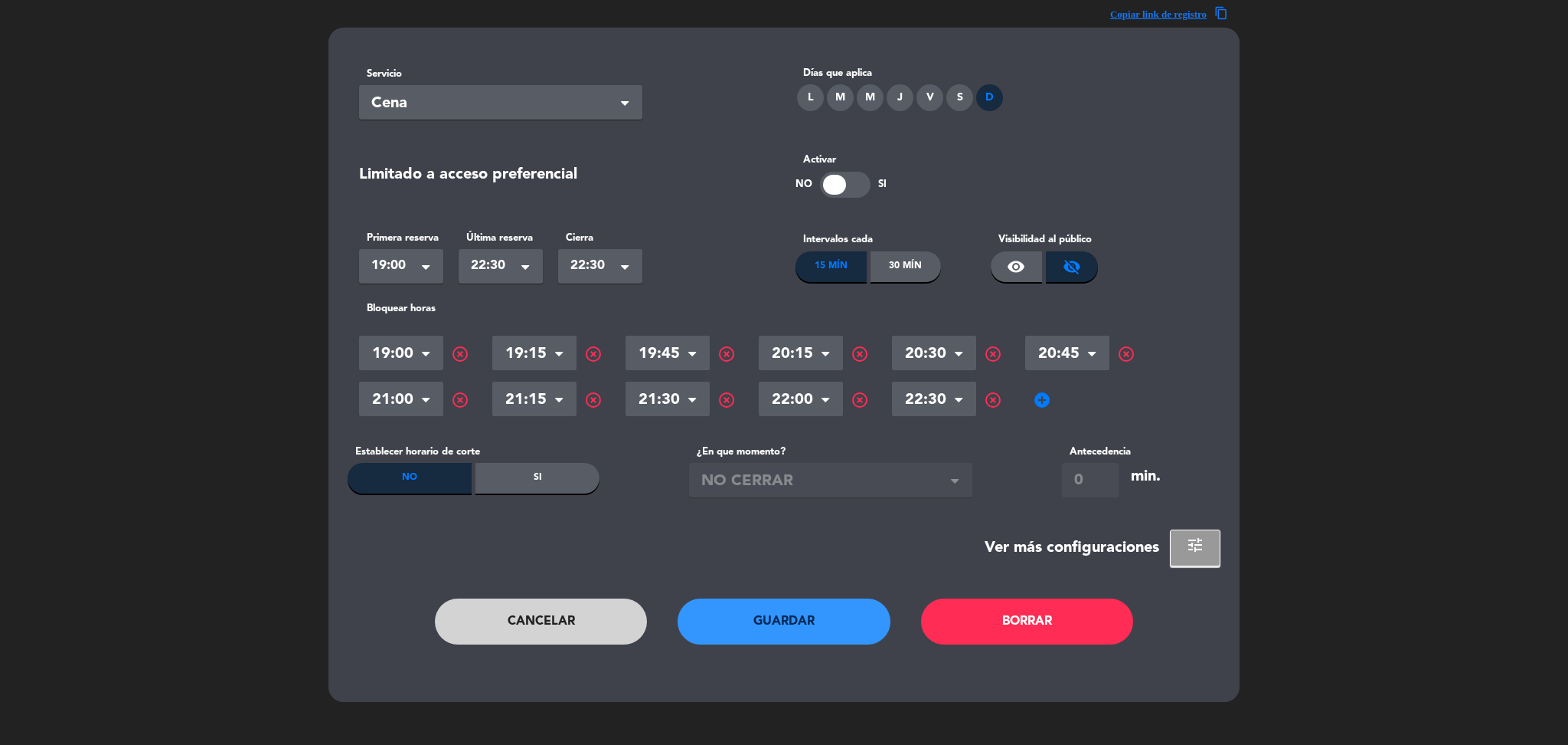
scroll to position [0, 0]
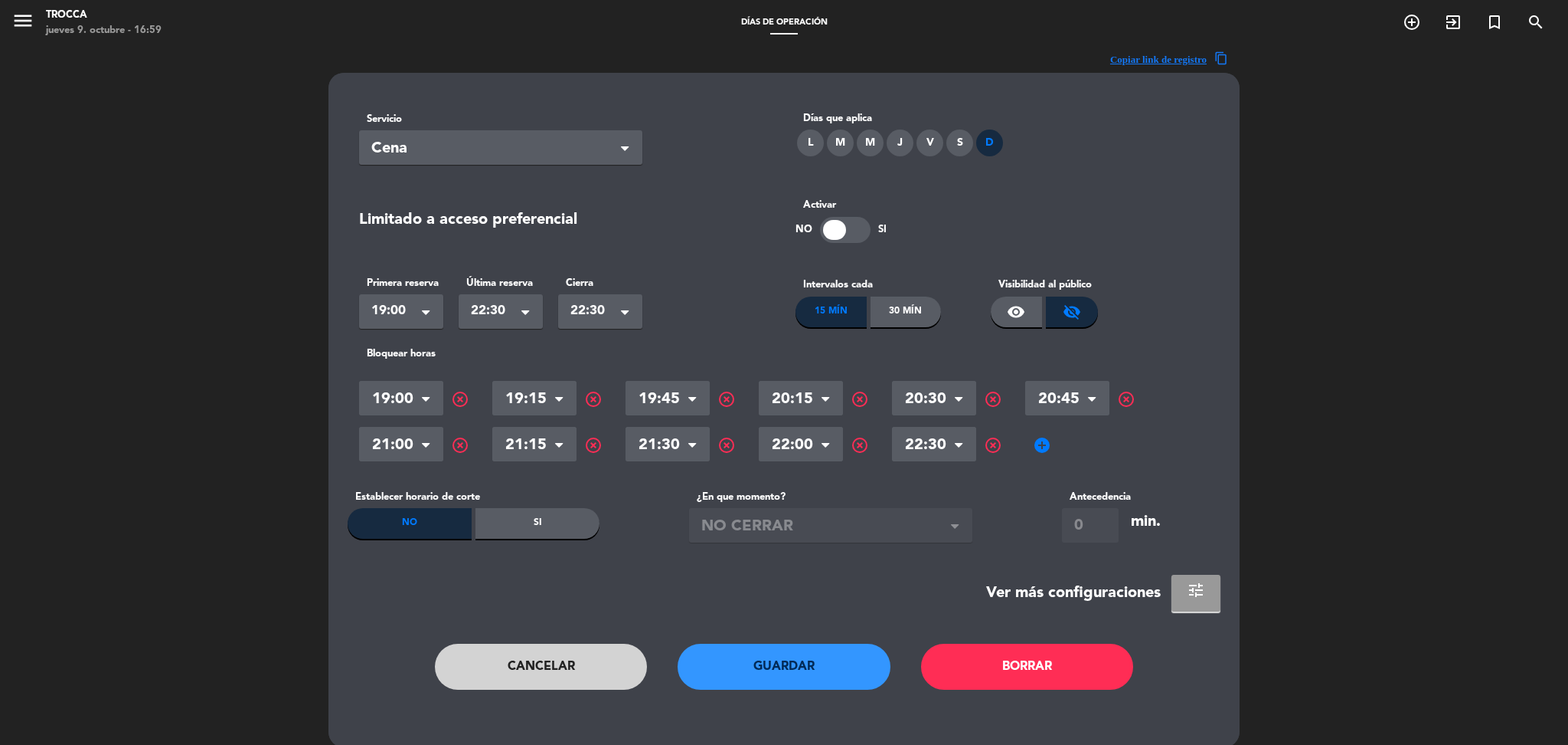
click at [1192, 583] on span "tune" at bounding box center [1196, 590] width 19 height 19
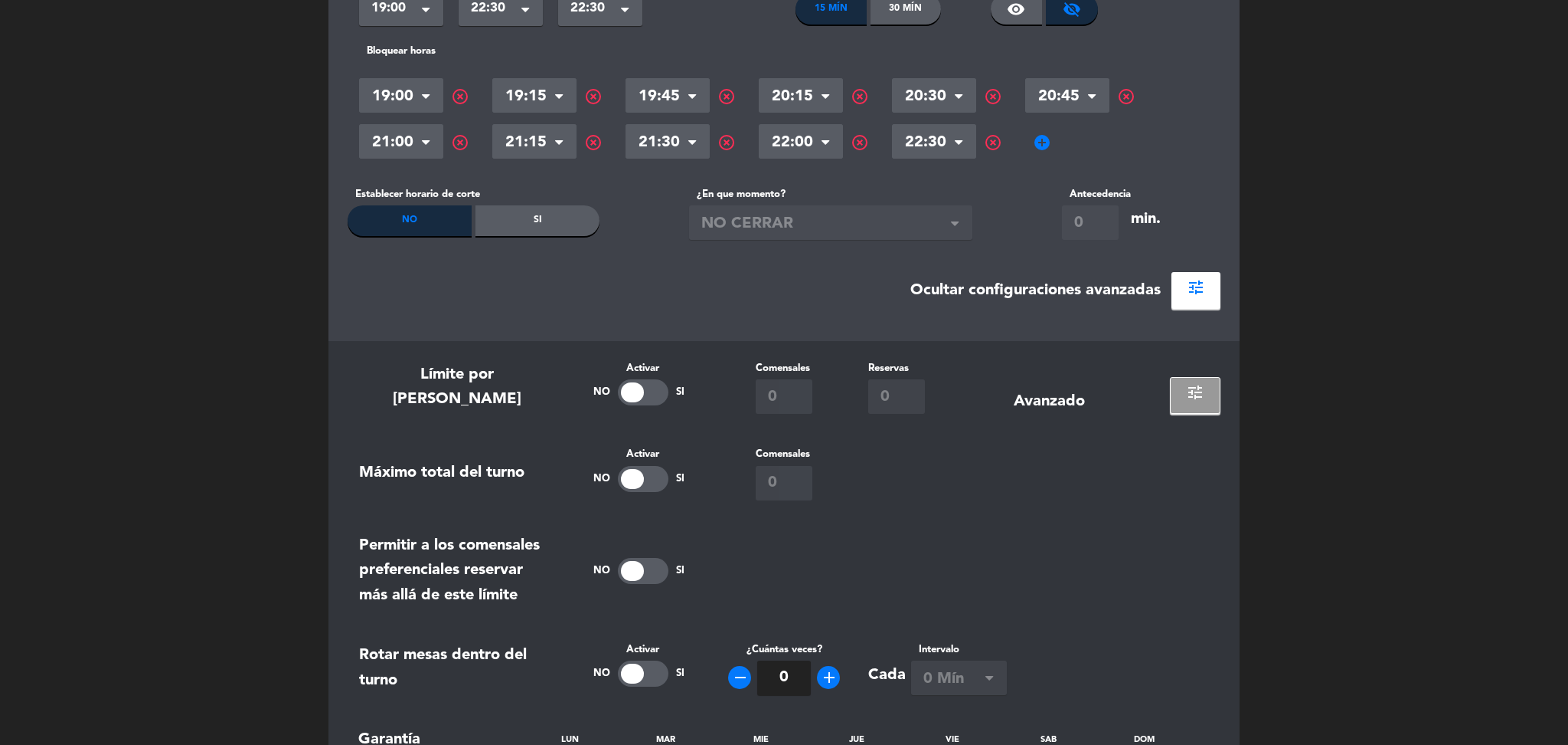
scroll to position [304, 0]
click at [644, 390] on div at bounding box center [643, 391] width 51 height 26
click at [788, 405] on input "0" at bounding box center [784, 395] width 56 height 34
type input "80"
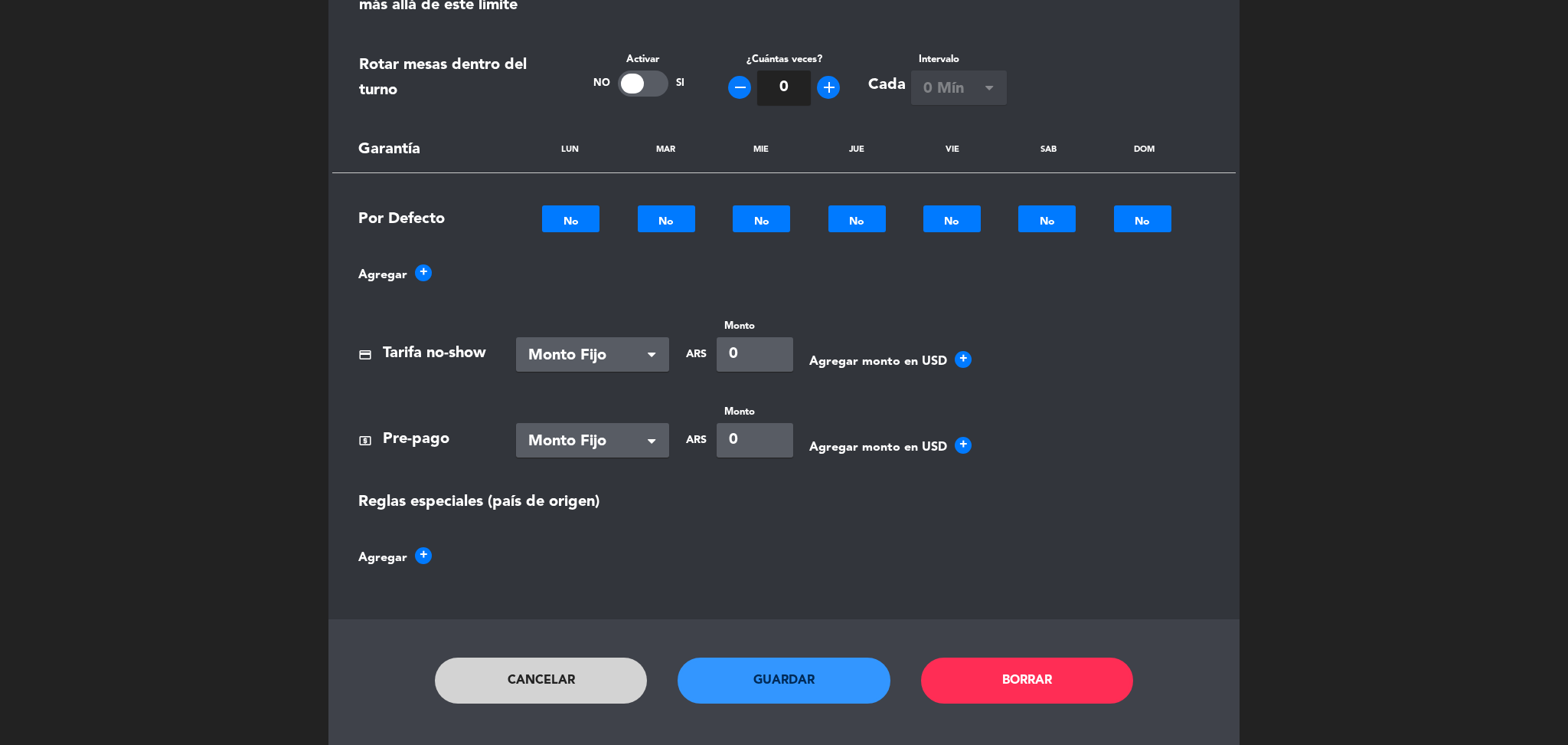
click at [779, 665] on button "Guardar" at bounding box center [784, 680] width 213 height 46
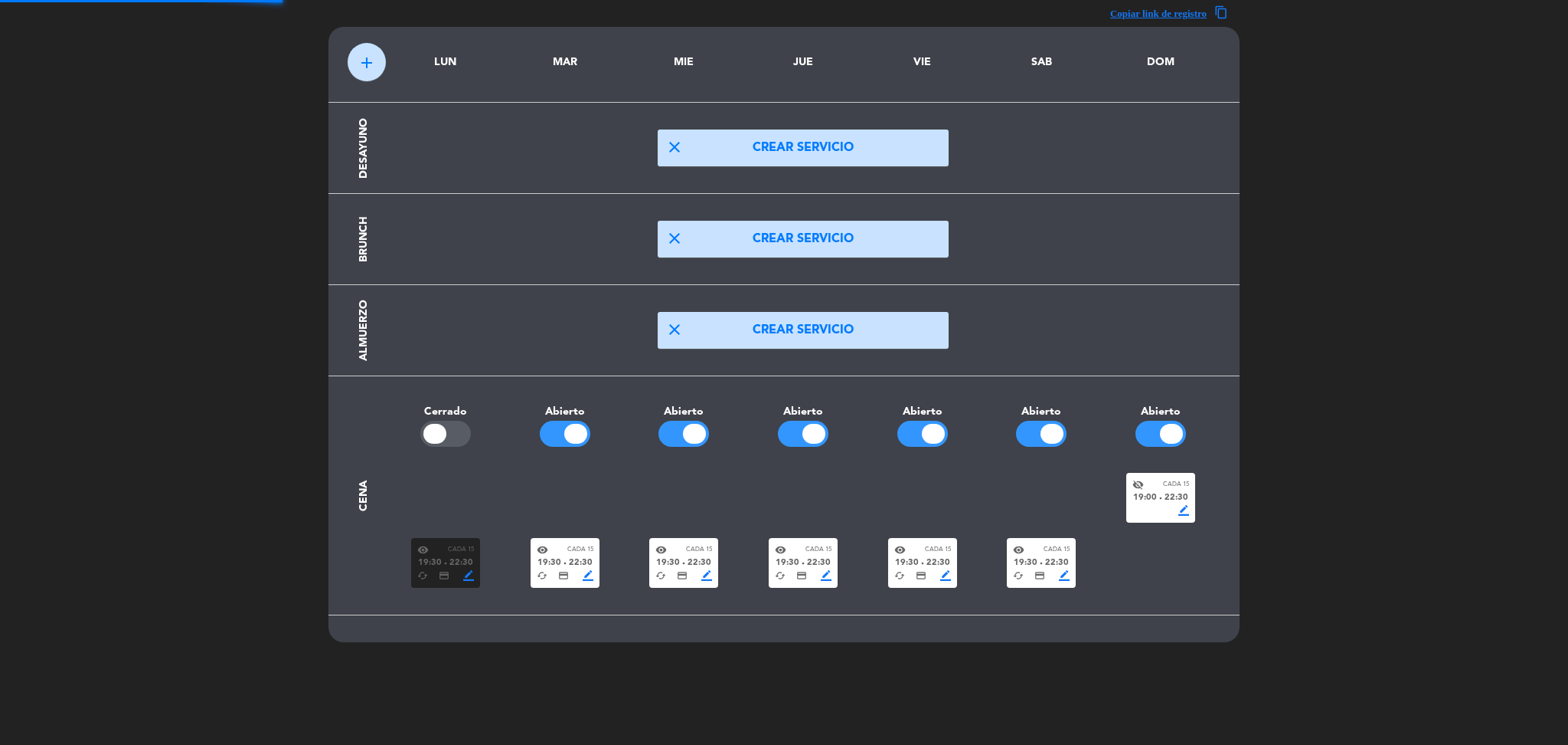
scroll to position [45, 0]
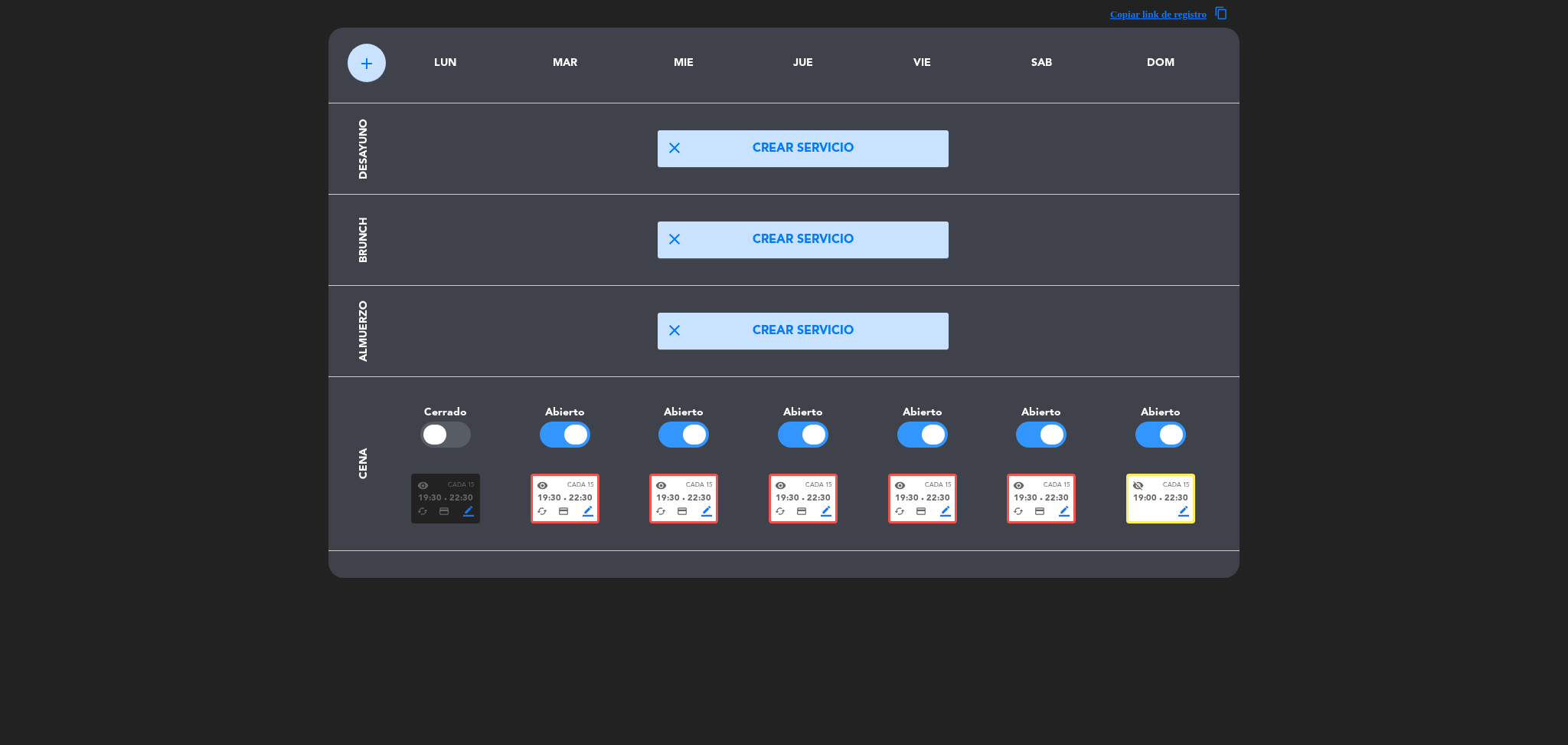
click at [926, 515] on div "cached credit_card border_color" at bounding box center [922, 511] width 56 height 11
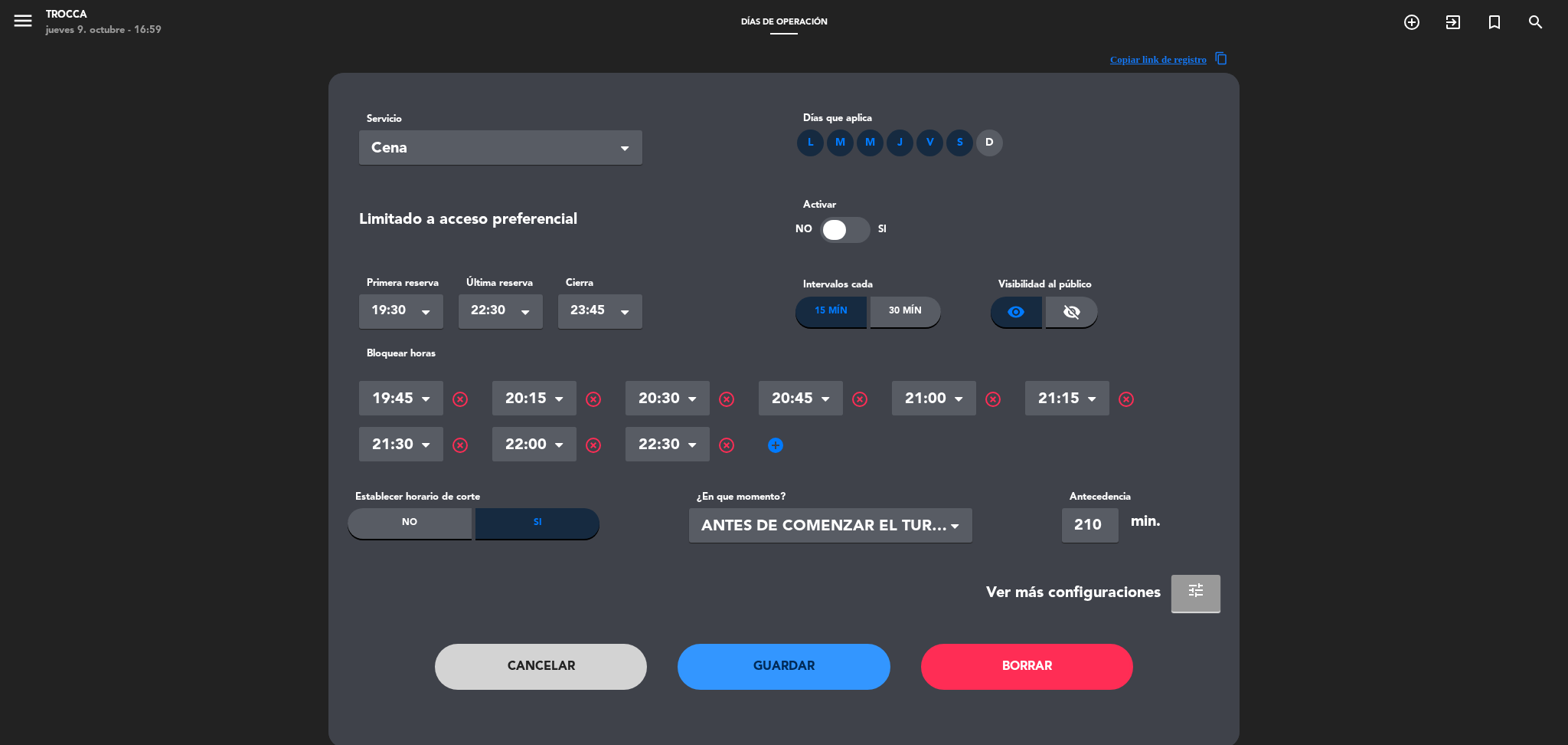
click at [1176, 592] on button "tune" at bounding box center [1196, 593] width 49 height 37
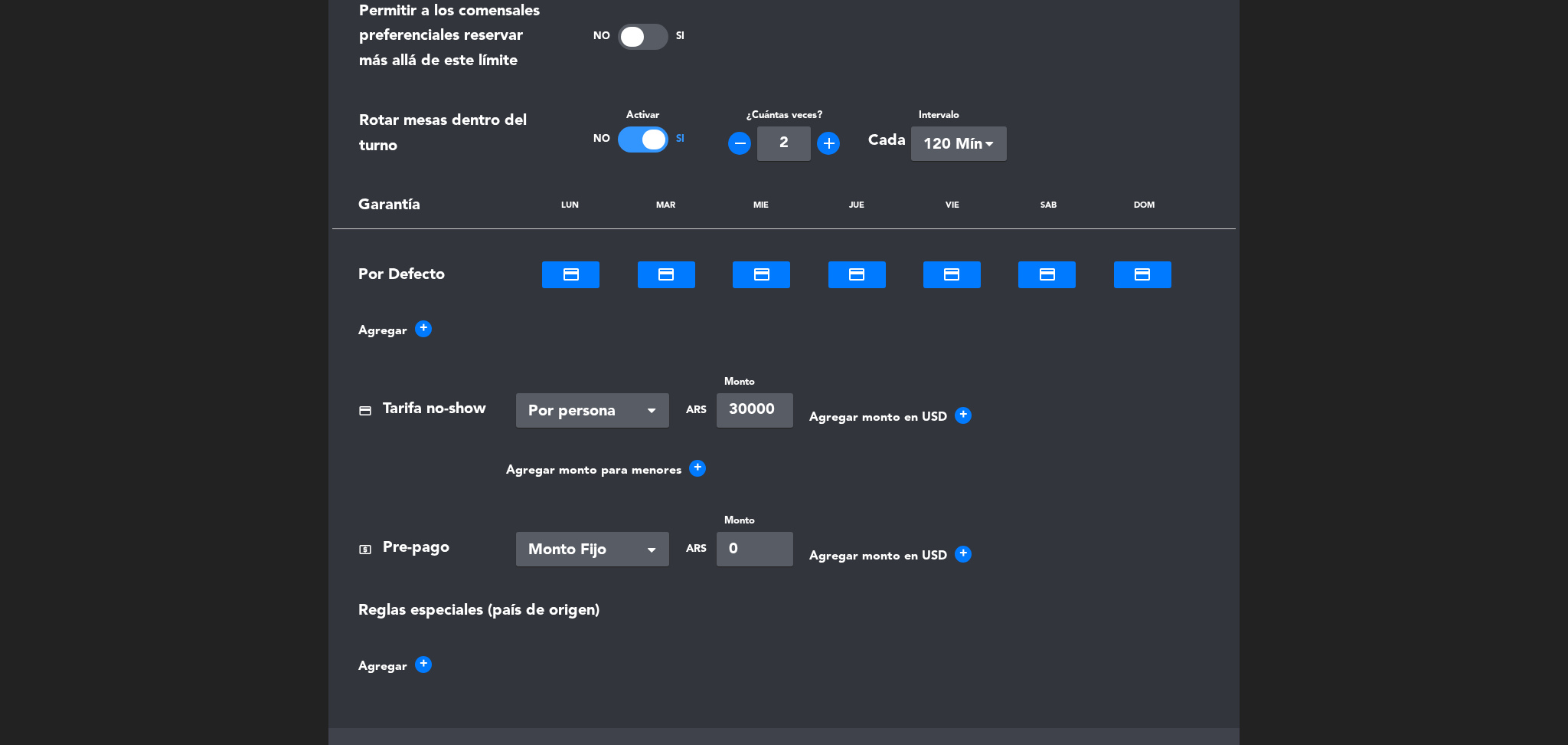
scroll to position [972, 0]
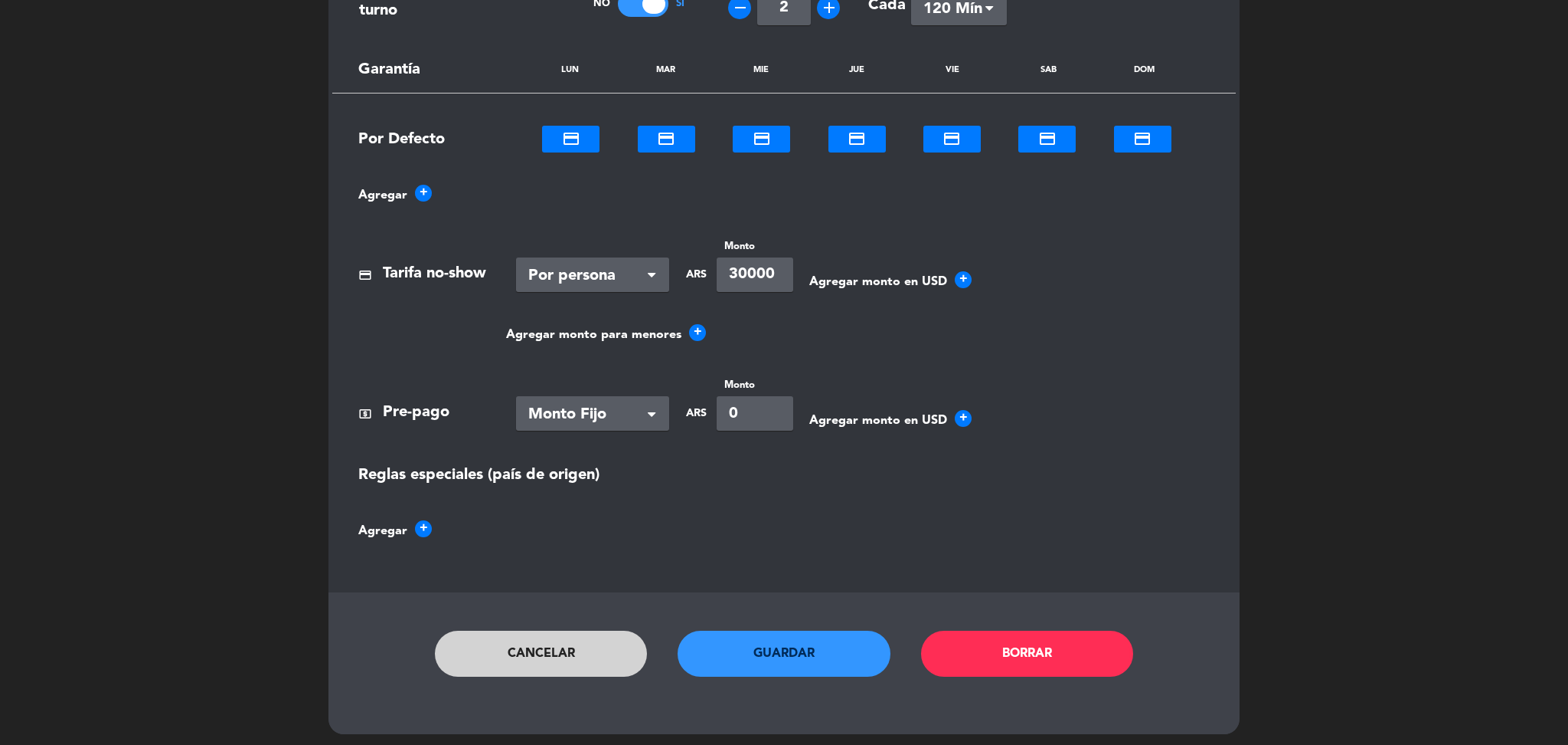
click at [576, 648] on button "Cancelar" at bounding box center [542, 653] width 213 height 46
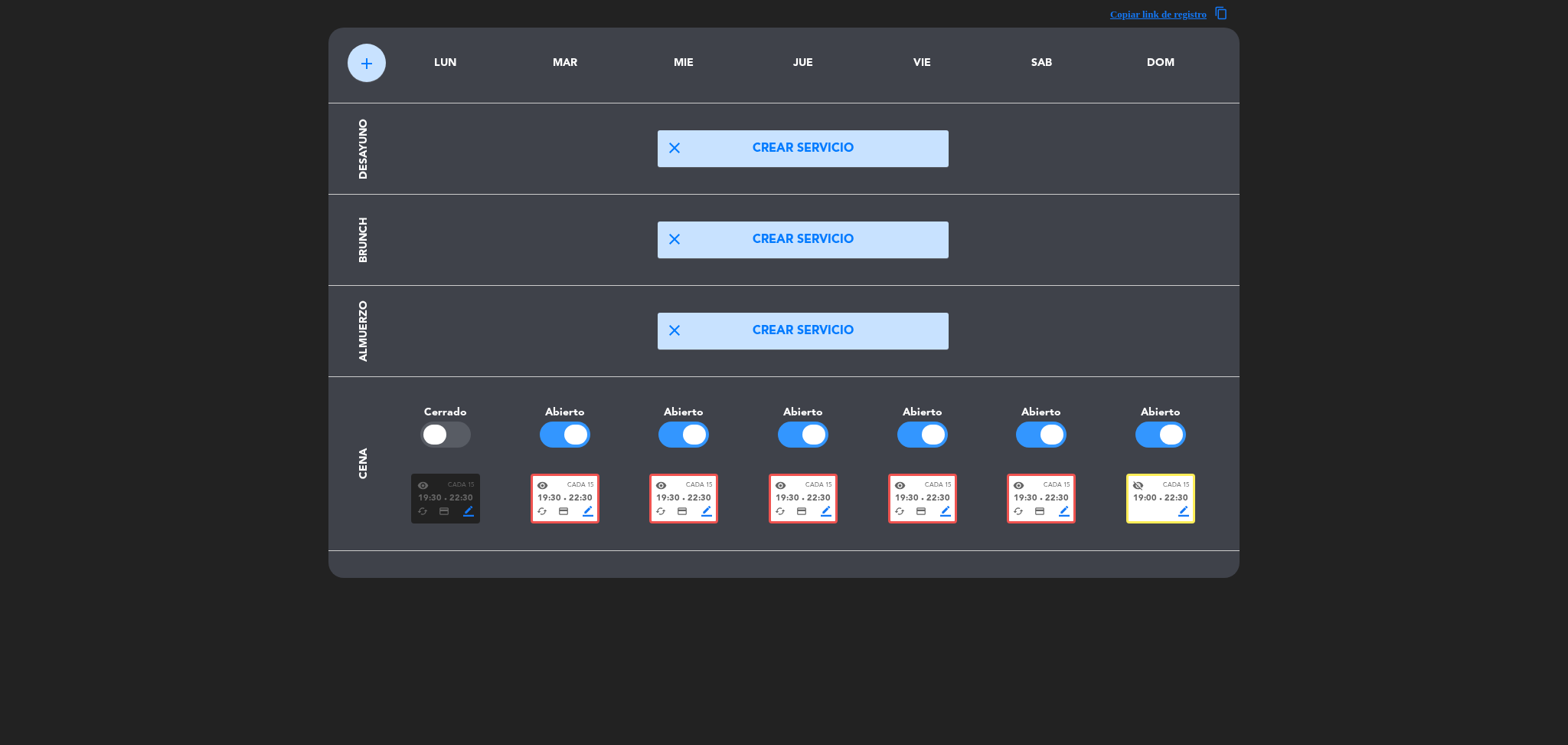
click at [1147, 496] on span "19:00" at bounding box center [1146, 499] width 24 height 14
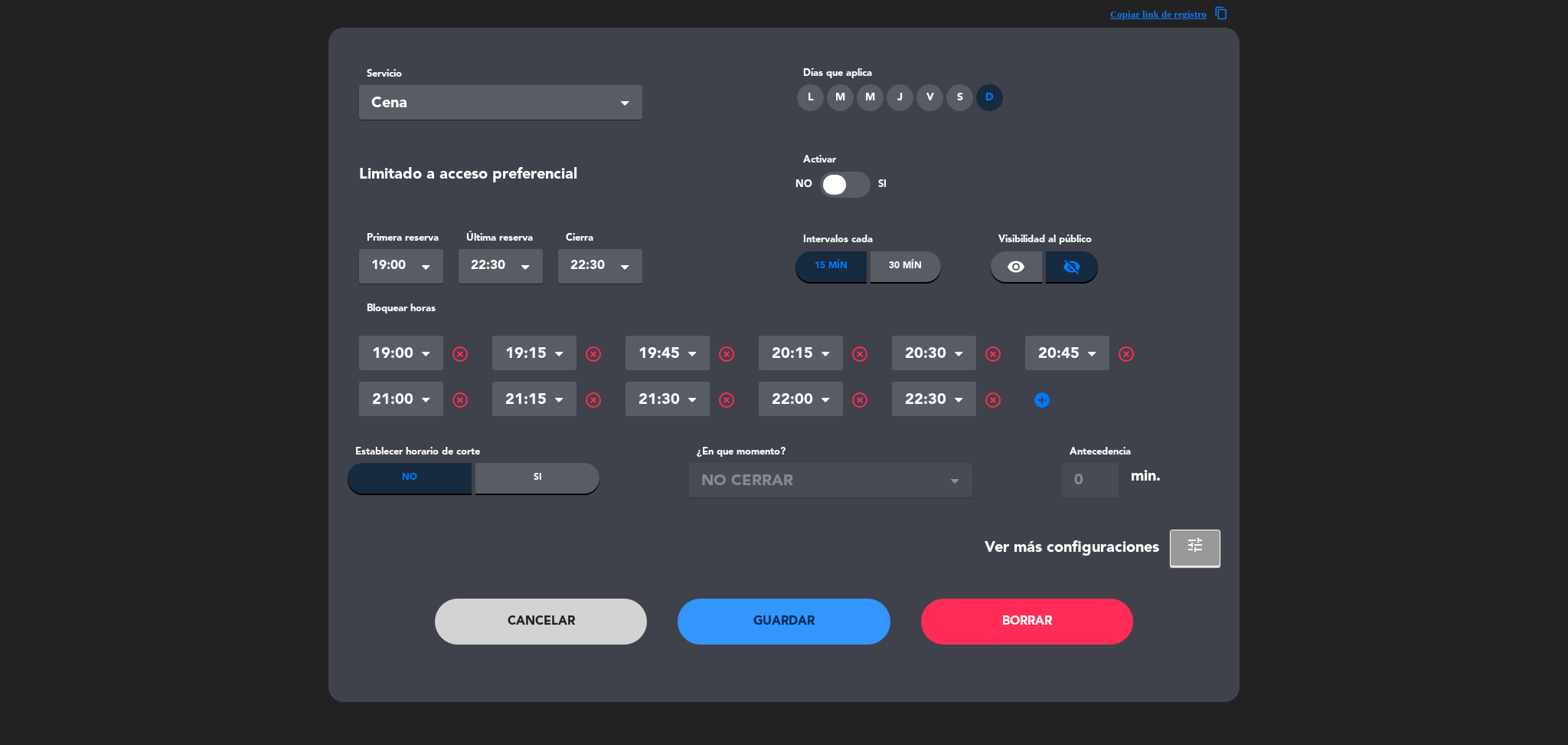
scroll to position [0, 0]
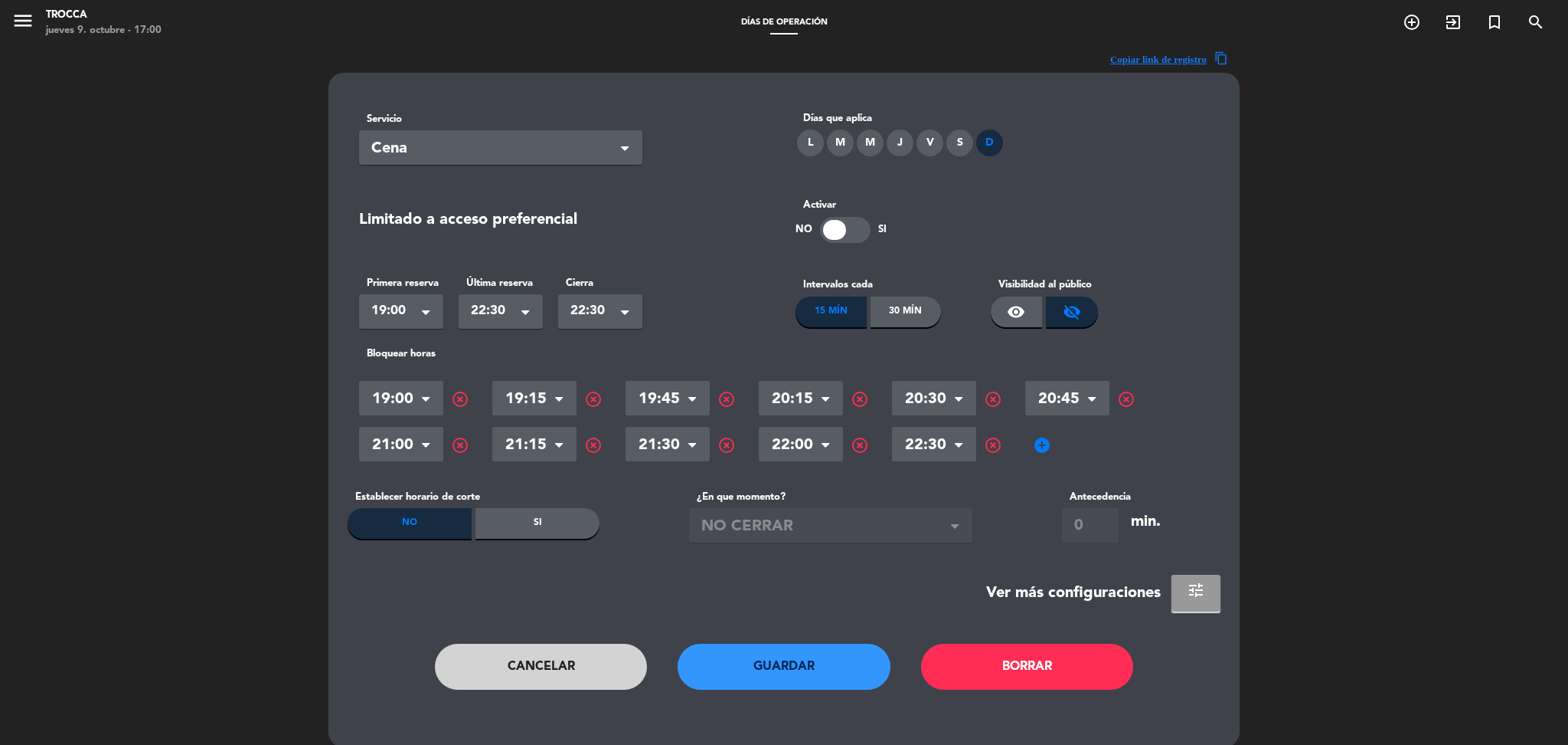
click at [1196, 583] on span "tune" at bounding box center [1196, 590] width 19 height 19
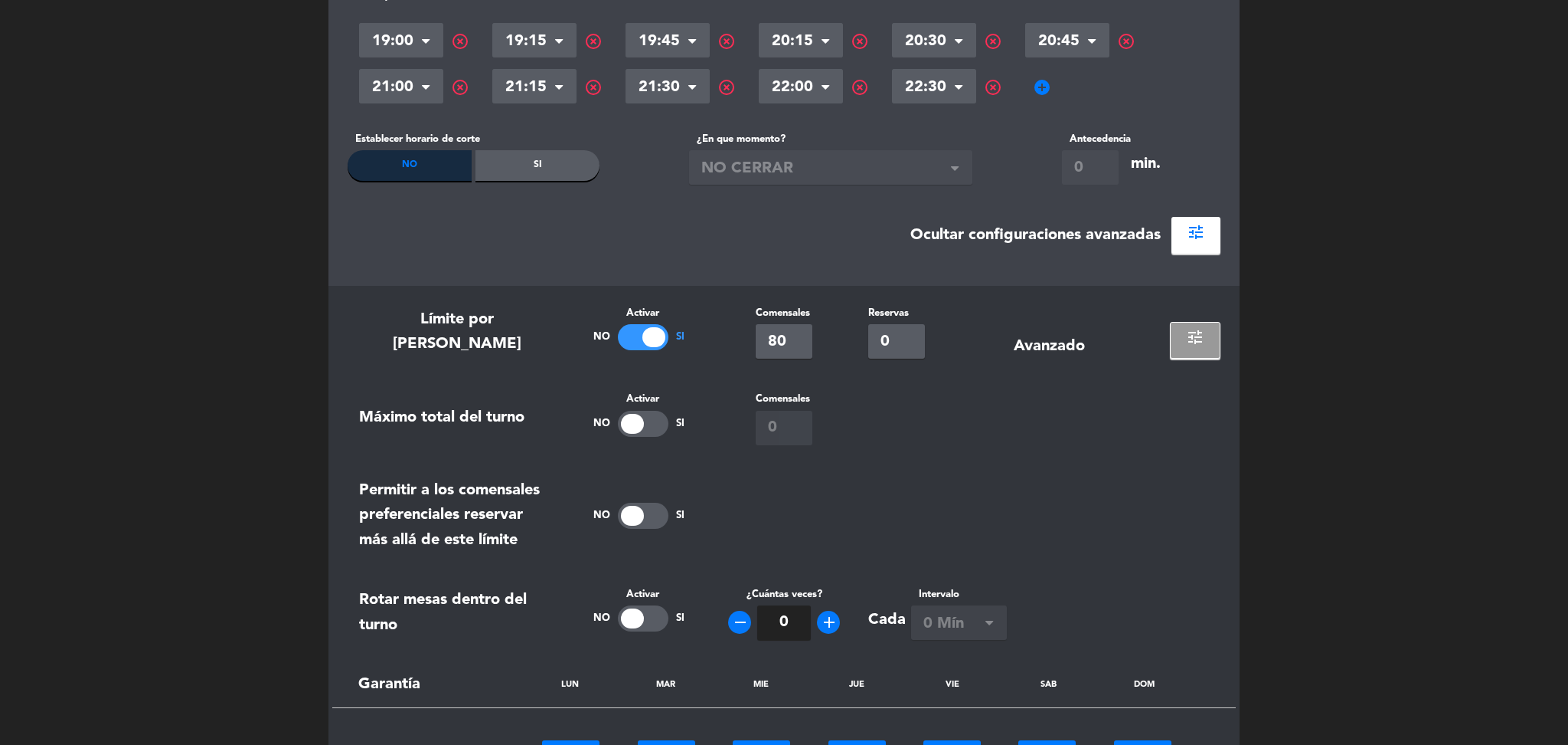
scroll to position [399, 0]
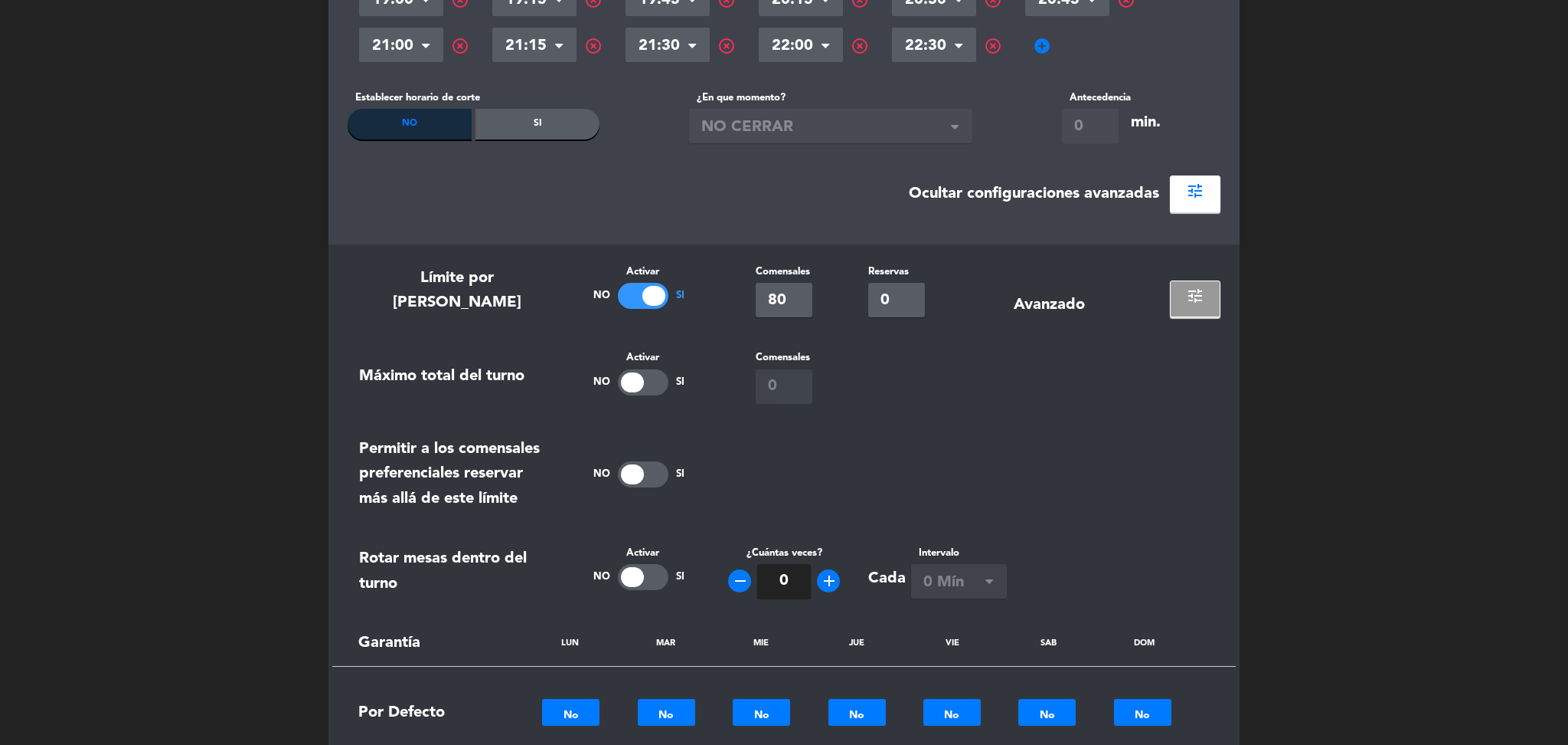
click at [662, 575] on div at bounding box center [643, 576] width 51 height 26
type input "2"
click at [941, 575] on span "0 Mín" at bounding box center [953, 582] width 59 height 25
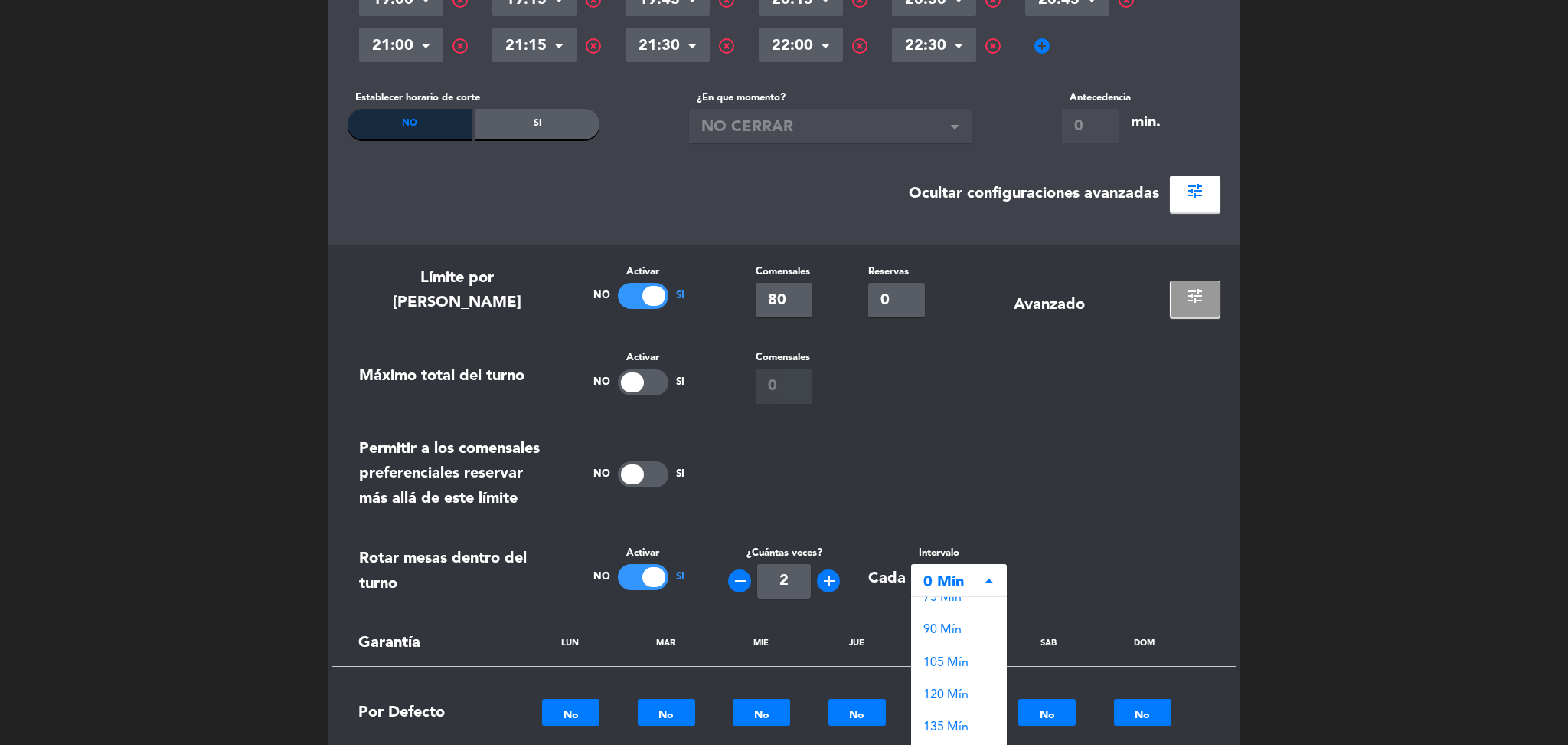
scroll to position [179, 0]
click at [962, 688] on span "120 Mín" at bounding box center [946, 691] width 45 height 12
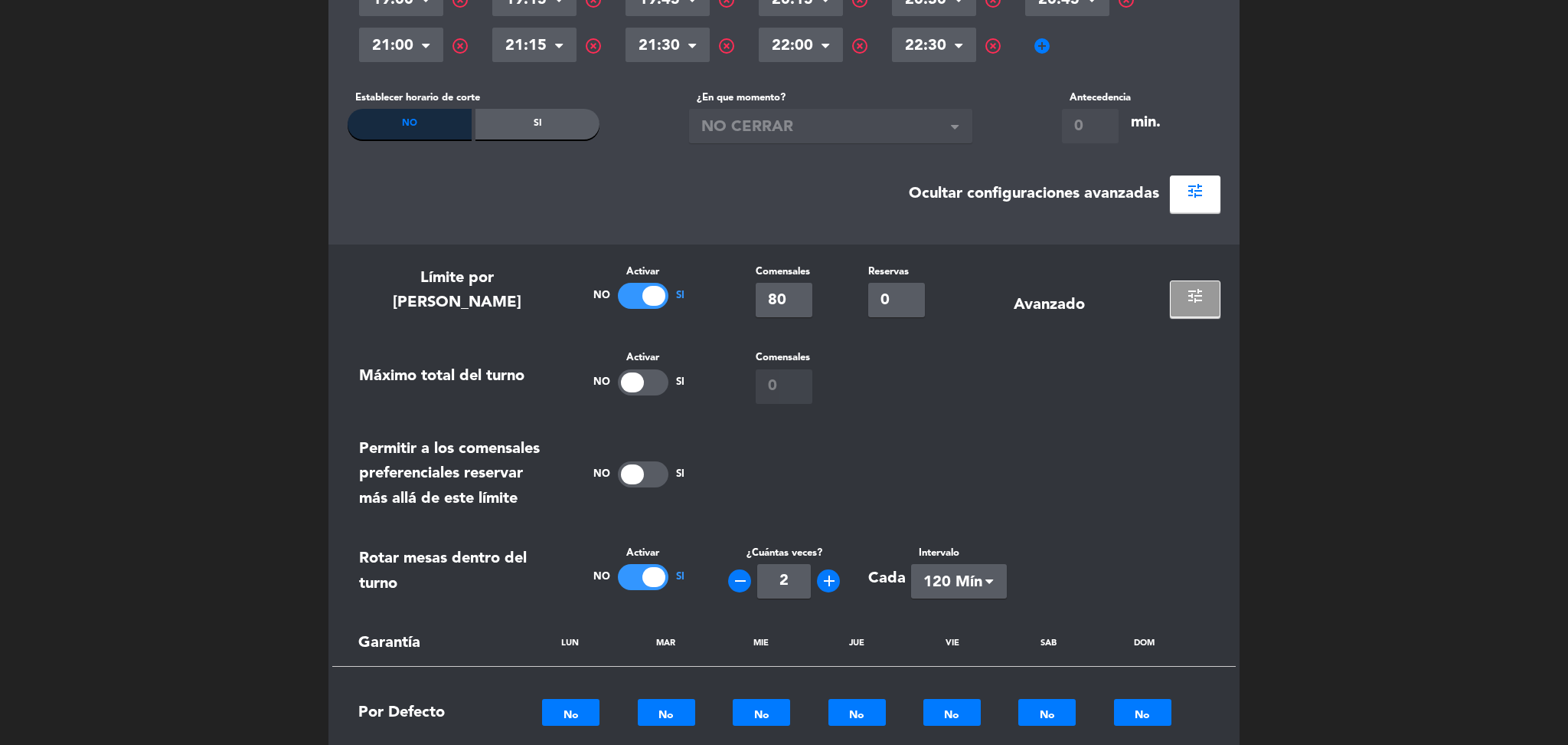
click at [1081, 595] on div "Cada Intervalo Seleccionar × 120 Mín ×" at bounding box center [1002, 572] width 291 height 54
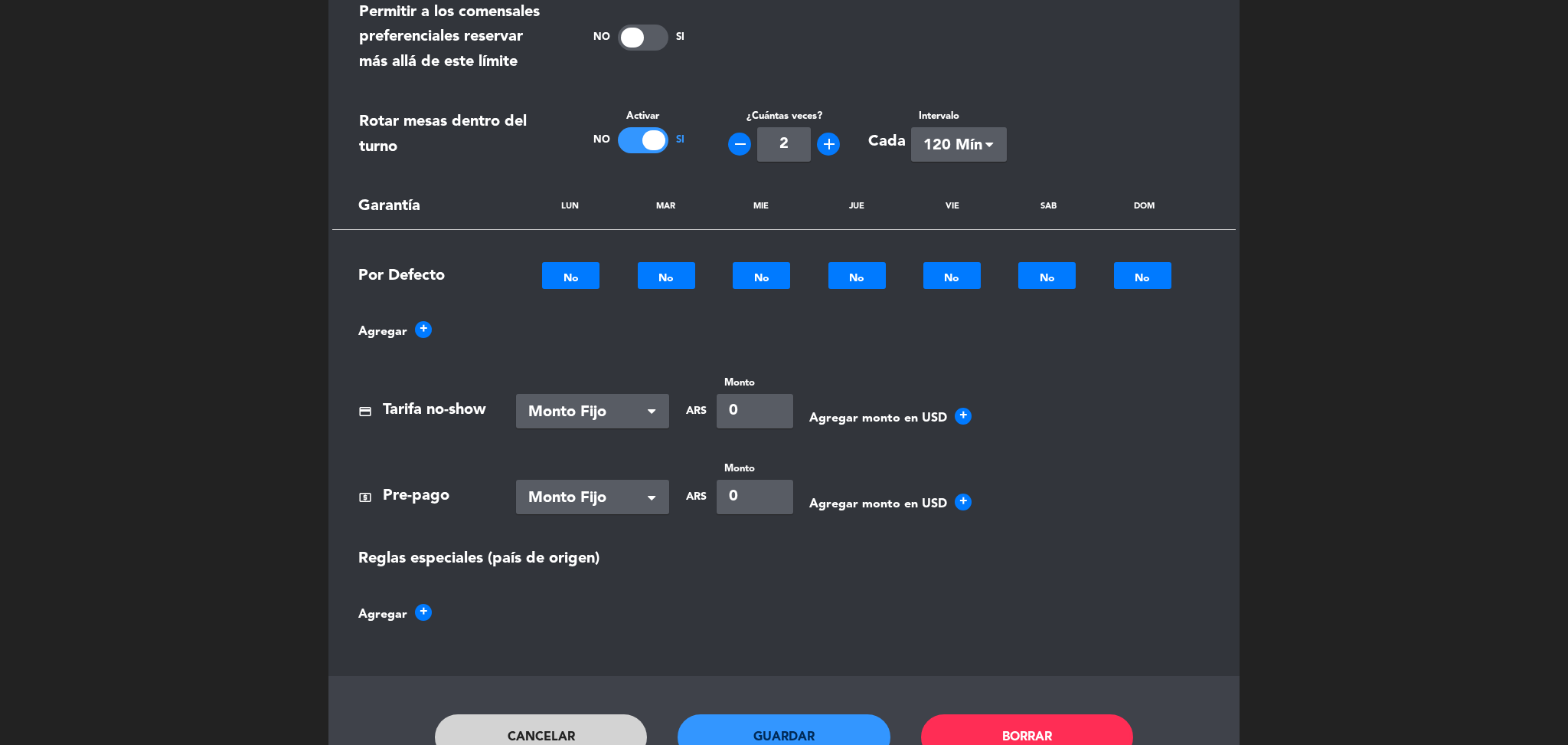
click at [794, 725] on button "Guardar" at bounding box center [784, 738] width 213 height 46
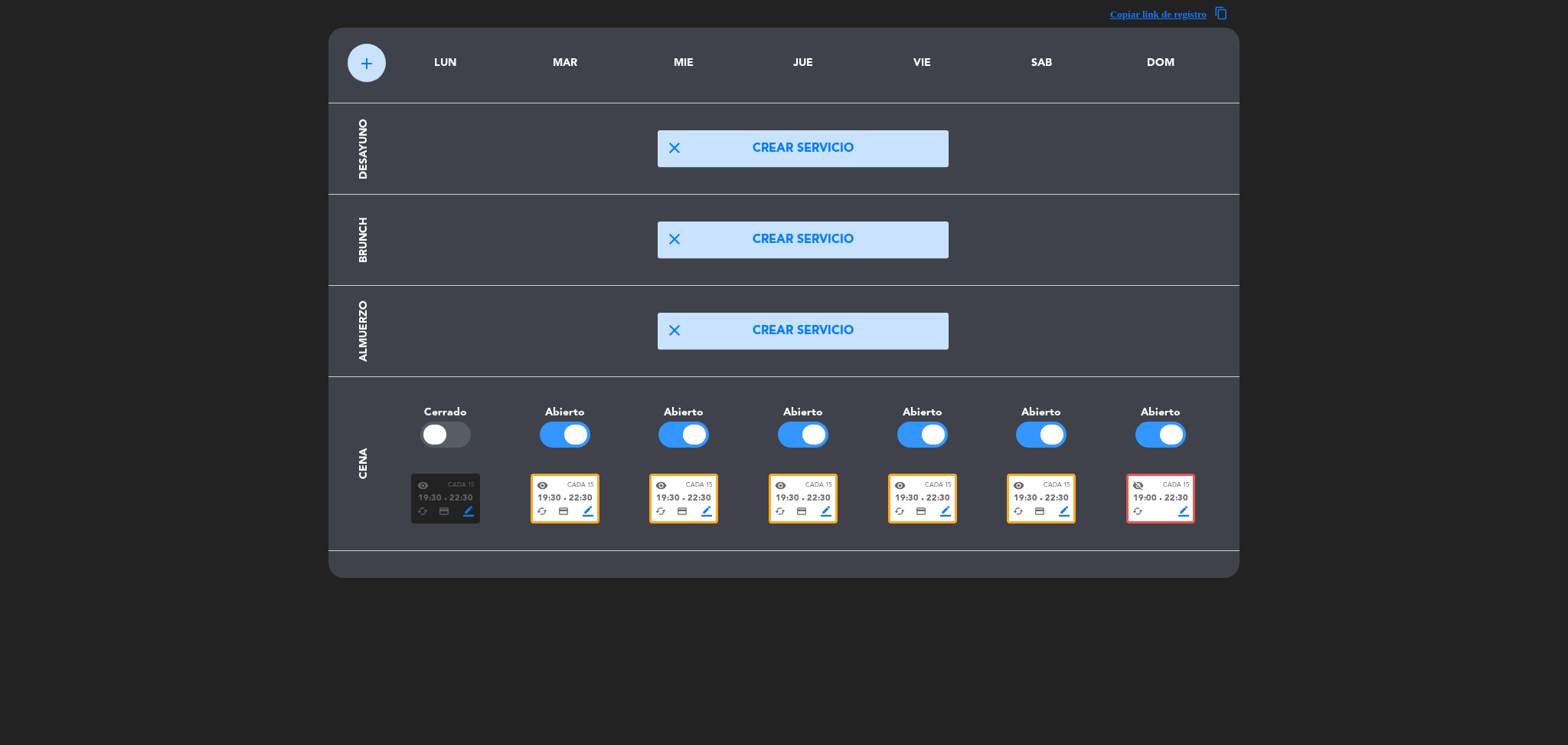
click at [1052, 487] on span "Cada 15" at bounding box center [1057, 485] width 26 height 10
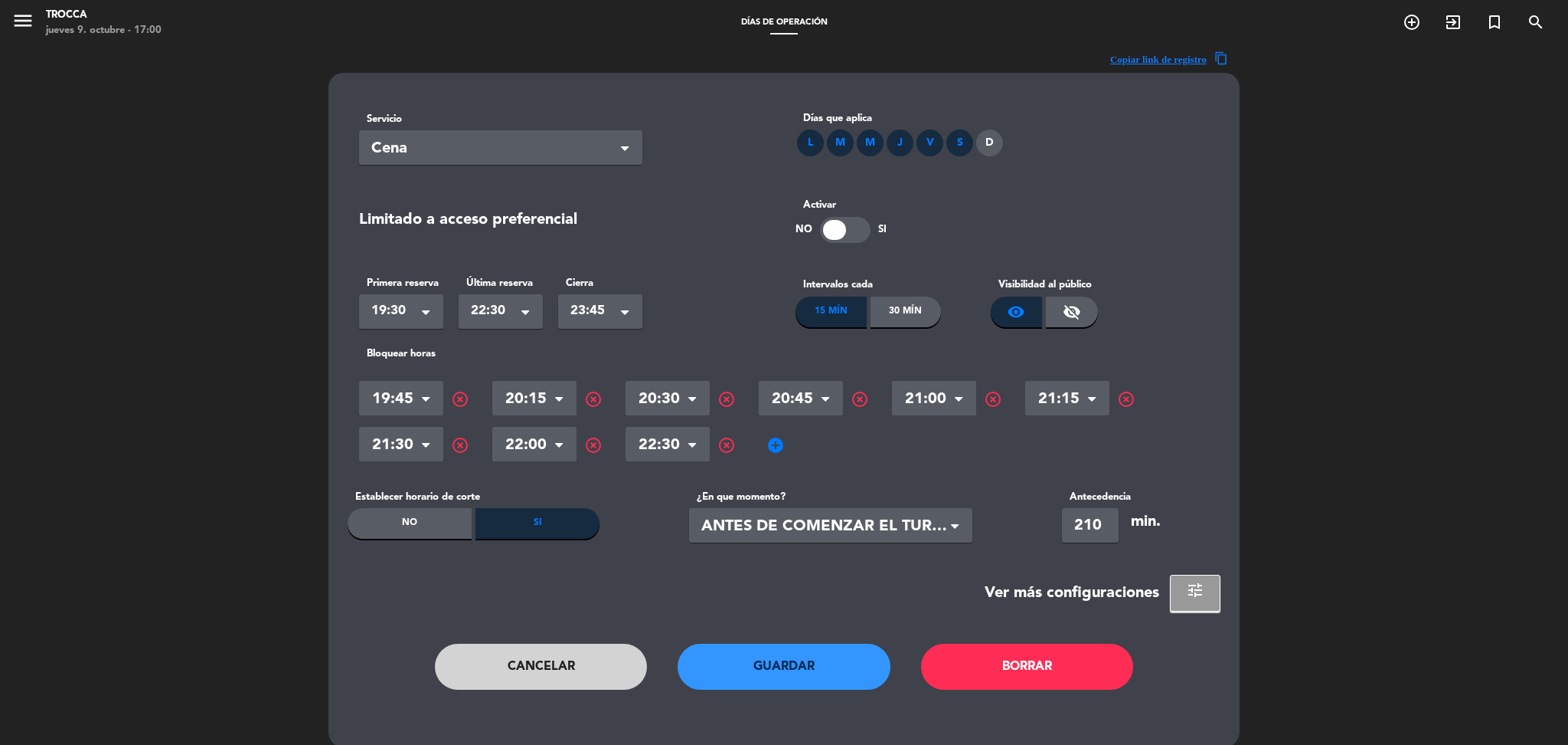
click at [571, 652] on button "Cancelar" at bounding box center [542, 666] width 213 height 46
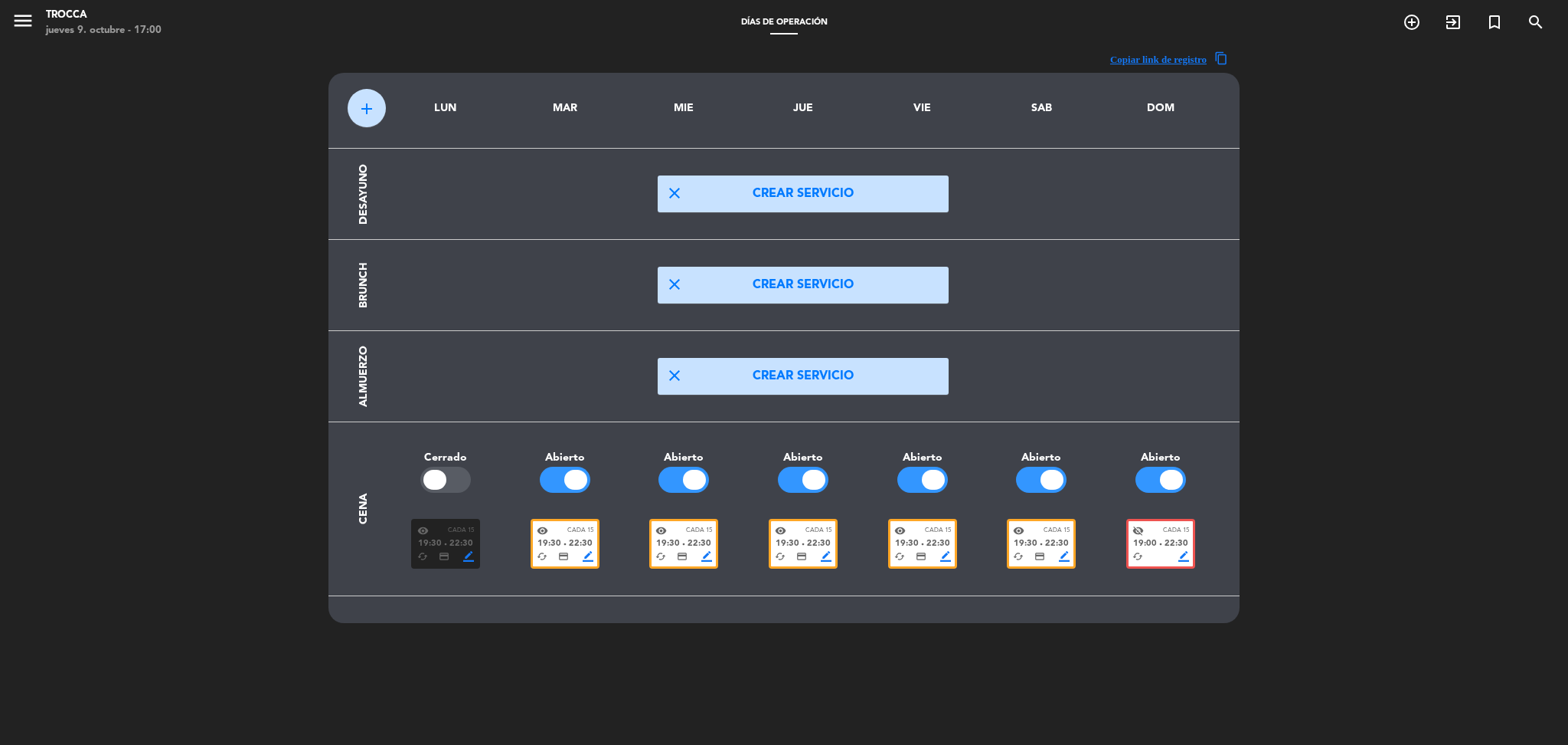
scroll to position [1, 0]
click at [1165, 540] on span "22:30" at bounding box center [1176, 543] width 24 height 14
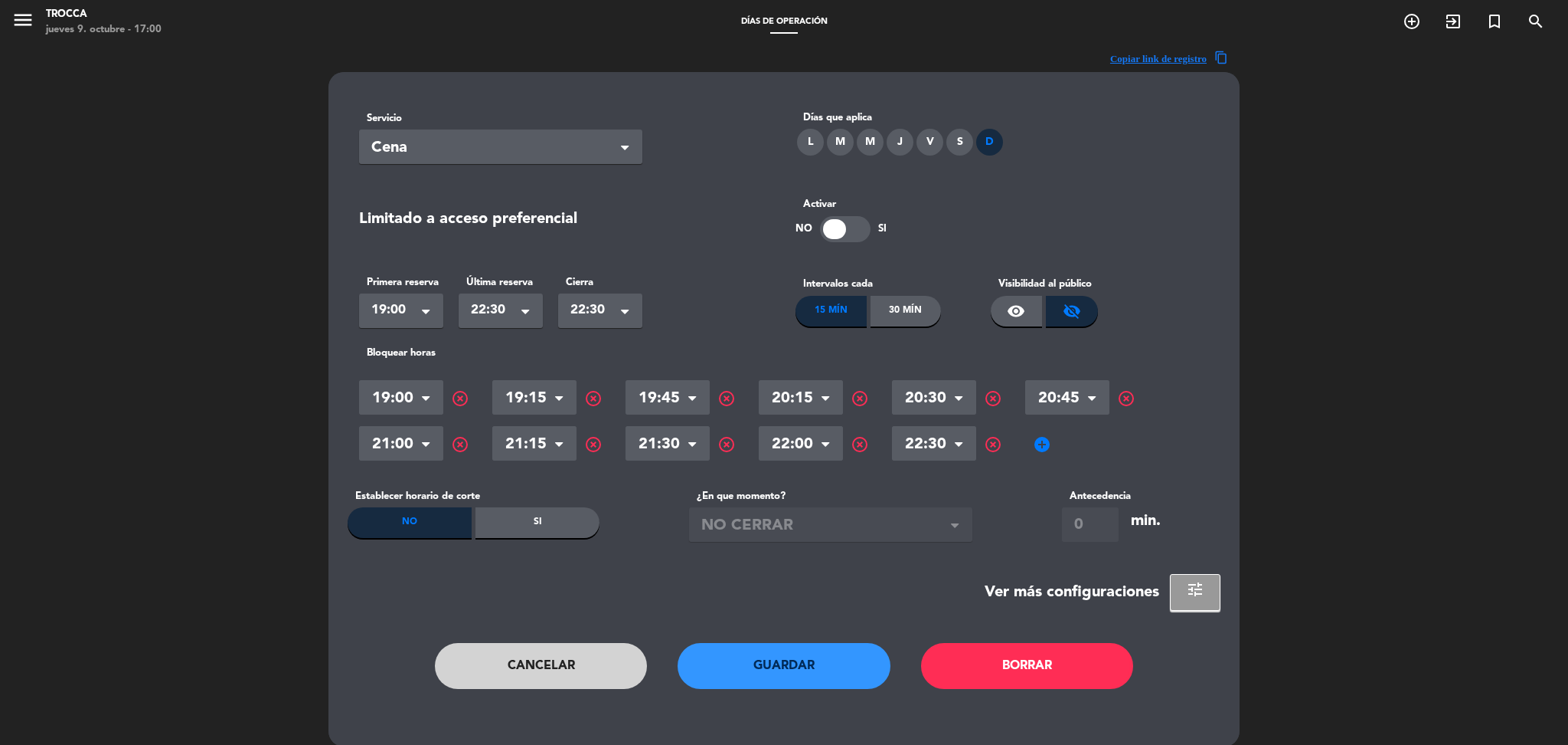
scroll to position [0, 0]
click at [564, 520] on div "Si" at bounding box center [537, 523] width 124 height 31
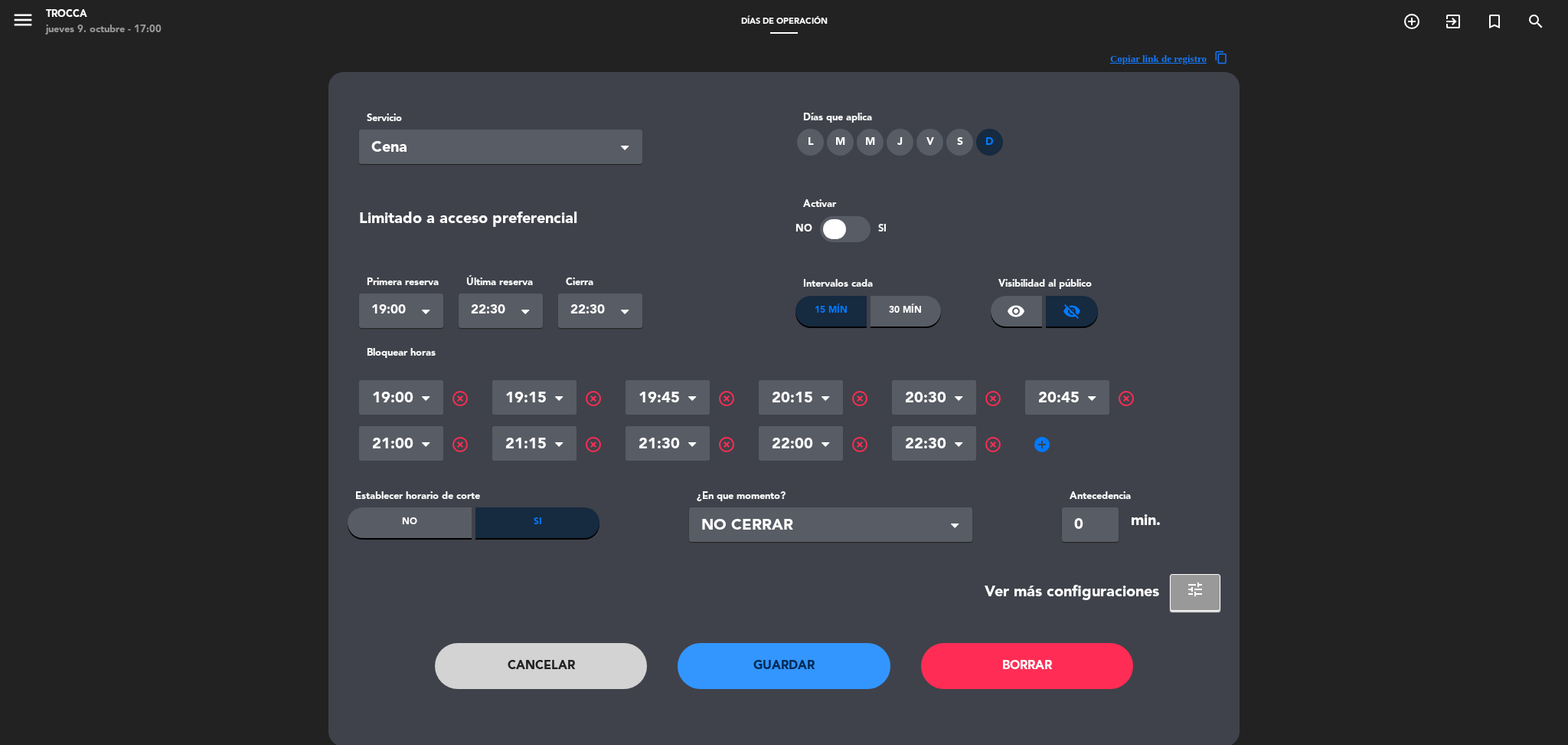
click at [794, 526] on span "NO CERRAR" at bounding box center [824, 525] width 246 height 25
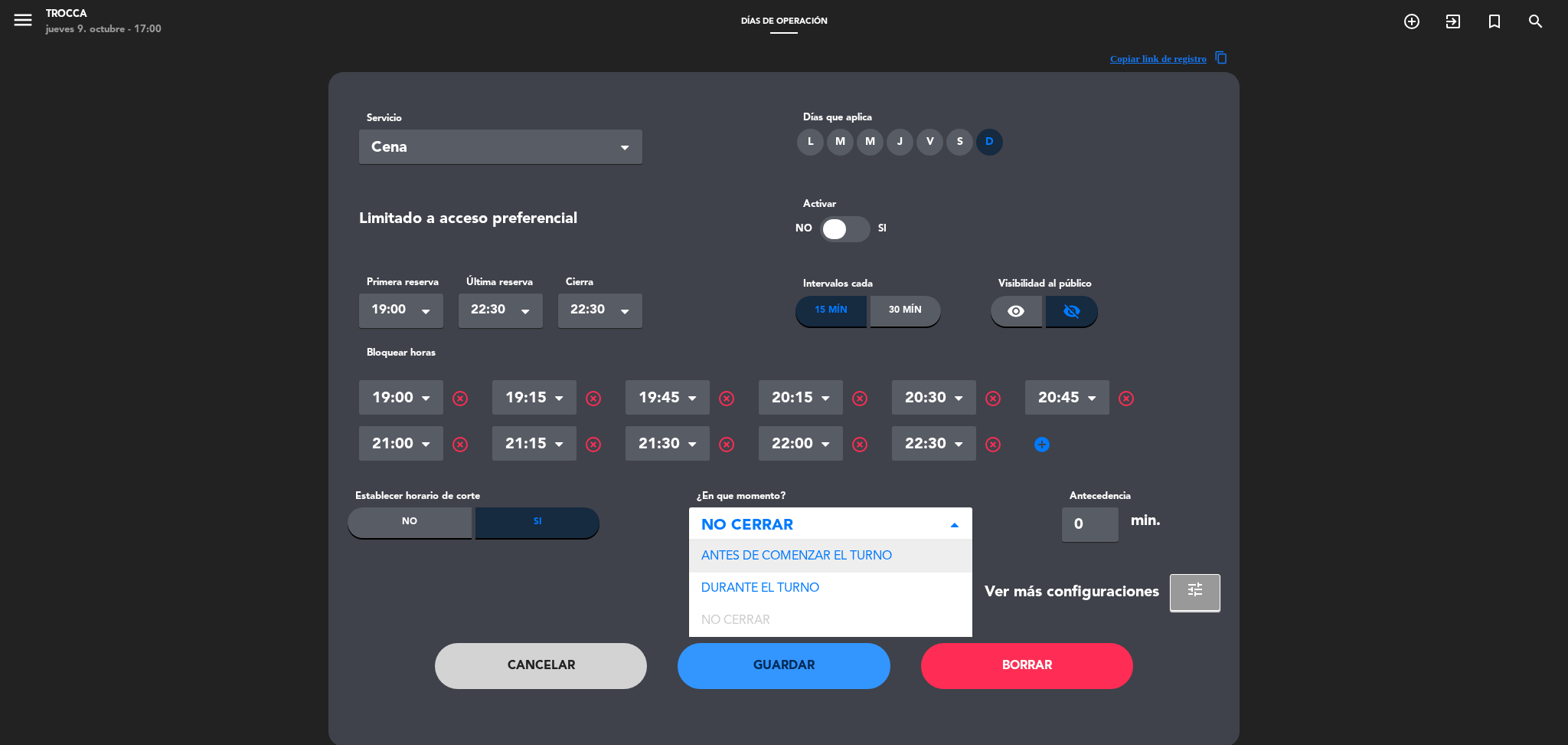
click at [787, 559] on span "ANTES DE COMENZAR EL TURNO" at bounding box center [797, 556] width 191 height 12
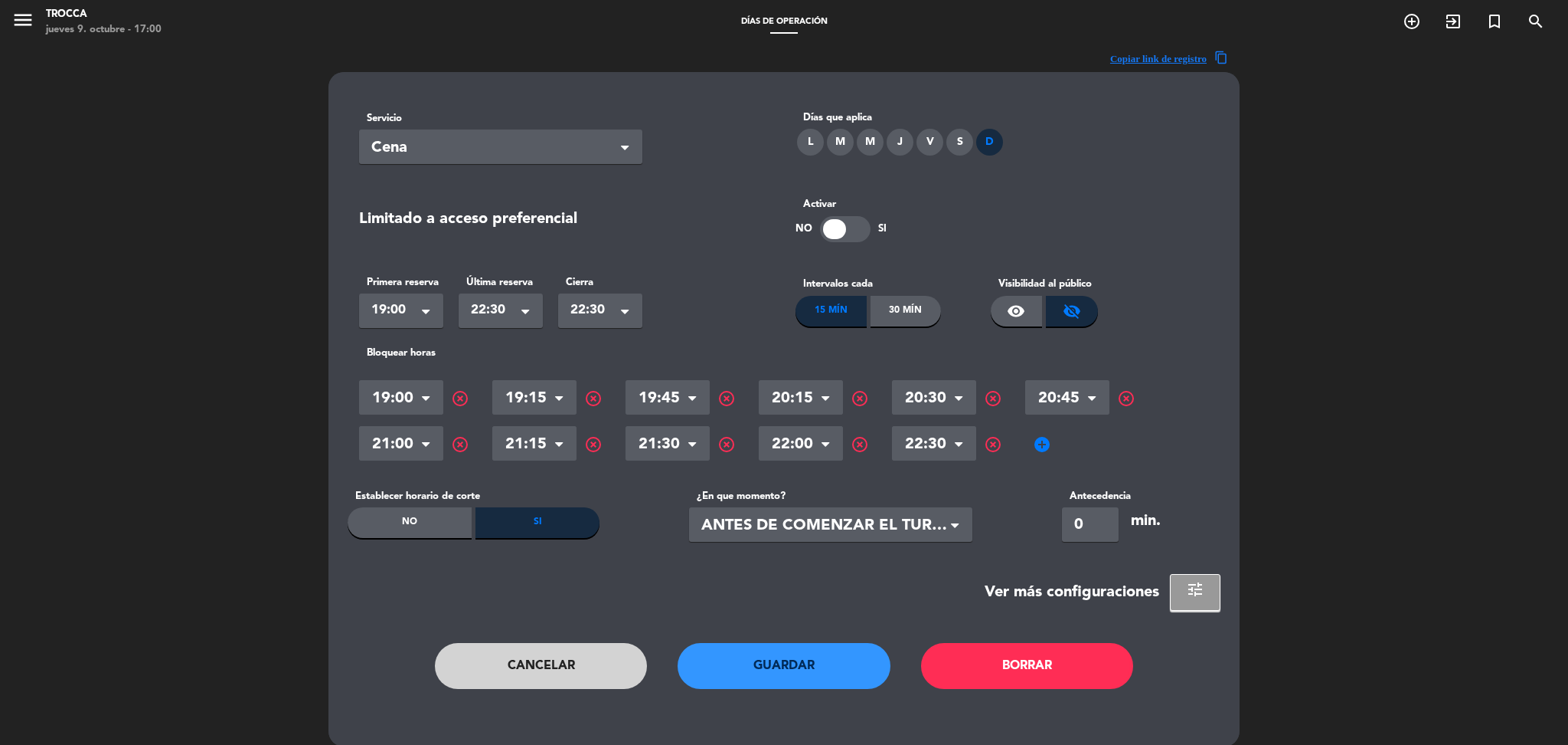
click at [1090, 530] on input "0" at bounding box center [1090, 524] width 56 height 34
type input "210"
click at [776, 661] on button "Guardar" at bounding box center [784, 666] width 213 height 46
